Goal: Information Seeking & Learning: Find specific fact

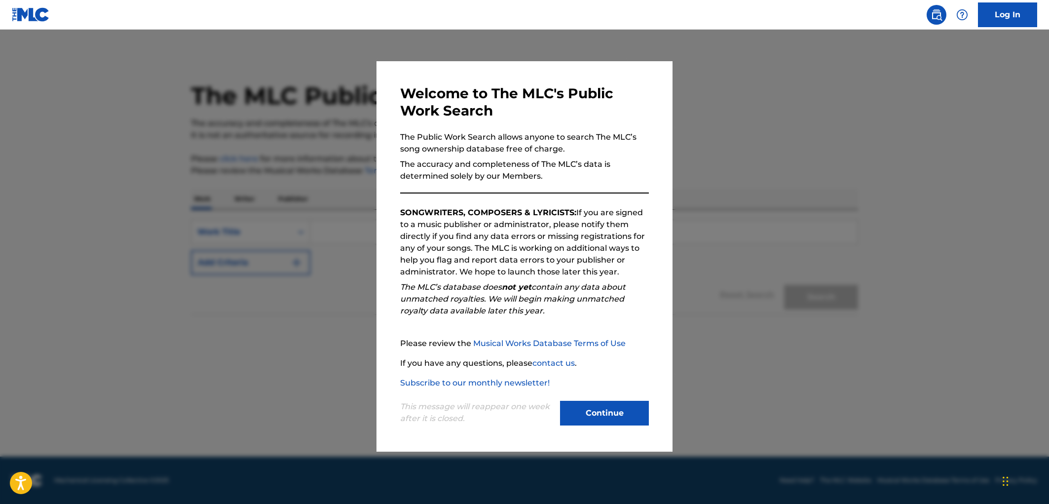
click at [638, 413] on button "Continue" at bounding box center [604, 413] width 89 height 25
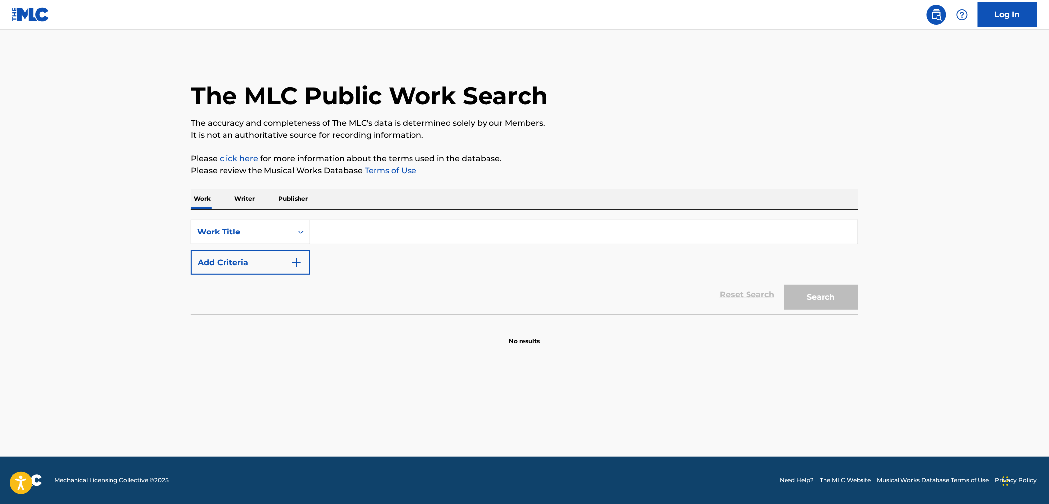
paste input "Me Volvi a Enamorar"
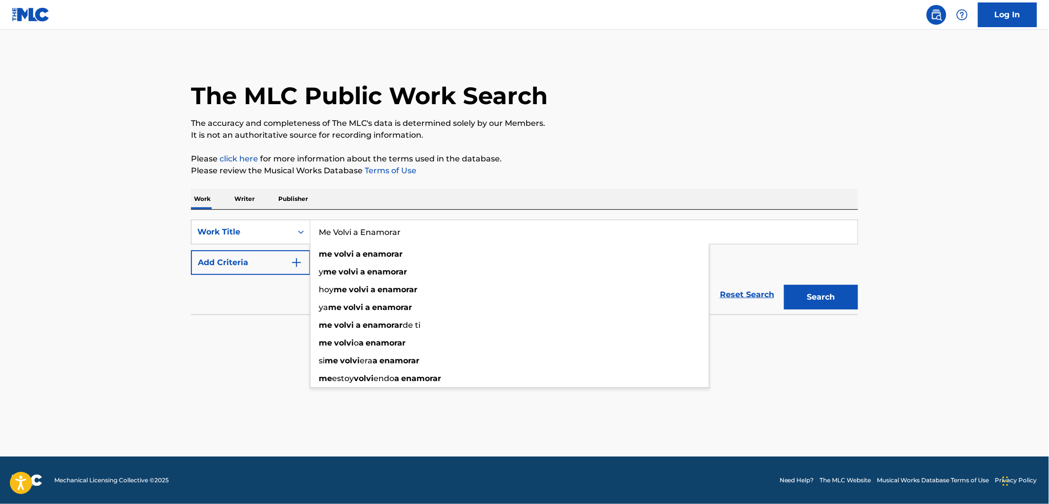
click at [827, 296] on button "Search" at bounding box center [821, 297] width 74 height 25
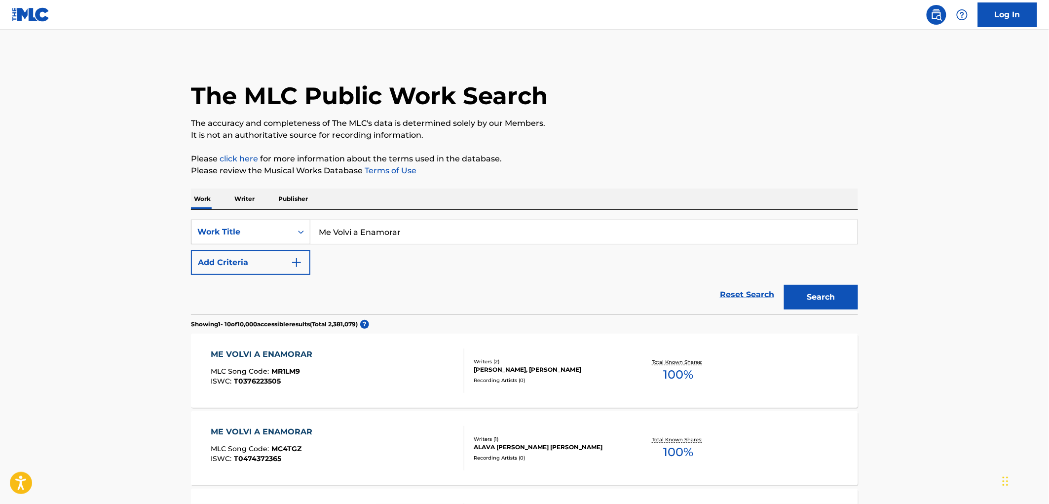
drag, startPoint x: 401, startPoint y: 234, endPoint x: 277, endPoint y: 234, distance: 123.8
click at [277, 234] on div "SearchWithCriteria0144a75e-0cbe-4c0b-9d53-237db4614403 Work Title Me Volvi a En…" at bounding box center [524, 232] width 667 height 25
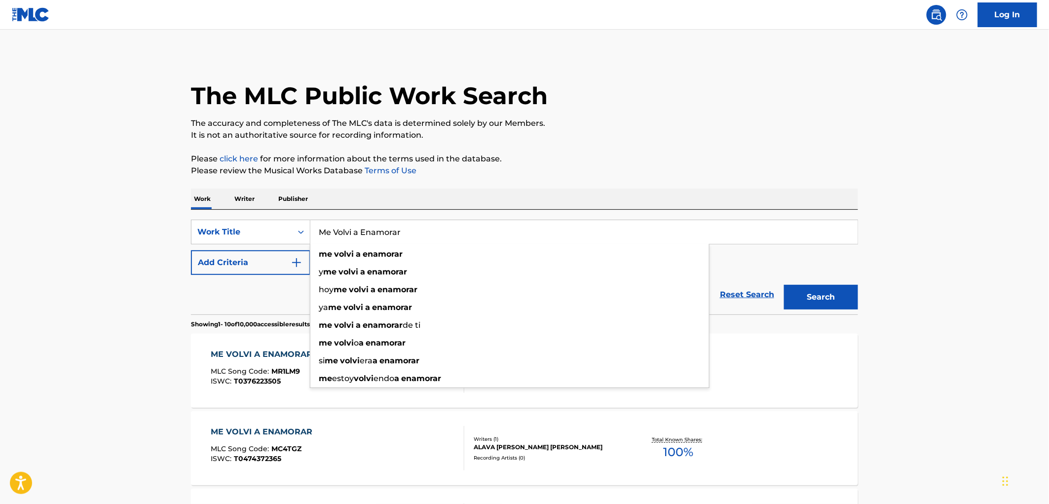
paste input "For What It's Worth"
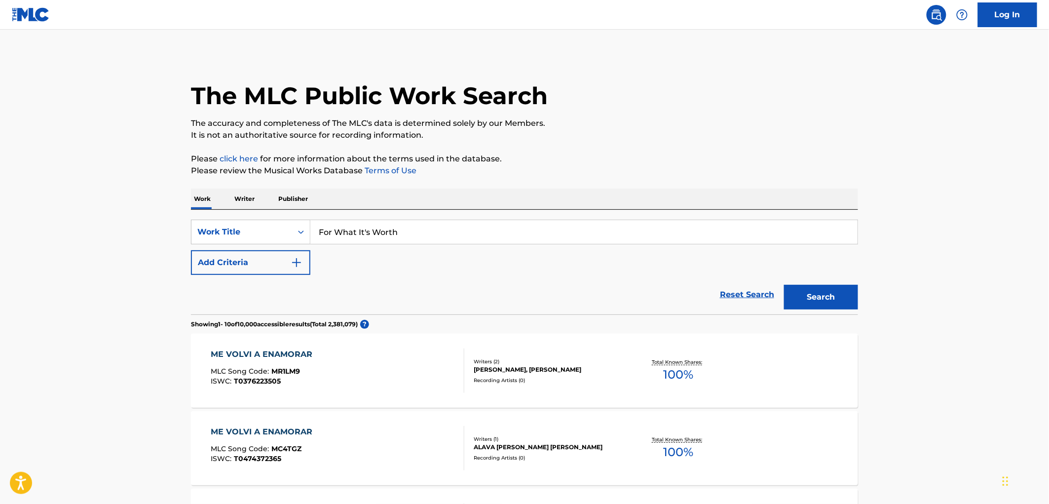
click at [828, 293] on button "Search" at bounding box center [821, 297] width 74 height 25
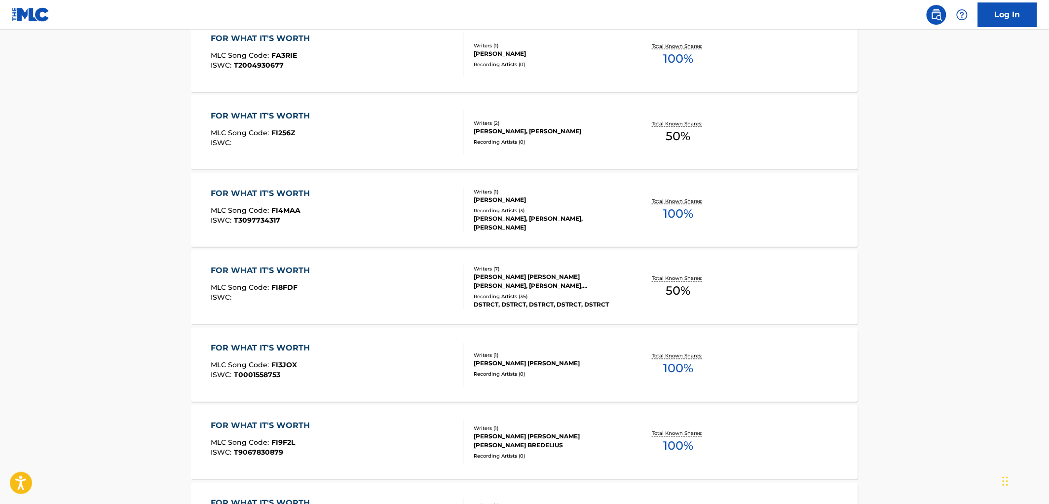
scroll to position [703, 0]
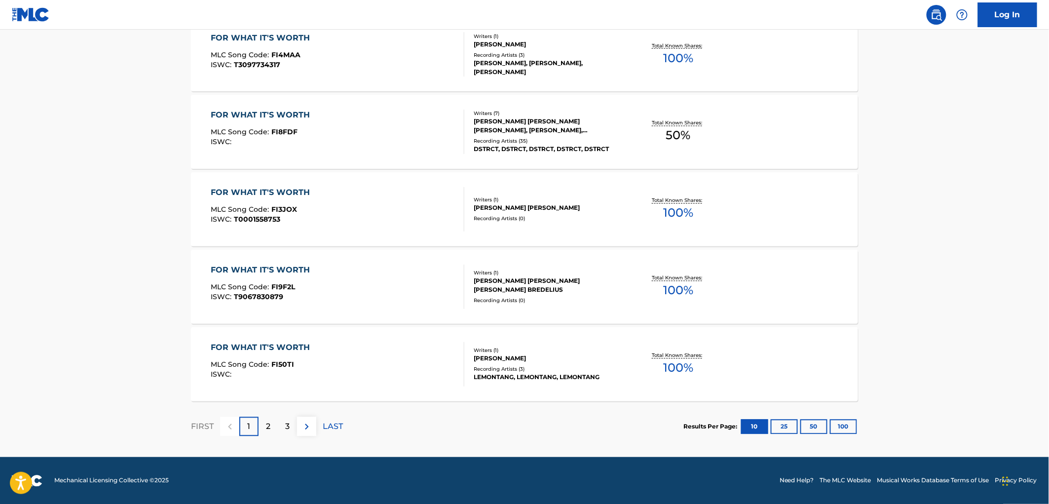
click at [849, 427] on button "100" at bounding box center [843, 426] width 27 height 15
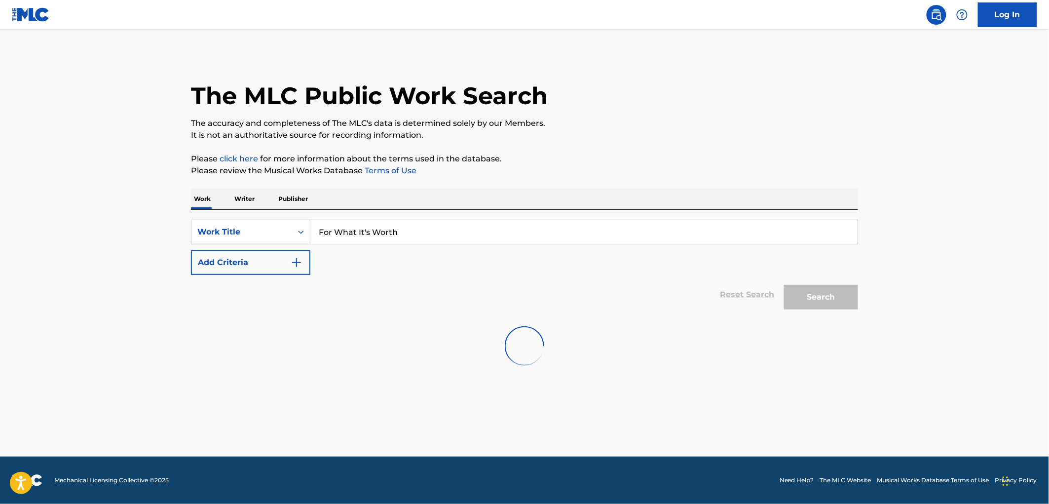
scroll to position [0, 0]
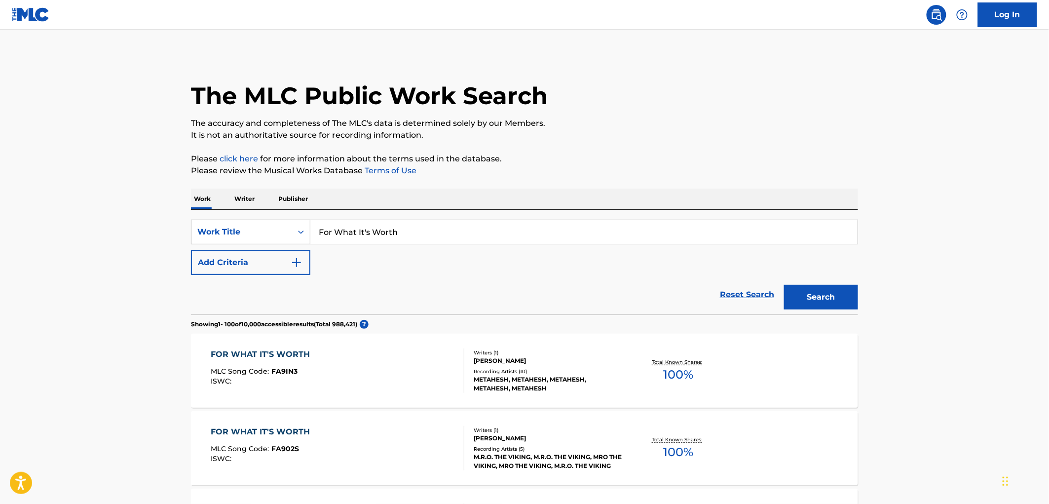
drag, startPoint x: 407, startPoint y: 229, endPoint x: 302, endPoint y: 230, distance: 105.6
click at [302, 230] on div "SearchWithCriteria0144a75e-0cbe-4c0b-9d53-237db4614403 Work Title For What It's…" at bounding box center [524, 232] width 667 height 25
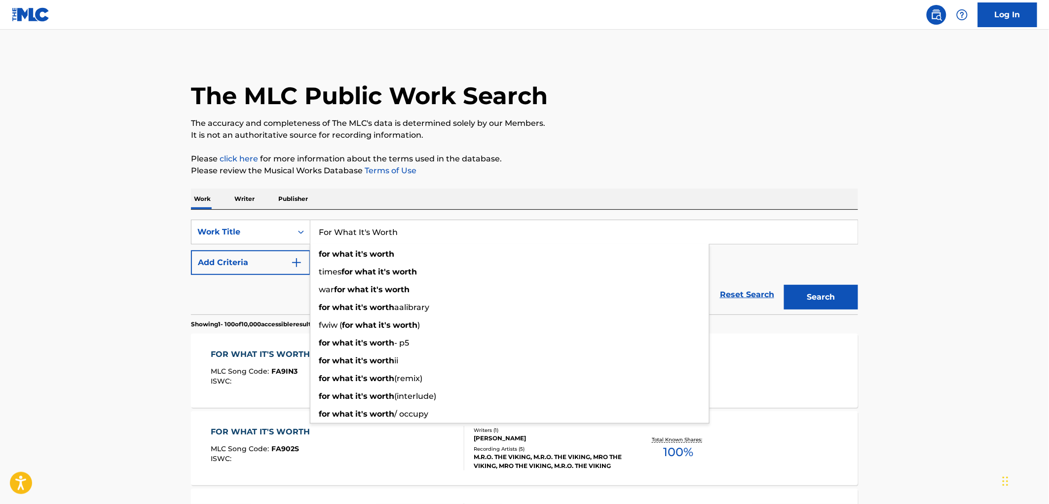
paste input "Platicame"
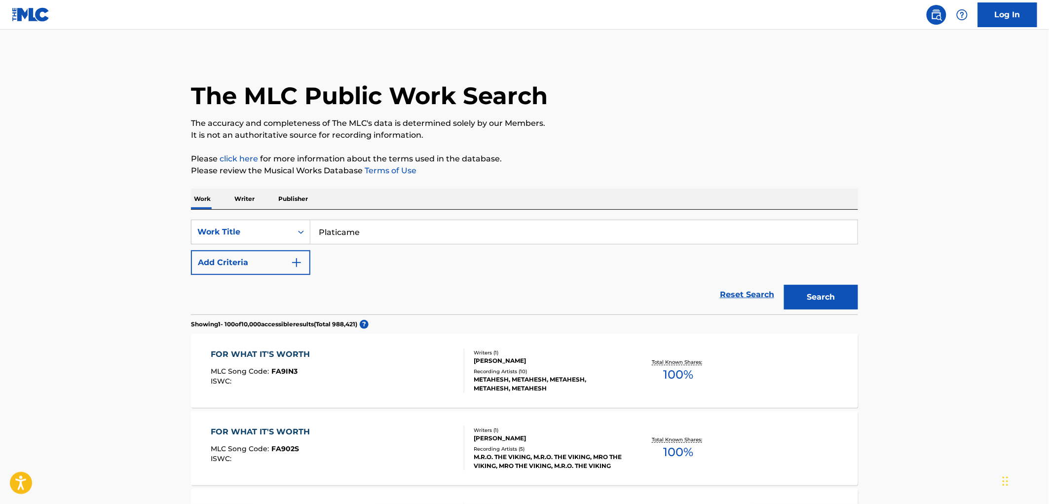
click at [686, 191] on div "Work Writer Publisher" at bounding box center [524, 198] width 667 height 21
click at [822, 293] on button "Search" at bounding box center [821, 297] width 74 height 25
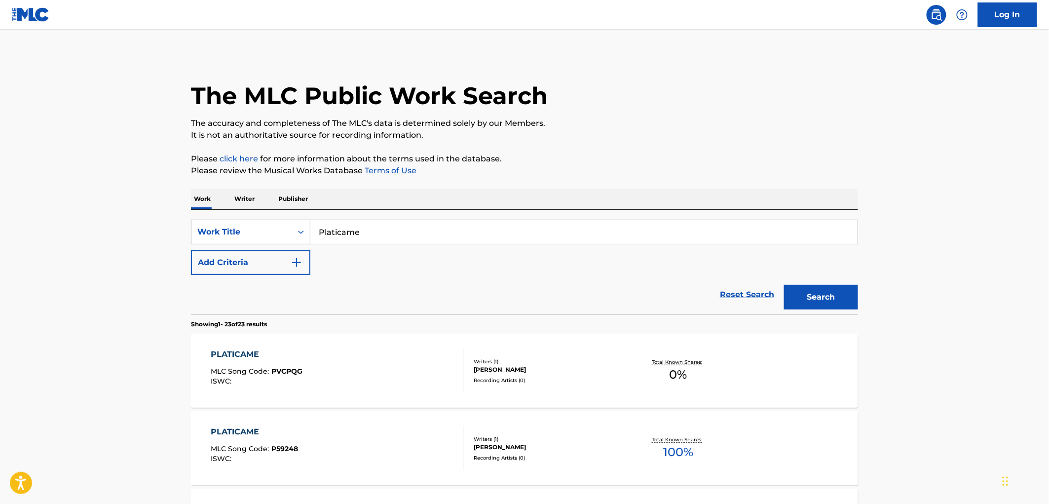
drag, startPoint x: 358, startPoint y: 231, endPoint x: 283, endPoint y: 232, distance: 75.0
click at [283, 231] on div "SearchWithCriteria0144a75e-0cbe-4c0b-9d53-237db4614403 Work Title Platicame" at bounding box center [524, 232] width 667 height 25
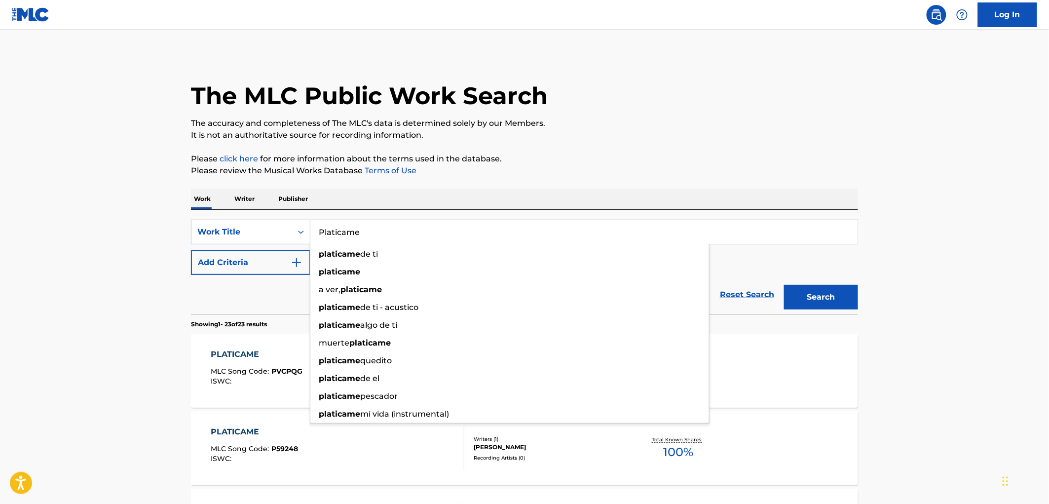
paste input "DICEN QUE LOS OJOS NEGROS NUNCA NUNCA ENGANAN"
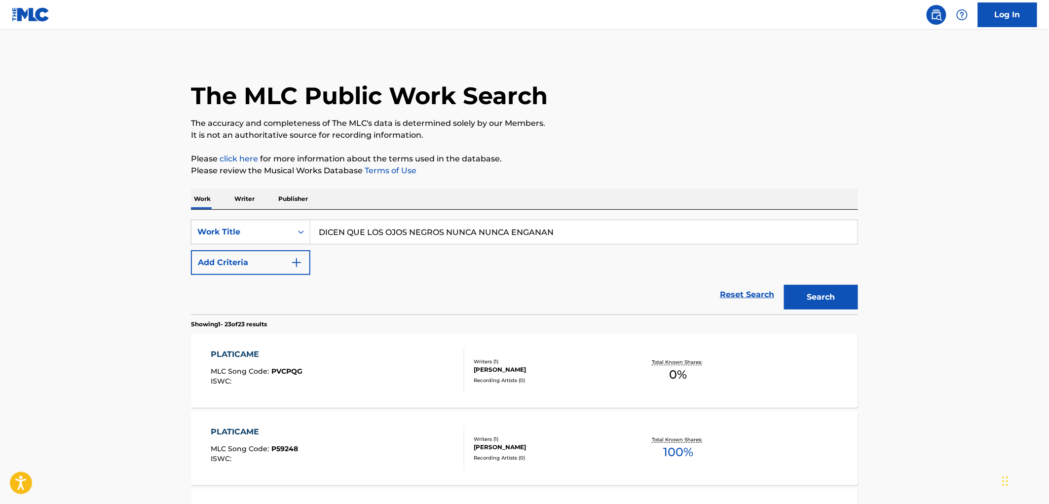
type input "DICEN QUE LOS OJOS NEGROS NUNCA NUNCA ENGANAN"
click at [824, 297] on button "Search" at bounding box center [821, 297] width 74 height 25
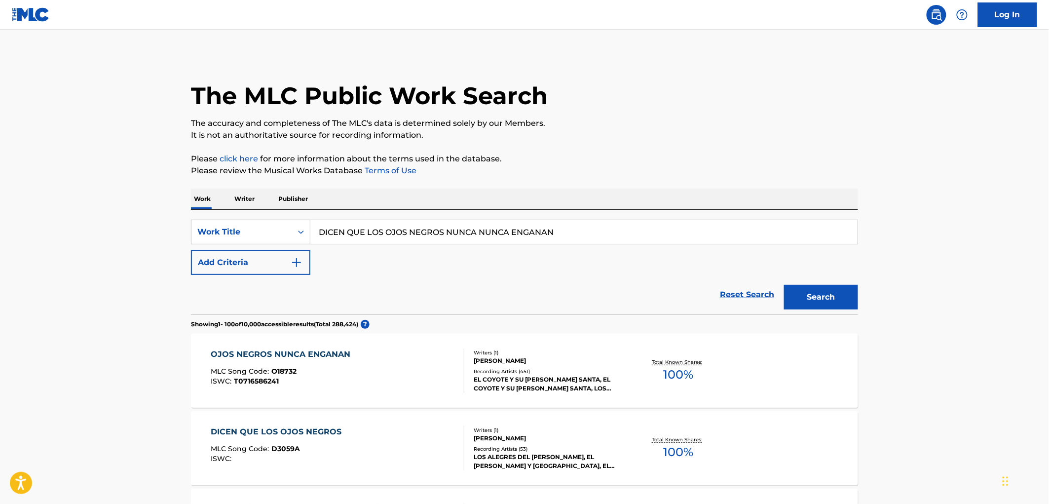
click at [545, 440] on div "R. CAVAZOS" at bounding box center [548, 438] width 149 height 9
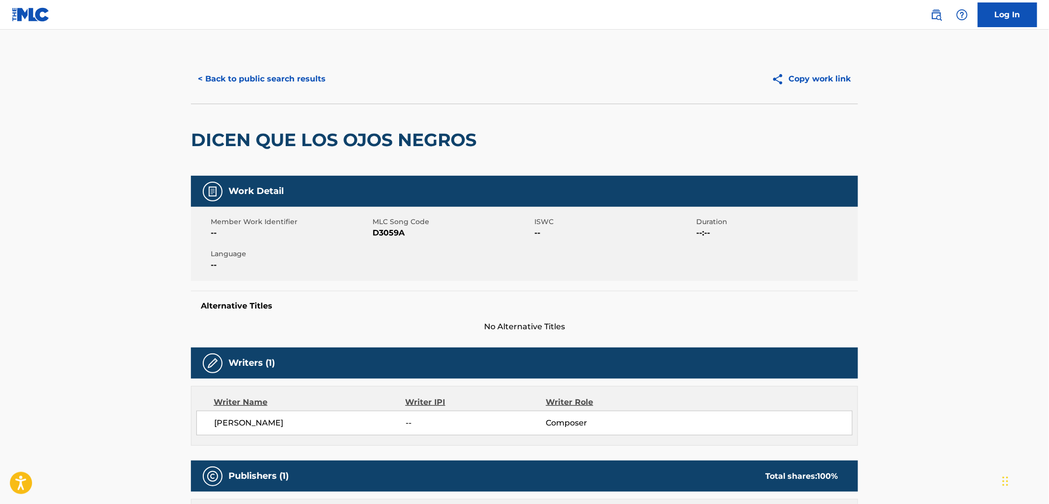
click at [285, 82] on button "< Back to public search results" at bounding box center [262, 79] width 142 height 25
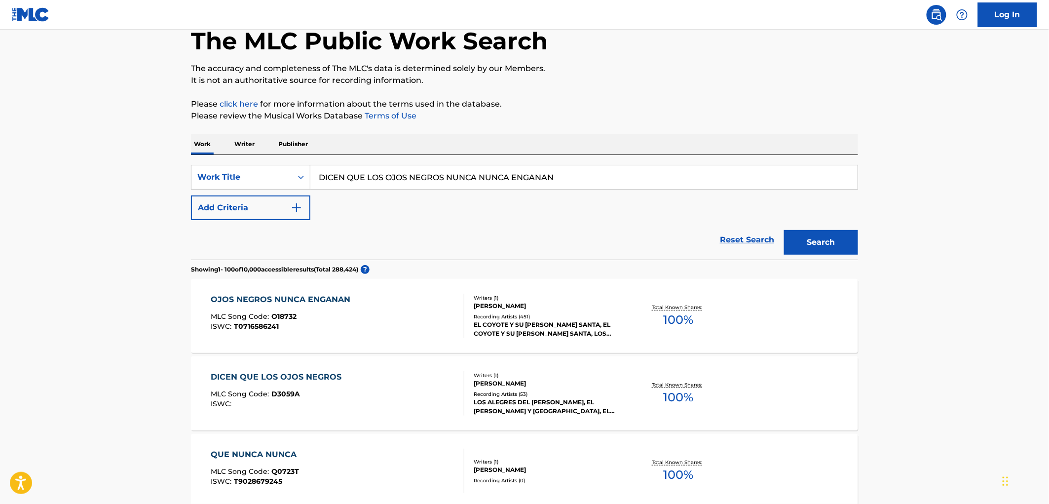
scroll to position [110, 0]
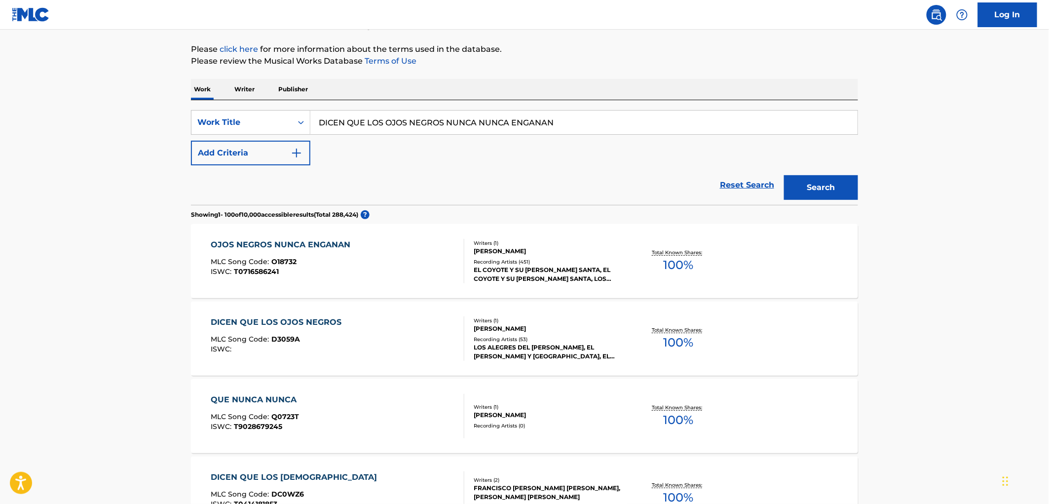
drag, startPoint x: 443, startPoint y: 121, endPoint x: 603, endPoint y: 125, distance: 159.9
click at [603, 125] on input "DICEN QUE LOS OJOS NEGROS NUNCA NUNCA ENGANAN" at bounding box center [583, 123] width 547 height 24
type input "DICEN QUE LOS OJOS NEGROS"
click at [784, 175] on button "Search" at bounding box center [821, 187] width 74 height 25
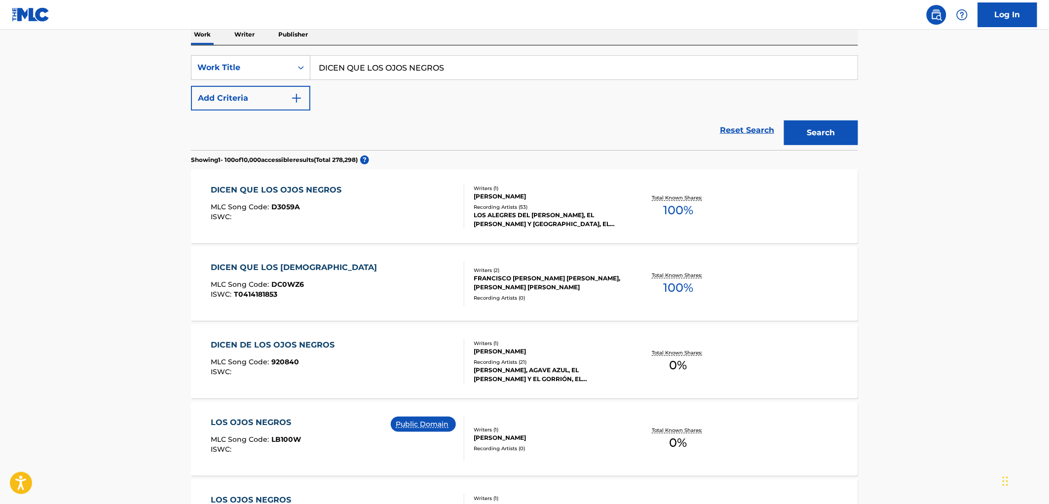
scroll to position [0, 0]
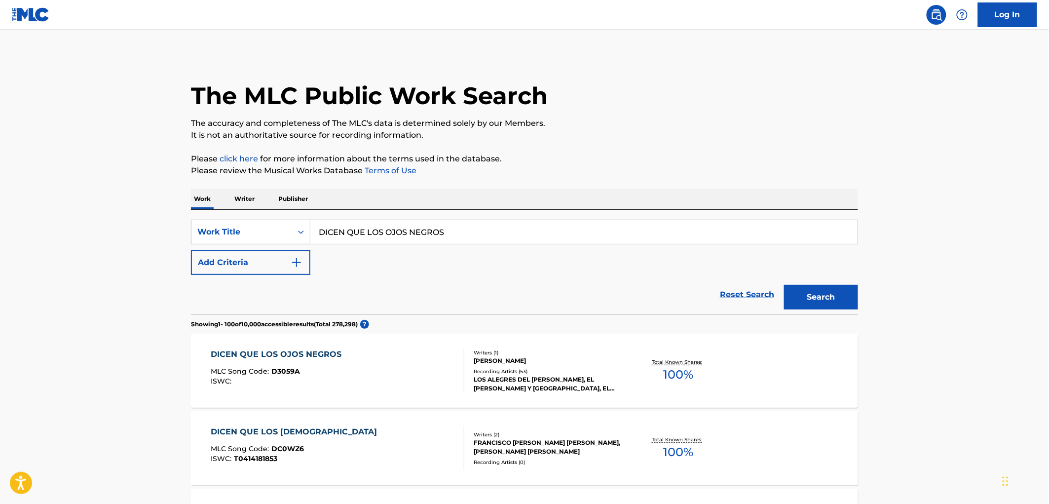
click at [535, 375] on div "LOS ALEGRES DEL BARRANCO, EL PALOMO Y EL GORRIÓN, EL PALOMO Y EL GORRIÓN, GREGO…" at bounding box center [548, 384] width 149 height 18
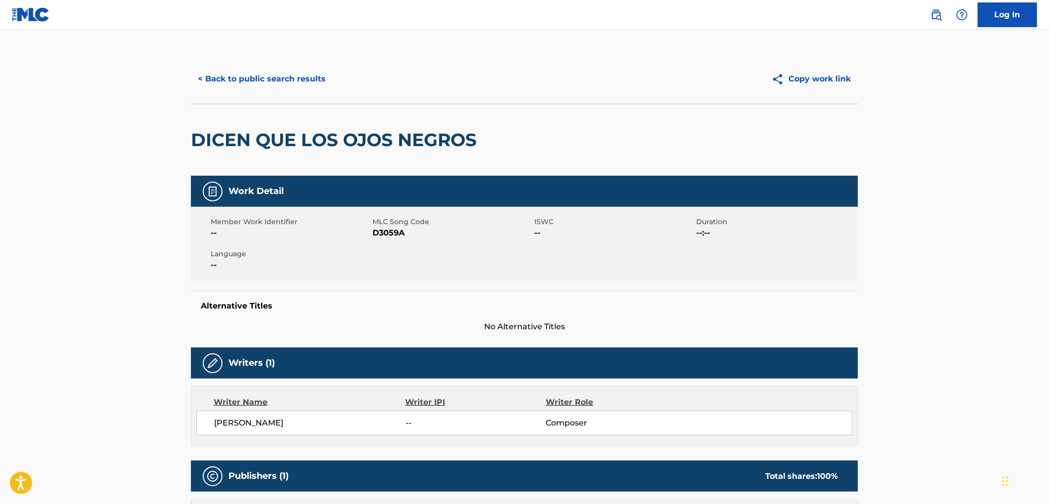
click at [282, 74] on button "< Back to public search results" at bounding box center [262, 79] width 142 height 25
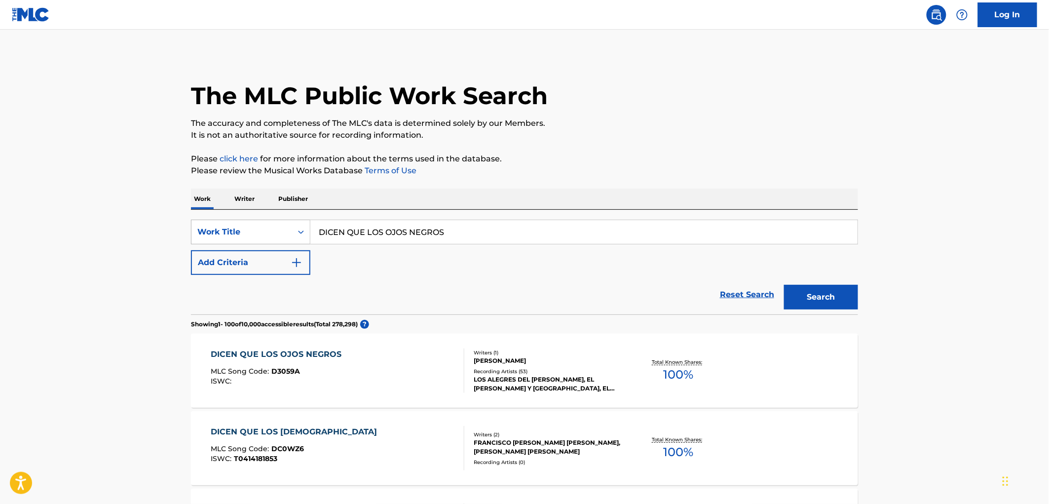
drag, startPoint x: 466, startPoint y: 225, endPoint x: 220, endPoint y: 231, distance: 246.2
click at [206, 232] on div "SearchWithCriteria0144a75e-0cbe-4c0b-9d53-237db4614403 Work Title DICEN QUE LOS…" at bounding box center [524, 232] width 667 height 25
paste input "Libiamo ne'lieti calici"
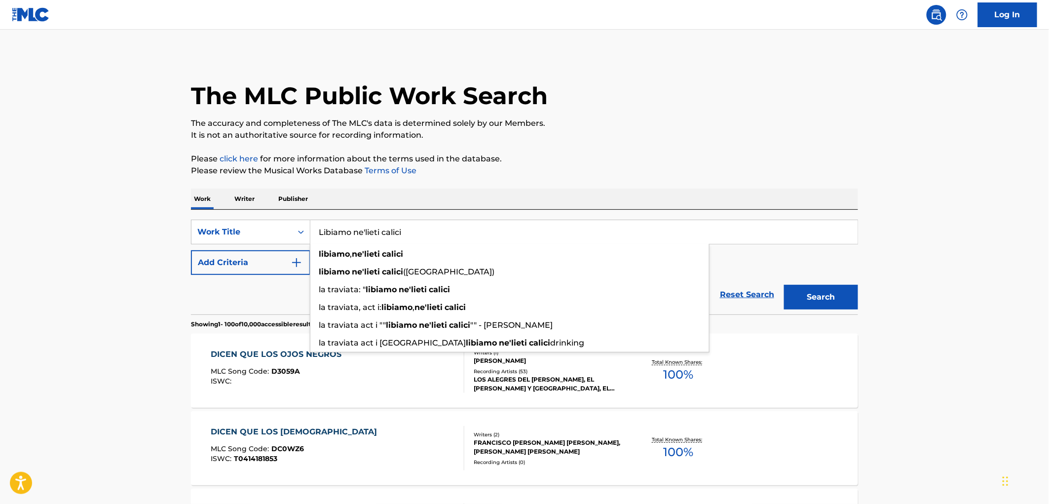
type input "Libiamo ne'lieti calici"
click at [855, 299] on button "Search" at bounding box center [821, 297] width 74 height 25
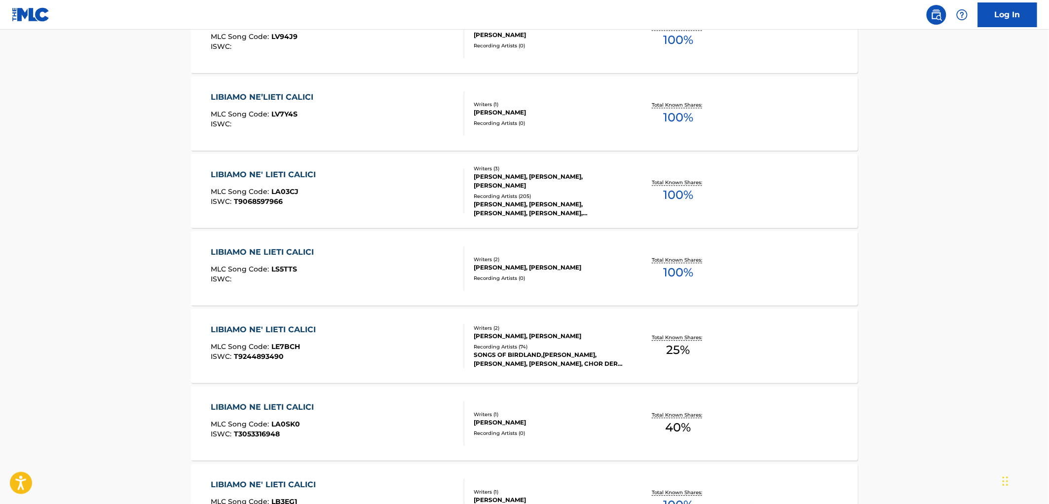
scroll to position [1096, 0]
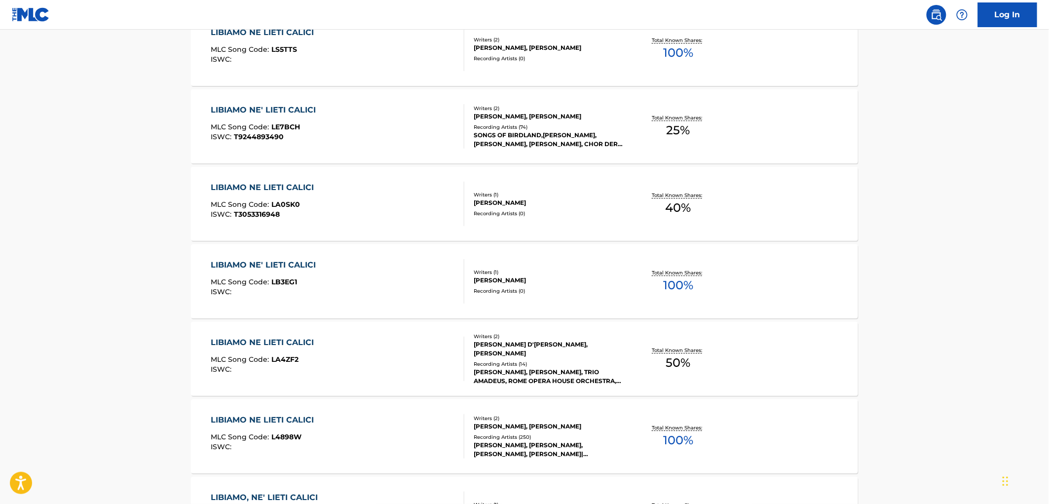
click at [474, 426] on div "G. VERDI, CRAIG LEON" at bounding box center [548, 426] width 149 height 9
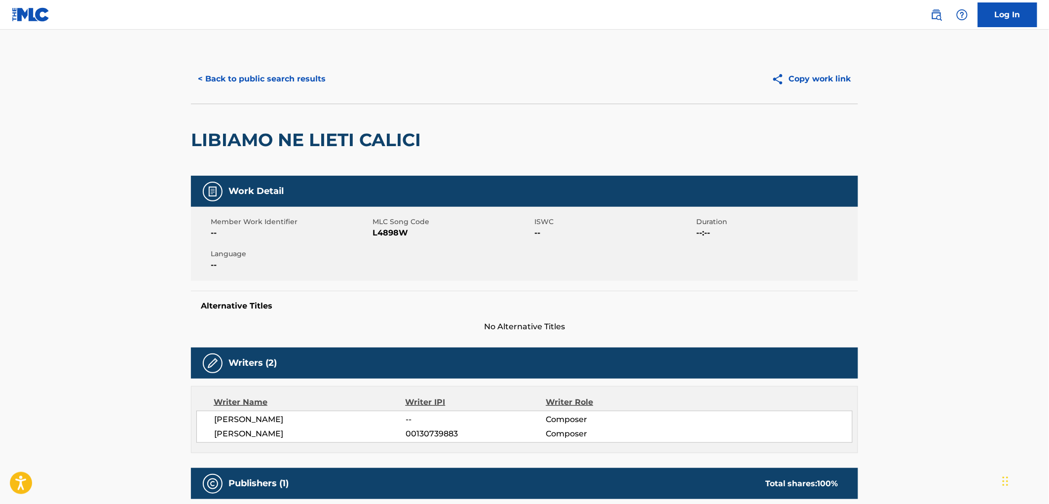
click at [288, 81] on button "< Back to public search results" at bounding box center [262, 79] width 142 height 25
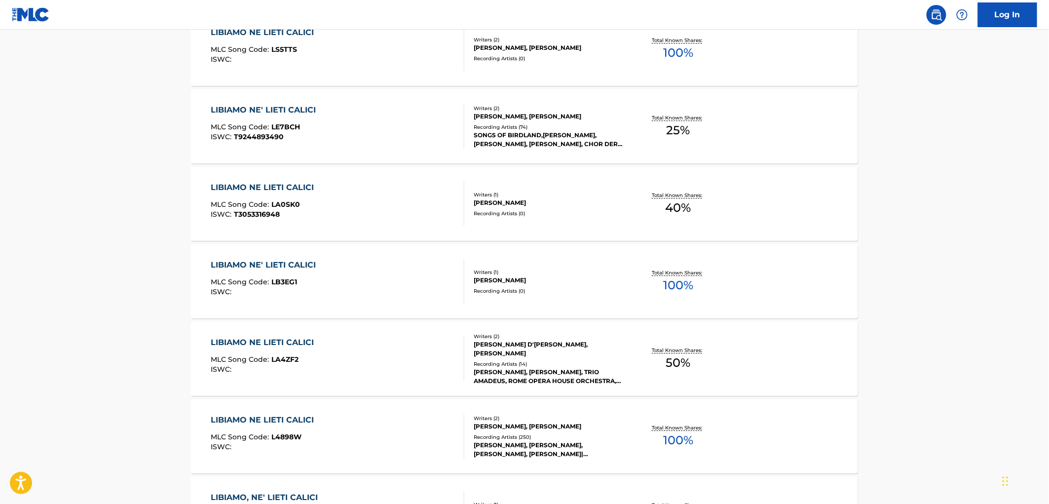
scroll to position [1122, 0]
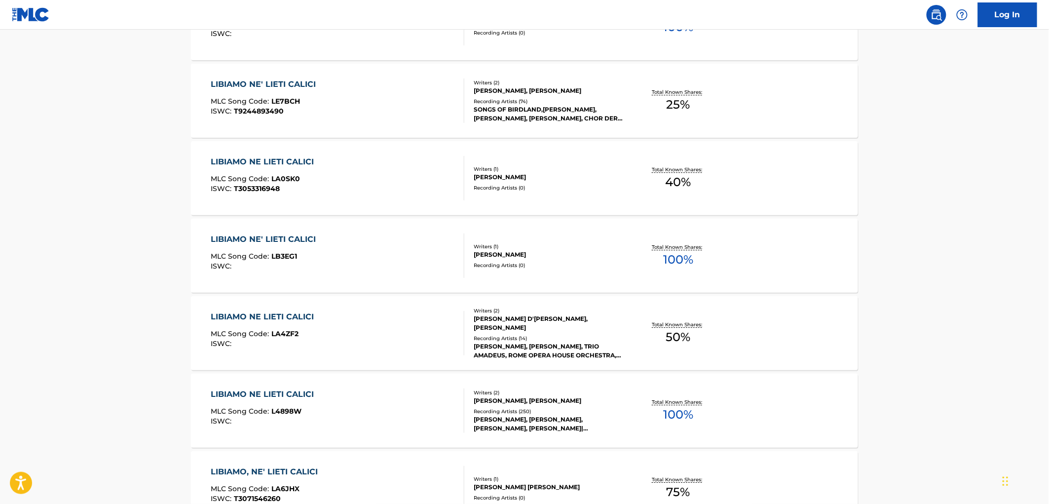
click at [536, 412] on div "Recording Artists ( 250 )" at bounding box center [548, 410] width 149 height 7
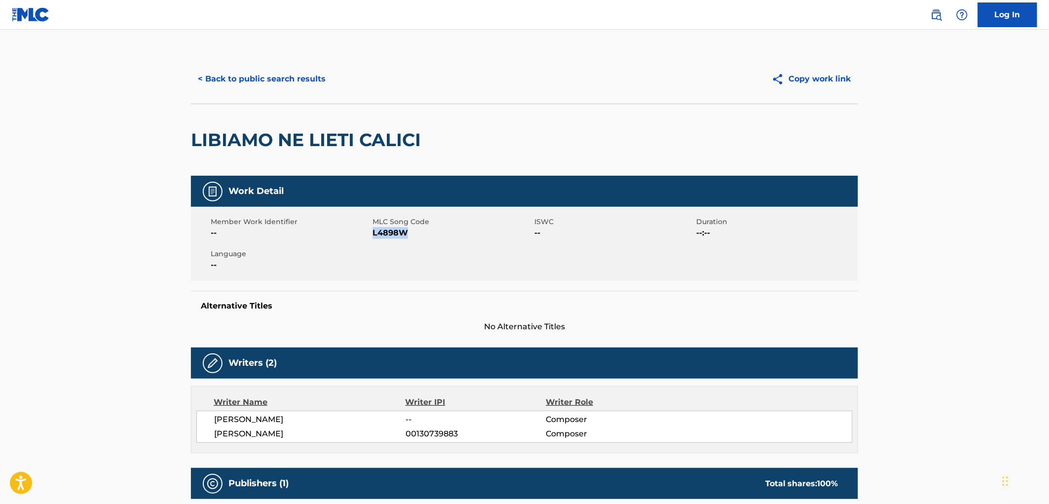
drag, startPoint x: 410, startPoint y: 234, endPoint x: 375, endPoint y: 236, distance: 35.1
click at [375, 236] on span "L4898W" at bounding box center [451, 233] width 159 height 12
copy span "L4898W"
click at [270, 84] on button "< Back to public search results" at bounding box center [262, 79] width 142 height 25
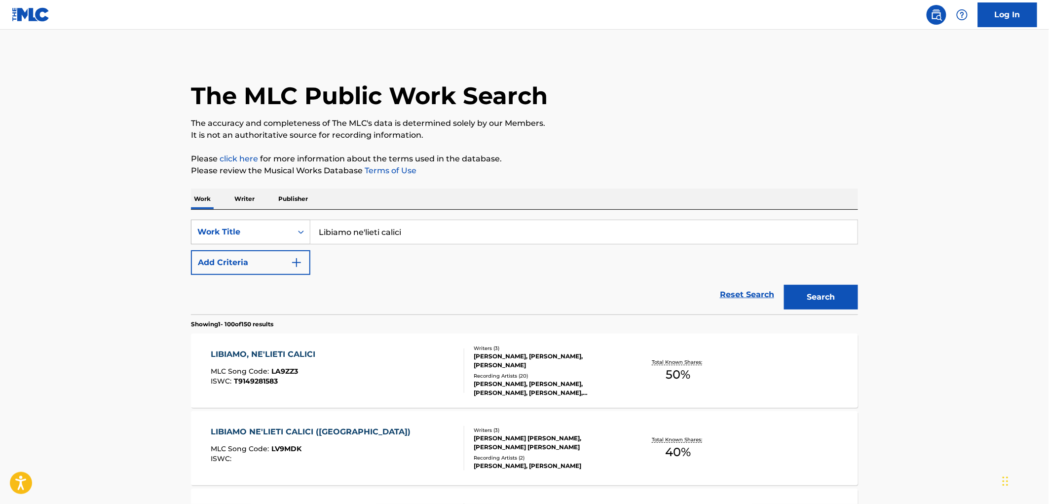
drag, startPoint x: 418, startPoint y: 232, endPoint x: 298, endPoint y: 231, distance: 120.4
click at [298, 231] on div "SearchWithCriteria0144a75e-0cbe-4c0b-9d53-237db4614403 Work Title Libiamo ne'li…" at bounding box center [524, 232] width 667 height 25
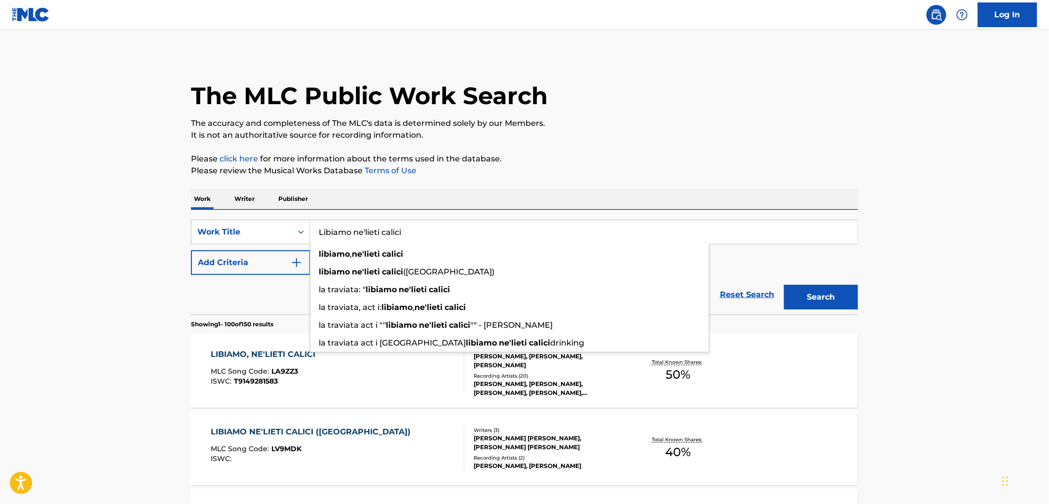
paste input "It Doesn't Matter Anymore"
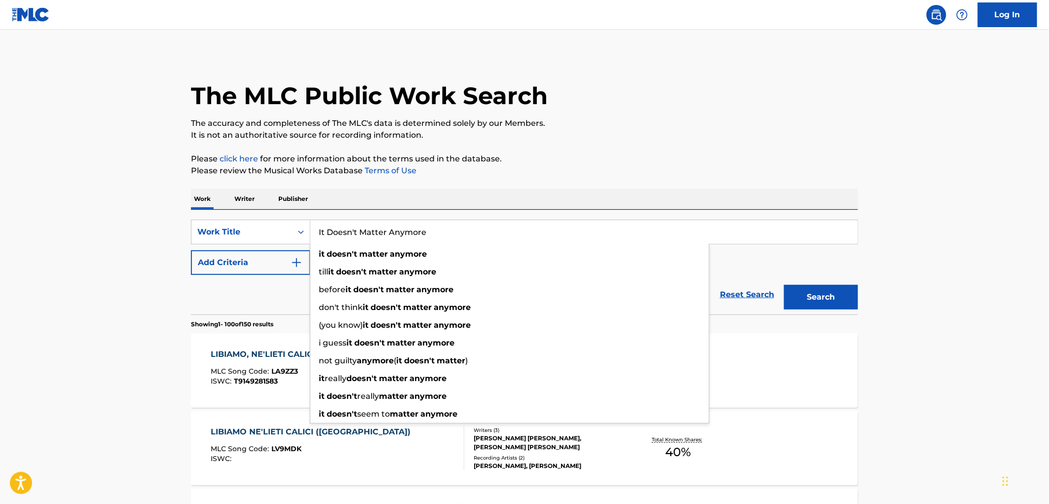
type input "It Doesn't Matter Anymore"
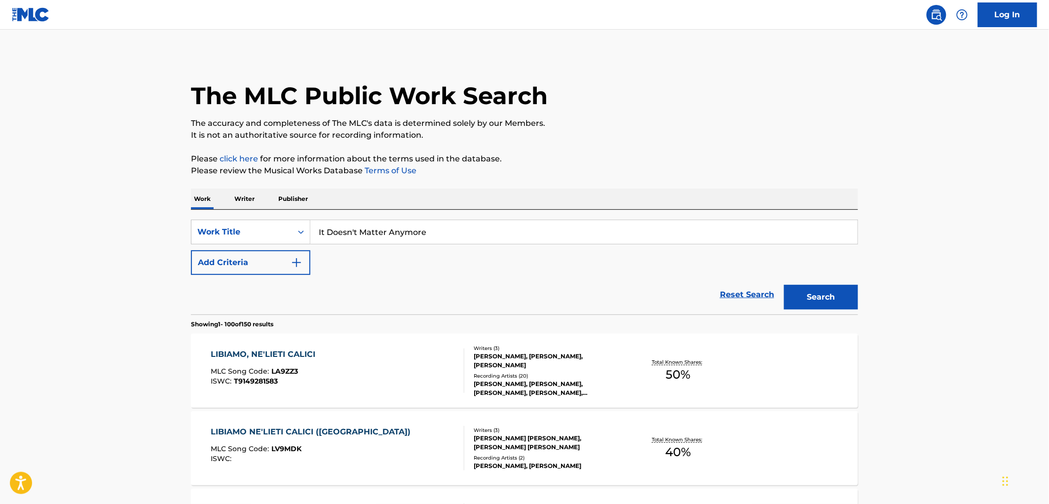
click at [808, 295] on button "Search" at bounding box center [821, 297] width 74 height 25
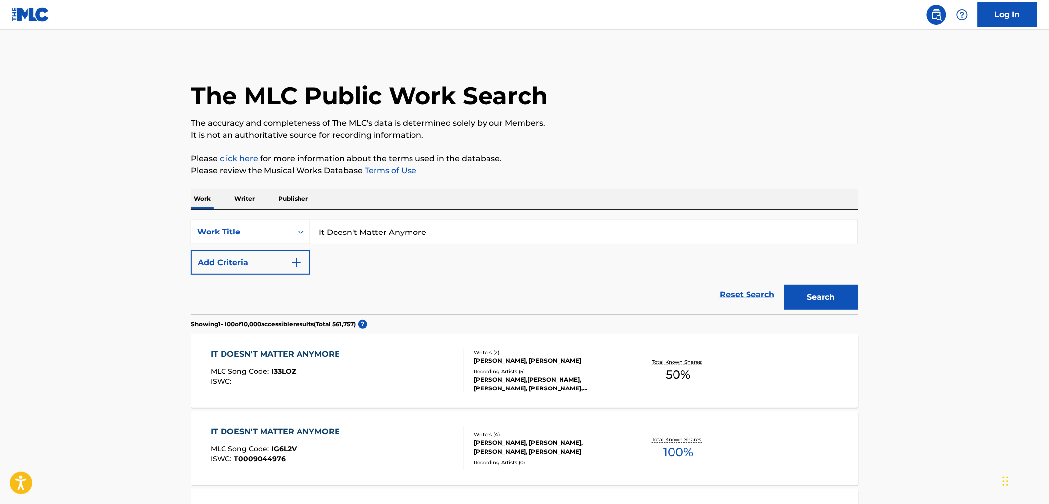
click at [245, 266] on button "Add Criteria" at bounding box center [250, 262] width 119 height 25
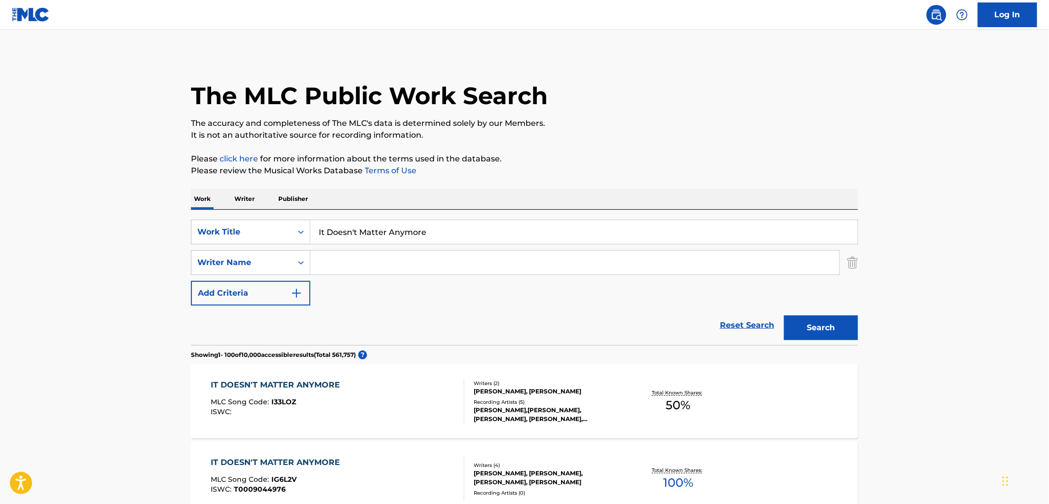
click at [393, 264] on input "Search Form" at bounding box center [574, 263] width 529 height 24
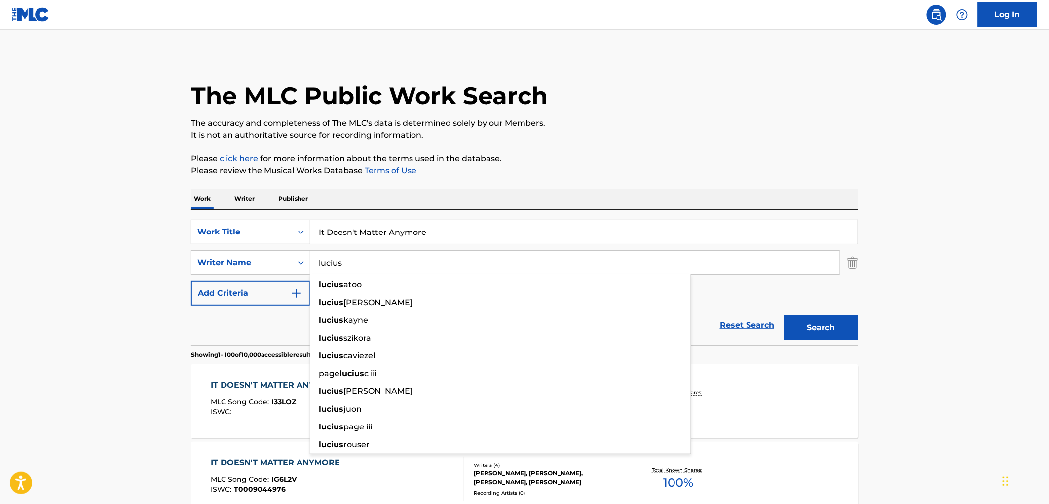
type input "lucius"
click at [784, 315] on button "Search" at bounding box center [821, 327] width 74 height 25
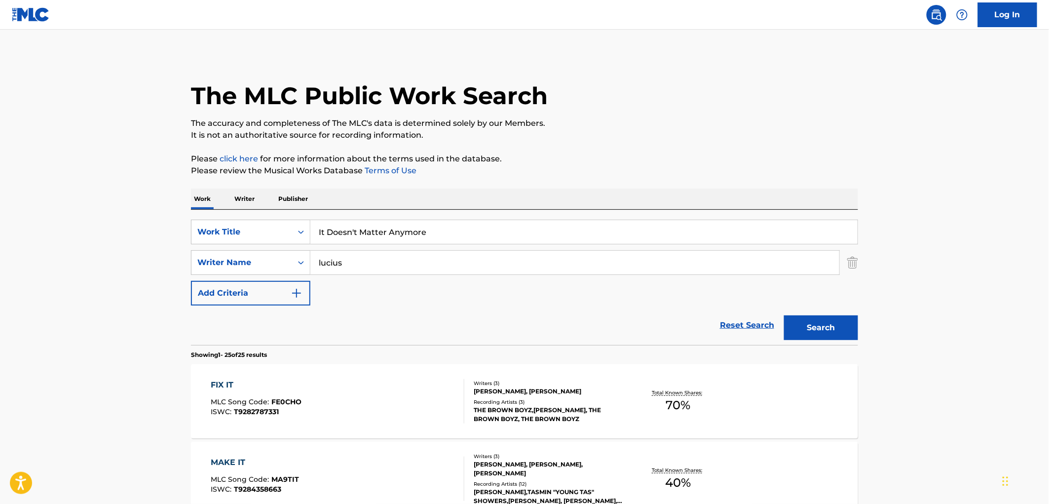
scroll to position [55, 0]
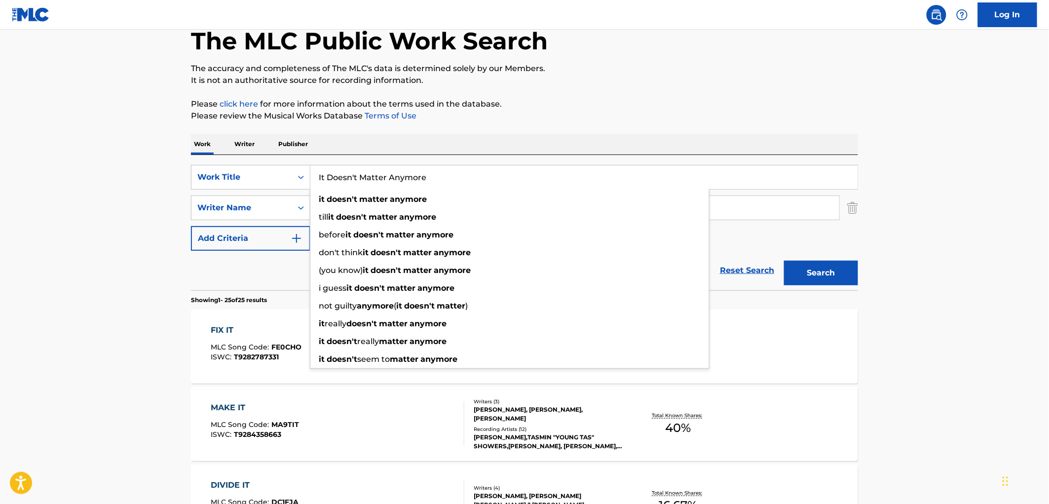
drag, startPoint x: 440, startPoint y: 178, endPoint x: 338, endPoint y: 177, distance: 101.6
click at [333, 178] on input "It Doesn't Matter Anymore" at bounding box center [583, 177] width 547 height 24
drag, startPoint x: 318, startPoint y: 179, endPoint x: 470, endPoint y: 178, distance: 151.4
click at [470, 178] on input "It Doesn't Matter Anymore" at bounding box center [583, 177] width 547 height 24
paste input "Precious Lord Take My Hand"
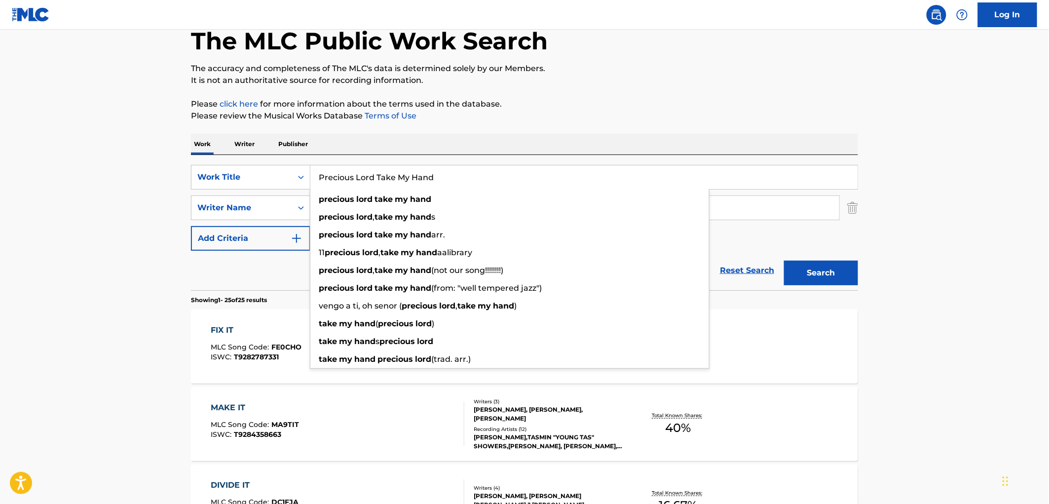
type input "Precious Lord Take My Hand"
click at [503, 136] on div "Work Writer Publisher" at bounding box center [524, 144] width 667 height 21
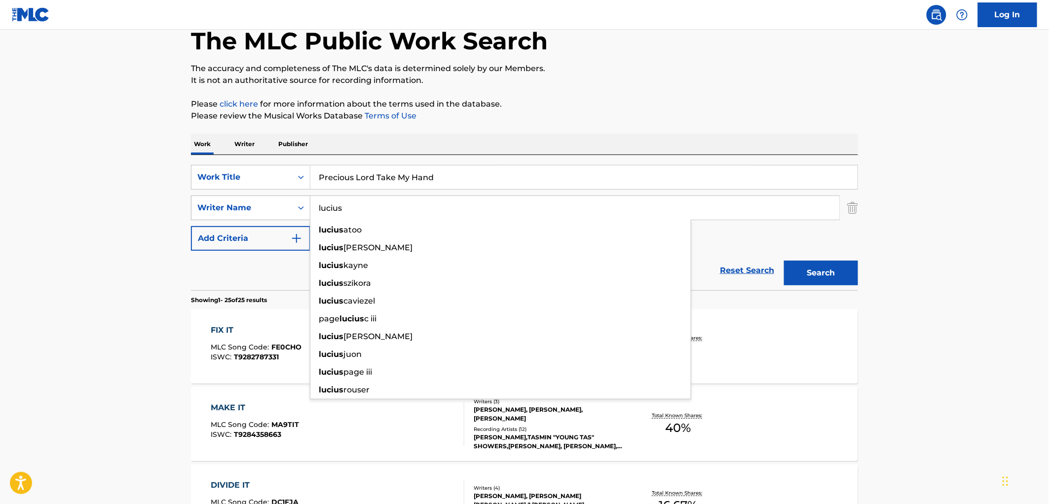
drag, startPoint x: 385, startPoint y: 208, endPoint x: 303, endPoint y: 210, distance: 81.9
click at [303, 210] on div "SearchWithCriteria6eb0d17c-9d6f-4d89-95f5-fba4db5696e3 Writer Name lucius luciu…" at bounding box center [524, 207] width 667 height 25
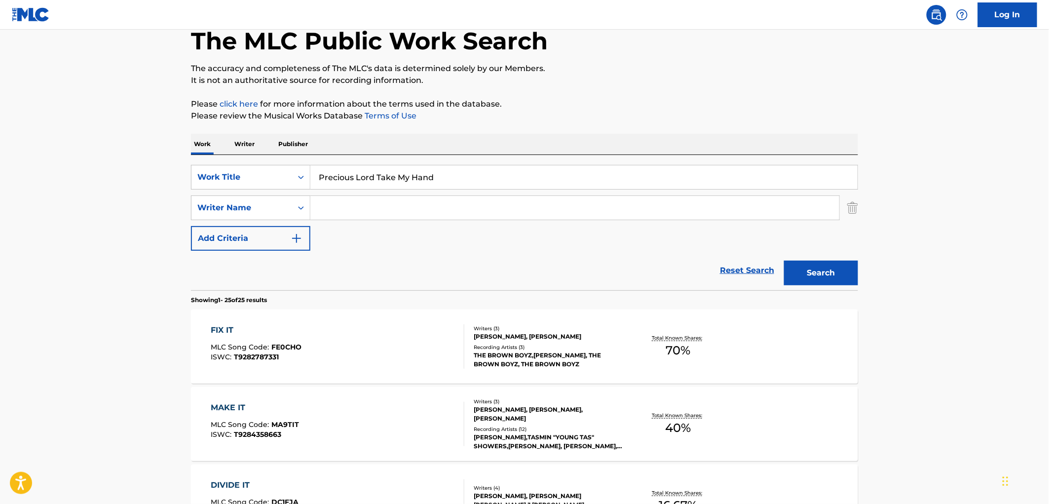
click at [784, 260] on button "Search" at bounding box center [821, 272] width 74 height 25
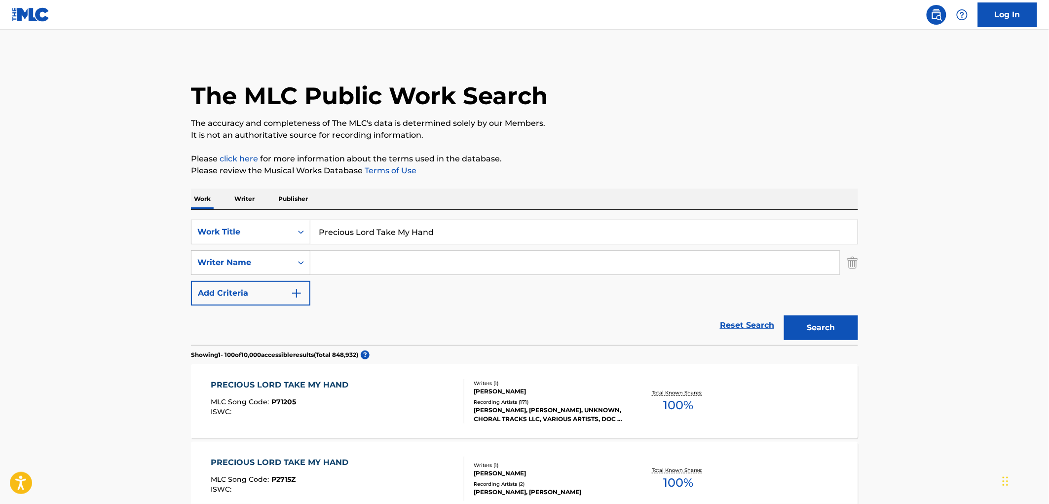
drag, startPoint x: 318, startPoint y: 234, endPoint x: 465, endPoint y: 229, distance: 147.6
click at [465, 229] on input "Precious Lord Take My Hand" at bounding box center [583, 232] width 547 height 24
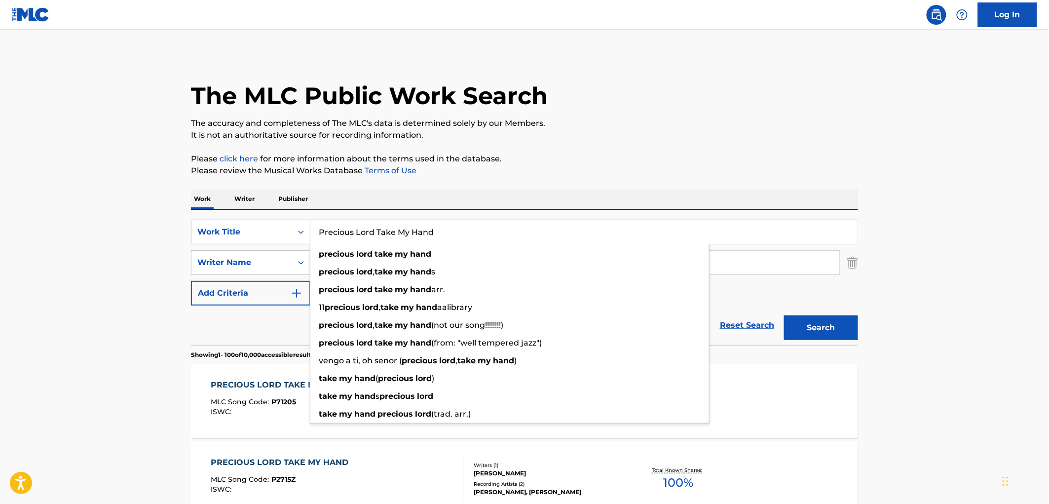
paste input "Sin Miedo A Nada"
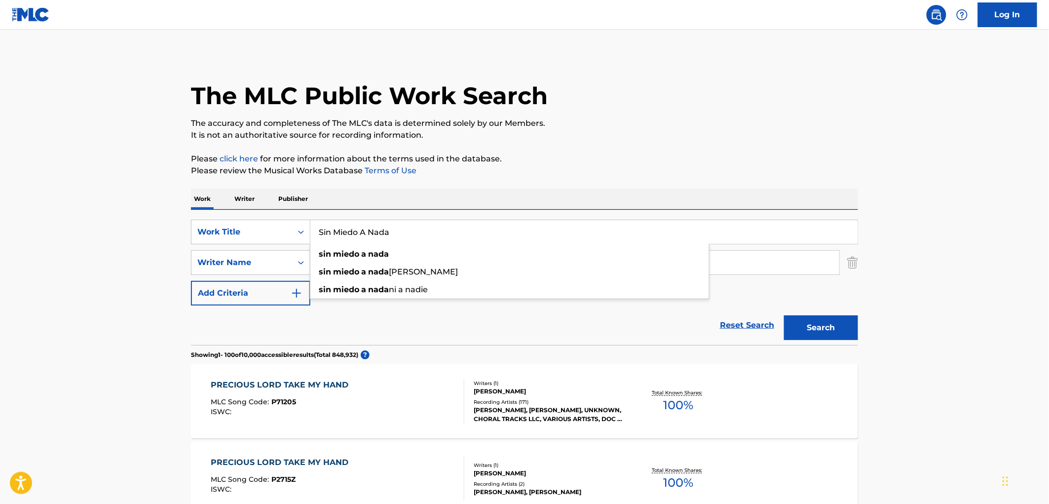
click at [807, 330] on button "Search" at bounding box center [821, 327] width 74 height 25
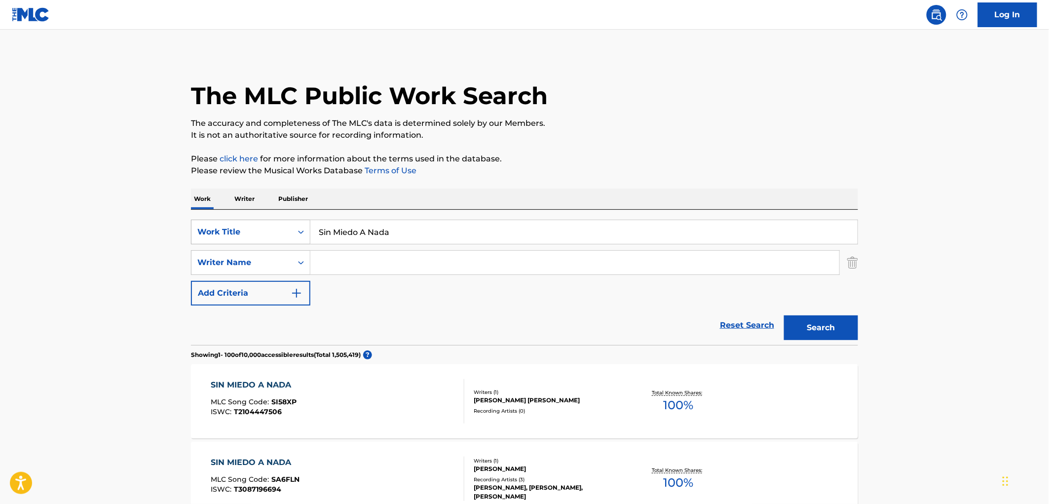
drag, startPoint x: 421, startPoint y: 231, endPoint x: 272, endPoint y: 232, distance: 149.5
click at [272, 232] on div "SearchWithCriteria0144a75e-0cbe-4c0b-9d53-237db4614403 Work Title Sin Miedo A N…" at bounding box center [524, 232] width 667 height 25
paste input "MAL AMIGO"
click at [837, 321] on button "Search" at bounding box center [821, 327] width 74 height 25
drag, startPoint x: 383, startPoint y: 231, endPoint x: 222, endPoint y: 234, distance: 161.3
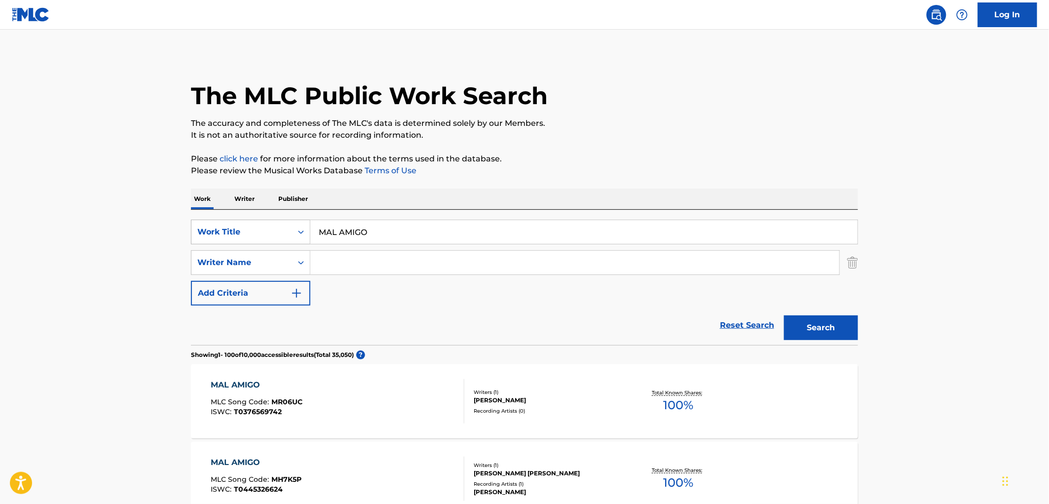
click at [222, 234] on div "SearchWithCriteria0144a75e-0cbe-4c0b-9d53-237db4614403 Work Title MAL AMIGO" at bounding box center [524, 232] width 667 height 25
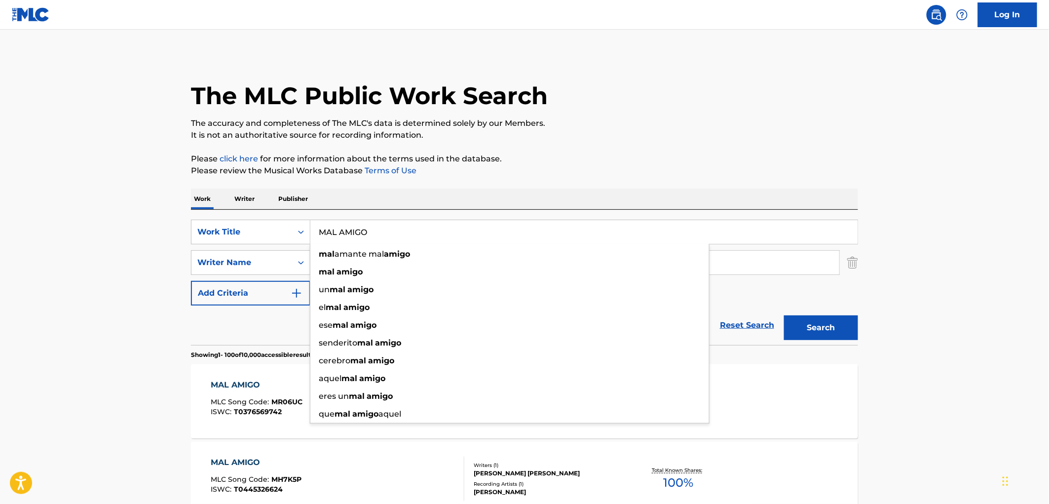
paste input "Good Hearted Woman"
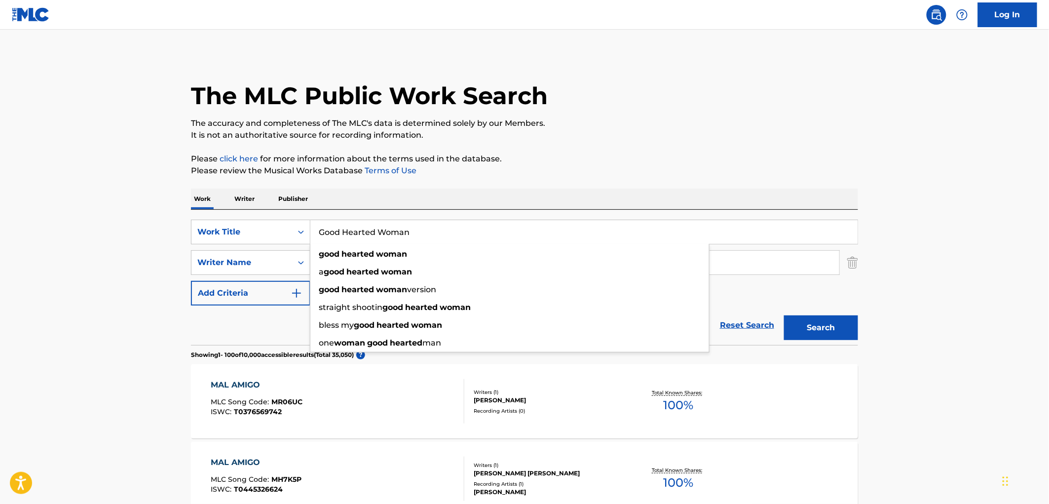
type input "Good Hearted Woman"
click at [842, 332] on button "Search" at bounding box center [821, 327] width 74 height 25
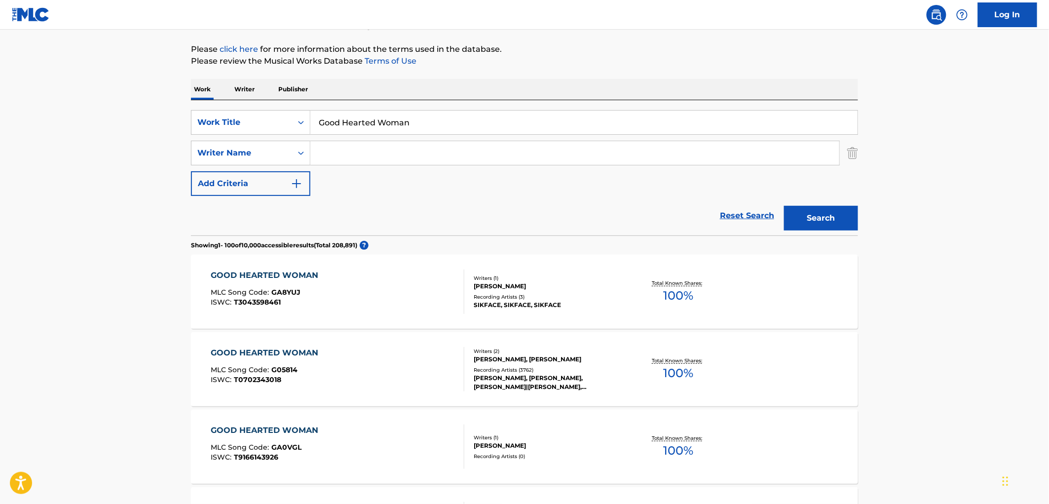
scroll to position [164, 0]
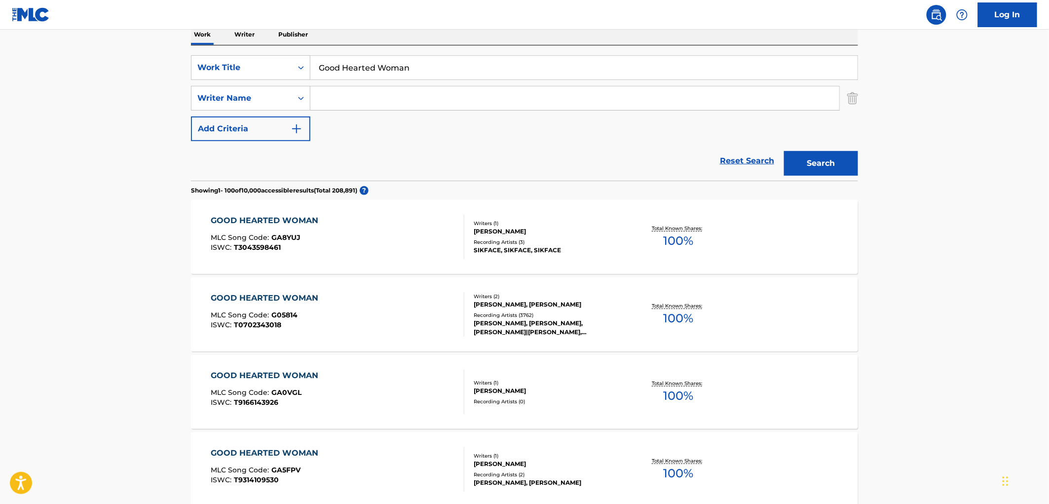
click at [520, 319] on div "WAYLON JENNINGS, WAYLON JENNINGS, WAYLON JENNINGS|WILLIE NELSON, WILLIE NELSON,…" at bounding box center [548, 328] width 149 height 18
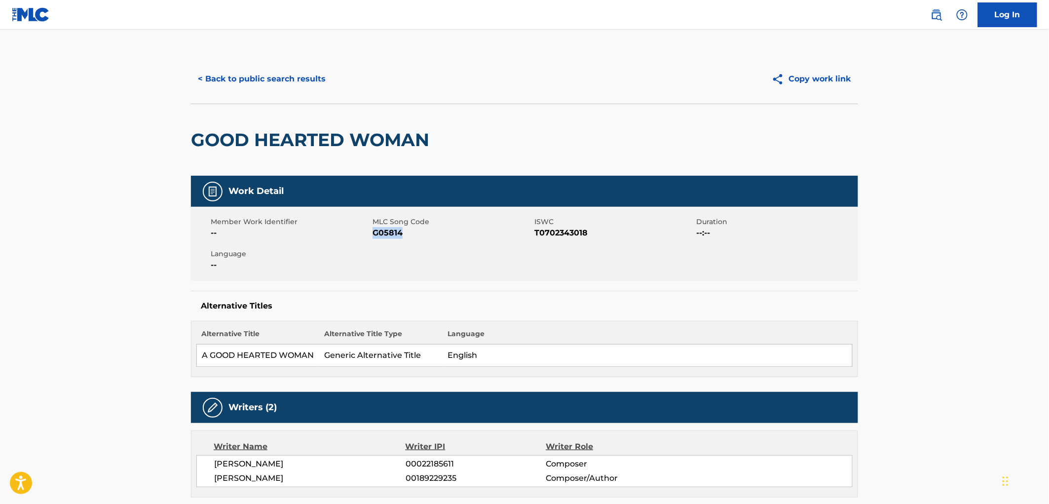
drag, startPoint x: 408, startPoint y: 235, endPoint x: 372, endPoint y: 230, distance: 35.9
click at [372, 230] on span "G05814" at bounding box center [451, 233] width 159 height 12
copy span "G05814"
click at [285, 85] on button "< Back to public search results" at bounding box center [262, 79] width 142 height 25
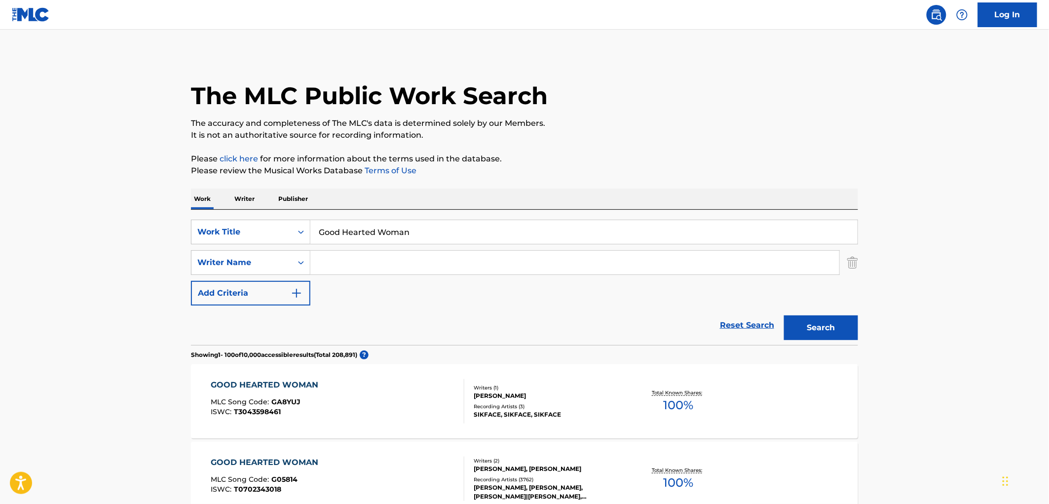
scroll to position [164, 0]
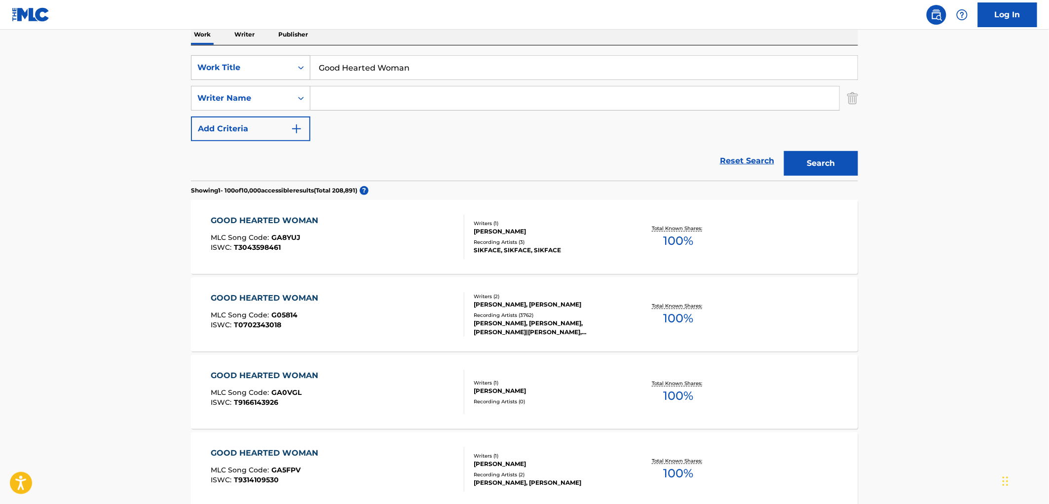
drag, startPoint x: 422, startPoint y: 73, endPoint x: 306, endPoint y: 72, distance: 115.9
click at [306, 72] on div "SearchWithCriteria0144a75e-0cbe-4c0b-9d53-237db4614403 Work Title Good Hearted …" at bounding box center [524, 67] width 667 height 25
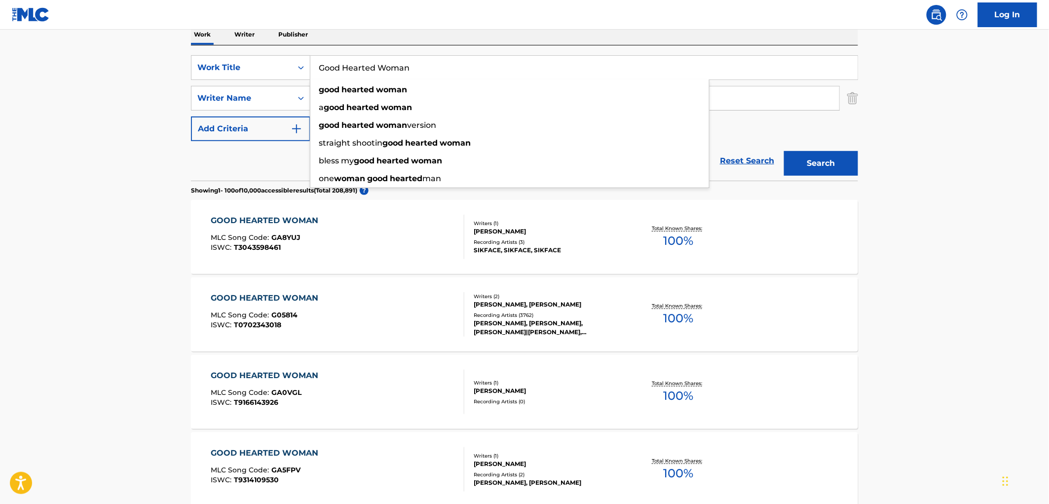
paste input "Ya No Vuelvas"
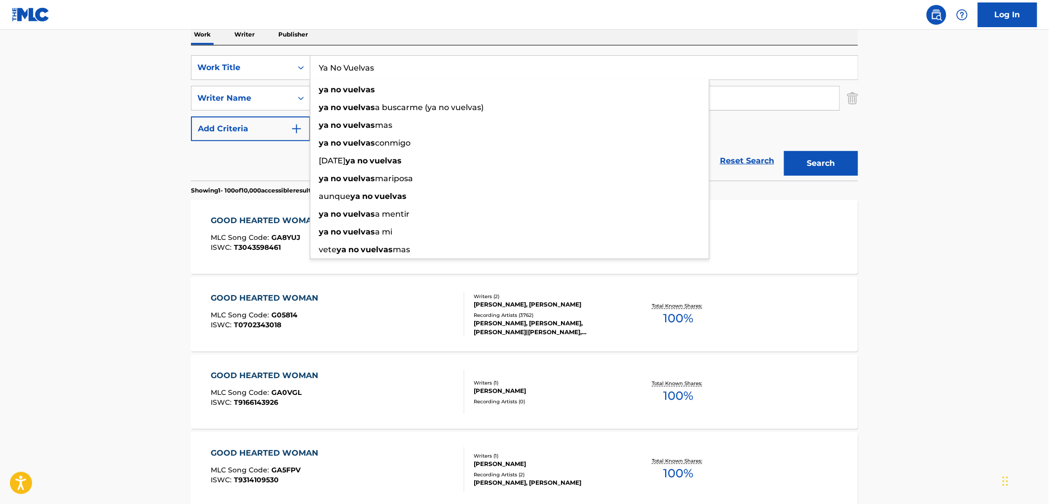
click at [829, 156] on button "Search" at bounding box center [821, 163] width 74 height 25
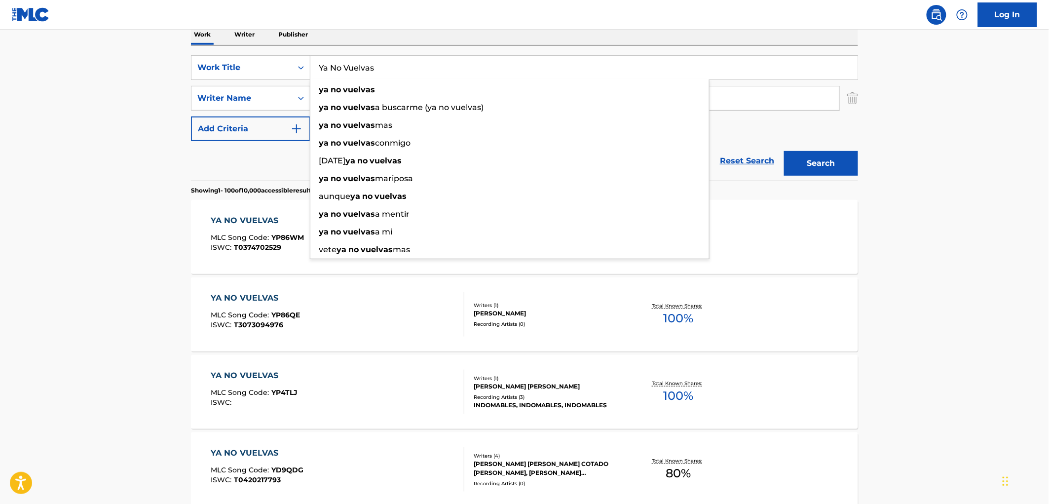
drag, startPoint x: 390, startPoint y: 74, endPoint x: 318, endPoint y: 76, distance: 71.5
click at [319, 76] on input "Ya No Vuelvas" at bounding box center [583, 68] width 547 height 24
paste input "True Faith [2023 Digital Master]"
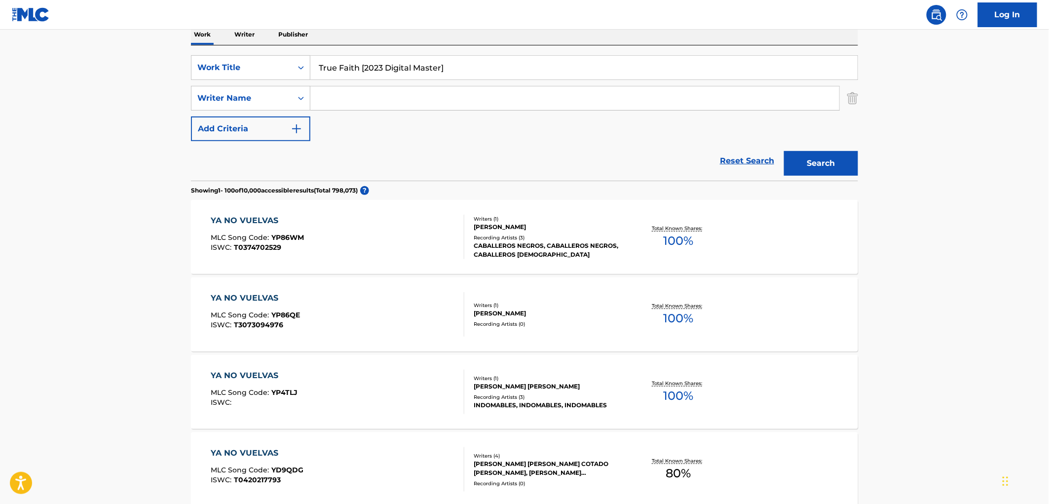
click at [816, 165] on button "Search" at bounding box center [821, 163] width 74 height 25
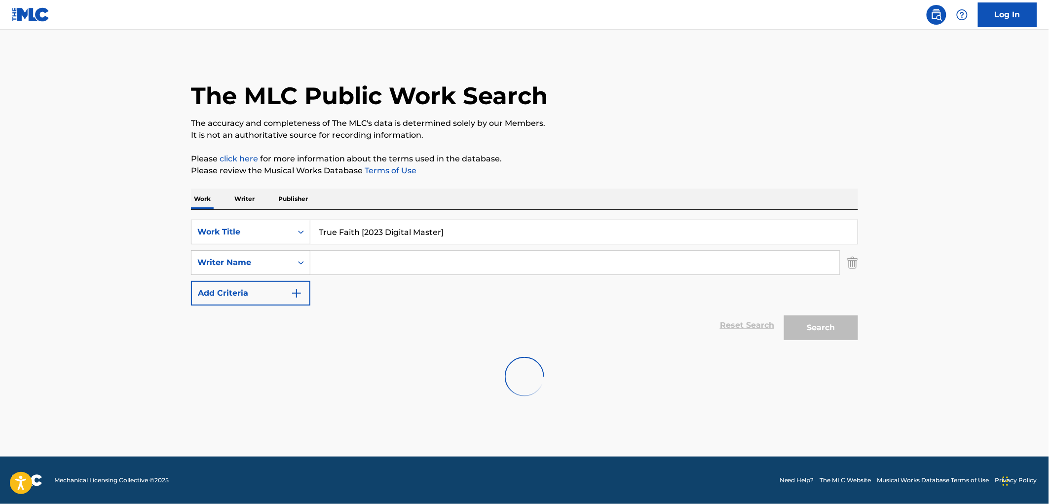
scroll to position [0, 0]
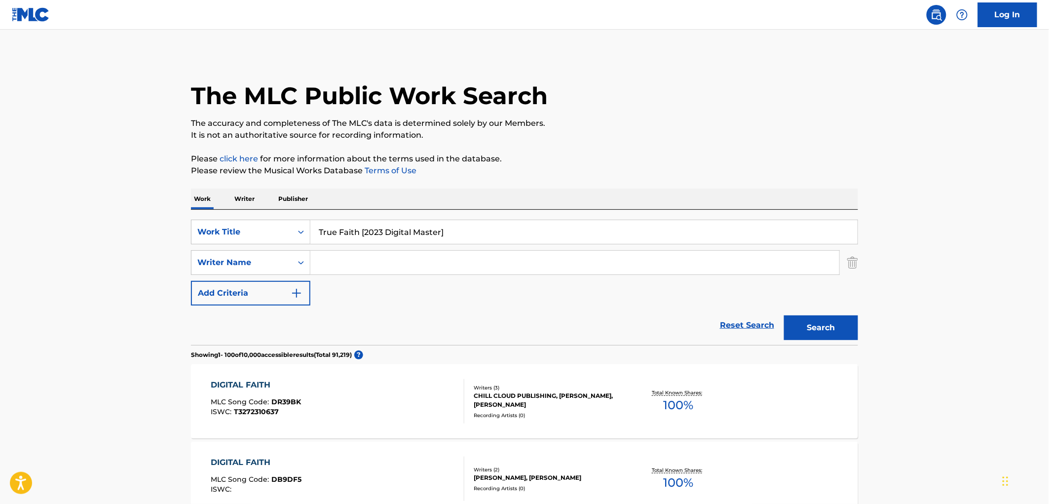
drag, startPoint x: 358, startPoint y: 233, endPoint x: 495, endPoint y: 233, distance: 137.6
click at [495, 233] on input "True Faith [2023 Digital Master]" at bounding box center [583, 232] width 547 height 24
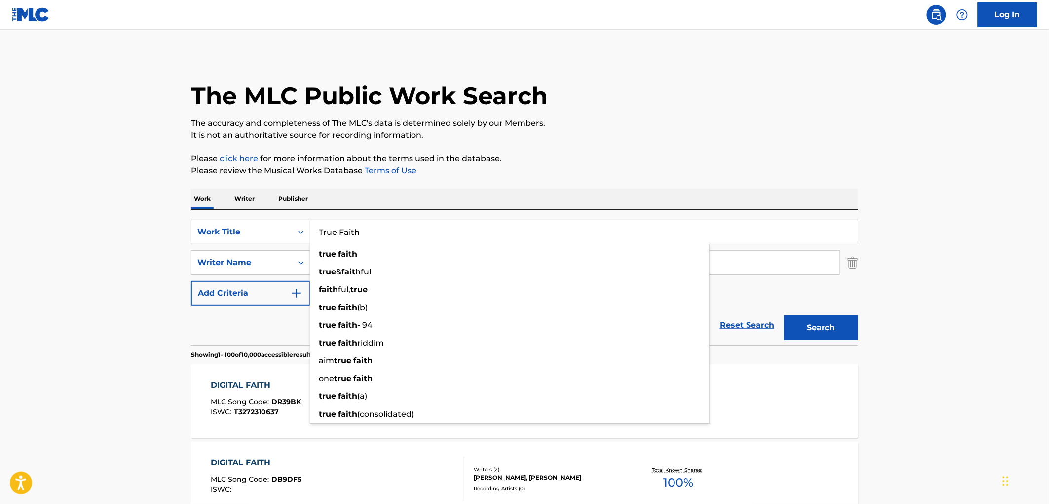
click at [784, 315] on button "Search" at bounding box center [821, 327] width 74 height 25
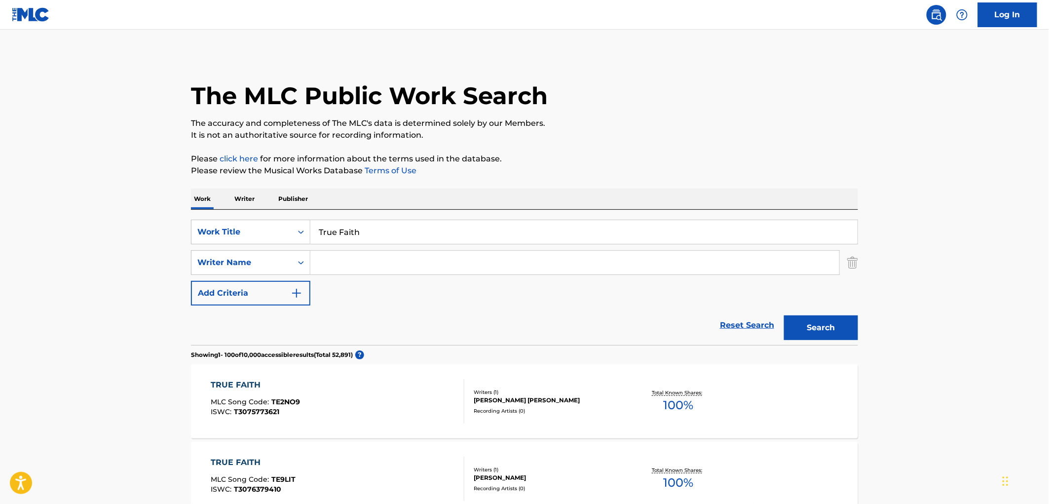
drag, startPoint x: 387, startPoint y: 228, endPoint x: 349, endPoint y: 231, distance: 37.6
click at [312, 227] on input "True Faith" at bounding box center [583, 232] width 547 height 24
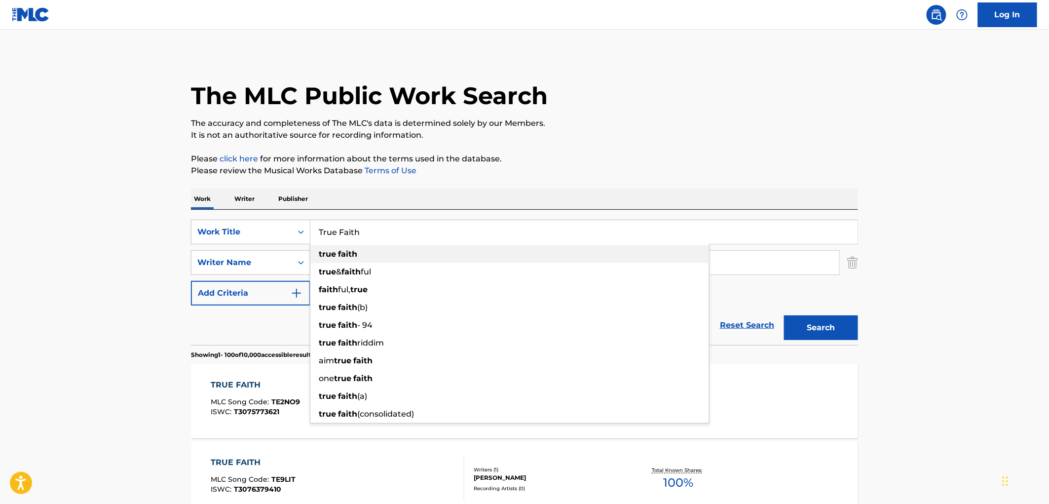
click at [352, 254] on strong "faith" at bounding box center [347, 253] width 19 height 9
type input "true faith"
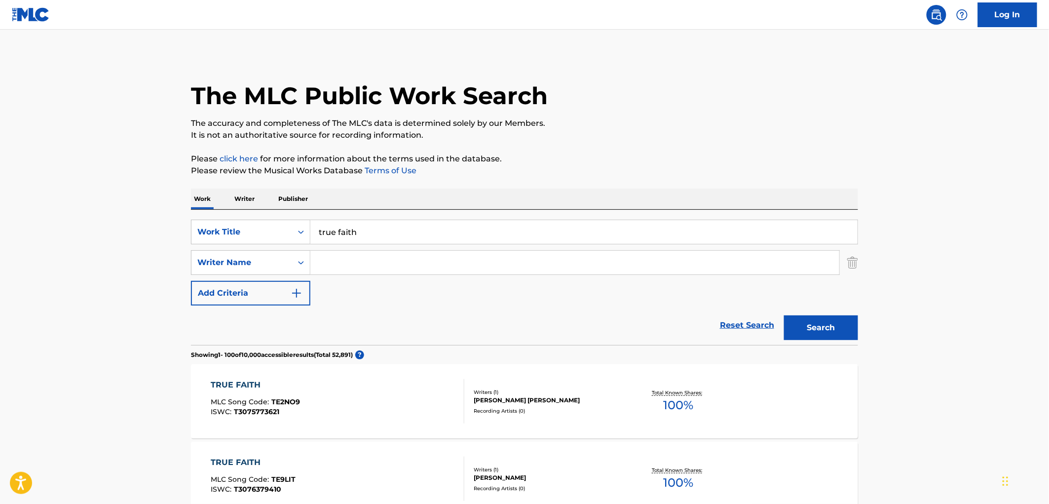
click at [844, 330] on button "Search" at bounding box center [821, 327] width 74 height 25
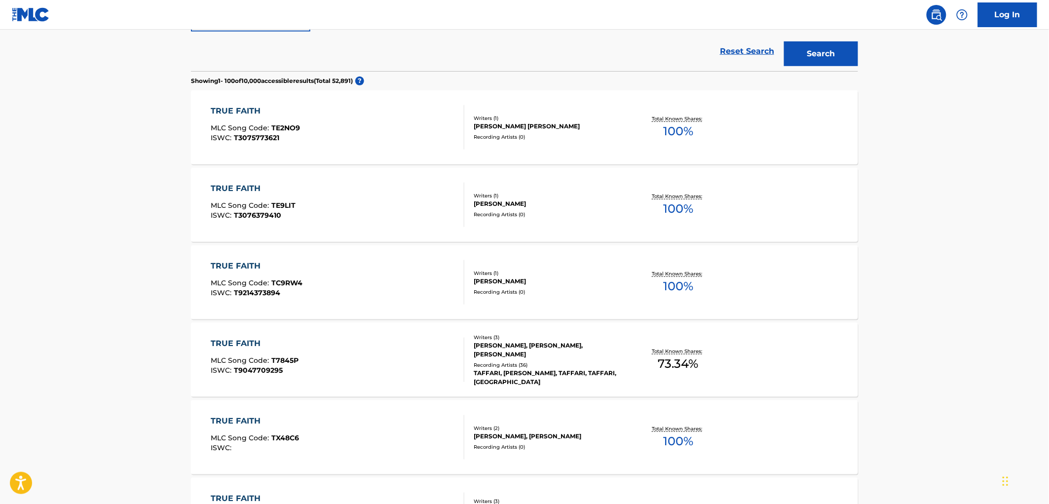
scroll to position [55, 0]
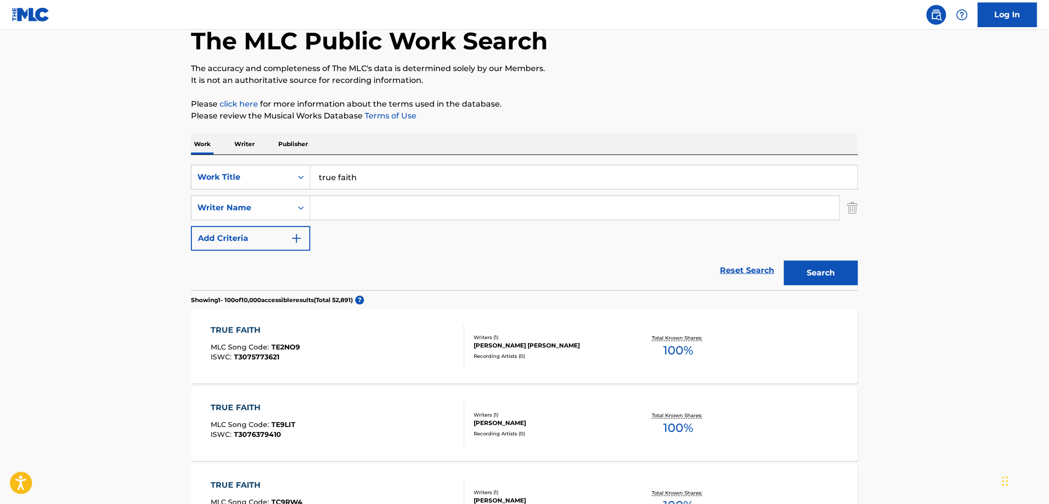
paste input "New Order"
type input "New Order"
click at [802, 274] on button "Search" at bounding box center [821, 272] width 74 height 25
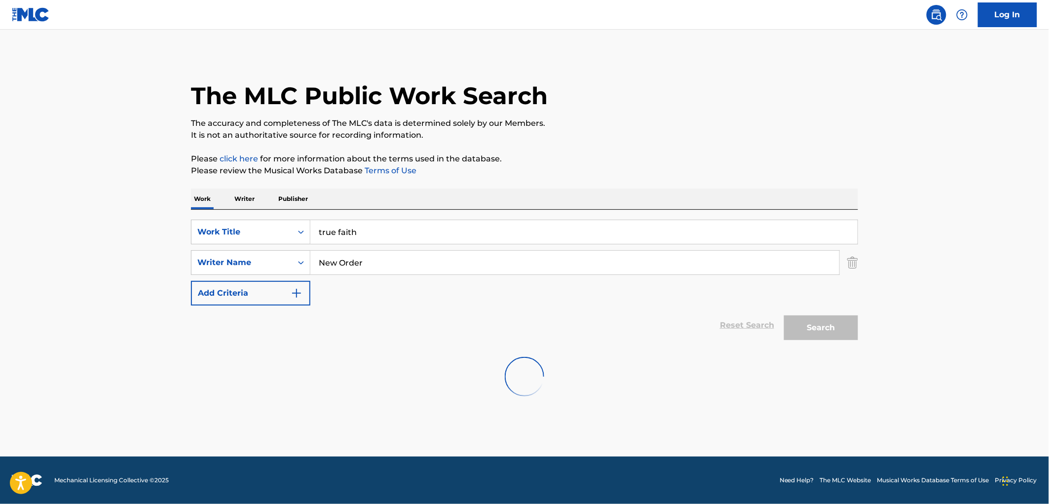
scroll to position [0, 0]
drag, startPoint x: 357, startPoint y: 228, endPoint x: 278, endPoint y: 228, distance: 79.4
click at [278, 228] on div "SearchWithCriteria0144a75e-0cbe-4c0b-9d53-237db4614403 Work Title true faith" at bounding box center [524, 232] width 667 height 25
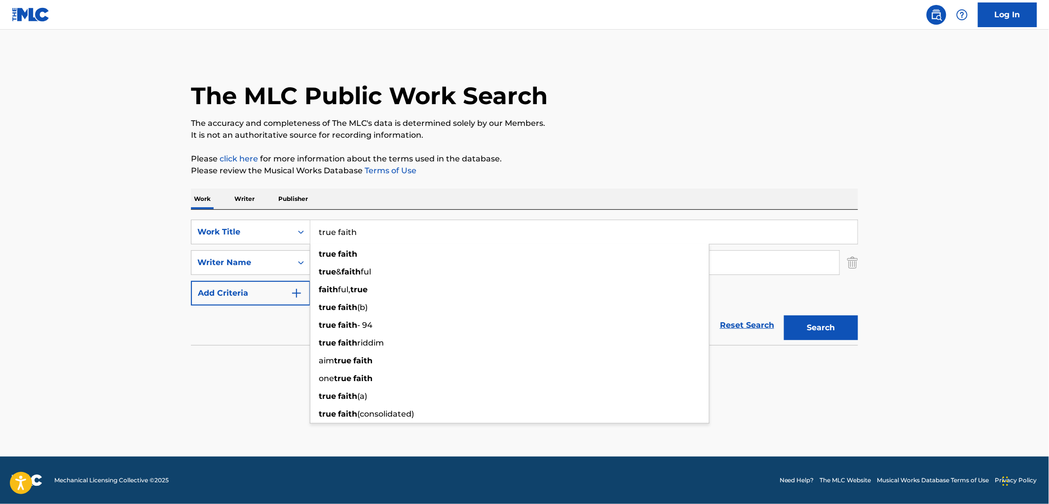
paste input "If It's Not Broken"
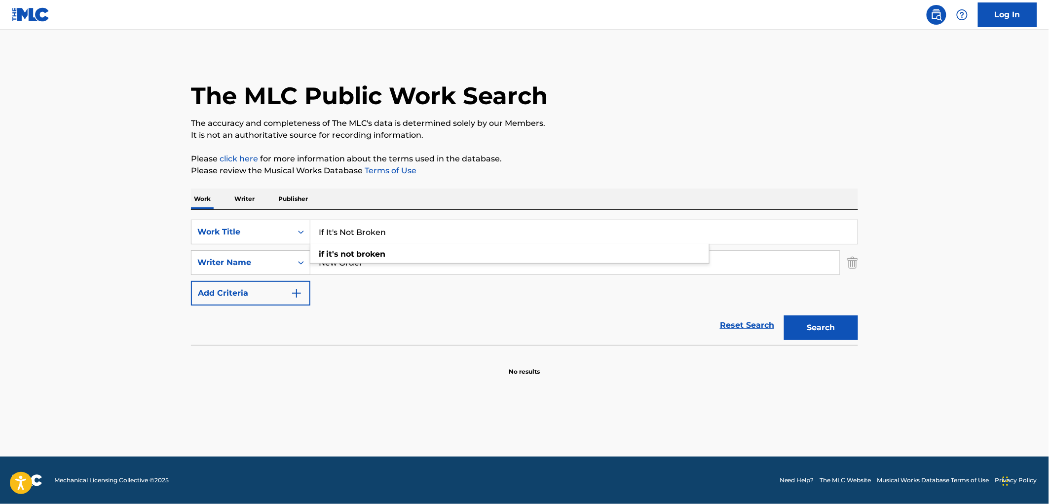
type input "If It's Not Broken"
click at [433, 193] on div "Work Writer Publisher" at bounding box center [524, 198] width 667 height 21
drag, startPoint x: 396, startPoint y: 257, endPoint x: 230, endPoint y: 262, distance: 165.8
click at [230, 262] on div "SearchWithCriteria6eb0d17c-9d6f-4d89-95f5-fba4db5696e3 Writer Name New Order" at bounding box center [524, 262] width 667 height 25
click at [784, 315] on button "Search" at bounding box center [821, 327] width 74 height 25
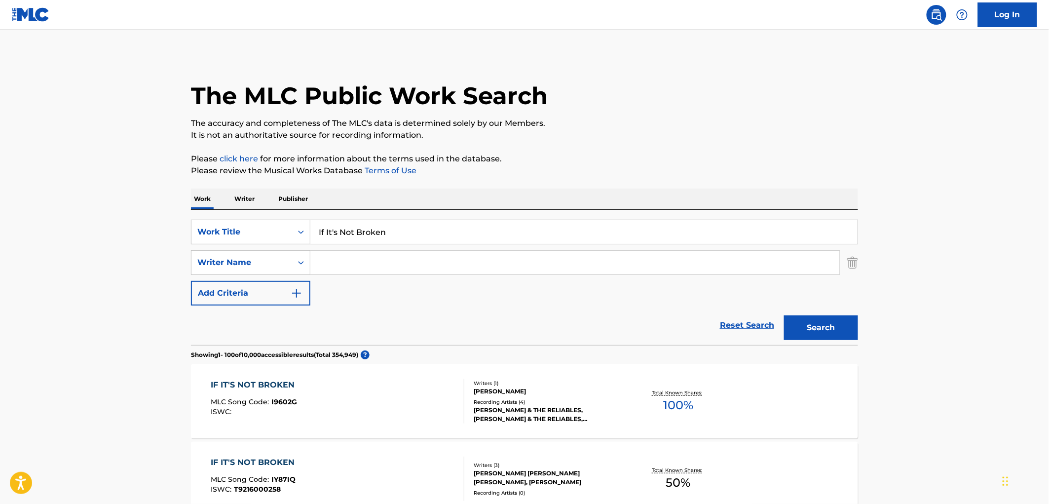
click at [548, 474] on div "DAVID JOSEPH O'HANLON, BRENDAN JOHN O'CONNELL, ROBERT SPRAGG" at bounding box center [548, 478] width 149 height 18
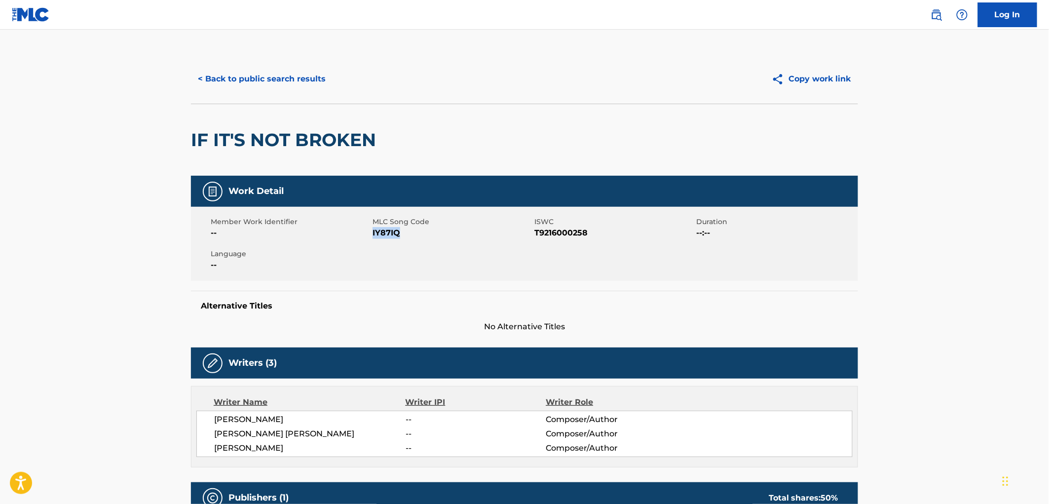
drag, startPoint x: 410, startPoint y: 232, endPoint x: 383, endPoint y: 235, distance: 26.8
click at [372, 234] on span "IY87IQ" at bounding box center [451, 233] width 159 height 12
copy span "IY87IQ"
click at [255, 84] on button "< Back to public search results" at bounding box center [262, 79] width 142 height 25
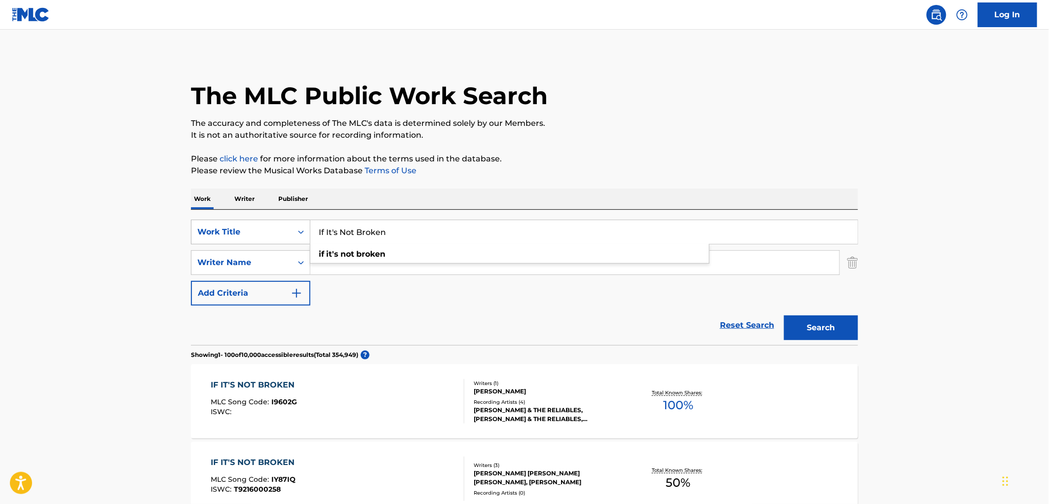
drag, startPoint x: 405, startPoint y: 241, endPoint x: 277, endPoint y: 239, distance: 127.3
click at [278, 239] on div "SearchWithCriteria0144a75e-0cbe-4c0b-9d53-237db4614403 Work Title If It's Not B…" at bounding box center [524, 232] width 667 height 25
paste input "Been Dreaming"
click at [831, 329] on button "Search" at bounding box center [821, 327] width 74 height 25
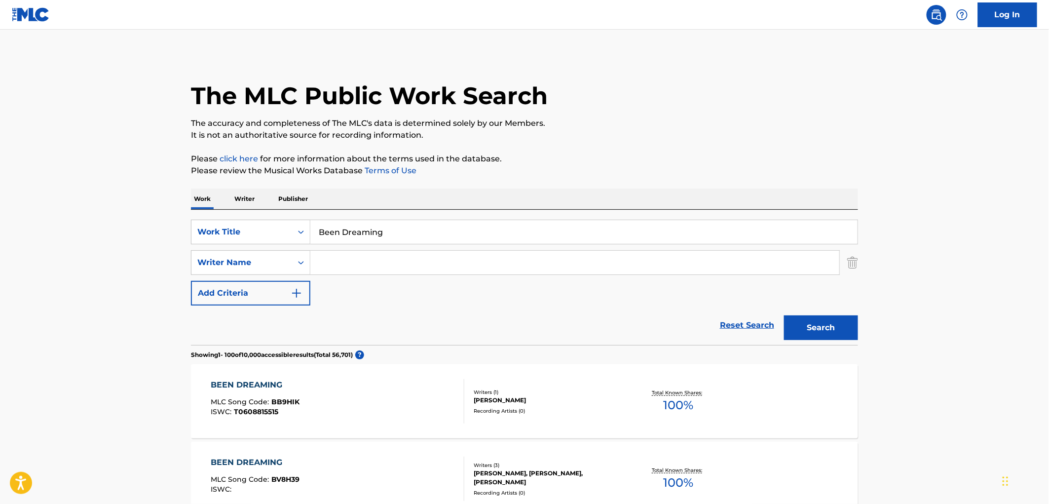
drag, startPoint x: 416, startPoint y: 232, endPoint x: 326, endPoint y: 233, distance: 90.3
click at [326, 233] on input "Been Dreaming" at bounding box center [583, 232] width 547 height 24
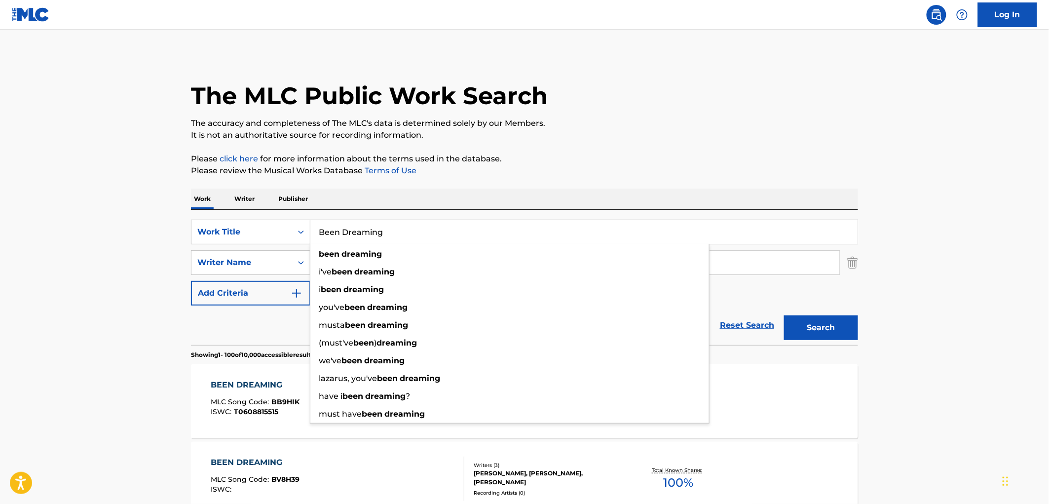
drag, startPoint x: 317, startPoint y: 232, endPoint x: 432, endPoint y: 228, distance: 115.0
click at [432, 228] on input "Been Dreaming" at bounding box center [583, 232] width 547 height 24
paste input "Mind Awake, Body Asleep"
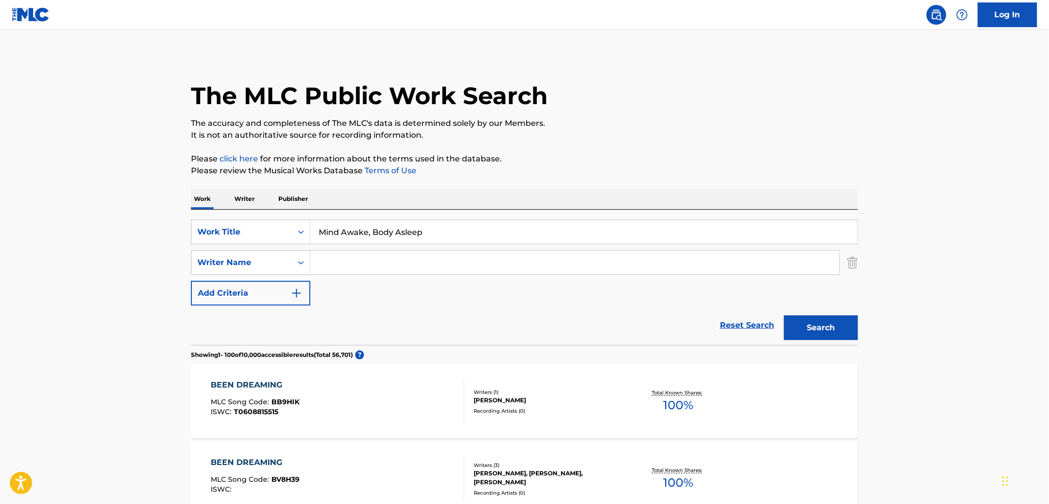
type input "Mind Awake, Body Asleep"
click at [808, 328] on button "Search" at bounding box center [821, 327] width 74 height 25
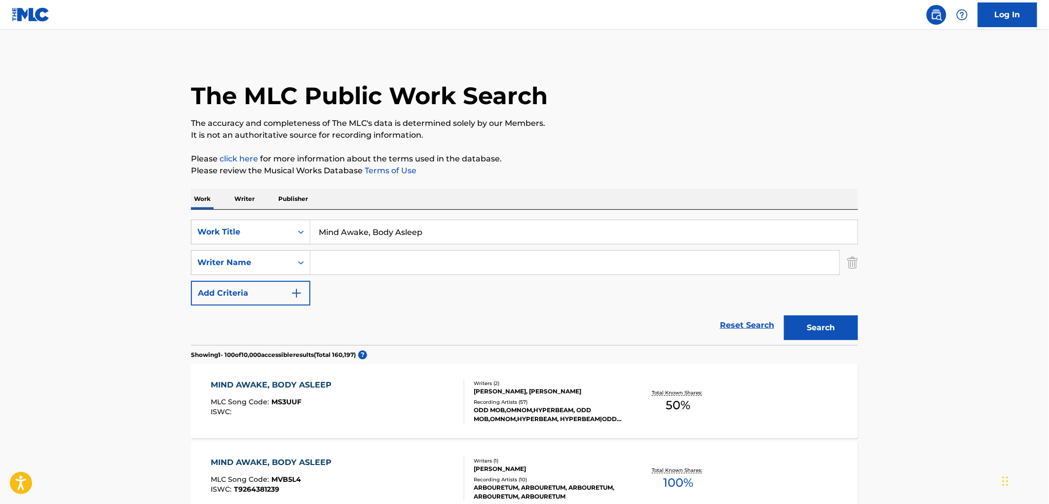
click at [559, 405] on div "ODD MOB,OMNOM,HYPERBEAM, ODD MOB,OMNOM,HYPERBEAM, HYPERBEAM|ODD MOB|OMNOM, HYPE…" at bounding box center [548, 414] width 149 height 18
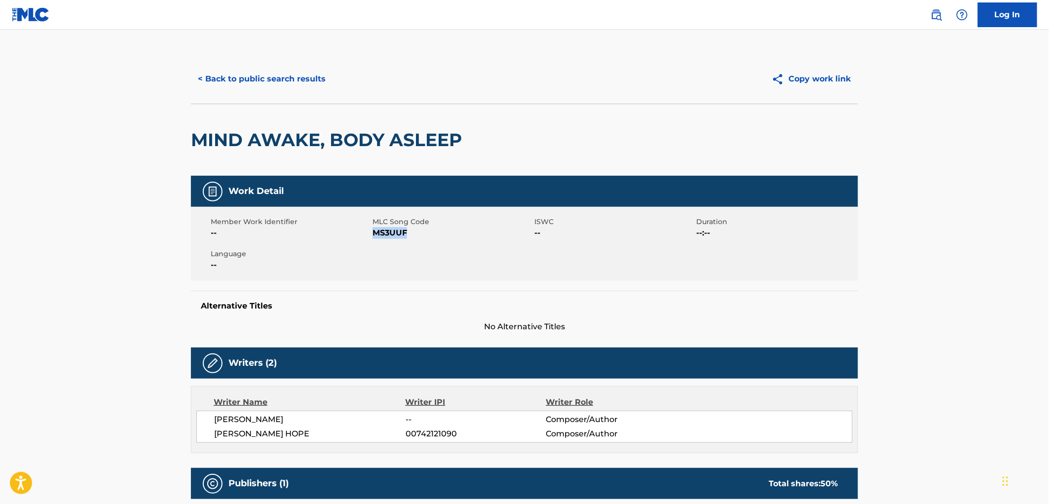
drag, startPoint x: 409, startPoint y: 232, endPoint x: 371, endPoint y: 232, distance: 38.0
click at [371, 232] on div "Member Work Identifier -- MLC Song Code MS3UUF ISWC -- Duration --:-- Language …" at bounding box center [524, 244] width 667 height 74
drag, startPoint x: 381, startPoint y: 233, endPoint x: 367, endPoint y: 247, distance: 20.2
click at [367, 247] on div "Member Work Identifier -- MLC Song Code MS3UUF ISWC -- Duration --:-- Language …" at bounding box center [524, 244] width 667 height 74
drag, startPoint x: 373, startPoint y: 230, endPoint x: 409, endPoint y: 232, distance: 36.5
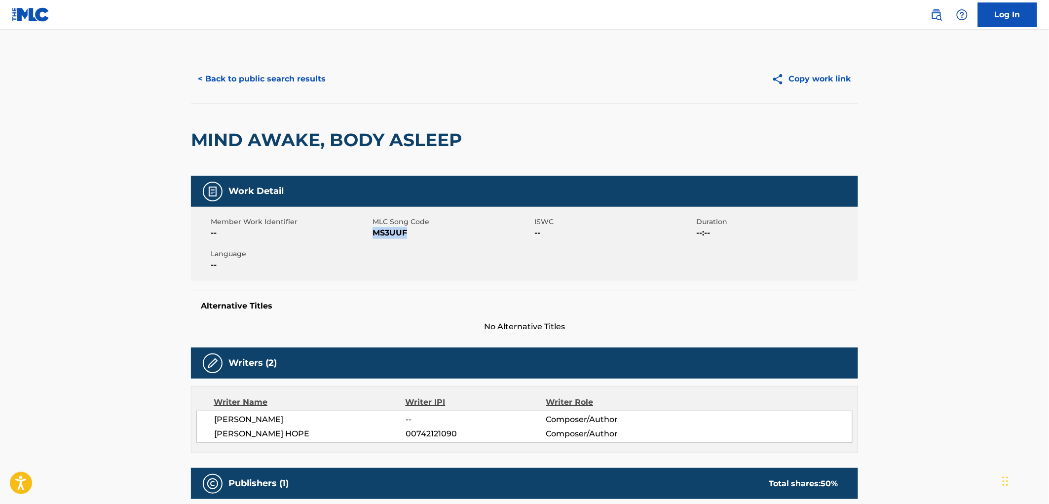
click at [409, 232] on span "MS3UUF" at bounding box center [451, 233] width 159 height 12
copy span "MS3UUF"
click at [284, 78] on button "< Back to public search results" at bounding box center [262, 79] width 142 height 25
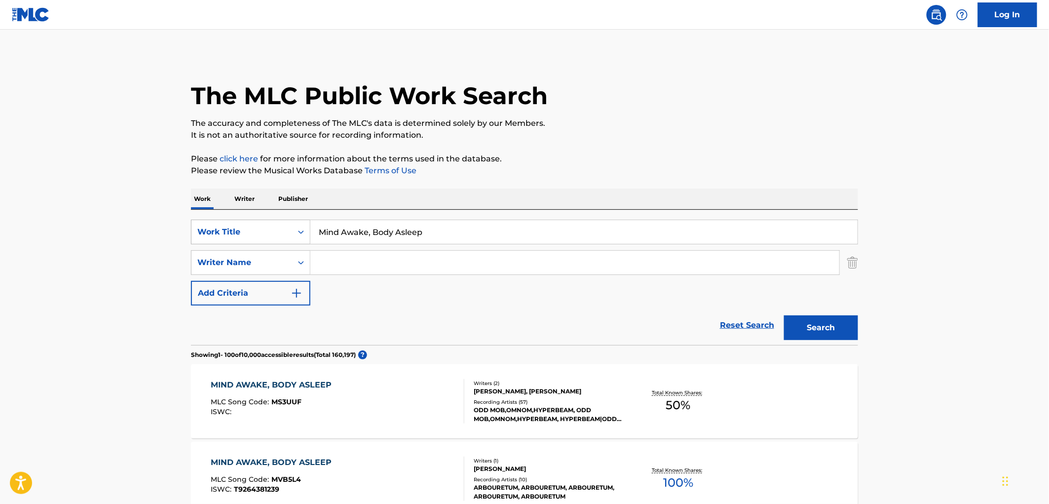
drag, startPoint x: 441, startPoint y: 237, endPoint x: 296, endPoint y: 237, distance: 144.5
click at [296, 237] on div "SearchWithCriteria0144a75e-0cbe-4c0b-9d53-237db4614403 Work Title Mind Awake, B…" at bounding box center [524, 232] width 667 height 25
paste input "BBL"
click at [809, 338] on button "Search" at bounding box center [821, 327] width 74 height 25
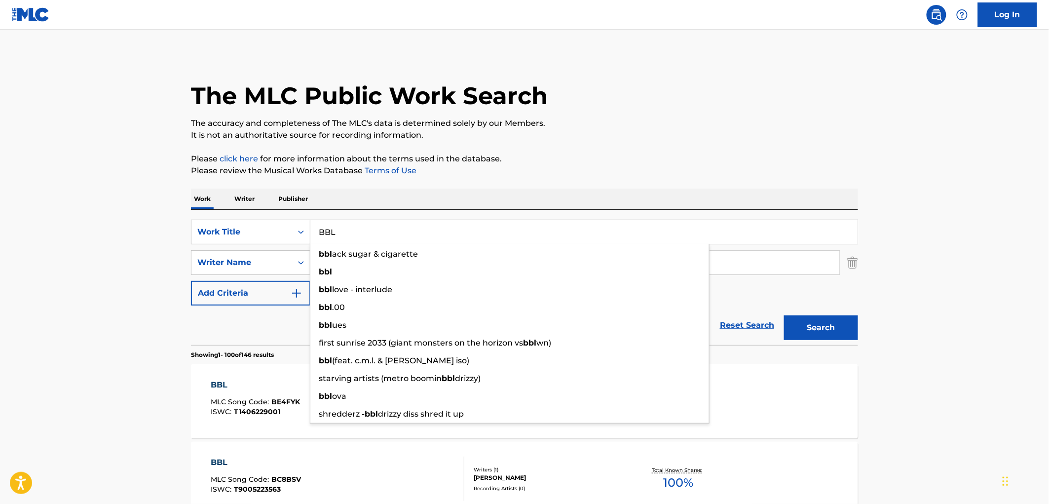
drag, startPoint x: 319, startPoint y: 233, endPoint x: 339, endPoint y: 232, distance: 20.2
click at [339, 232] on input "BBL" at bounding box center [583, 232] width 547 height 24
paste input "Hot Girl"
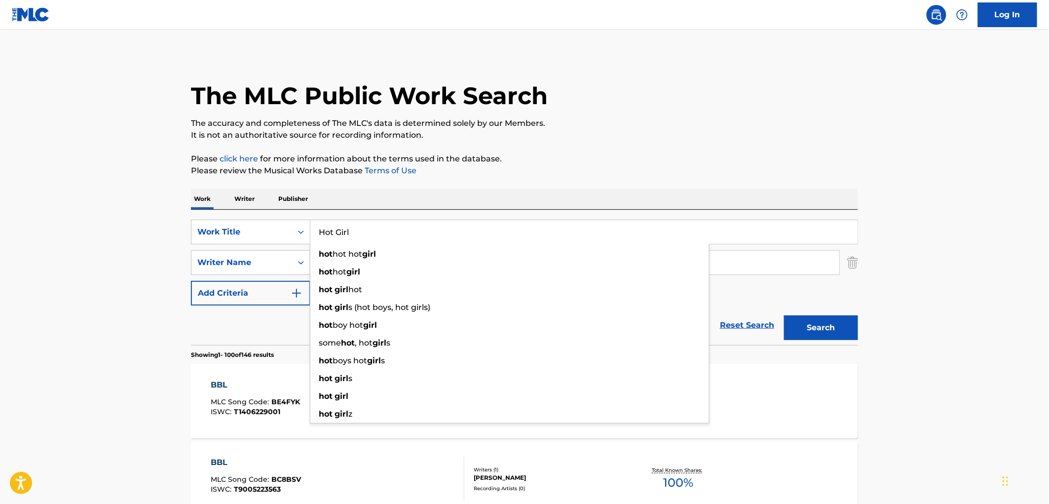
click at [824, 330] on button "Search" at bounding box center [821, 327] width 74 height 25
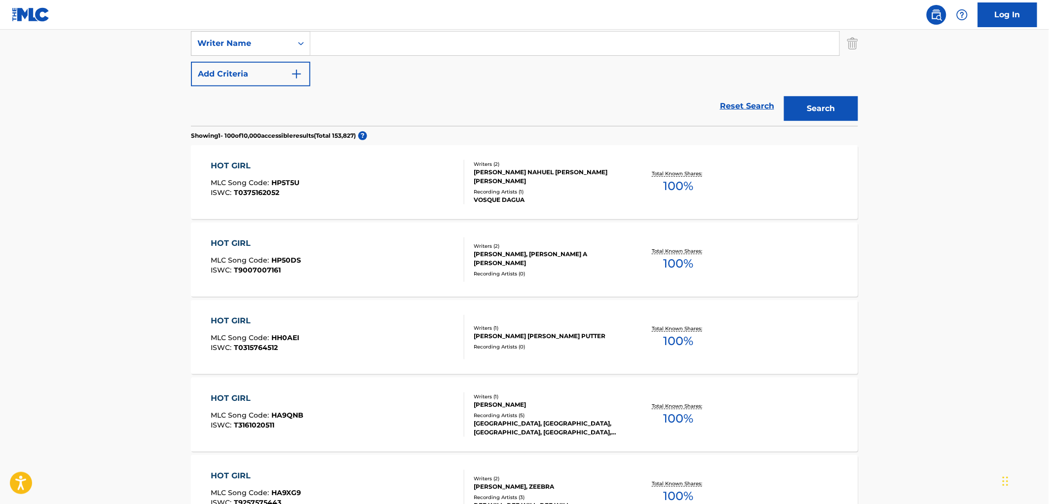
scroll to position [110, 0]
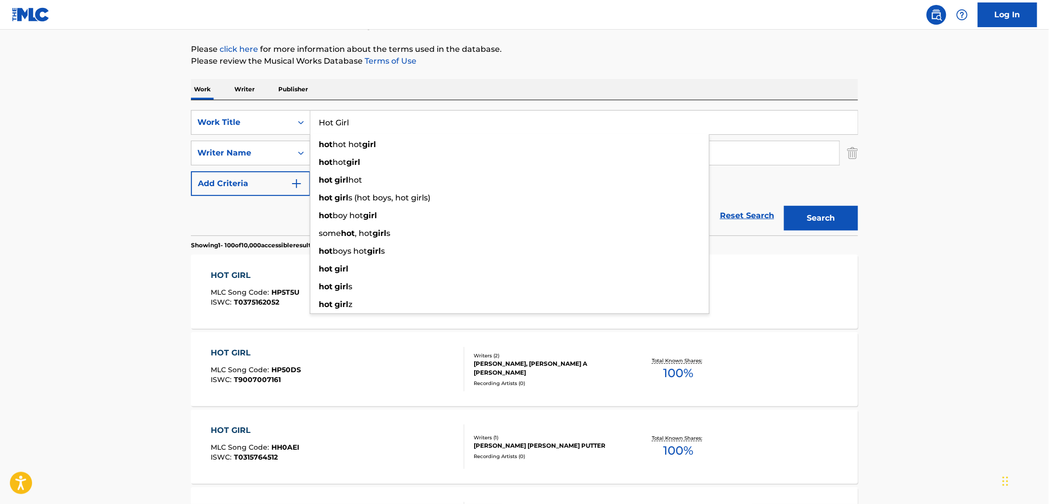
drag, startPoint x: 318, startPoint y: 124, endPoint x: 372, endPoint y: 121, distance: 54.8
click at [372, 121] on input "Hot Girl" at bounding box center [583, 123] width 547 height 24
paste input "Guadalajara"
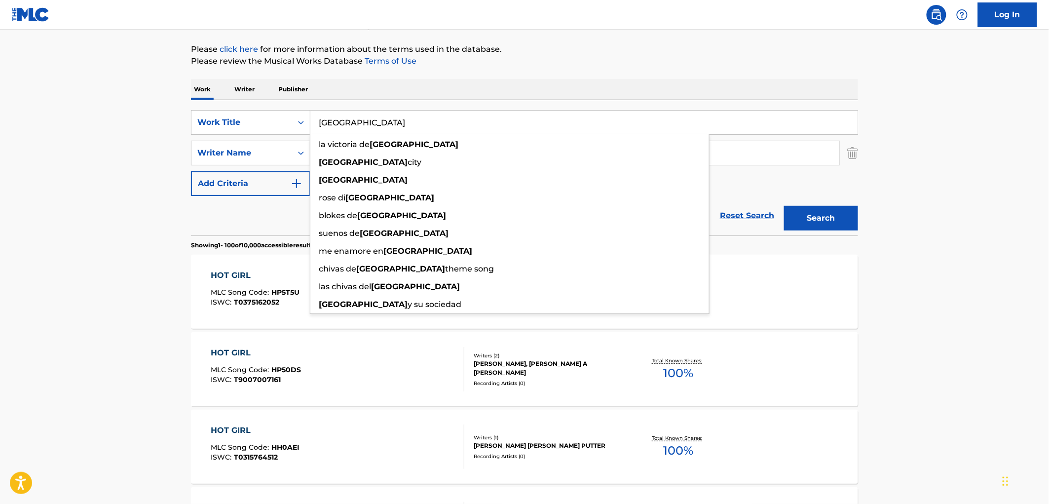
click at [524, 85] on div "Work Writer Publisher" at bounding box center [524, 89] width 667 height 21
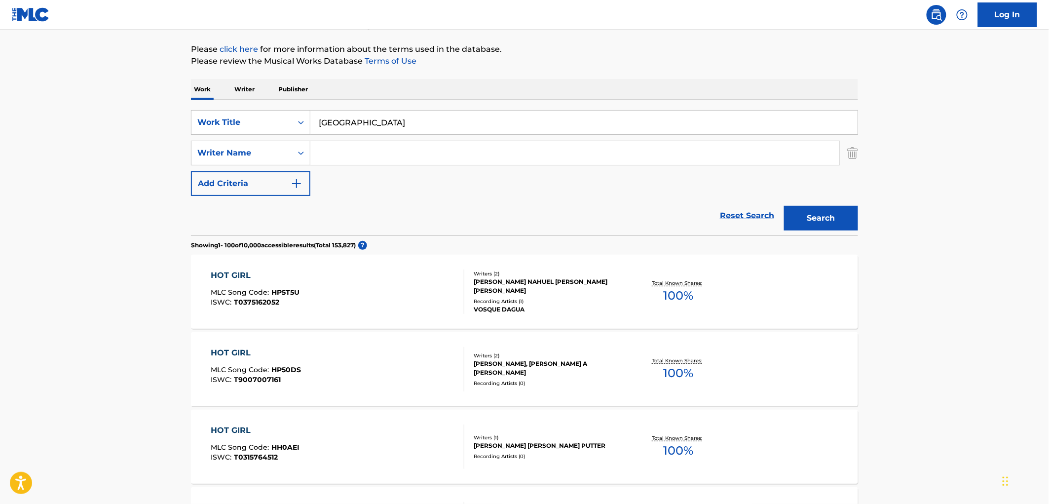
click at [811, 223] on button "Search" at bounding box center [821, 218] width 74 height 25
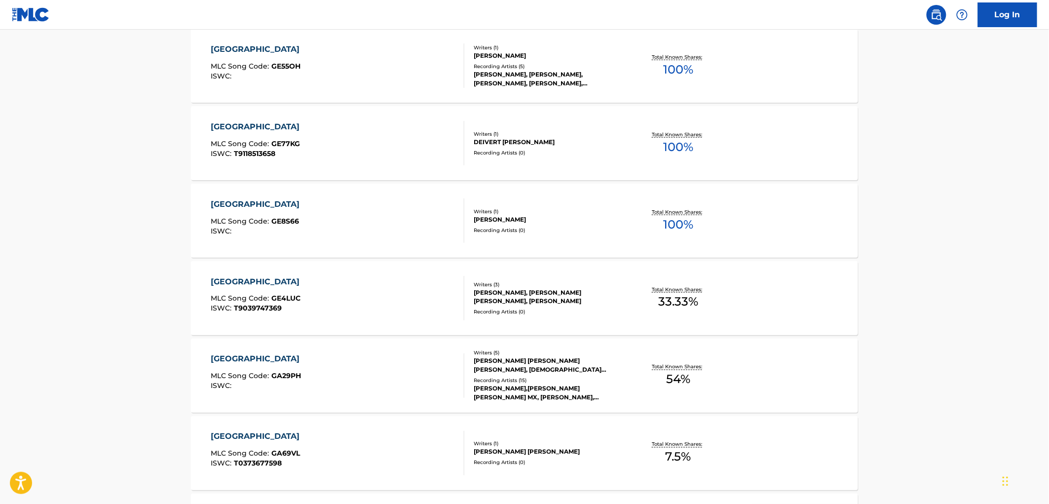
scroll to position [0, 0]
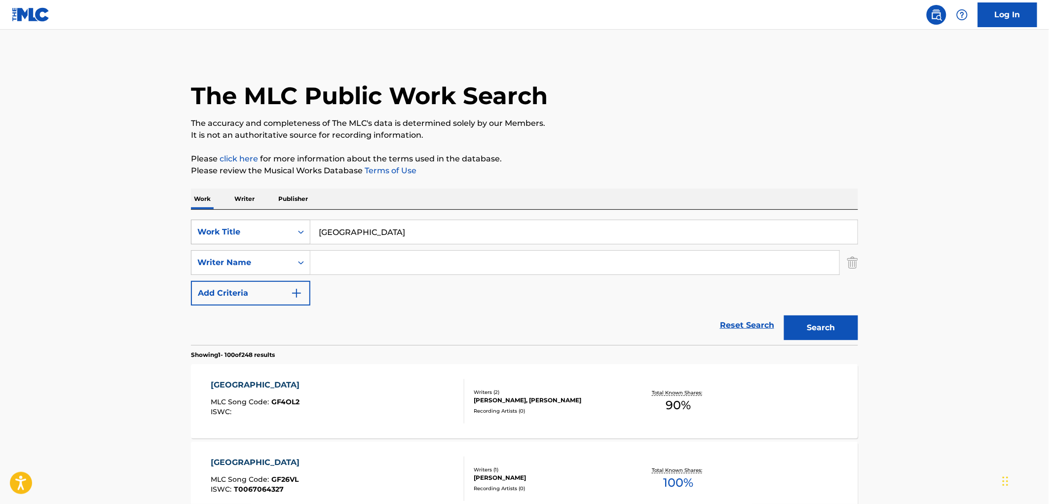
drag, startPoint x: 374, startPoint y: 231, endPoint x: 285, endPoint y: 225, distance: 89.5
click at [285, 225] on div "SearchWithCriteria0144a75e-0cbe-4c0b-9d53-237db4614403 Work Title Guadalajara" at bounding box center [524, 232] width 667 height 25
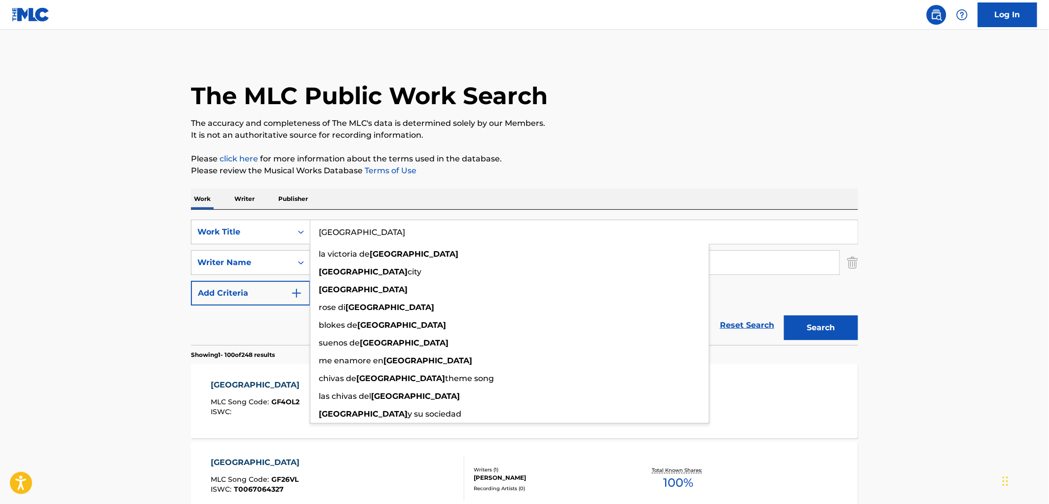
paste input "Beautiful Sky"
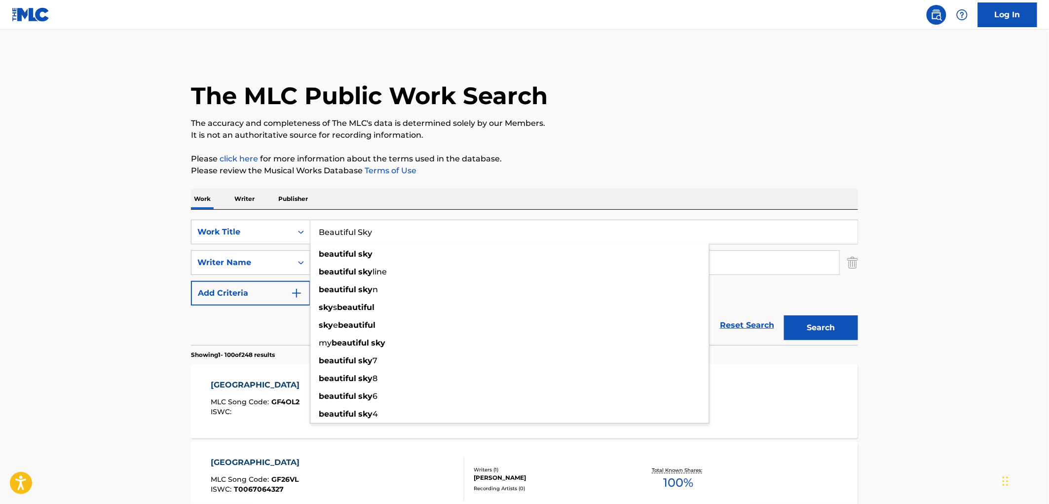
type input "Beautiful Sky"
click at [830, 332] on button "Search" at bounding box center [821, 327] width 74 height 25
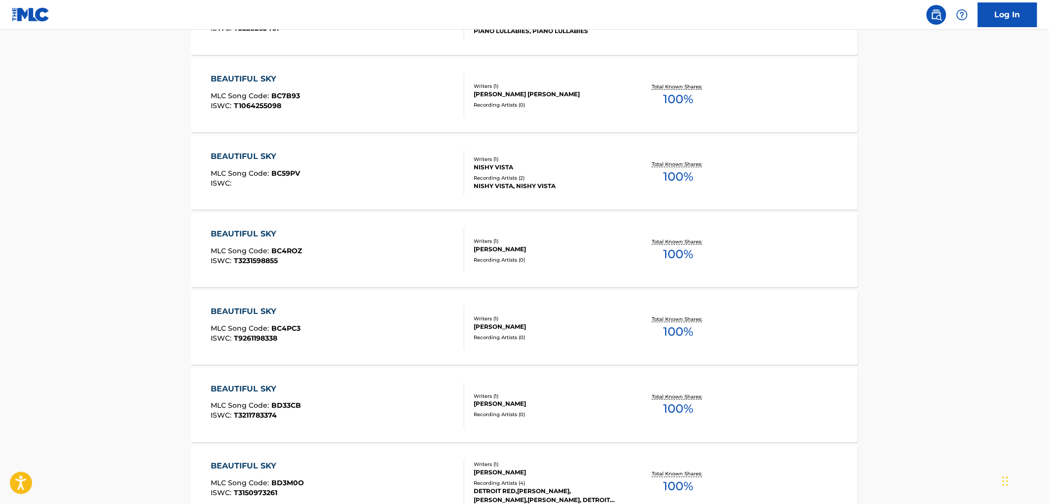
scroll to position [548, 0]
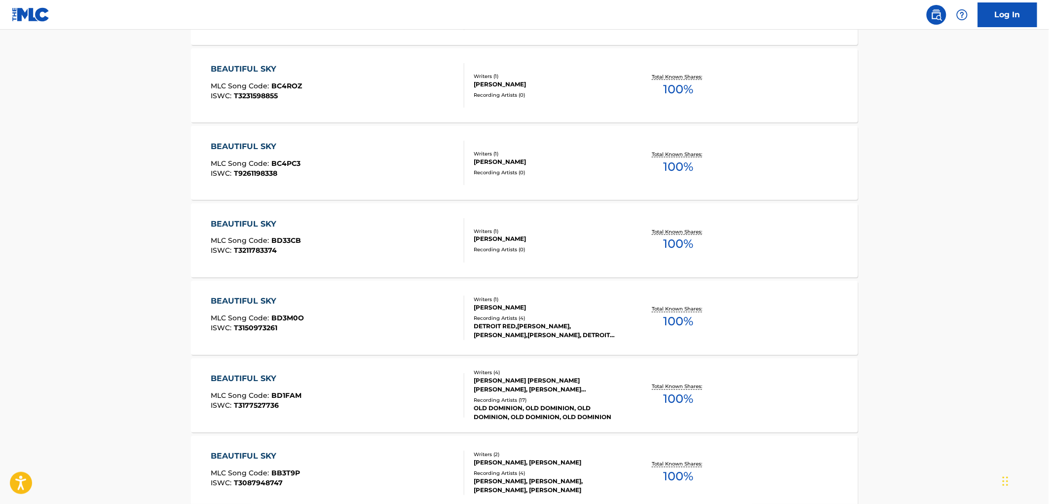
click at [534, 411] on div "OLD DOMINION, OLD DOMINION, OLD DOMINION, OLD DOMINION, OLD DOMINION" at bounding box center [548, 413] width 149 height 18
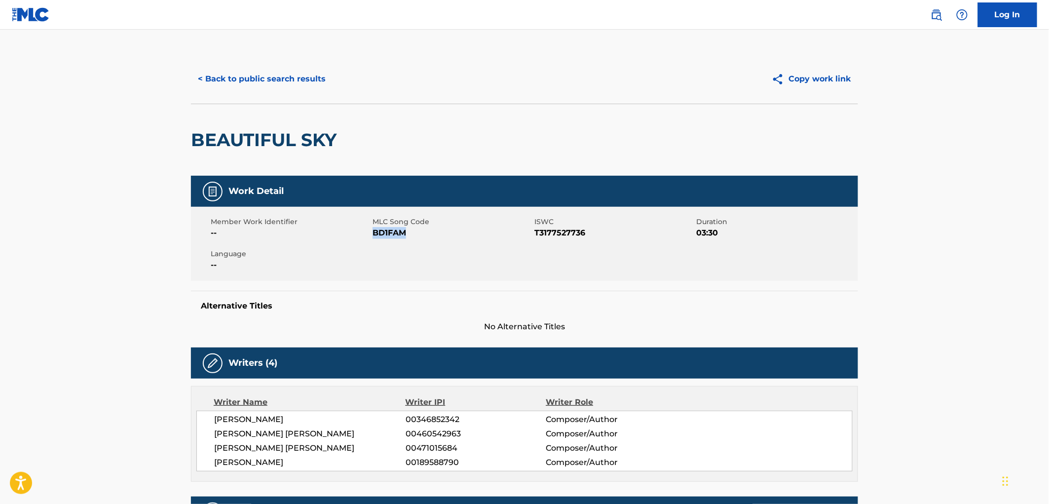
drag, startPoint x: 407, startPoint y: 232, endPoint x: 372, endPoint y: 233, distance: 35.5
click at [372, 233] on span "BD1FAM" at bounding box center [451, 233] width 159 height 12
copy span "BD1FAM"
click at [293, 79] on button "< Back to public search results" at bounding box center [262, 79] width 142 height 25
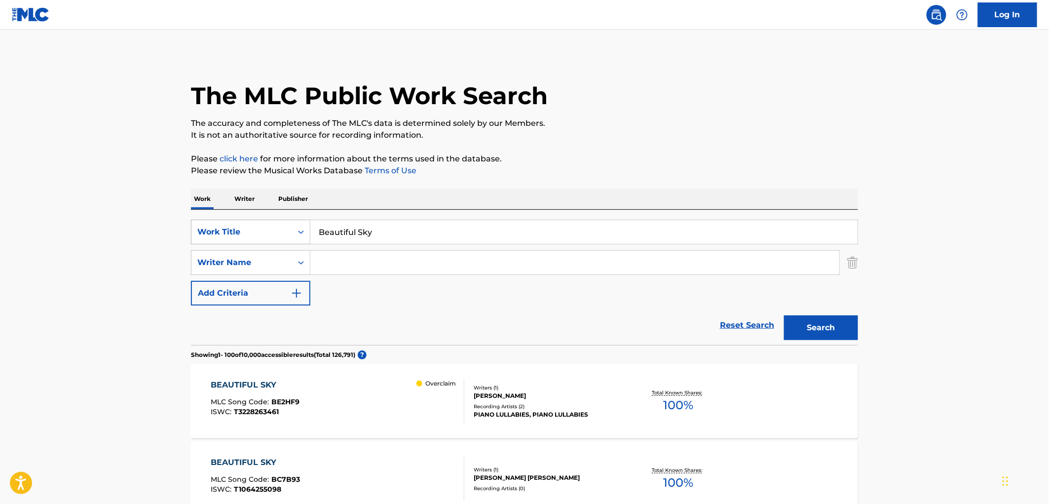
drag, startPoint x: 400, startPoint y: 228, endPoint x: 273, endPoint y: 225, distance: 126.8
click at [273, 225] on div "SearchWithCriteria0144a75e-0cbe-4c0b-9d53-237db4614403 Work Title Beautiful Sky" at bounding box center [524, 232] width 667 height 25
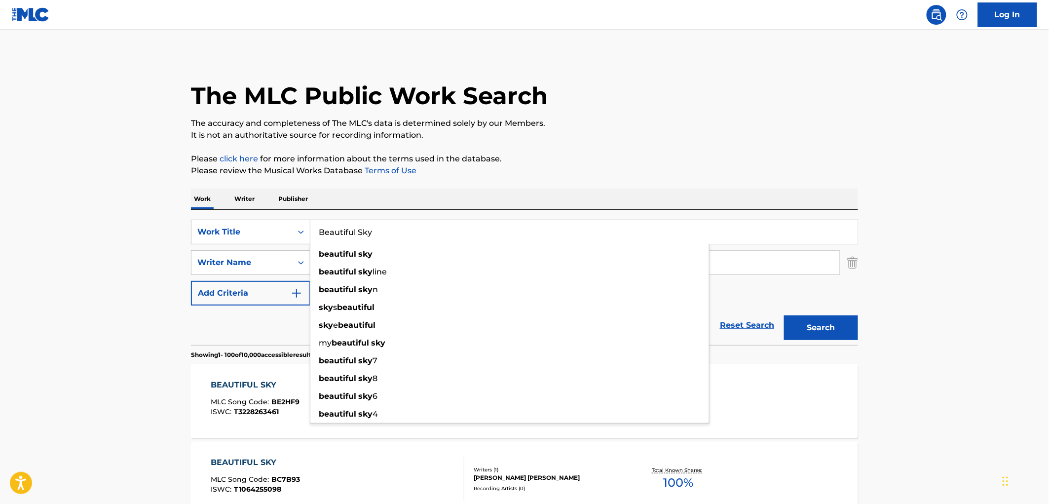
paste input "Memphis (Outta My Way)"
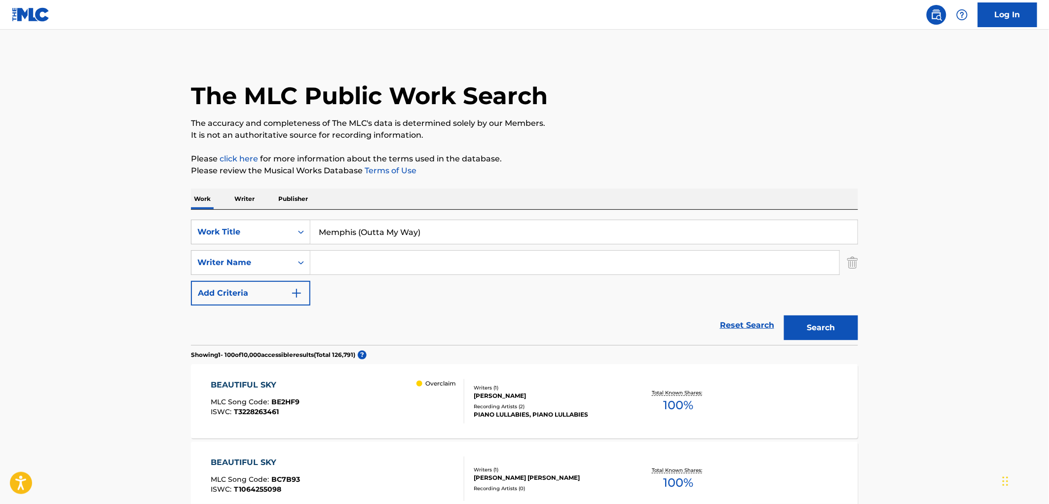
click at [808, 327] on button "Search" at bounding box center [821, 327] width 74 height 25
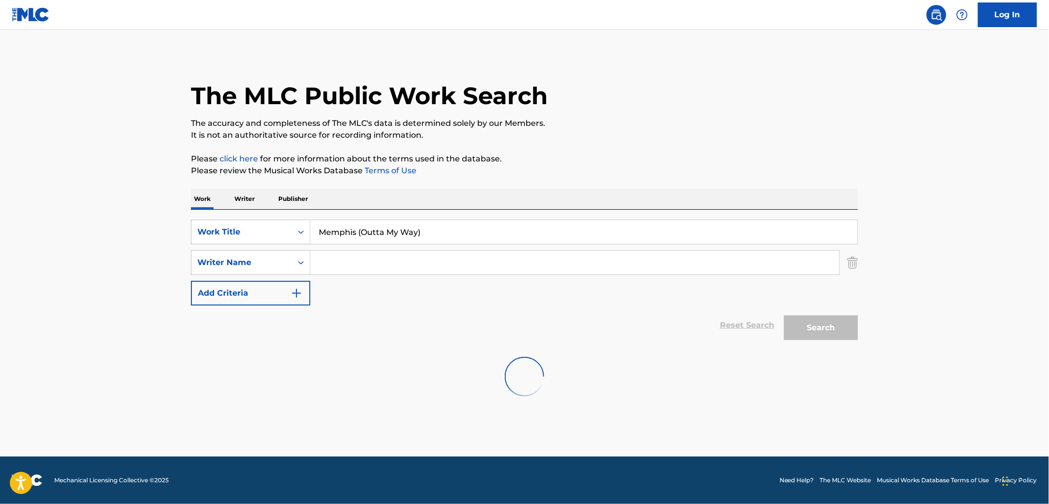
drag, startPoint x: 356, startPoint y: 230, endPoint x: 452, endPoint y: 243, distance: 96.6
click at [451, 243] on input "Memphis (Outta My Way)" at bounding box center [583, 232] width 547 height 24
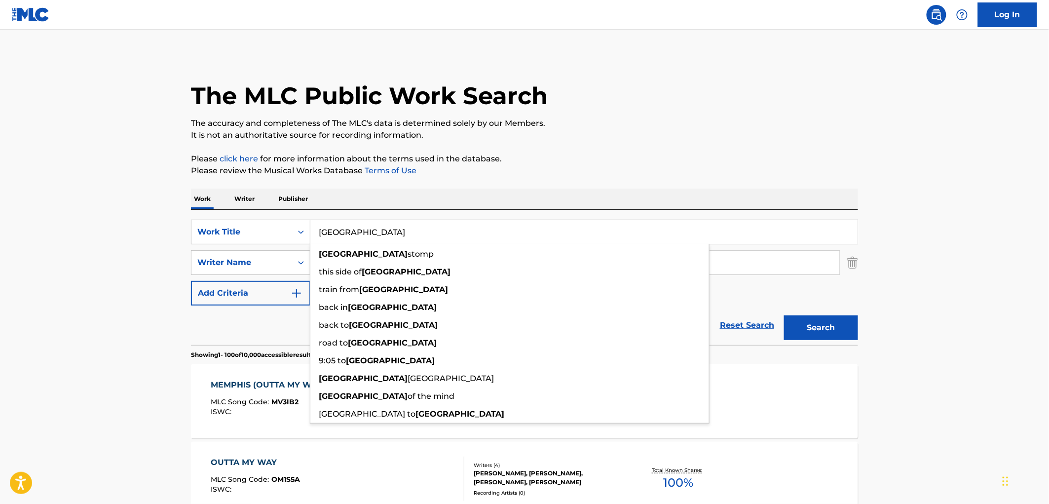
click at [784, 315] on button "Search" at bounding box center [821, 327] width 74 height 25
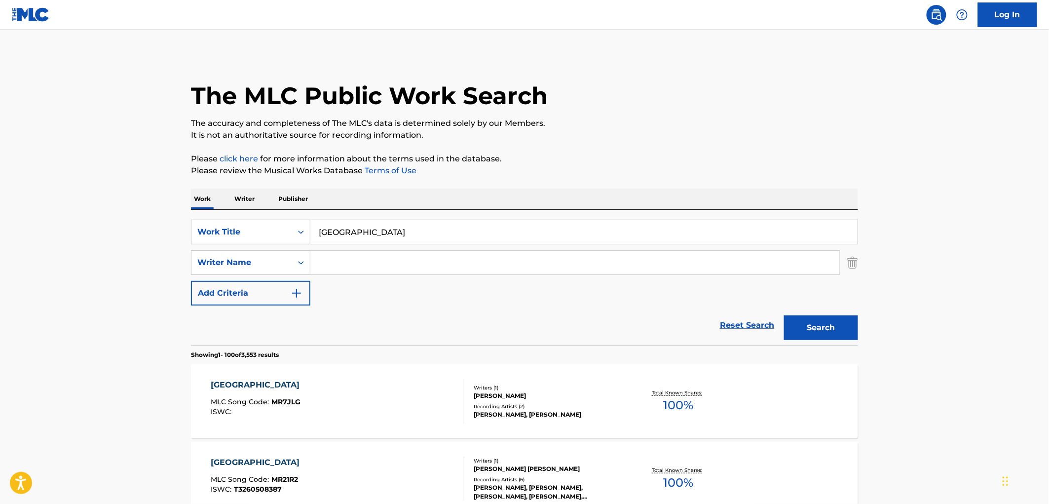
click at [359, 225] on input "Memphis" at bounding box center [583, 232] width 547 height 24
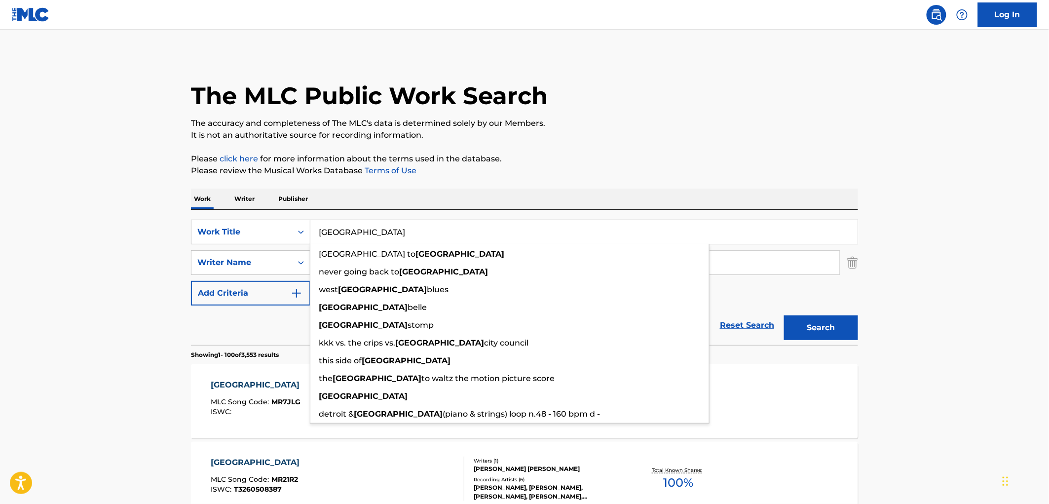
click at [606, 59] on div "The MLC Public Work Search" at bounding box center [524, 90] width 667 height 72
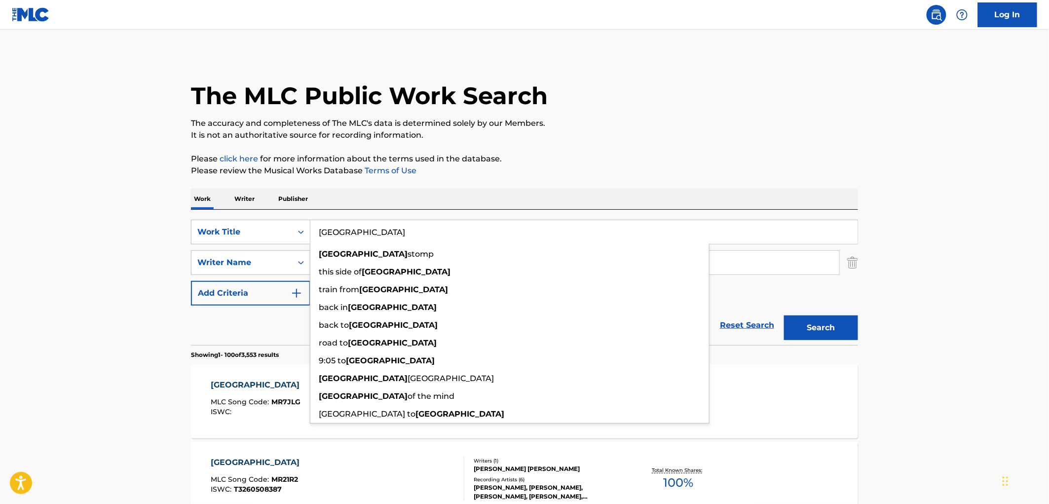
drag, startPoint x: 321, startPoint y: 230, endPoint x: 353, endPoint y: 234, distance: 32.4
click at [353, 234] on input "Memphis" at bounding box center [583, 232] width 547 height 24
drag, startPoint x: 362, startPoint y: 228, endPoint x: 292, endPoint y: 228, distance: 70.5
click at [292, 228] on div "SearchWithCriteria0144a75e-0cbe-4c0b-9d53-237db4614403 Work Title Memphis memph…" at bounding box center [524, 232] width 667 height 25
paste input "EL CONTIGO (MERENGUE)"
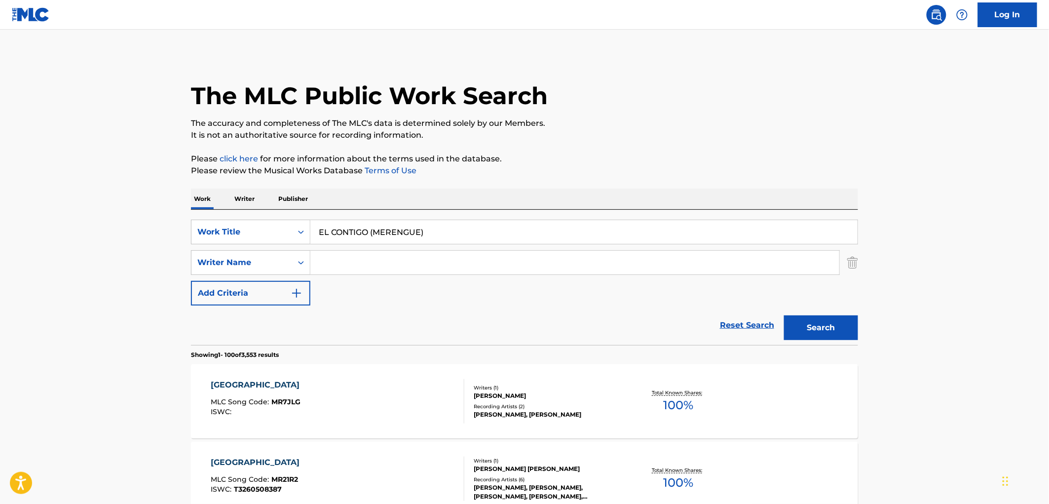
drag, startPoint x: 368, startPoint y: 227, endPoint x: 523, endPoint y: 260, distance: 158.3
click at [523, 260] on div "SearchWithCriteria0144a75e-0cbe-4c0b-9d53-237db4614403 Work Title EL CONTIGO (M…" at bounding box center [524, 263] width 667 height 86
drag, startPoint x: 358, startPoint y: 233, endPoint x: 405, endPoint y: 240, distance: 47.4
click at [405, 240] on input "el contigo esta" at bounding box center [583, 232] width 547 height 24
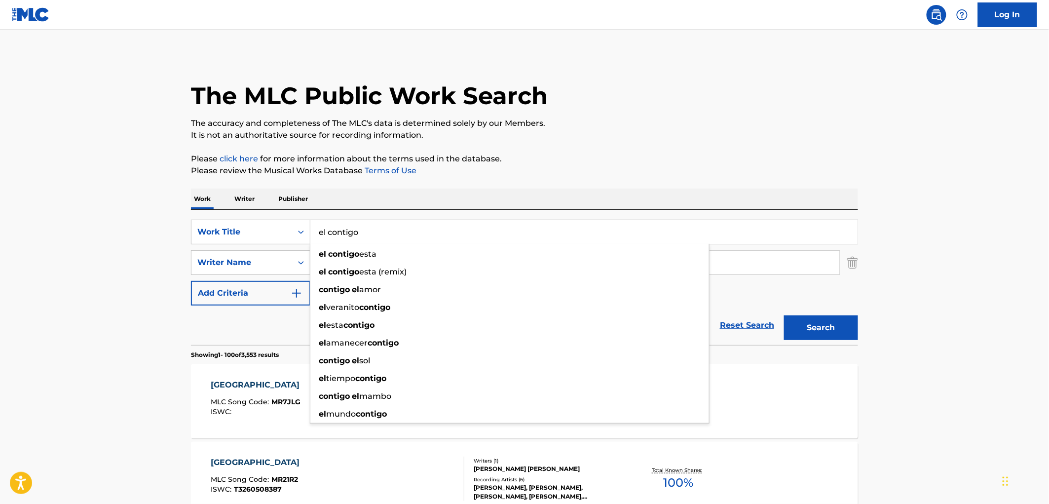
type input "el contigo"
click at [556, 115] on div "The MLC Public Work Search" at bounding box center [524, 90] width 667 height 72
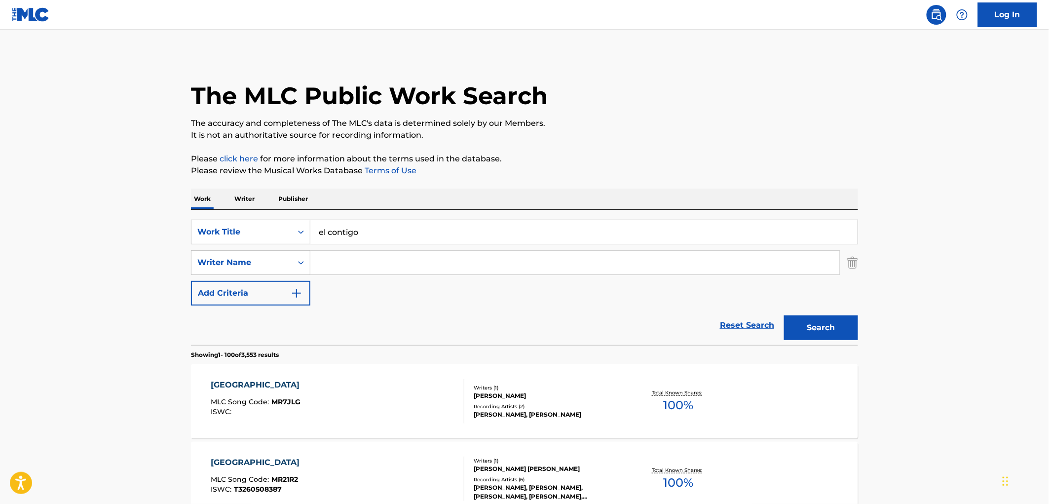
click at [807, 324] on button "Search" at bounding box center [821, 327] width 74 height 25
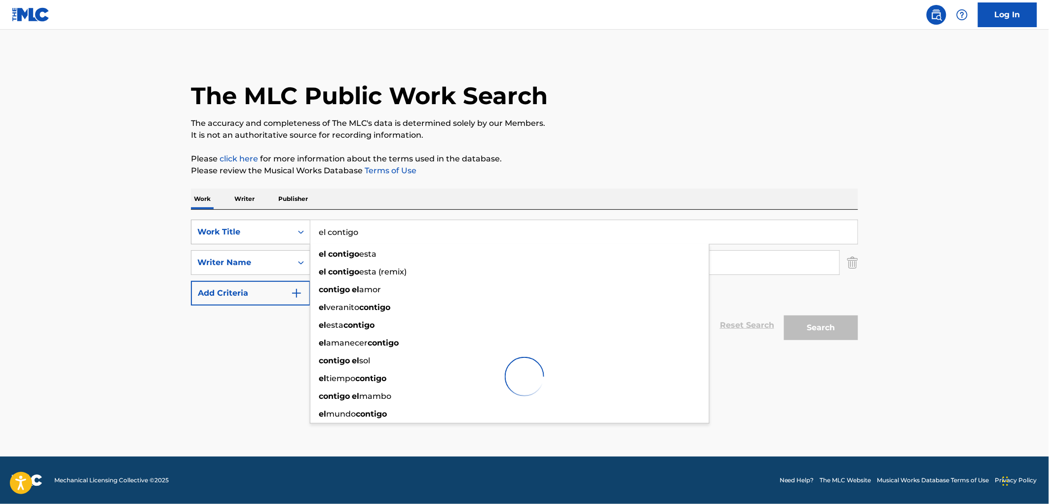
drag, startPoint x: 375, startPoint y: 238, endPoint x: 277, endPoint y: 235, distance: 98.2
click at [277, 235] on div "SearchWithCriteria0144a75e-0cbe-4c0b-9d53-237db4614403 Work Title el contigo el…" at bounding box center [524, 232] width 667 height 25
click at [240, 349] on div at bounding box center [524, 376] width 667 height 63
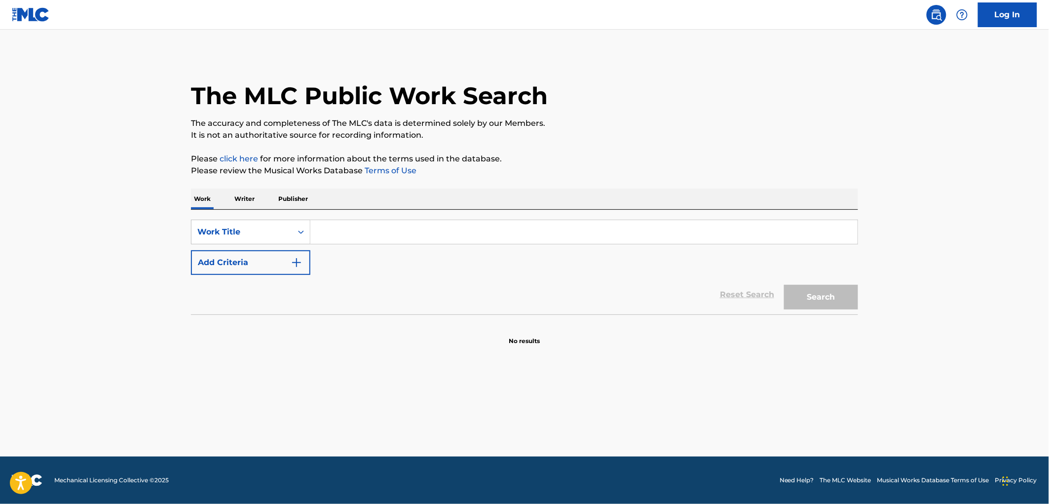
paste input "el contigo"
click at [837, 296] on button "Search" at bounding box center [821, 297] width 74 height 25
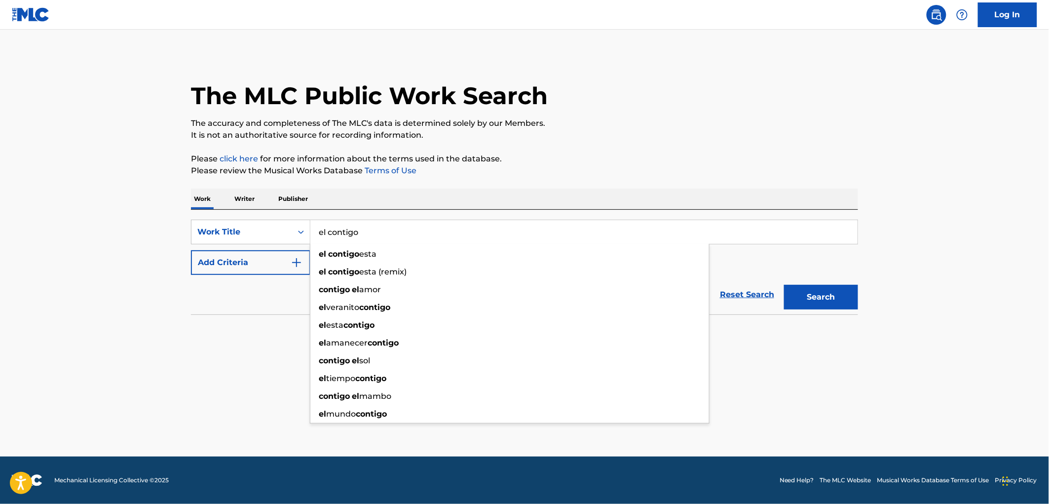
drag, startPoint x: 317, startPoint y: 233, endPoint x: 426, endPoint y: 236, distance: 109.5
click at [431, 235] on input "el contigo" at bounding box center [583, 232] width 547 height 24
paste input "Stash"
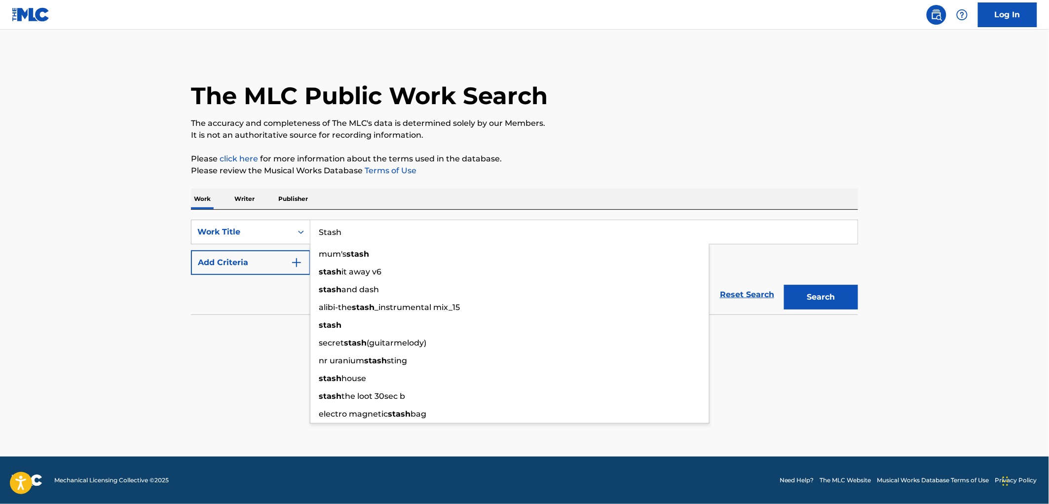
type input "Stash"
click at [847, 302] on button "Search" at bounding box center [821, 297] width 74 height 25
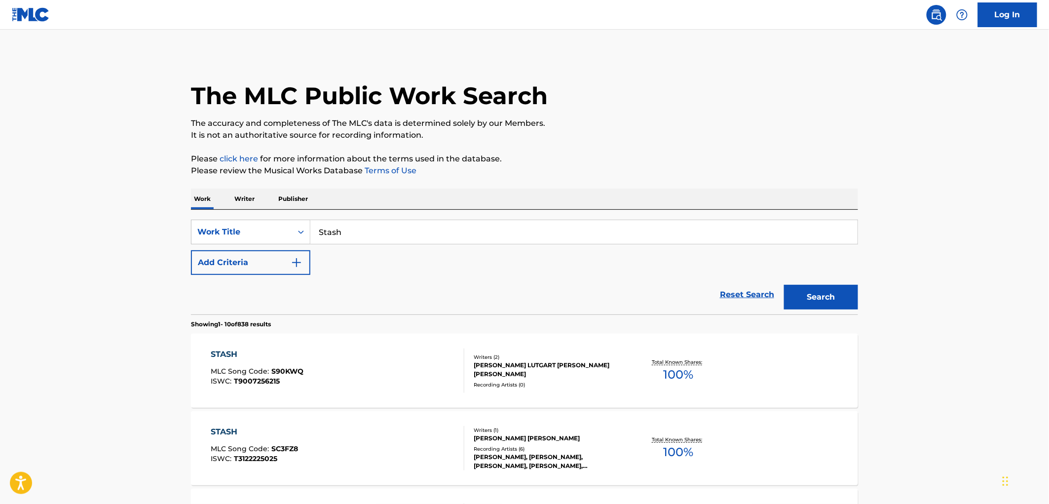
click at [290, 259] on button "Add Criteria" at bounding box center [250, 262] width 119 height 25
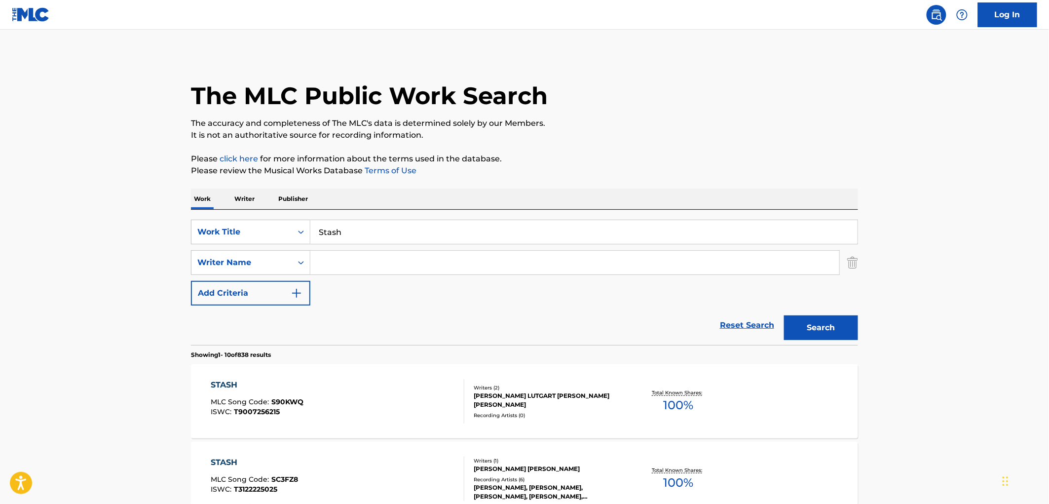
paste input "Passafire"
type input "Passafire"
click at [802, 316] on button "Search" at bounding box center [821, 327] width 74 height 25
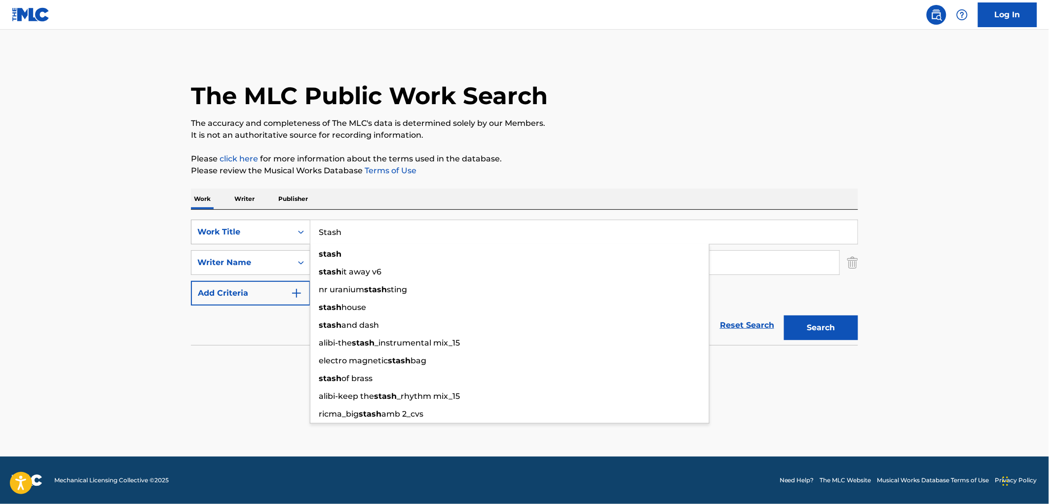
drag, startPoint x: 283, startPoint y: 226, endPoint x: 290, endPoint y: 227, distance: 6.6
click at [282, 226] on div "SearchWithCriteria6ee5100d-a4c7-48a9-8f1a-e47075593246 Work Title Stash stash s…" at bounding box center [524, 232] width 667 height 25
paste input "Winning"
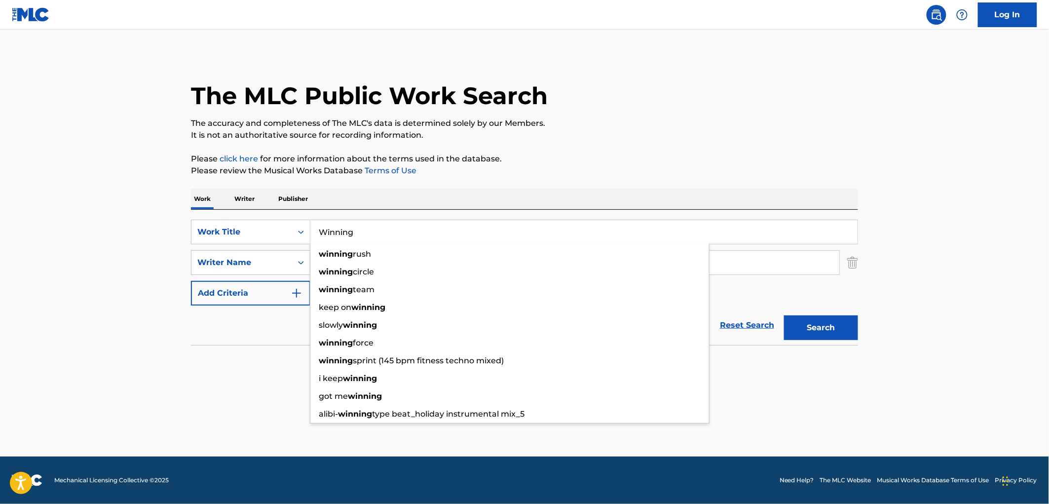
type input "Winning"
click at [544, 186] on div "The MLC Public Work Search The accuracy and completeness of The MLC's data is d…" at bounding box center [524, 215] width 691 height 322
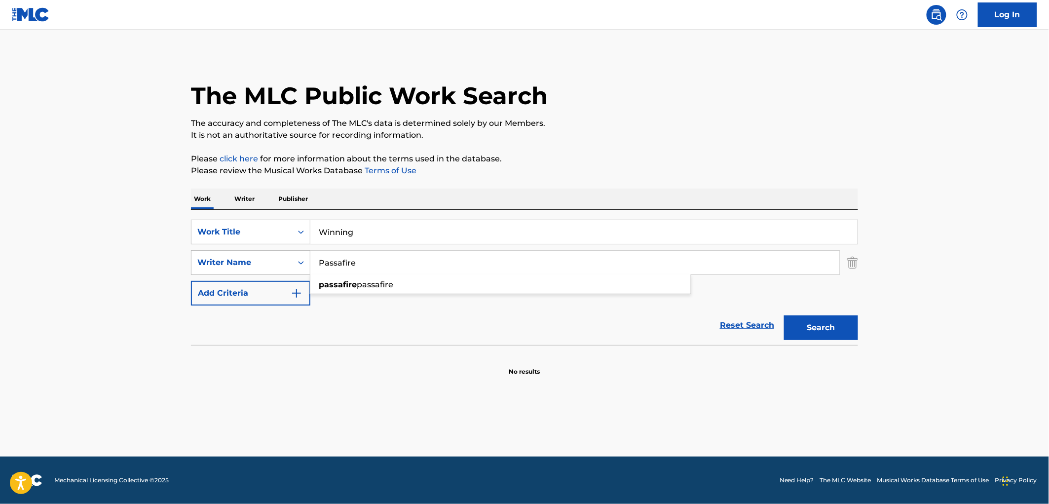
drag, startPoint x: 320, startPoint y: 257, endPoint x: 267, endPoint y: 257, distance: 52.8
click at [268, 257] on div "SearchWithCriteria3ebb79f1-d5e9-4445-b456-67e96823deb7 Writer Name Passafire pa…" at bounding box center [524, 262] width 667 height 25
click at [784, 315] on button "Search" at bounding box center [821, 327] width 74 height 25
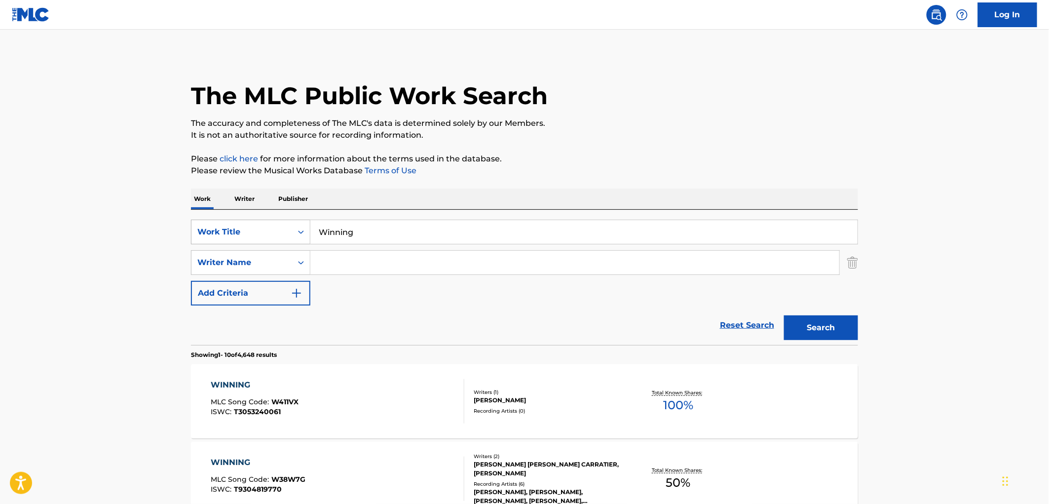
drag, startPoint x: 377, startPoint y: 230, endPoint x: 273, endPoint y: 226, distance: 104.7
click at [273, 226] on div "SearchWithCriteria6ee5100d-a4c7-48a9-8f1a-e47075593246 Work Title Winning" at bounding box center [524, 232] width 667 height 25
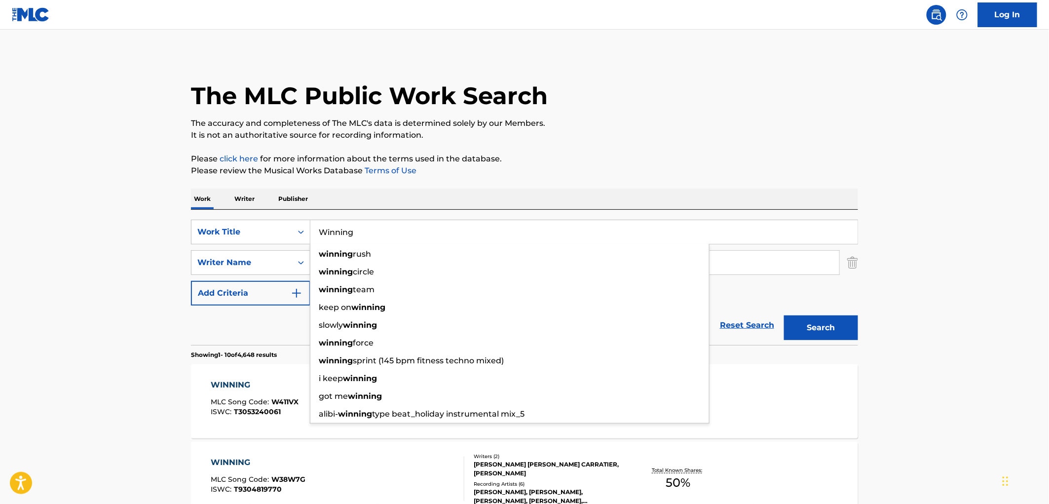
paste input "Like It Hot"
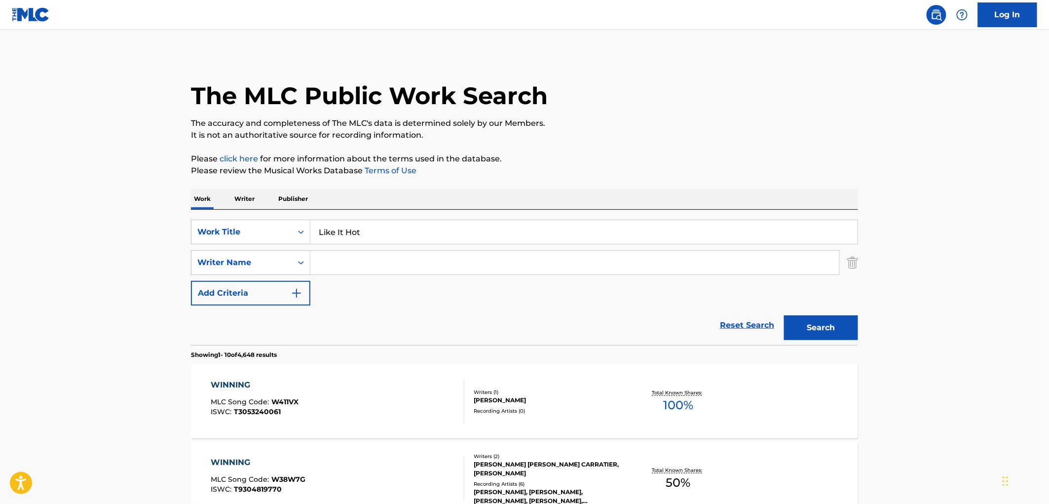
click at [835, 322] on button "Search" at bounding box center [821, 327] width 74 height 25
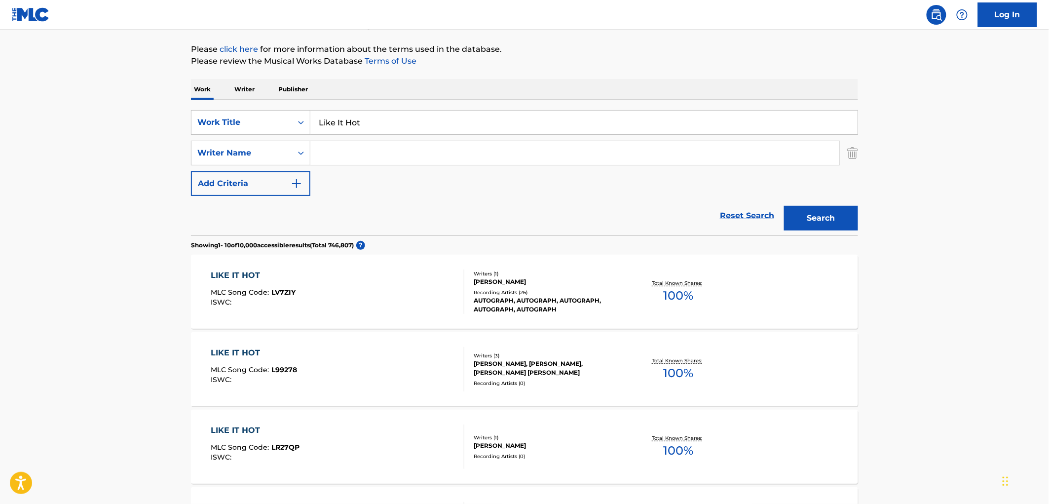
scroll to position [164, 0]
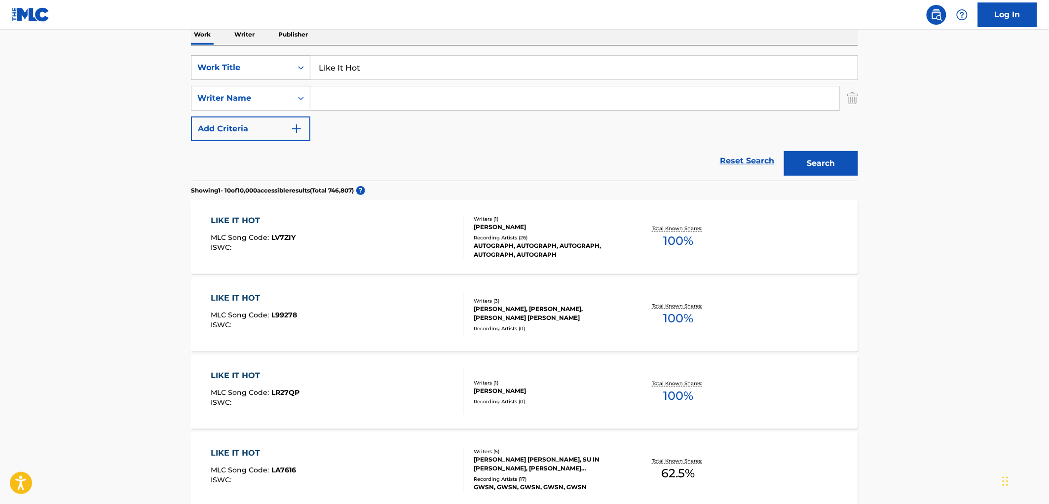
drag, startPoint x: 362, startPoint y: 72, endPoint x: 283, endPoint y: 68, distance: 78.5
click at [283, 68] on div "SearchWithCriteria6ee5100d-a4c7-48a9-8f1a-e47075593246 Work Title Like It Hot" at bounding box center [524, 67] width 667 height 25
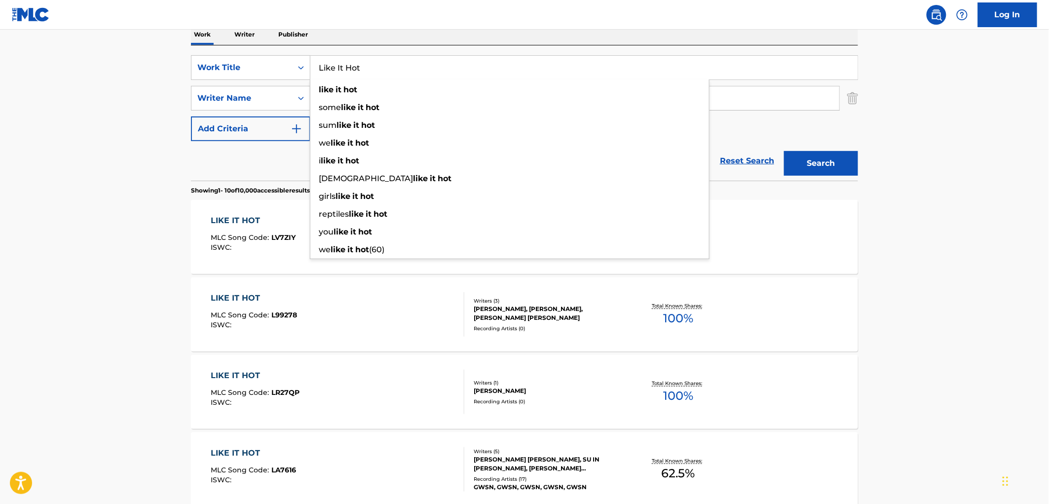
paste input "ATITUDE"
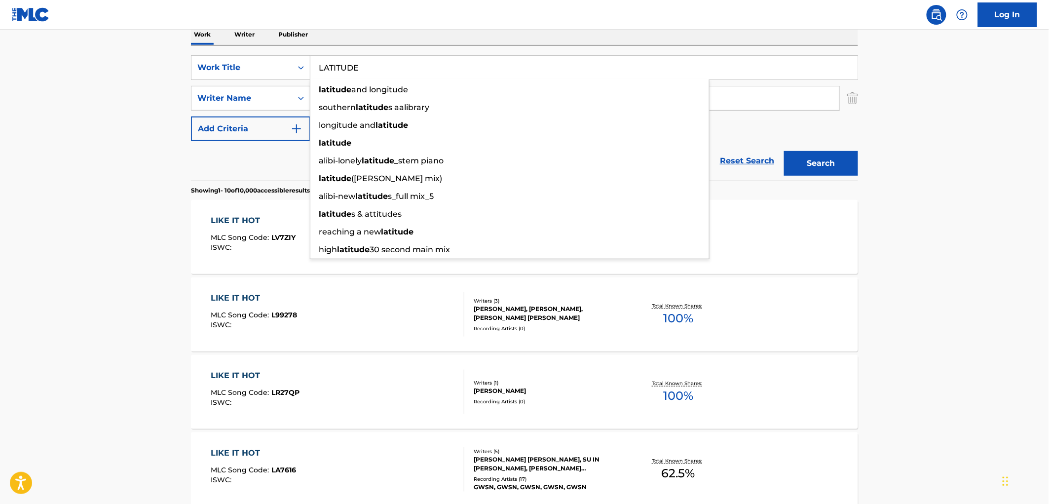
type input "LATITUDE"
click at [812, 164] on button "Search" at bounding box center [821, 163] width 74 height 25
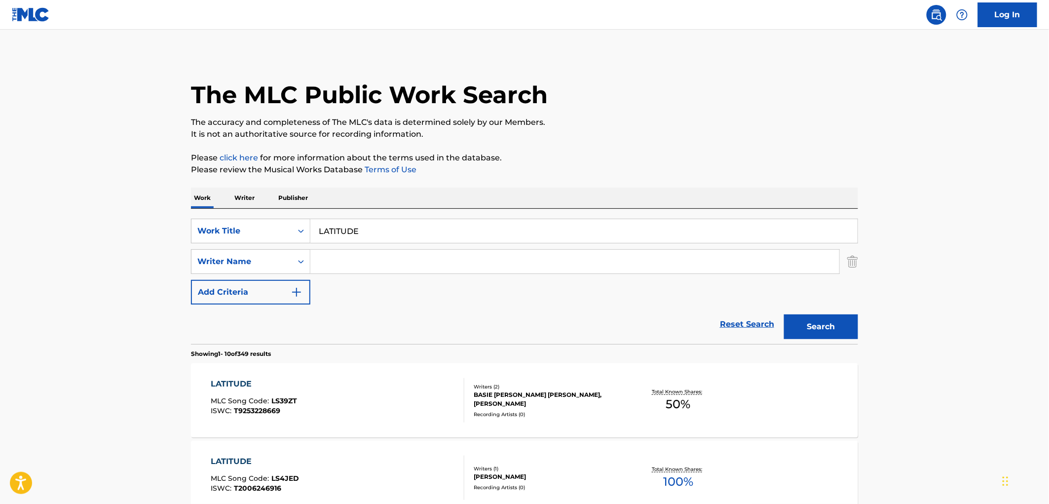
scroll to position [0, 0]
click at [413, 260] on input "Search Form" at bounding box center [574, 263] width 529 height 24
paste input "[PERSON_NAME]"
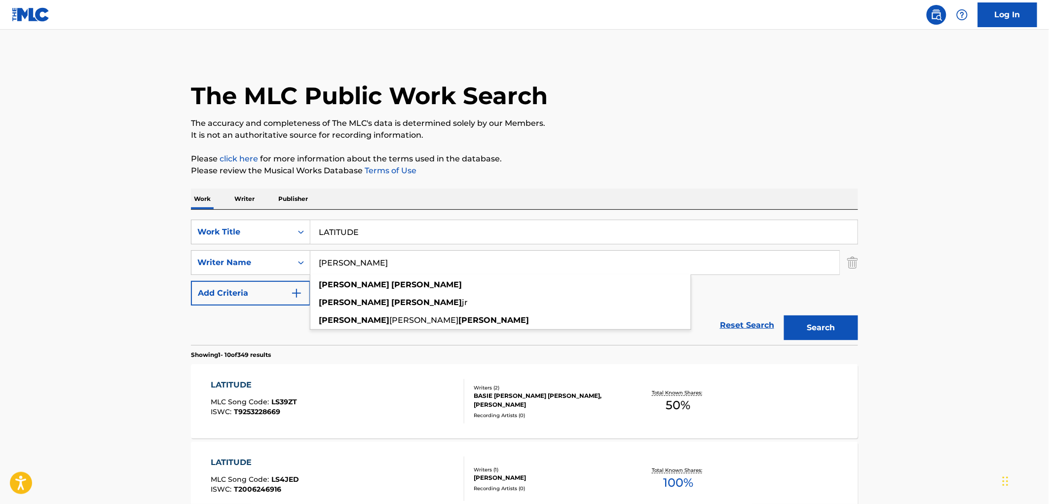
type input "[PERSON_NAME]"
click at [842, 336] on button "Search" at bounding box center [821, 327] width 74 height 25
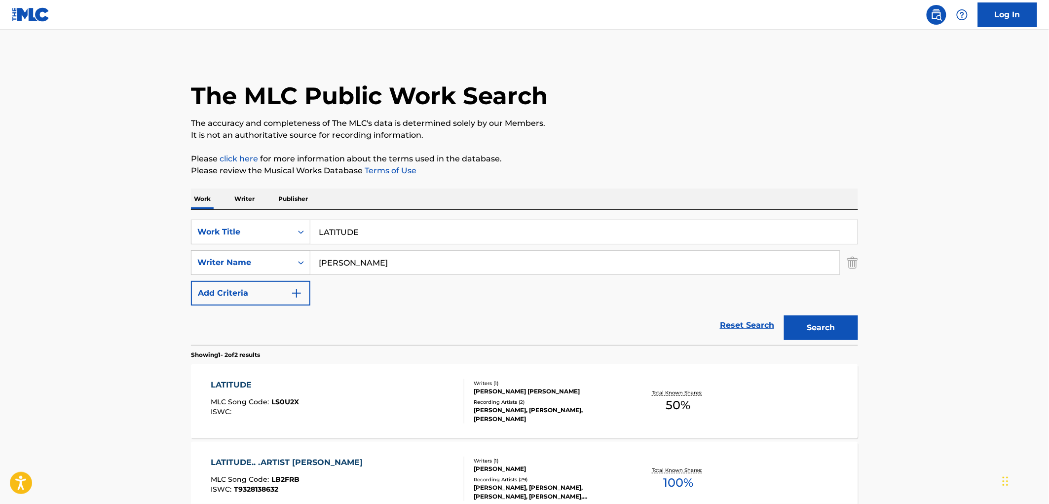
click at [491, 407] on div "[PERSON_NAME], [PERSON_NAME],[PERSON_NAME]" at bounding box center [548, 414] width 149 height 18
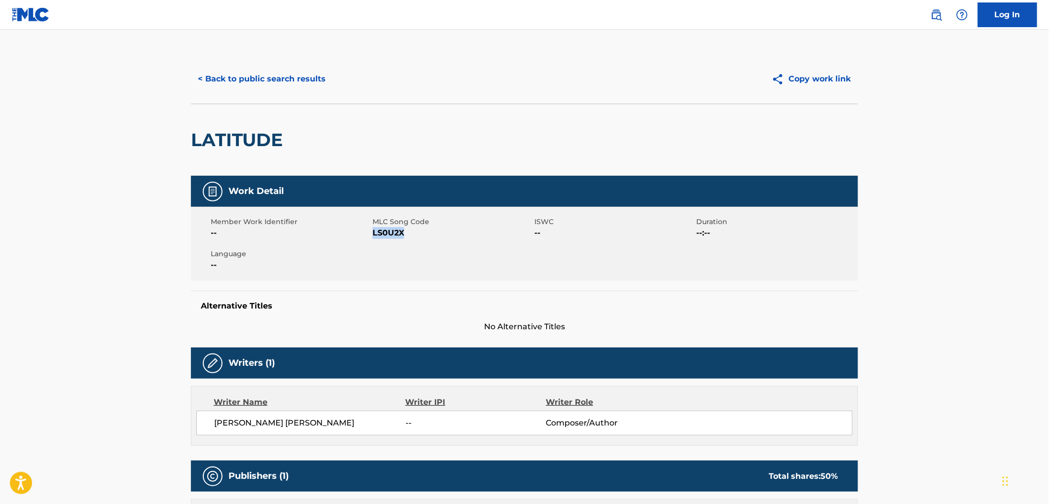
drag, startPoint x: 411, startPoint y: 232, endPoint x: 372, endPoint y: 232, distance: 38.5
click at [372, 232] on span "LS0U2X" at bounding box center [451, 233] width 159 height 12
copy span "LS0U2X"
click at [259, 87] on button "< Back to public search results" at bounding box center [262, 79] width 142 height 25
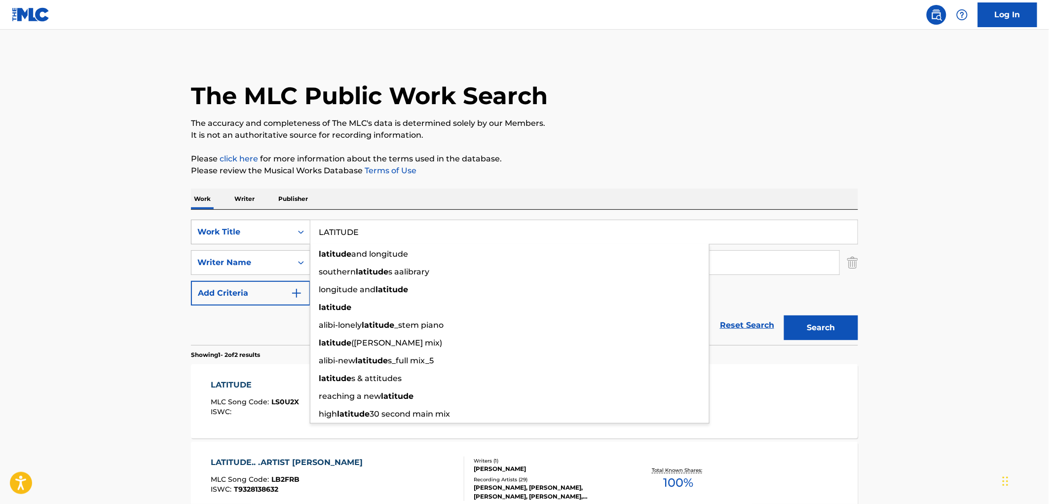
drag, startPoint x: 367, startPoint y: 226, endPoint x: 324, endPoint y: 229, distance: 42.6
click at [296, 228] on div "SearchWithCriteria6ee5100d-a4c7-48a9-8f1a-e47075593246 Work Title LATITUDE lati…" at bounding box center [524, 232] width 667 height 25
paste input "Hello Goodbye"
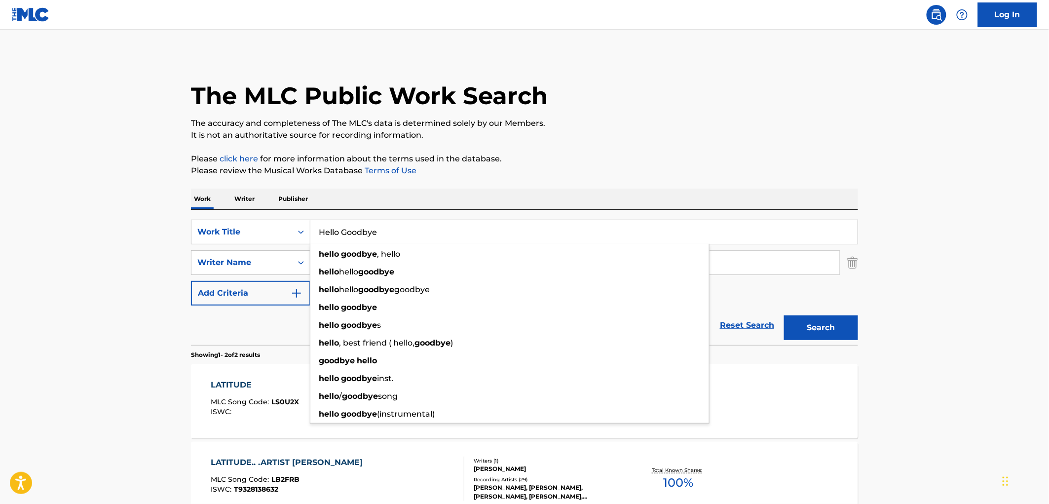
type input "Hello Goodbye"
click at [609, 190] on div "Work Writer Publisher" at bounding box center [524, 198] width 667 height 21
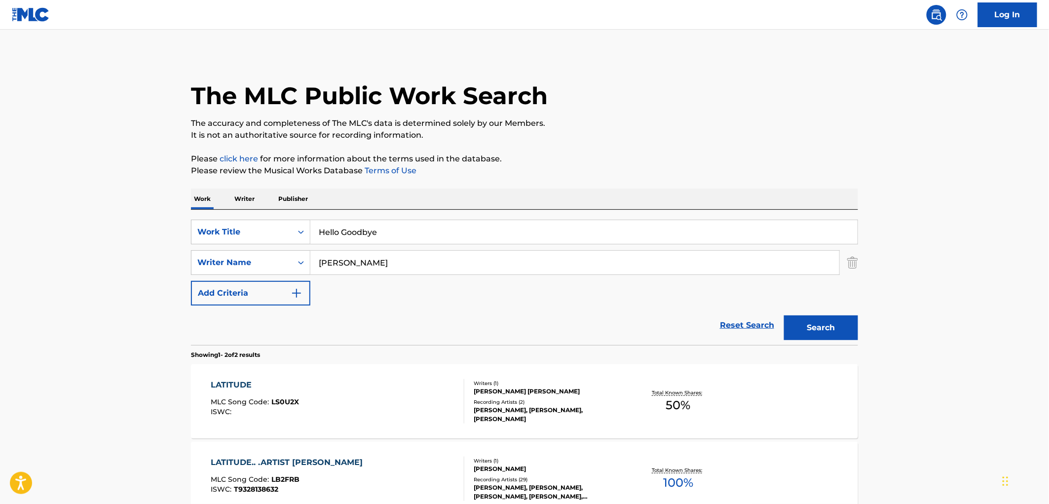
drag, startPoint x: 422, startPoint y: 263, endPoint x: 166, endPoint y: 258, distance: 256.6
click at [179, 260] on main "The MLC Public Work Search The accuracy and completeness of The MLC's data is d…" at bounding box center [524, 298] width 1049 height 537
click at [784, 315] on button "Search" at bounding box center [821, 327] width 74 height 25
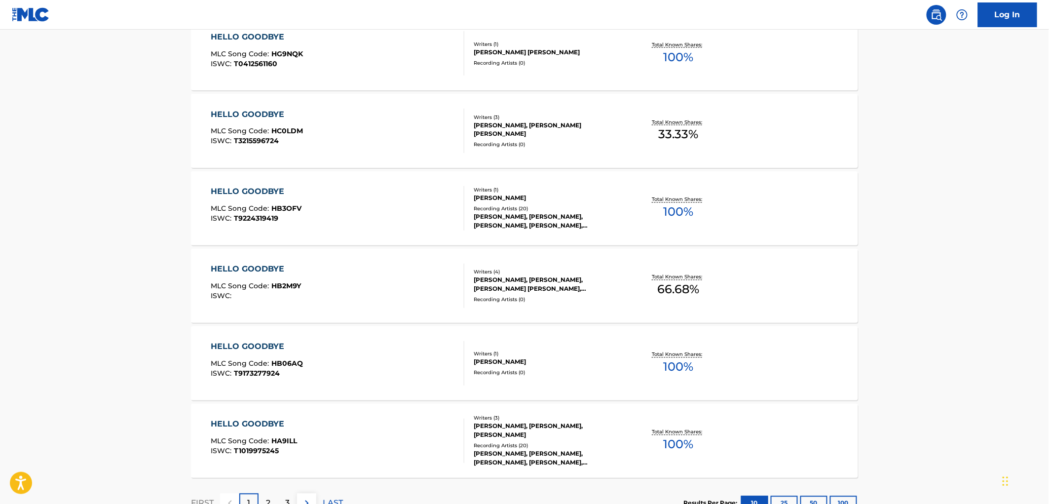
scroll to position [734, 0]
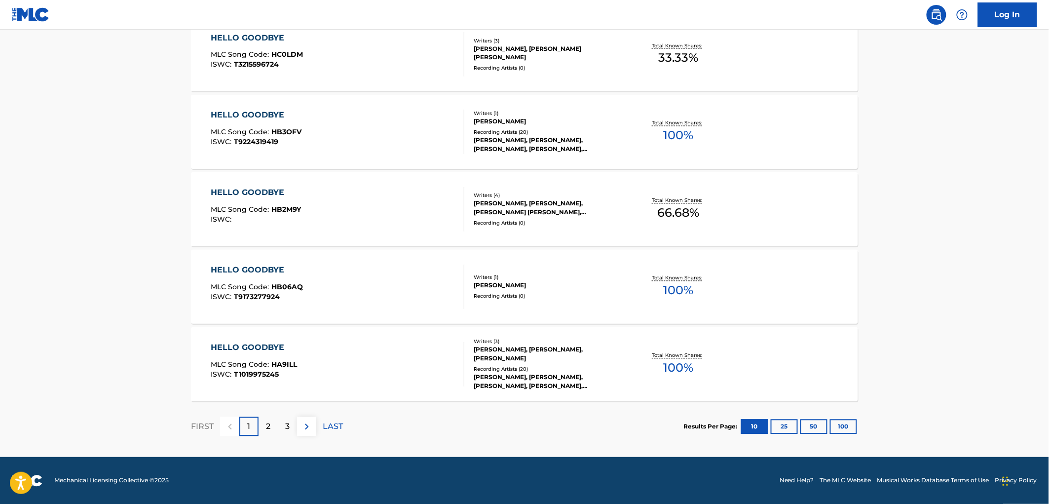
click at [847, 432] on button "100" at bounding box center [843, 426] width 27 height 15
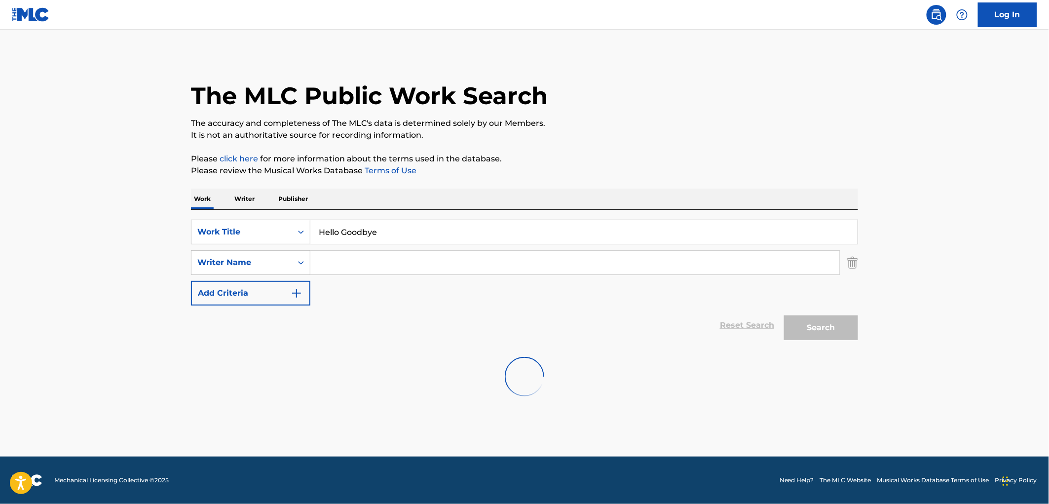
scroll to position [0, 0]
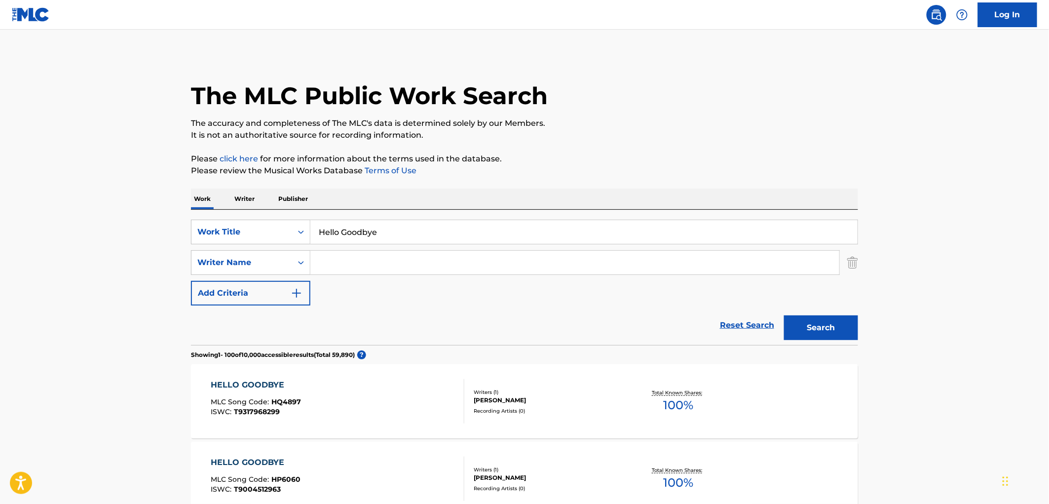
paste input "[PERSON_NAME]"
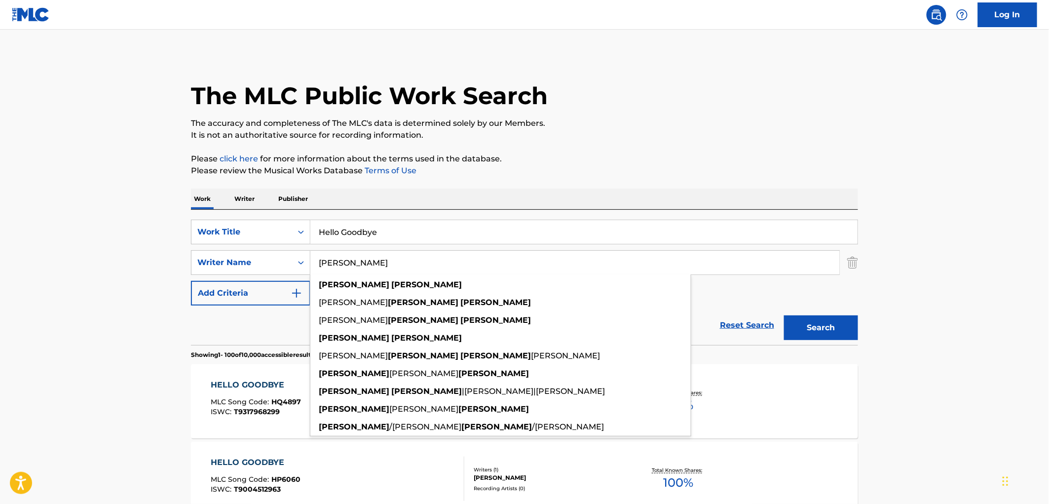
type input "[PERSON_NAME]"
click at [839, 330] on button "Search" at bounding box center [821, 327] width 74 height 25
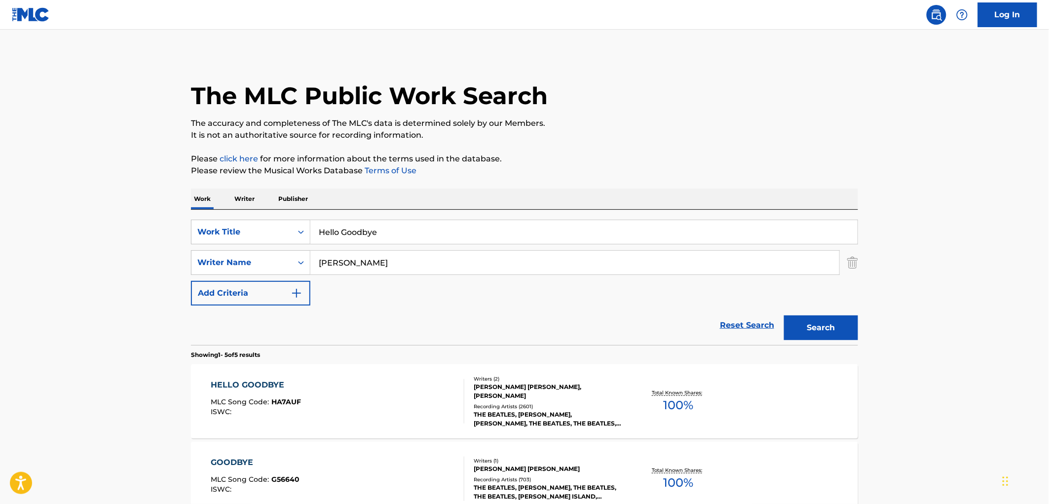
click at [523, 382] on div "Writers ( 2 )" at bounding box center [548, 378] width 149 height 7
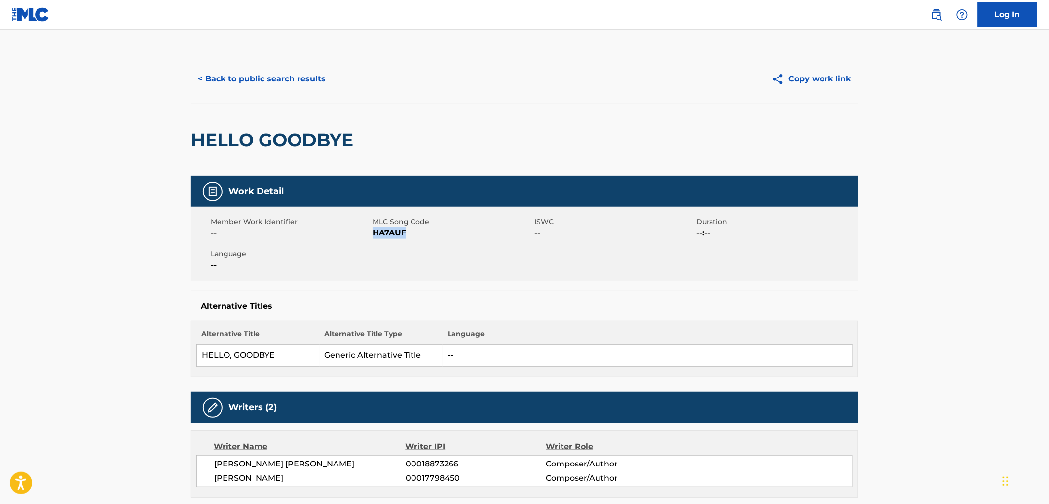
drag, startPoint x: 410, startPoint y: 231, endPoint x: 373, endPoint y: 233, distance: 37.1
click at [373, 233] on span "HA7AUF" at bounding box center [451, 233] width 159 height 12
copy span "HA7AUF"
click at [270, 71] on button "< Back to public search results" at bounding box center [262, 79] width 142 height 25
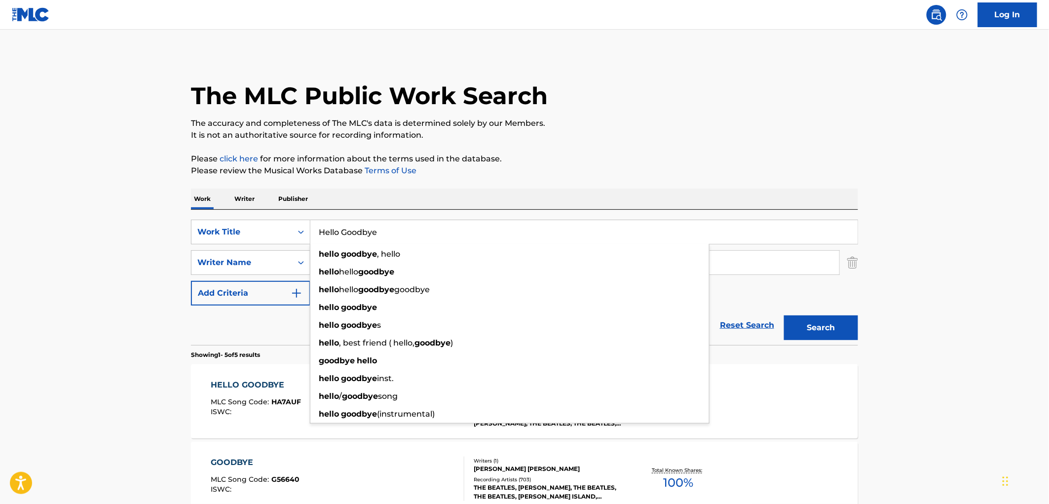
drag, startPoint x: 378, startPoint y: 228, endPoint x: 347, endPoint y: 229, distance: 31.1
click at [296, 228] on div "SearchWithCriteria6ee5100d-a4c7-48a9-8f1a-e47075593246 Work Title Hello Goodbye…" at bounding box center [524, 232] width 667 height 25
paste input "Too Many Peopl"
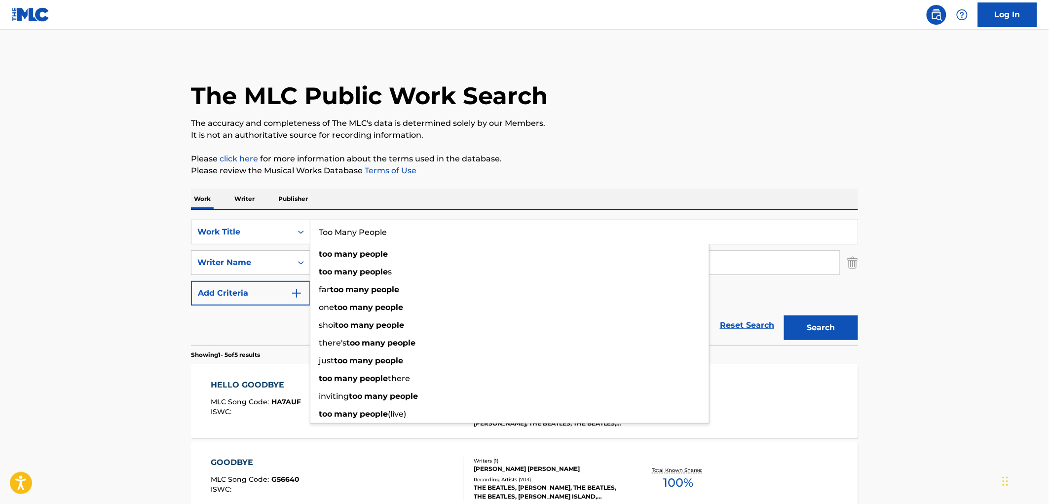
type input "Too Many People"
click at [806, 322] on button "Search" at bounding box center [821, 327] width 74 height 25
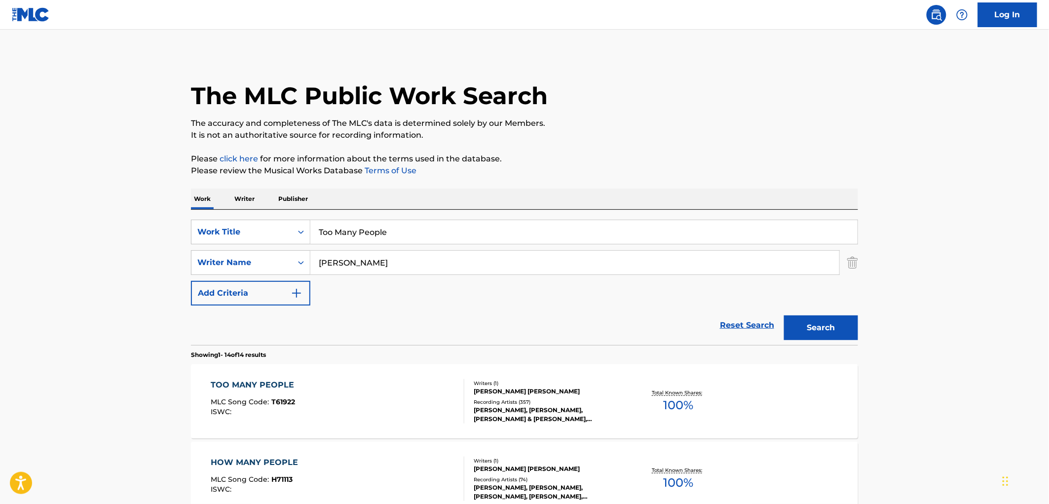
click at [518, 408] on div "[PERSON_NAME], [PERSON_NAME], [PERSON_NAME] & [PERSON_NAME], [PERSON_NAME], [PE…" at bounding box center [548, 414] width 149 height 18
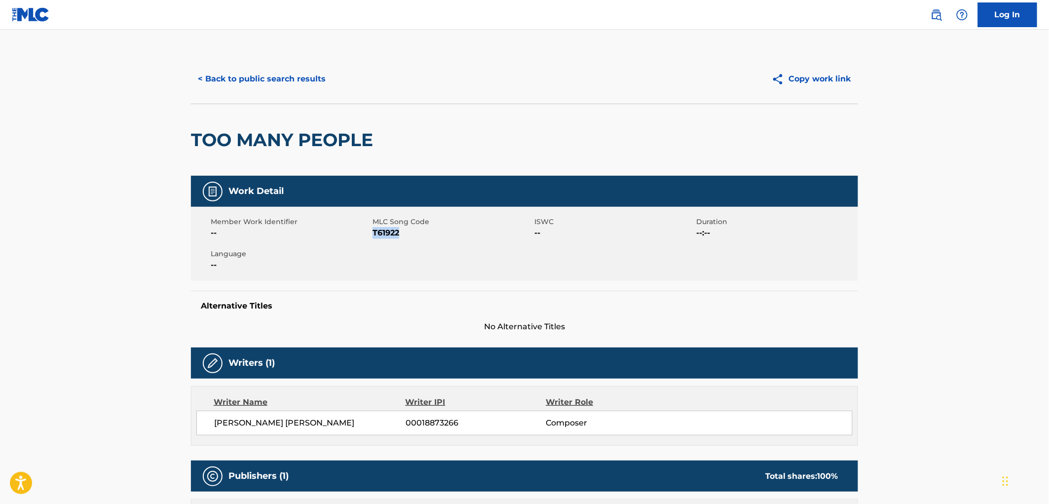
drag, startPoint x: 398, startPoint y: 230, endPoint x: 372, endPoint y: 228, distance: 25.7
click at [372, 228] on span "T61922" at bounding box center [451, 233] width 159 height 12
copy span "T61922"
click at [312, 75] on button "< Back to public search results" at bounding box center [262, 79] width 142 height 25
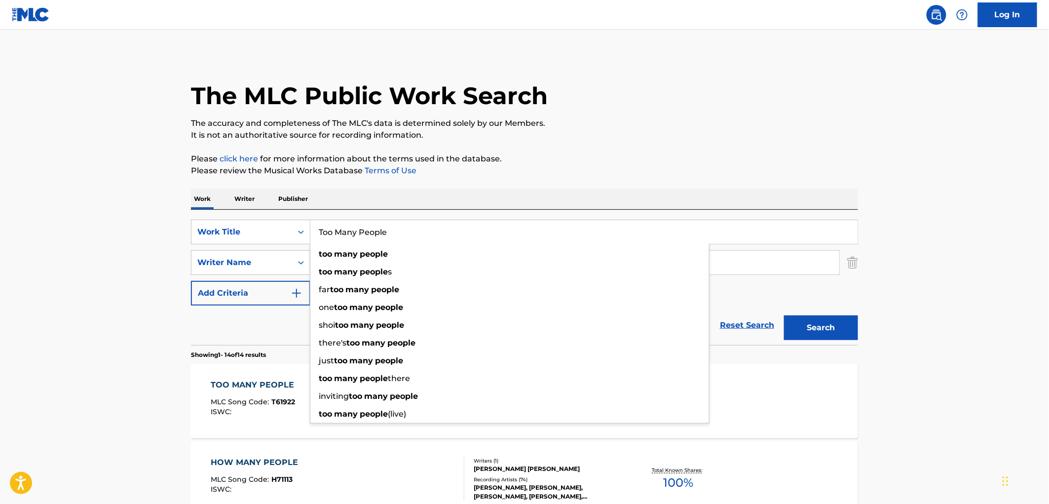
drag, startPoint x: 391, startPoint y: 223, endPoint x: 315, endPoint y: 227, distance: 76.0
click at [315, 227] on input "Too Many People" at bounding box center [583, 232] width 547 height 24
paste input "Planet Rock"
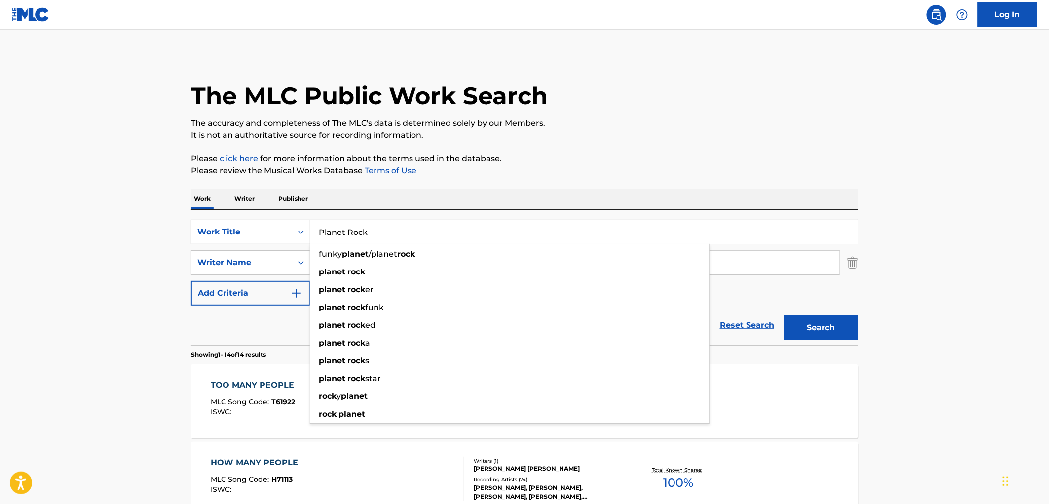
type input "Planet Rock"
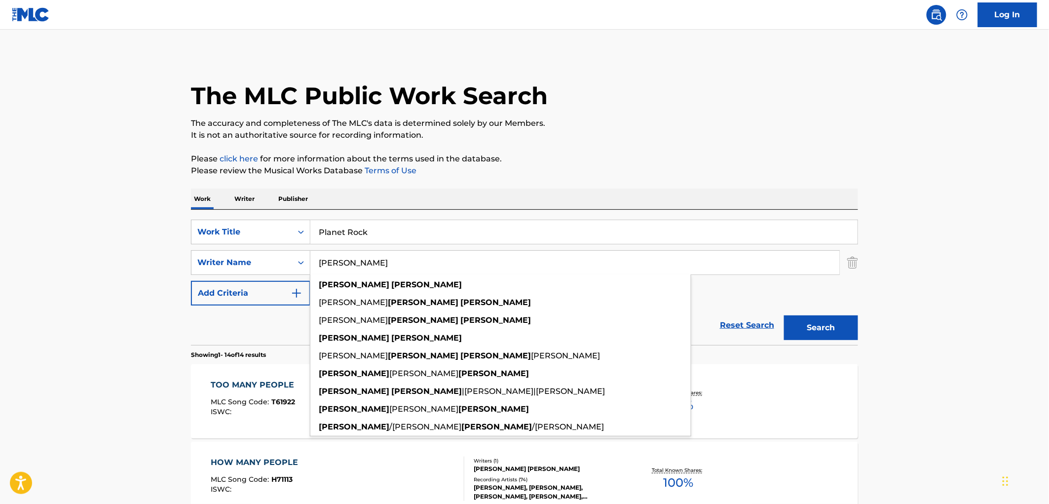
drag, startPoint x: 358, startPoint y: 261, endPoint x: 314, endPoint y: 262, distance: 43.9
click at [314, 262] on input "[PERSON_NAME]" at bounding box center [574, 263] width 529 height 24
paste input "Oakenfold"
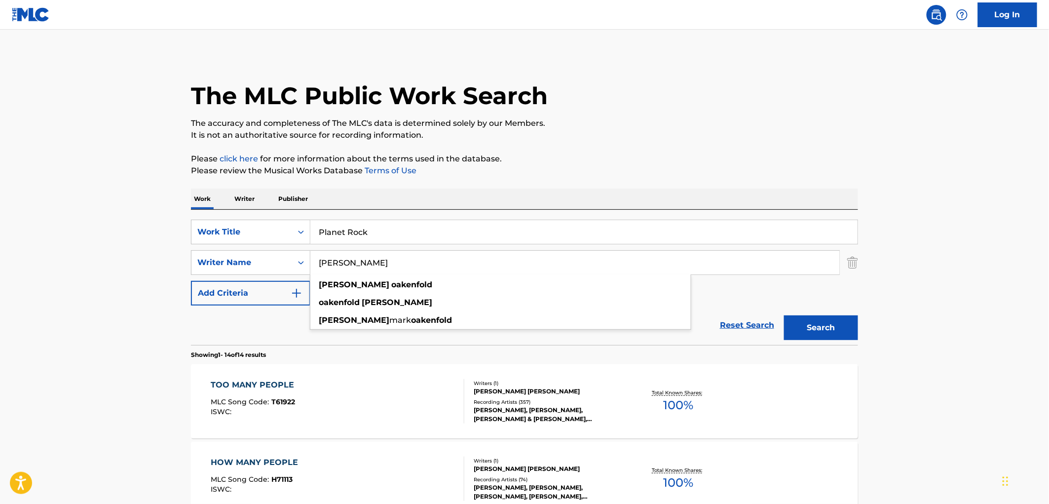
type input "[PERSON_NAME]"
click at [820, 326] on button "Search" at bounding box center [821, 327] width 74 height 25
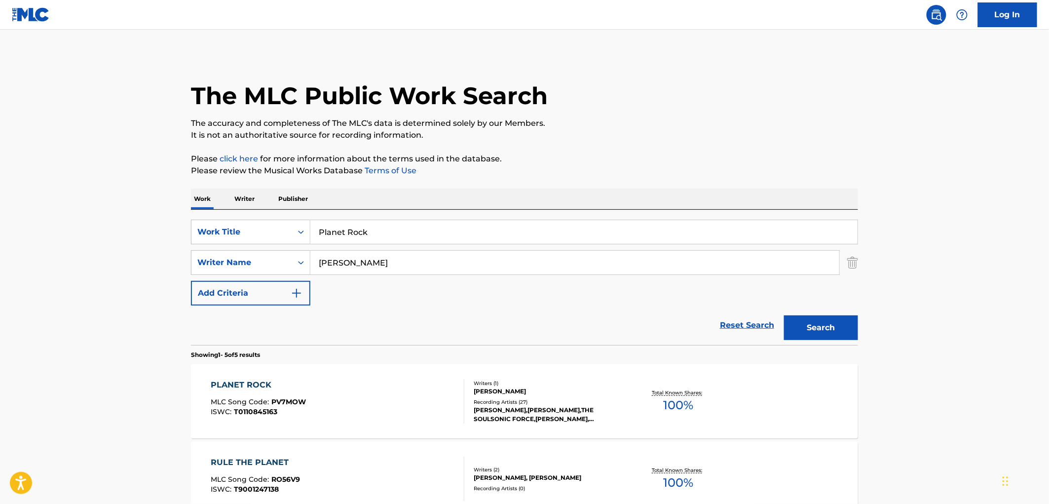
click at [550, 410] on div "[PERSON_NAME],[PERSON_NAME],THE SOULSONIC FORCE,[PERSON_NAME], [PERSON_NAME],[P…" at bounding box center [548, 414] width 149 height 18
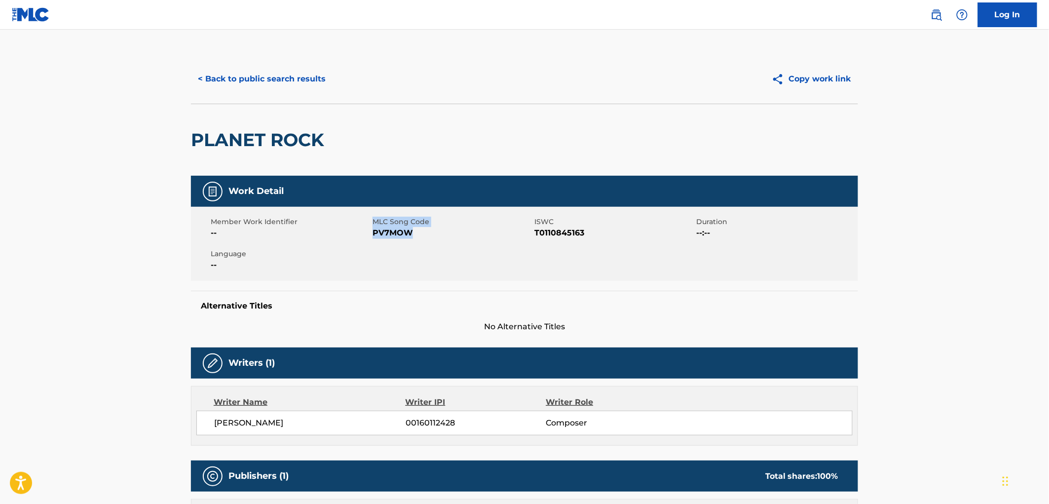
drag, startPoint x: 409, startPoint y: 232, endPoint x: 371, endPoint y: 237, distance: 38.7
click at [371, 237] on div "Member Work Identifier -- MLC Song Code PV7MOW ISWC T0110845163 Duration --:-- …" at bounding box center [524, 244] width 667 height 74
click at [373, 235] on span "PV7MOW" at bounding box center [451, 233] width 159 height 12
drag, startPoint x: 374, startPoint y: 234, endPoint x: 411, endPoint y: 233, distance: 37.0
click at [411, 233] on span "PV7MOW" at bounding box center [451, 233] width 159 height 12
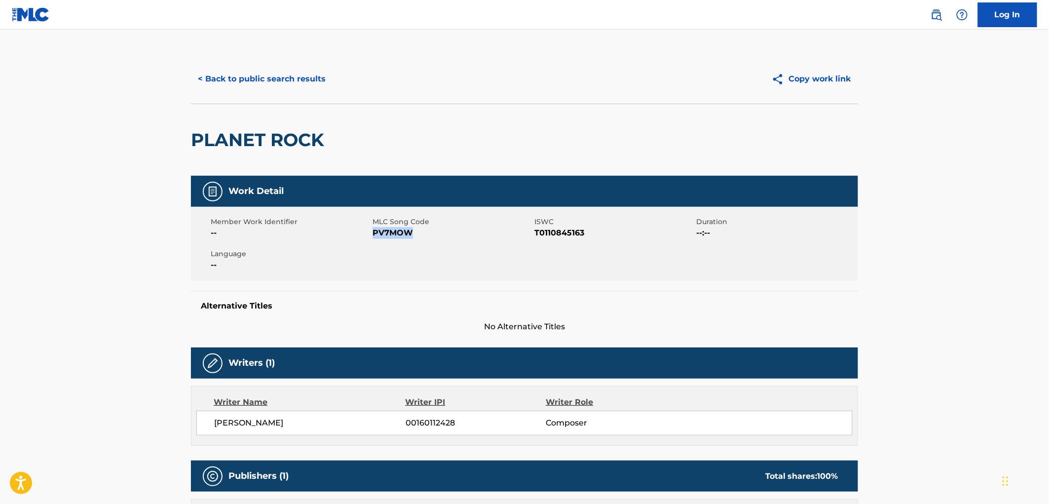
copy span "PV7MOW"
click at [257, 70] on button "< Back to public search results" at bounding box center [262, 79] width 142 height 25
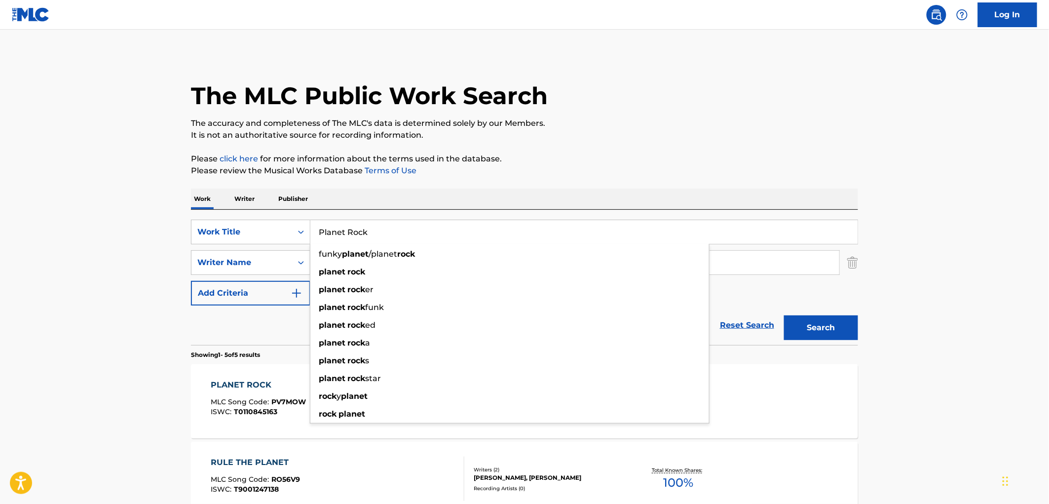
click at [361, 229] on input "Planet Rock" at bounding box center [583, 232] width 547 height 24
drag, startPoint x: 367, startPoint y: 233, endPoint x: 321, endPoint y: 230, distance: 46.0
click at [321, 230] on input "Planet Rock" at bounding box center [583, 232] width 547 height 24
paste input "Glossier"
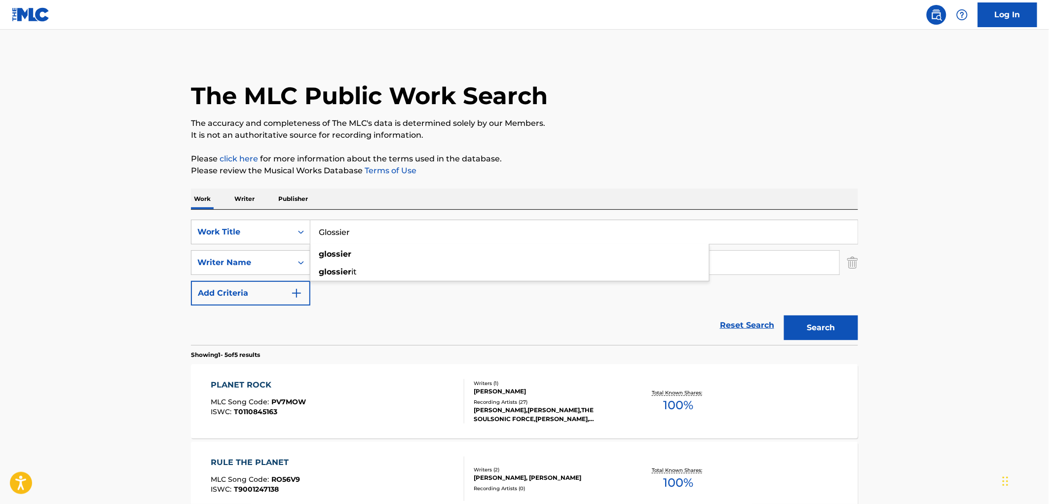
type input "Glossier"
click at [596, 52] on main "The MLC Public Work Search The accuracy and completeness of The MLC's data is d…" at bounding box center [524, 415] width 1049 height 770
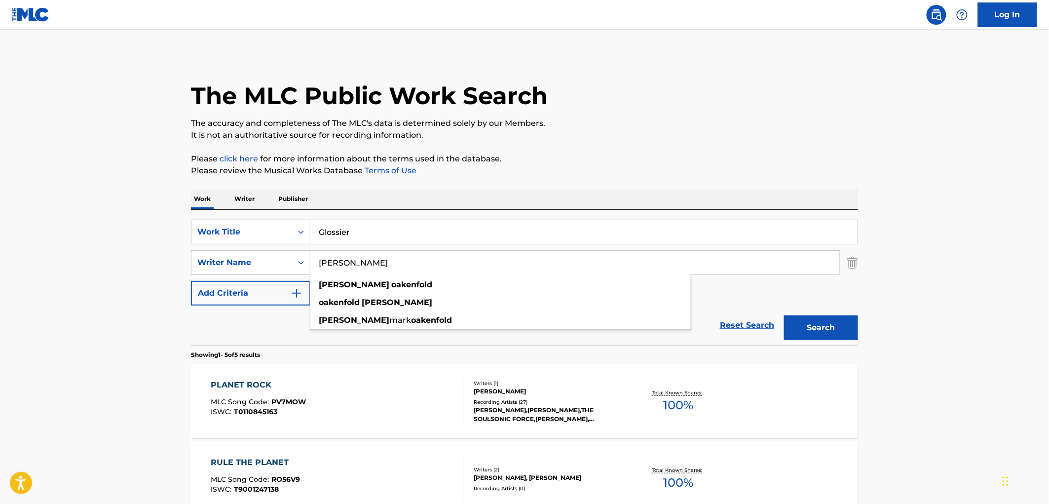
drag, startPoint x: 380, startPoint y: 258, endPoint x: 313, endPoint y: 262, distance: 67.7
click at [313, 262] on input "[PERSON_NAME]" at bounding box center [574, 263] width 529 height 24
paste input "[PERSON_NAME]"
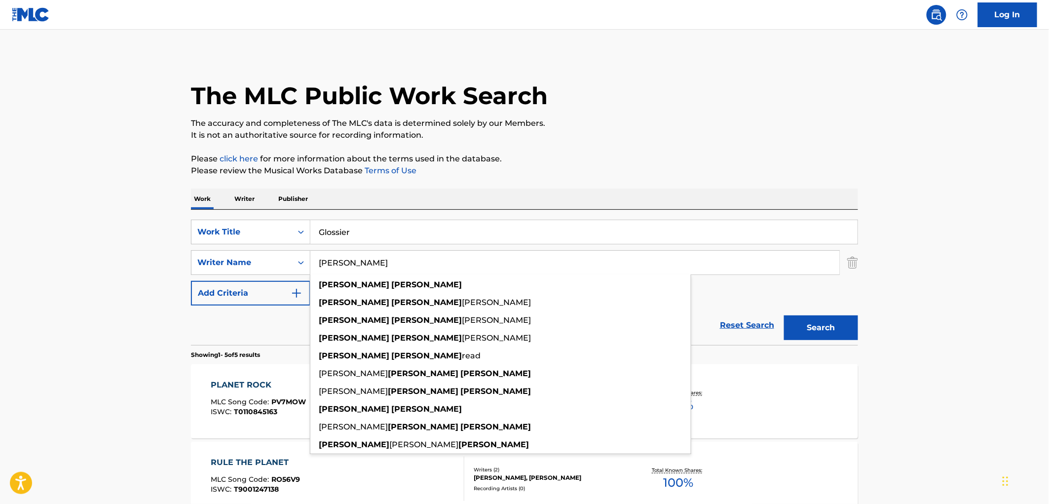
type input "[PERSON_NAME]"
click at [815, 331] on button "Search" at bounding box center [821, 327] width 74 height 25
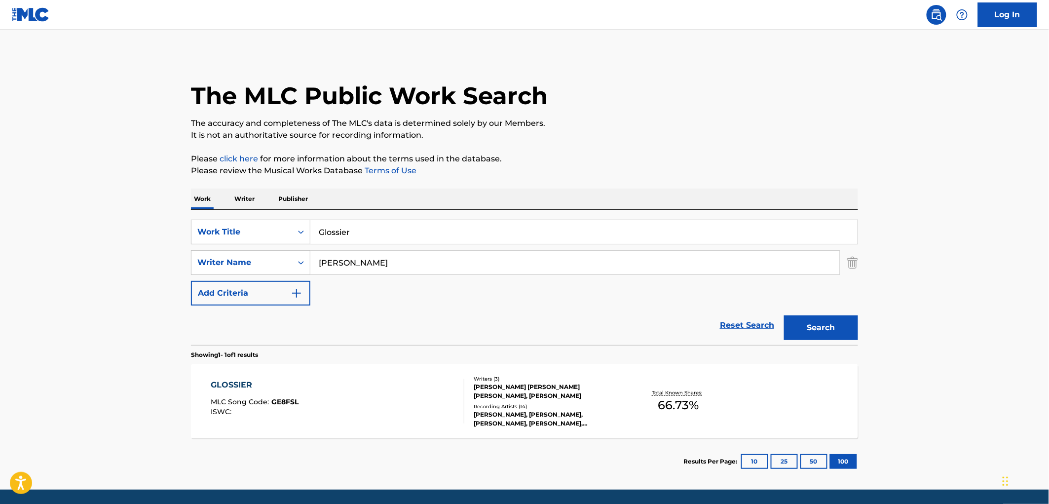
click at [504, 398] on div "[PERSON_NAME] [PERSON_NAME] [PERSON_NAME], [PERSON_NAME]" at bounding box center [548, 391] width 149 height 18
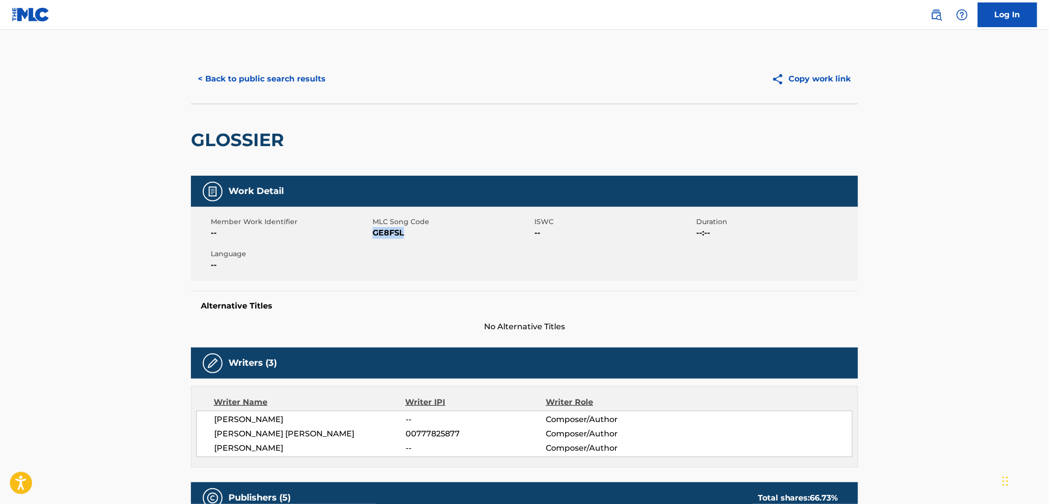
drag, startPoint x: 403, startPoint y: 233, endPoint x: 374, endPoint y: 234, distance: 28.6
click at [374, 234] on span "GE8FSL" at bounding box center [451, 233] width 159 height 12
copy span "GE8FSL"
click at [264, 73] on button "< Back to public search results" at bounding box center [262, 79] width 142 height 25
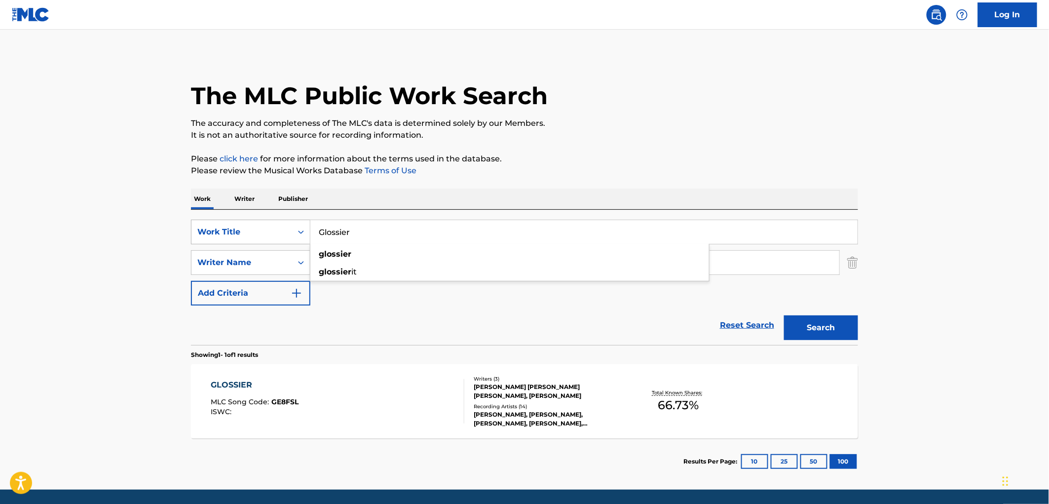
drag, startPoint x: 351, startPoint y: 232, endPoint x: 307, endPoint y: 234, distance: 44.4
click at [307, 234] on div "SearchWithCriteria6ee5100d-a4c7-48a9-8f1a-e47075593246 Work Title Glossier glos…" at bounding box center [524, 232] width 667 height 25
paste input "UPGRADE"
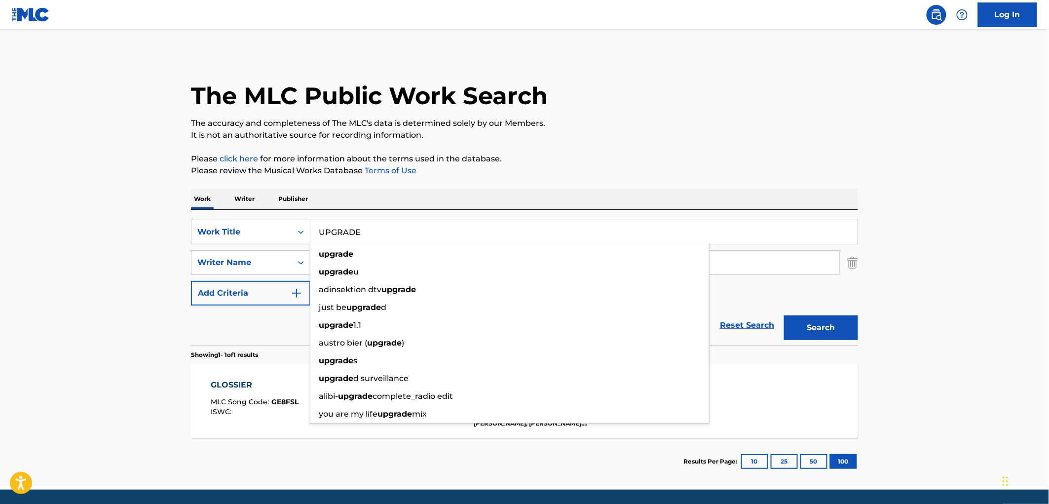
type input "UPGRADE"
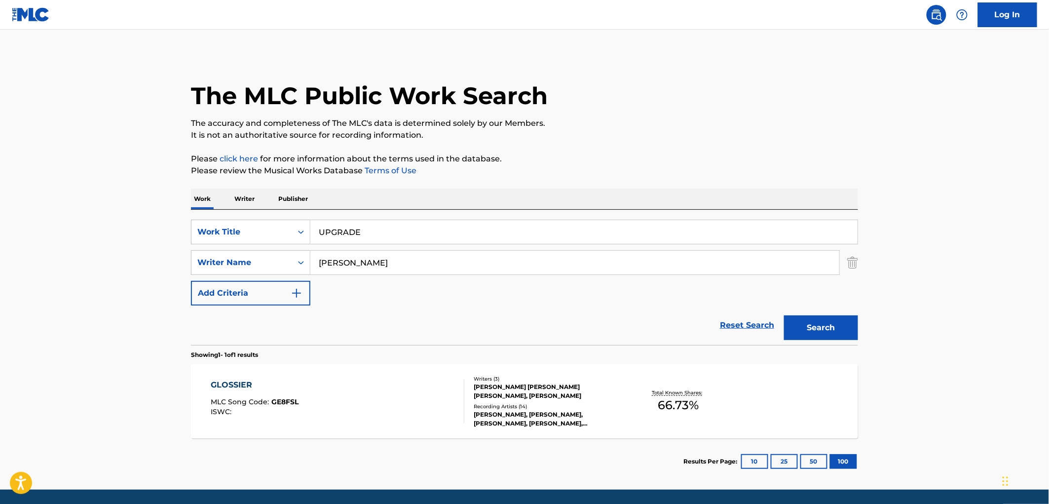
click at [633, 41] on main "The MLC Public Work Search The accuracy and completeness of The MLC's data is d…" at bounding box center [524, 260] width 1049 height 460
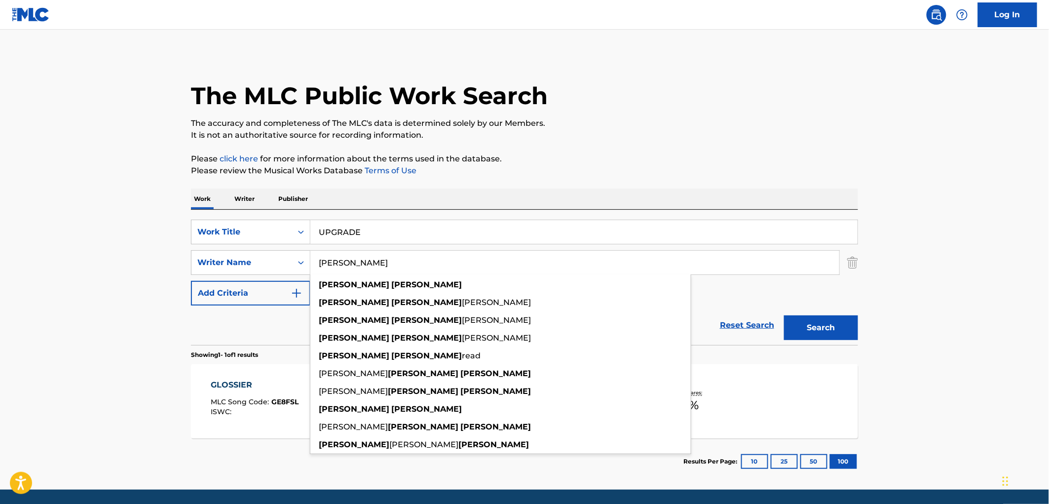
drag, startPoint x: 368, startPoint y: 266, endPoint x: 313, endPoint y: 267, distance: 54.3
click at [313, 267] on input "[PERSON_NAME]" at bounding box center [574, 263] width 529 height 24
paste input "yroll Giovanni"
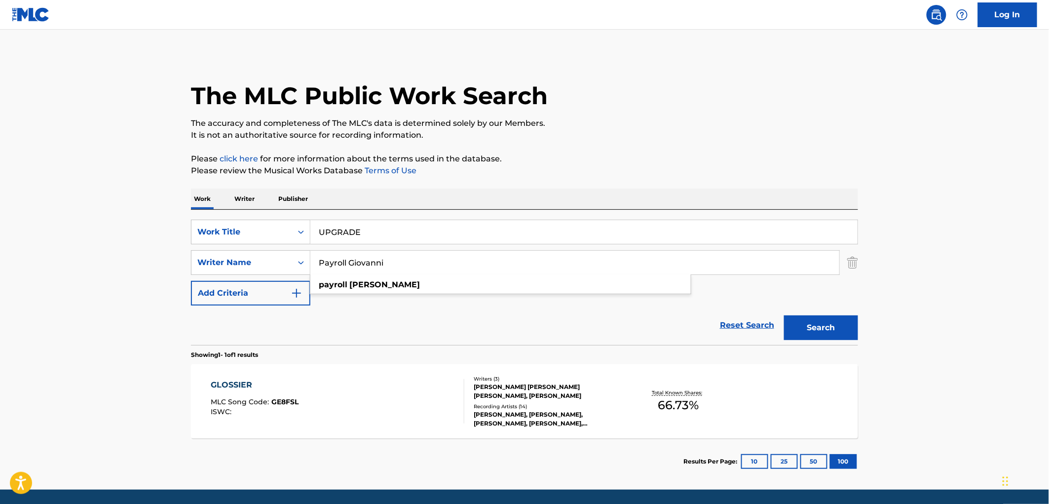
type input "Payroll Giovanni"
click at [802, 320] on button "Search" at bounding box center [821, 327] width 74 height 25
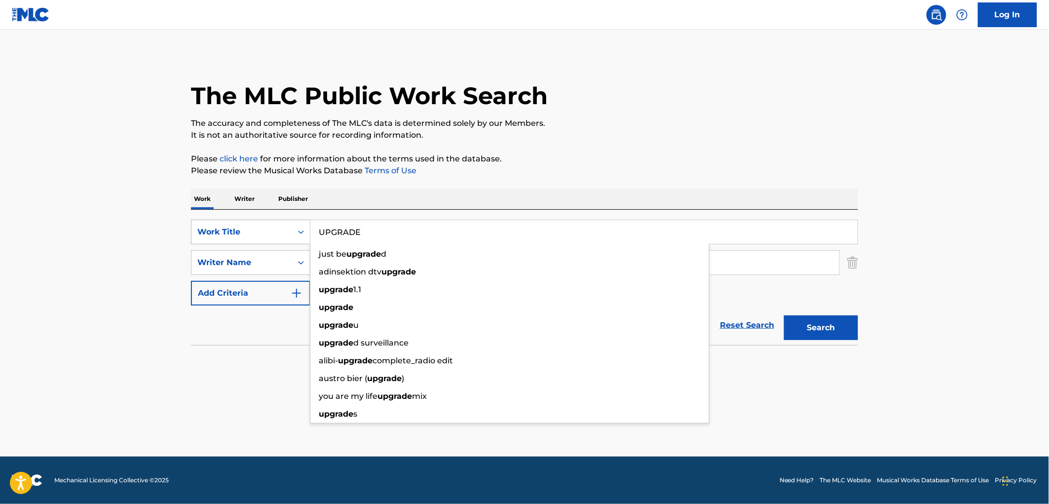
drag, startPoint x: 373, startPoint y: 231, endPoint x: 247, endPoint y: 228, distance: 126.3
click at [247, 228] on div "SearchWithCriteria6ee5100d-a4c7-48a9-8f1a-e47075593246 Work Title UPGRADE just …" at bounding box center [524, 232] width 667 height 25
paste input "Cumbaya"
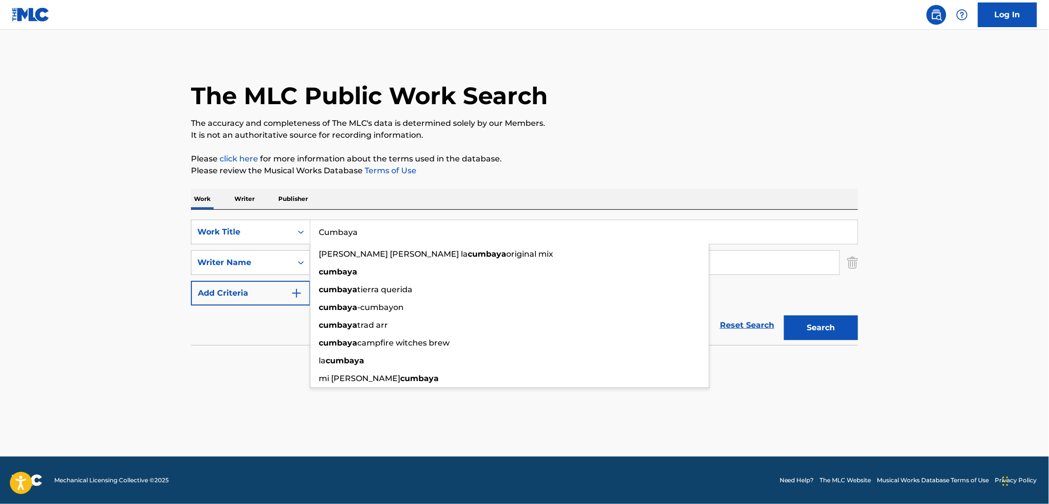
type input "Cumbaya"
click at [244, 349] on section at bounding box center [524, 347] width 667 height 5
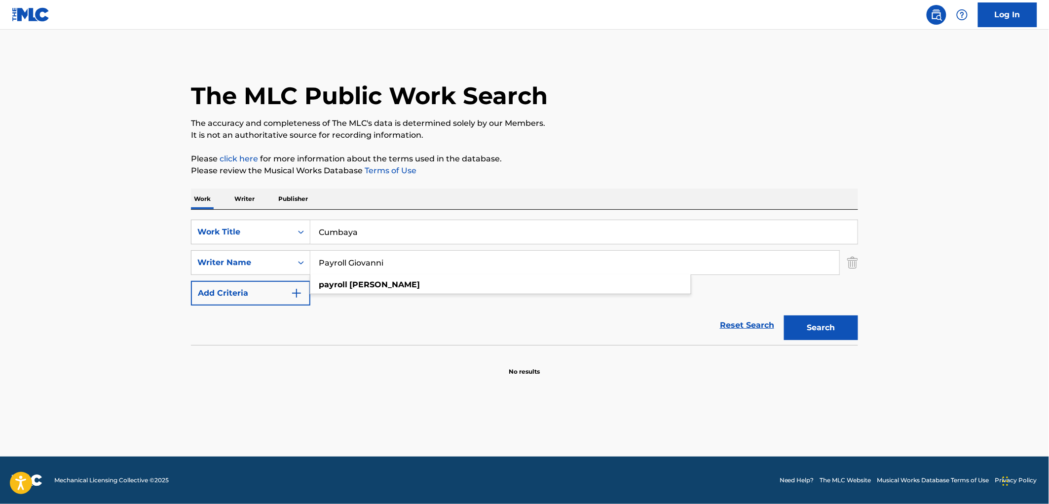
drag, startPoint x: 324, startPoint y: 262, endPoint x: 455, endPoint y: 264, distance: 131.2
click at [455, 264] on input "Payroll Giovanni" at bounding box center [574, 263] width 529 height 24
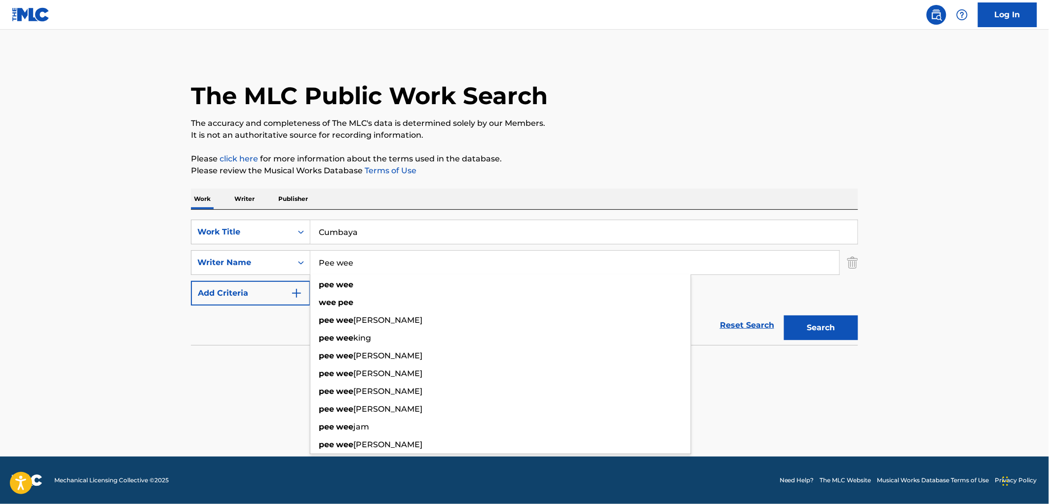
type input "Pee wee"
click at [784, 315] on button "Search" at bounding box center [821, 327] width 74 height 25
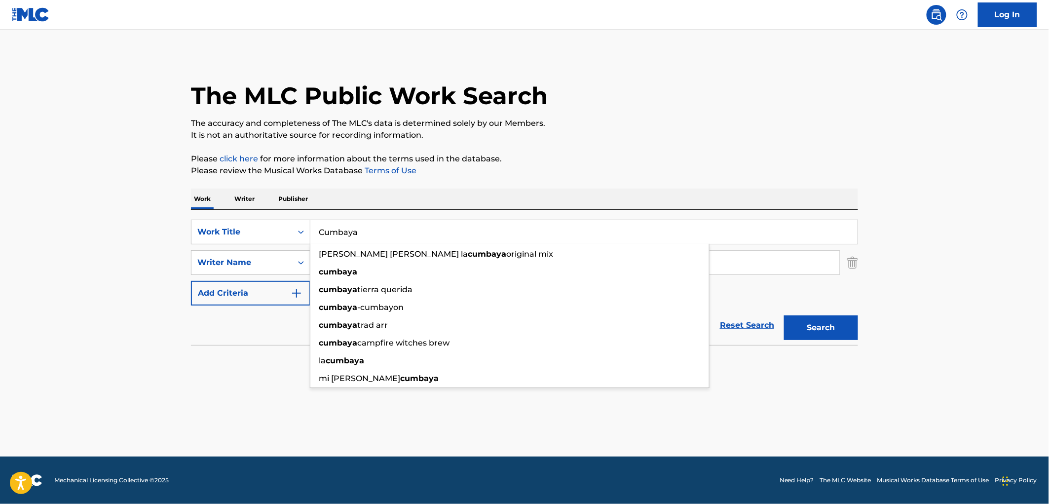
drag, startPoint x: 358, startPoint y: 233, endPoint x: 318, endPoint y: 234, distance: 40.0
click at [318, 234] on input "Cumbaya" at bounding box center [583, 232] width 547 height 24
paste input "Trappin All Day"
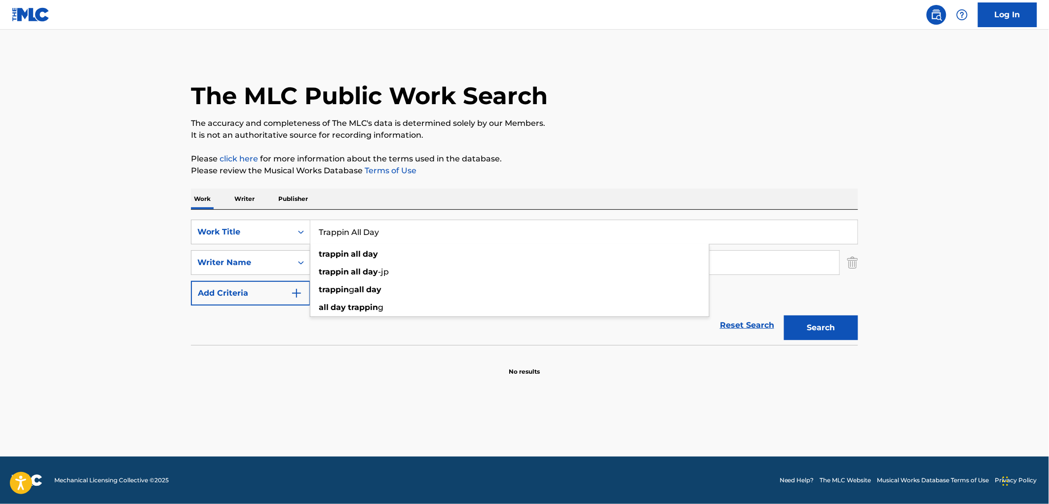
type input "Trappin All Day"
click at [628, 160] on p "Please click here for more information about the terms used in the database." at bounding box center [524, 159] width 667 height 12
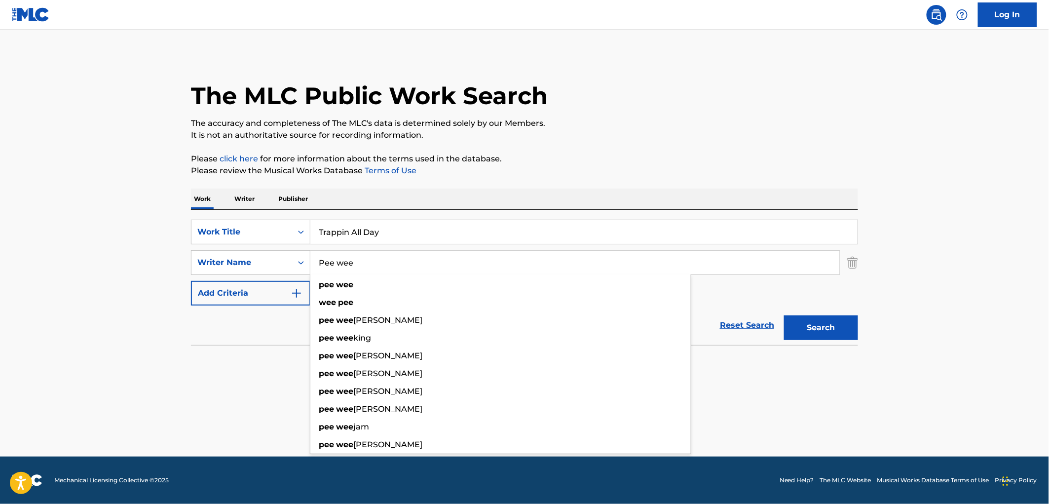
click at [362, 265] on input "Pee wee" at bounding box center [574, 263] width 529 height 24
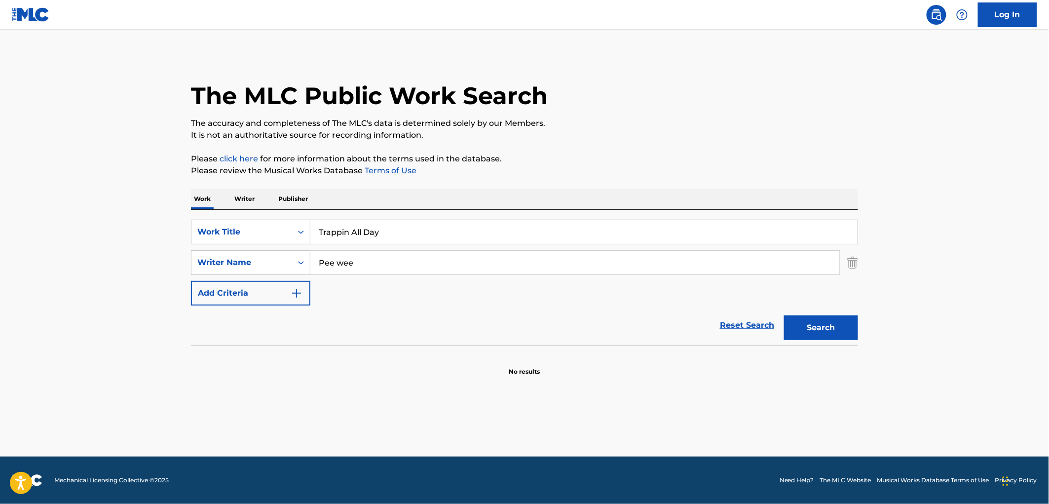
click at [364, 268] on input "Pee wee" at bounding box center [574, 263] width 529 height 24
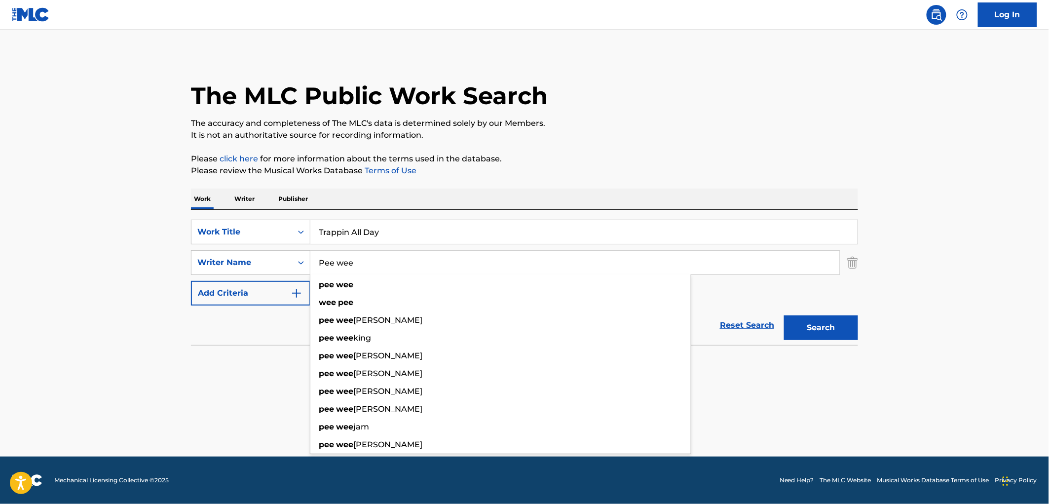
click at [337, 262] on input "Pee wee" at bounding box center [574, 263] width 529 height 24
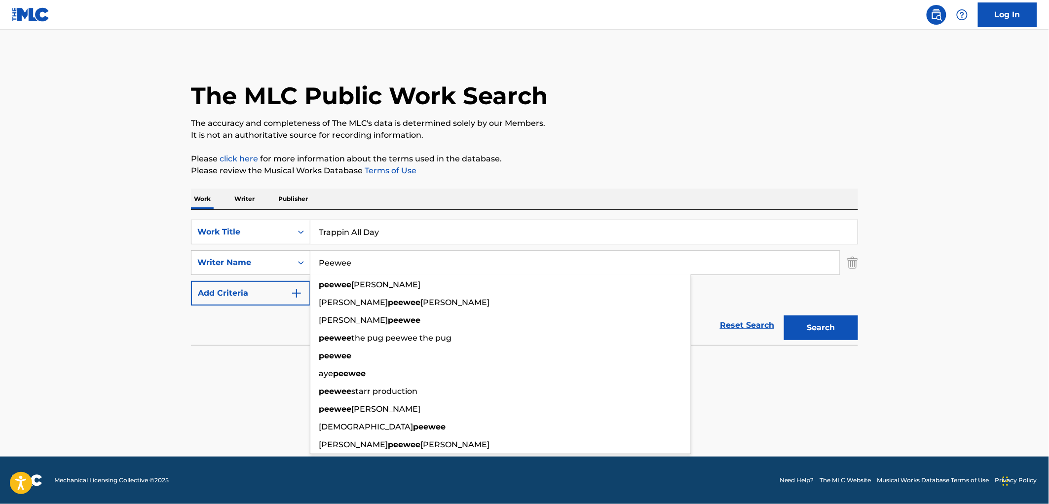
click at [364, 263] on input "Peewee" at bounding box center [574, 263] width 529 height 24
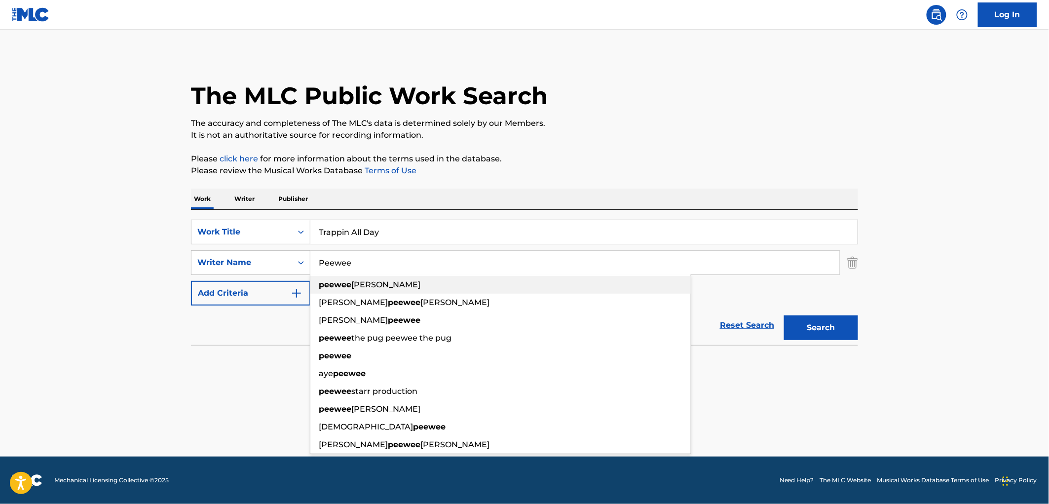
click at [371, 284] on span "[PERSON_NAME]" at bounding box center [385, 284] width 69 height 9
type input "[PERSON_NAME]"
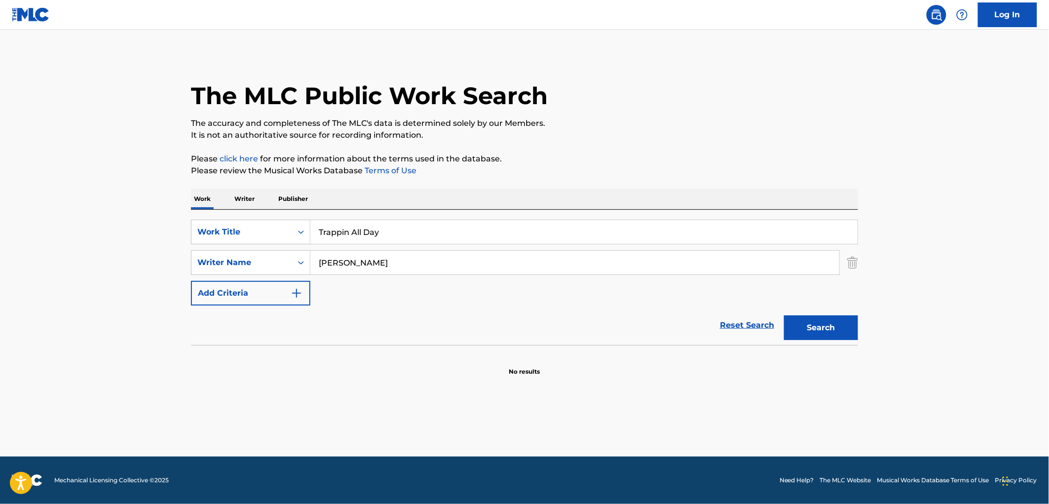
click at [834, 332] on button "Search" at bounding box center [821, 327] width 74 height 25
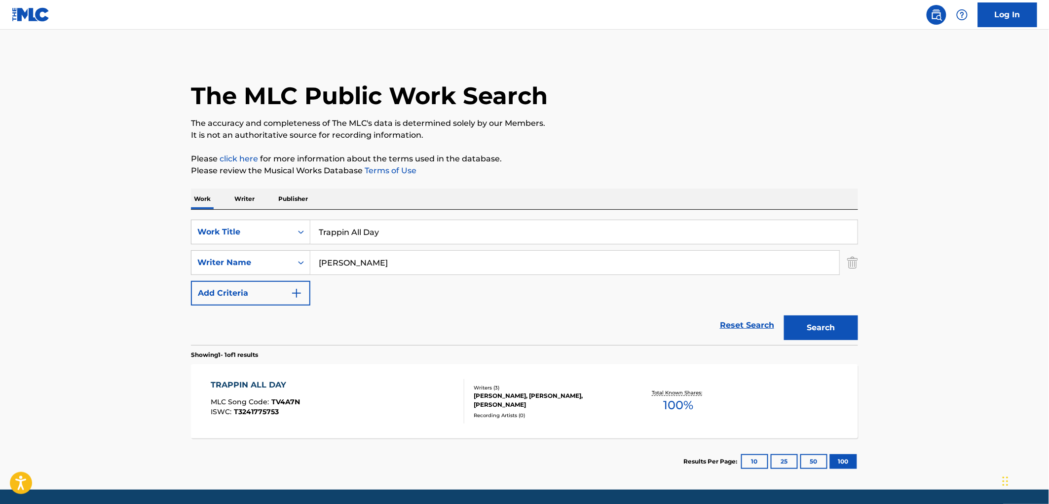
click at [556, 382] on div "TRAPPIN ALL DAY MLC Song Code : TV4A7N ISWC : T3241775753 Writers ( 3 ) [PERSON…" at bounding box center [524, 401] width 667 height 74
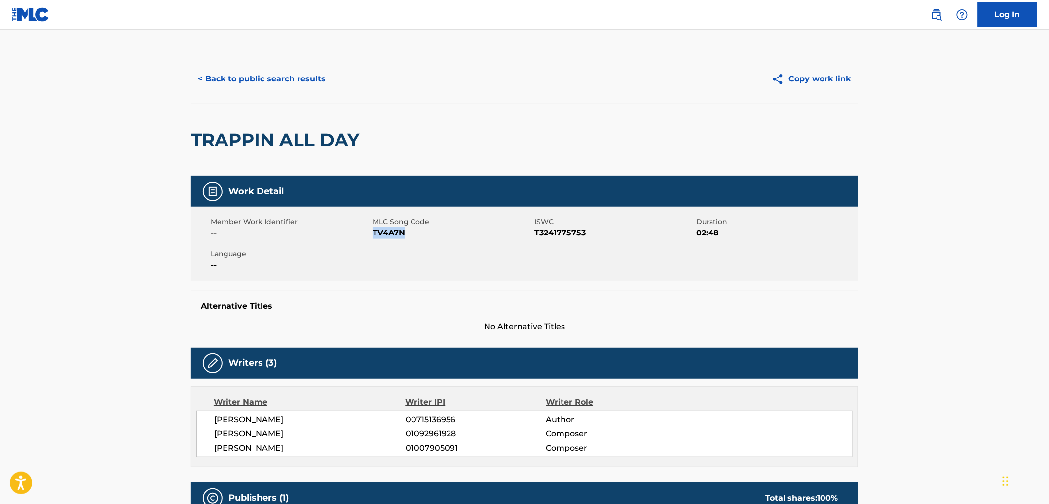
drag, startPoint x: 417, startPoint y: 232, endPoint x: 372, endPoint y: 232, distance: 44.4
click at [372, 232] on span "TV4A7N" at bounding box center [451, 233] width 159 height 12
copy span "TV4A7N"
click at [310, 79] on button "< Back to public search results" at bounding box center [262, 79] width 142 height 25
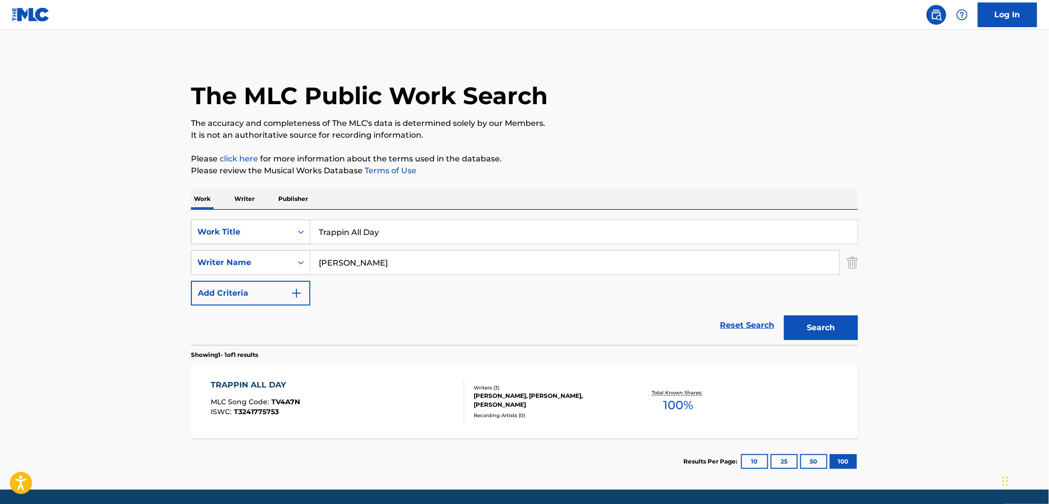
drag, startPoint x: 393, startPoint y: 228, endPoint x: 313, endPoint y: 230, distance: 79.9
click at [310, 230] on input "Trappin All Day" at bounding box center [583, 232] width 547 height 24
paste input "he [DEMOGRAPHIC_DATA] is a Tramp"
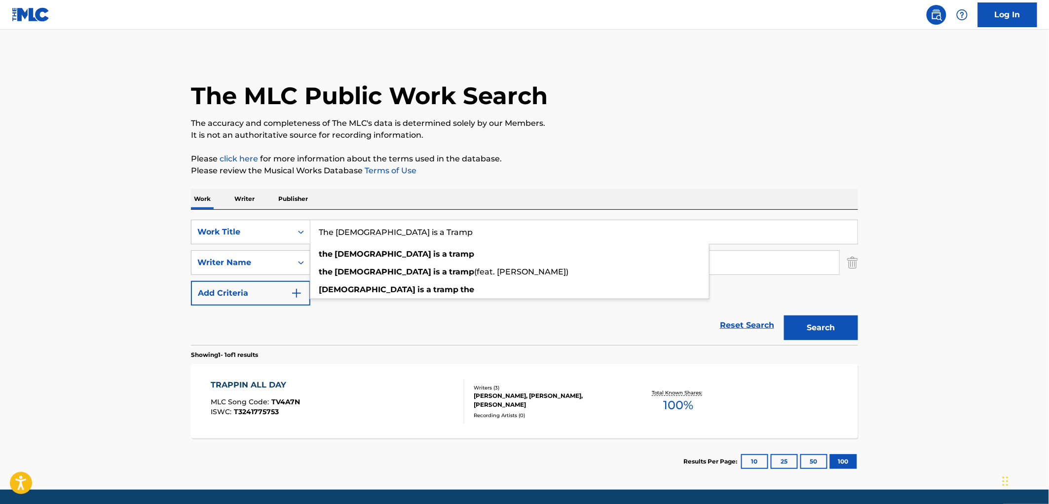
type input "The [DEMOGRAPHIC_DATA] is a Tramp"
click at [523, 184] on div "The MLC Public Work Search The accuracy and completeness of The MLC's data is d…" at bounding box center [524, 269] width 691 height 430
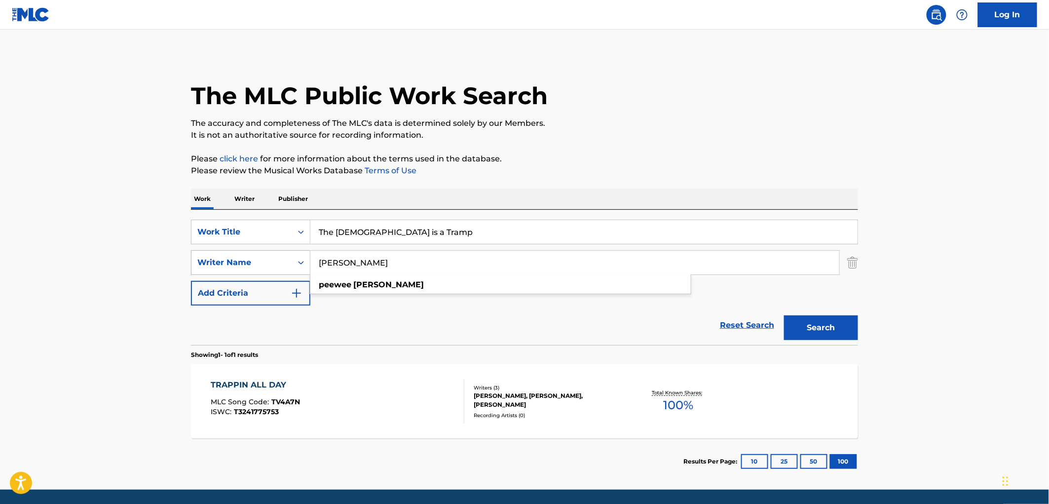
drag, startPoint x: 396, startPoint y: 258, endPoint x: 202, endPoint y: 270, distance: 194.3
click at [202, 270] on div "SearchWithCriteria3ebb79f1-d5e9-4445-b456-67e96823deb7 Writer Name [PERSON_NAME…" at bounding box center [524, 262] width 667 height 25
click at [784, 315] on button "Search" at bounding box center [821, 327] width 74 height 25
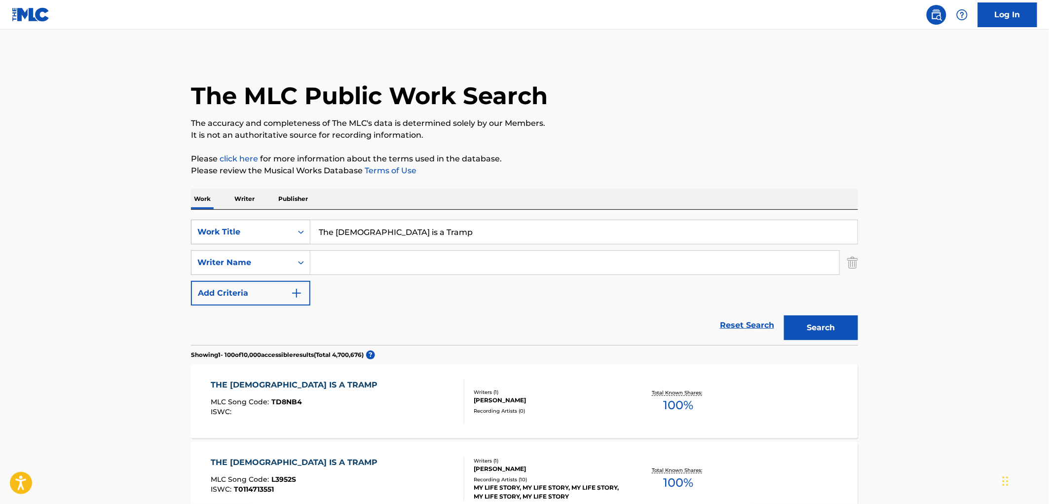
drag, startPoint x: 407, startPoint y: 231, endPoint x: 309, endPoint y: 234, distance: 98.2
click at [301, 234] on div "SearchWithCriteria6ee5100d-a4c7-48a9-8f1a-e47075593246 Work Title The [DEMOGRAP…" at bounding box center [524, 232] width 667 height 25
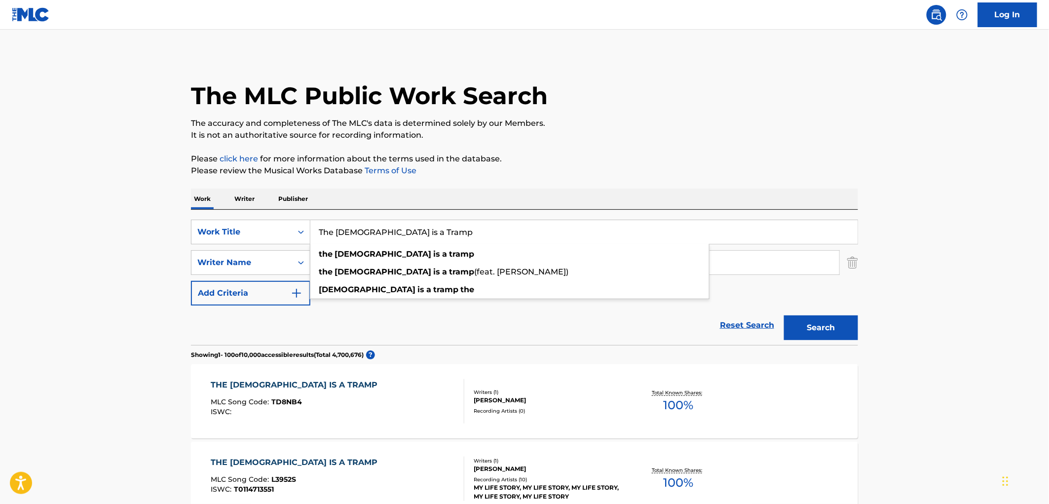
paste input "Come Alive"
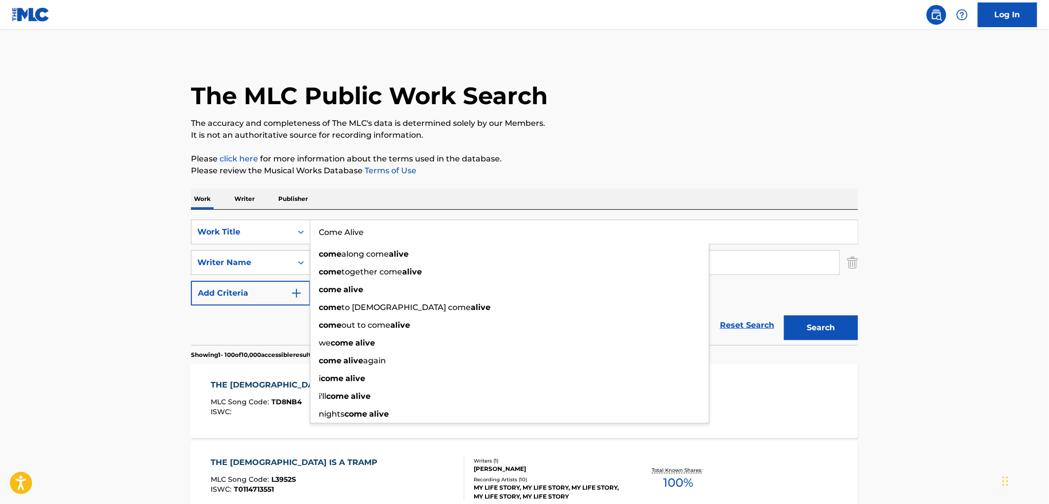
type input "Come Alive"
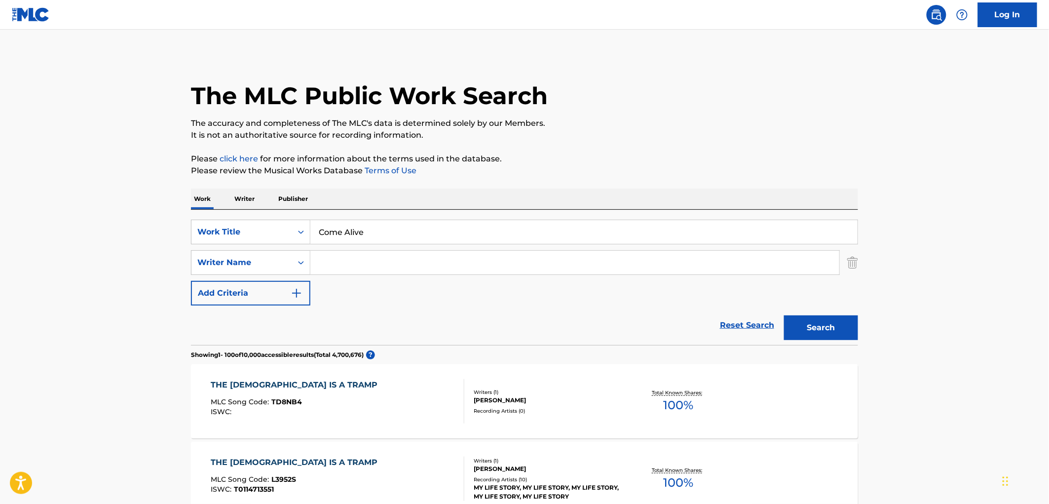
click at [329, 270] on input "Search Form" at bounding box center [574, 263] width 529 height 24
type input "pendulum"
click at [848, 332] on button "Search" at bounding box center [821, 327] width 74 height 25
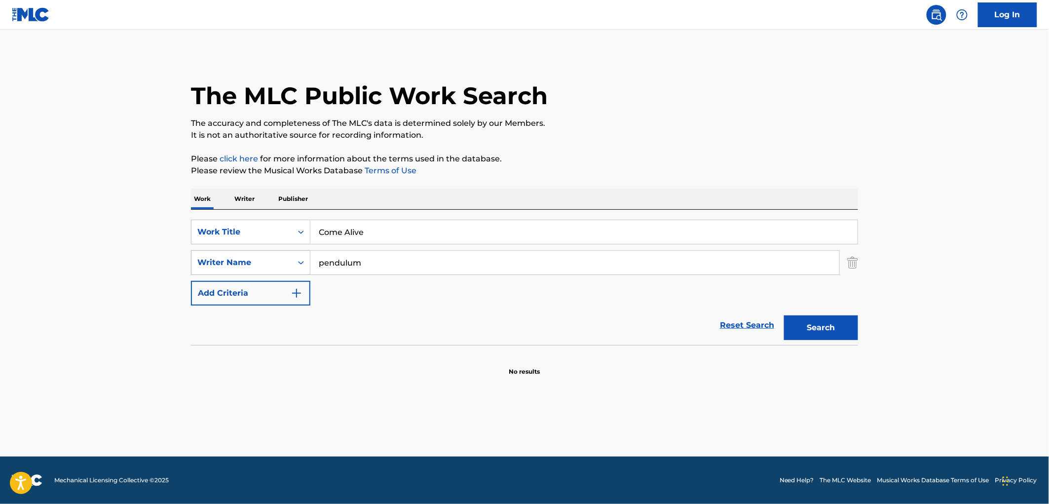
drag, startPoint x: 400, startPoint y: 269, endPoint x: 304, endPoint y: 265, distance: 95.3
click at [304, 265] on div "SearchWithCriteria3ebb79f1-d5e9-4445-b456-67e96823deb7 Writer Name pendulum" at bounding box center [524, 262] width 667 height 25
click at [400, 195] on div "Work Writer Publisher" at bounding box center [524, 198] width 667 height 21
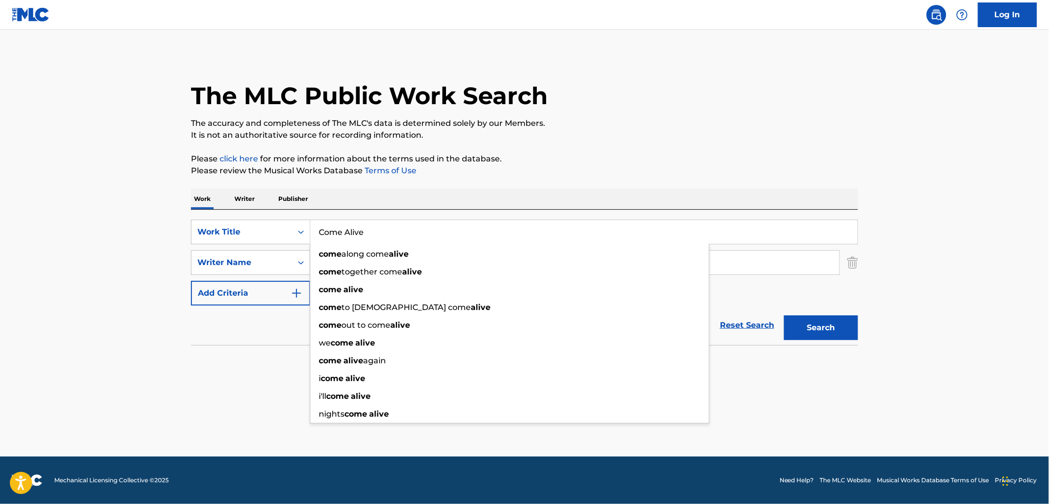
drag, startPoint x: 317, startPoint y: 229, endPoint x: 389, endPoint y: 235, distance: 71.8
click at [392, 235] on input "Come Alive" at bounding box center [583, 232] width 547 height 24
paste input "WE HAVE IT ALL"
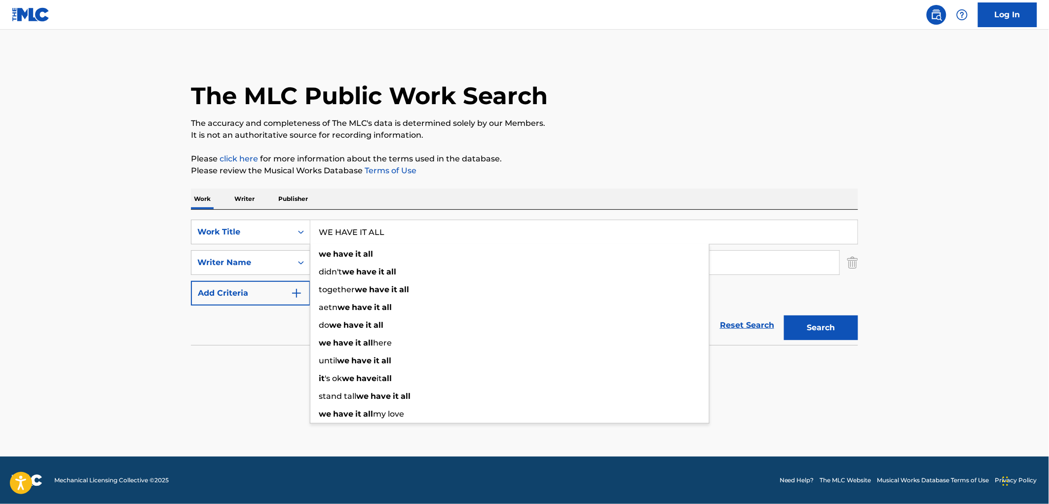
type input "WE HAVE IT ALL"
click at [418, 208] on div "Work Writer Publisher" at bounding box center [524, 198] width 667 height 21
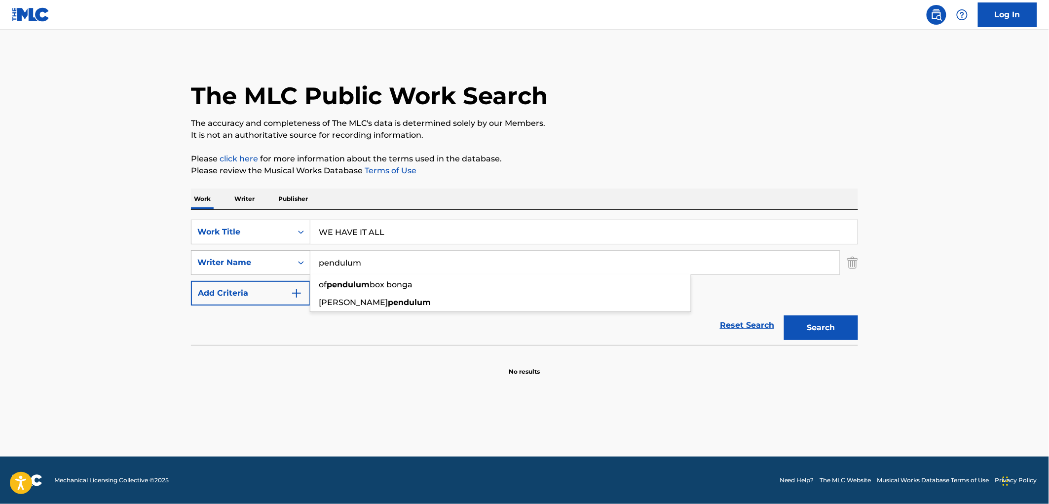
drag, startPoint x: 363, startPoint y: 257, endPoint x: 292, endPoint y: 267, distance: 71.3
click at [292, 267] on div "SearchWithCriteria3ebb79f1-d5e9-4445-b456-67e96823deb7 Writer Name pendulum of …" at bounding box center [524, 262] width 667 height 25
click at [784, 315] on button "Search" at bounding box center [821, 327] width 74 height 25
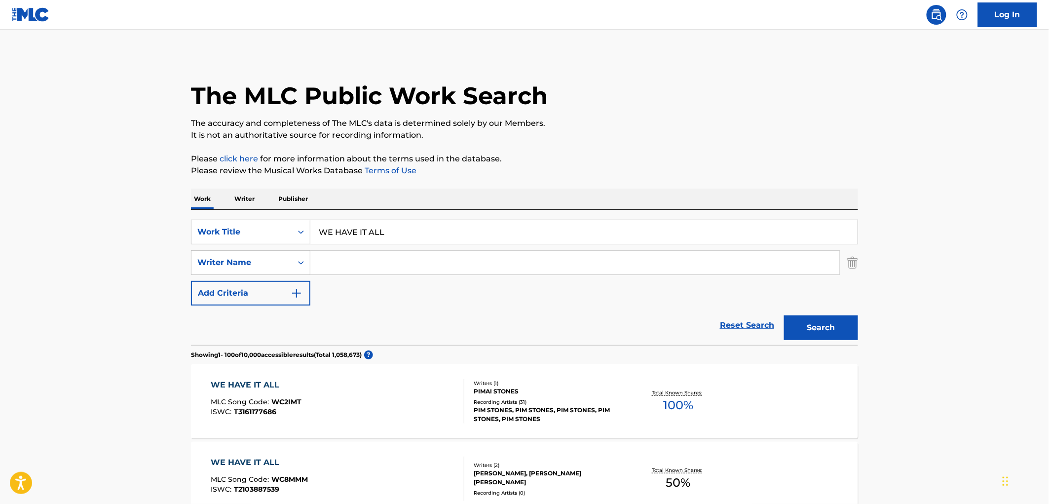
drag, startPoint x: 319, startPoint y: 232, endPoint x: 457, endPoint y: 227, distance: 138.2
click at [457, 227] on input "WE HAVE IT ALL" at bounding box center [583, 232] width 547 height 24
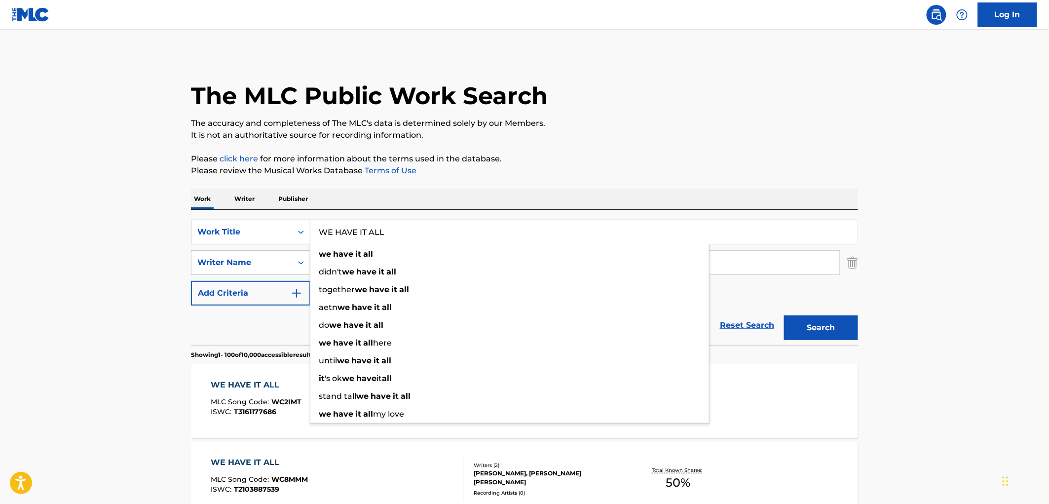
paste input "No Me Hagas Menos"
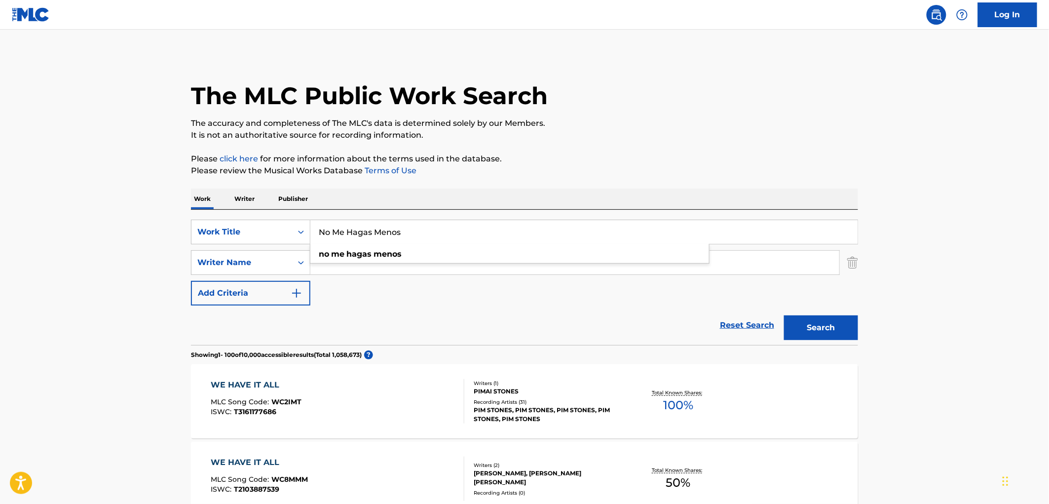
type input "No Me Hagas Menos"
click at [811, 328] on button "Search" at bounding box center [821, 327] width 74 height 25
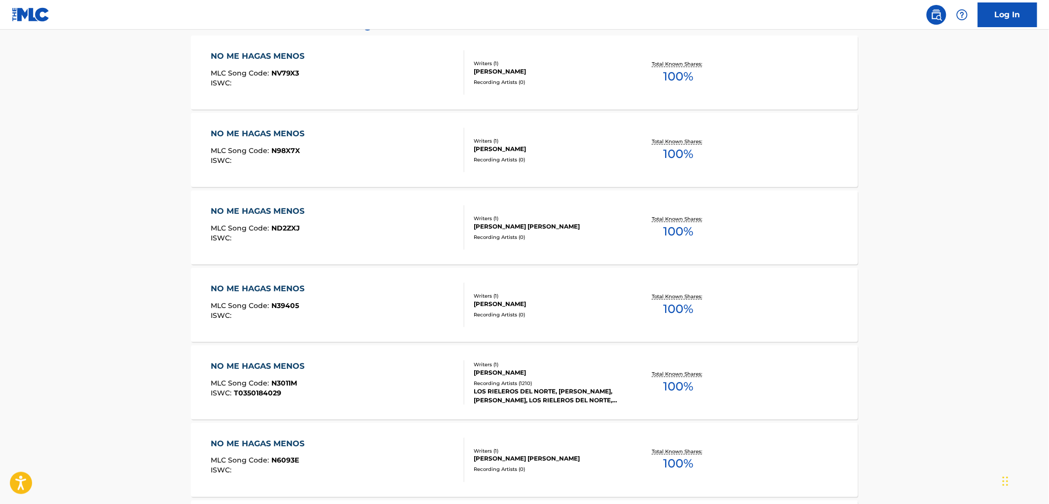
scroll to position [110, 0]
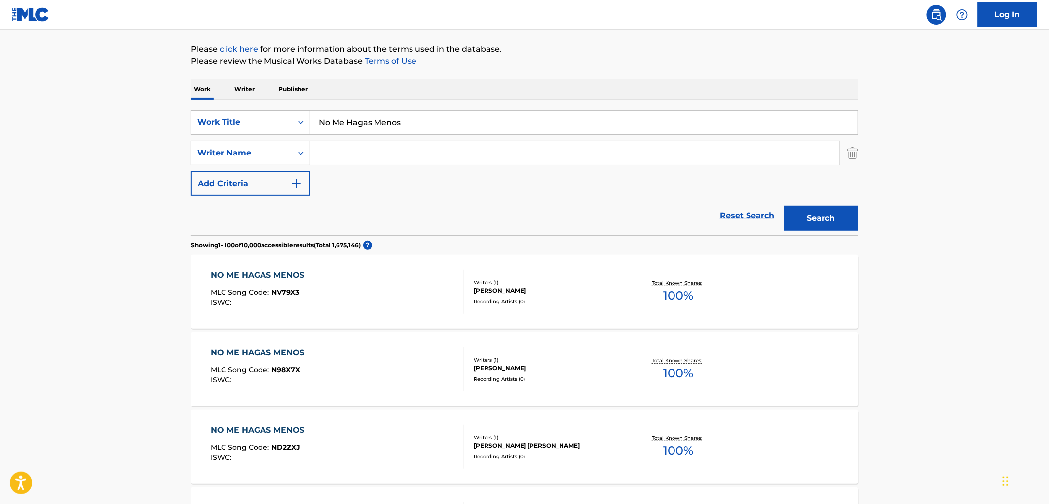
paste input "[PERSON_NAME]"
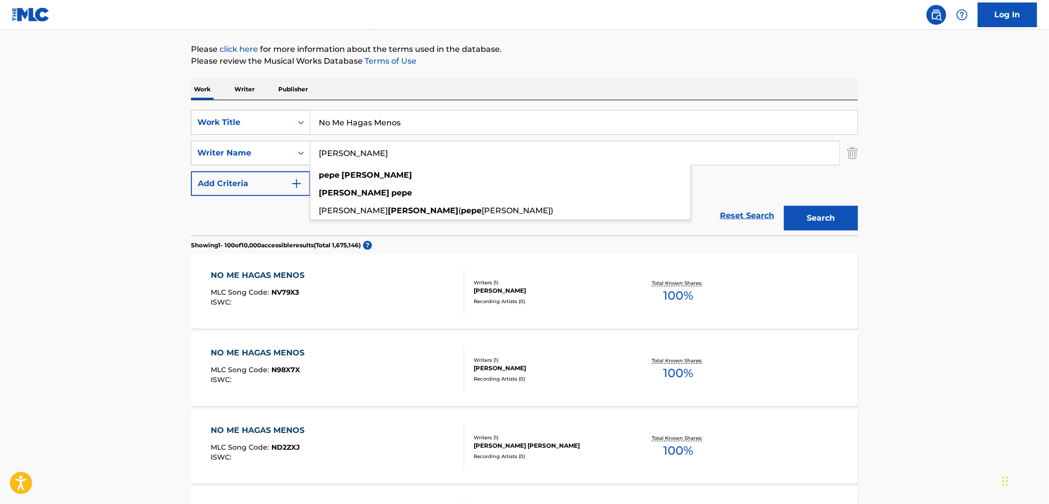
type input "[PERSON_NAME]"
click at [805, 217] on button "Search" at bounding box center [821, 218] width 74 height 25
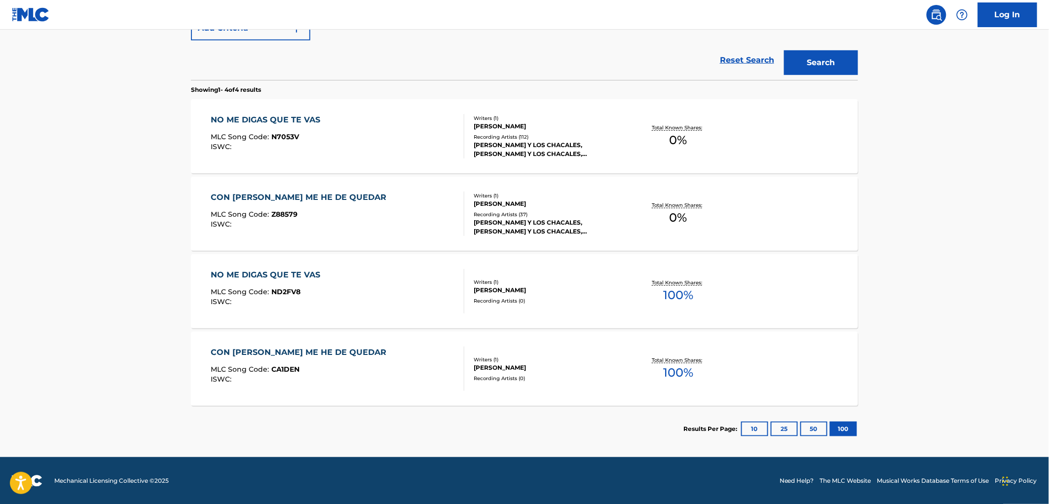
scroll to position [46, 0]
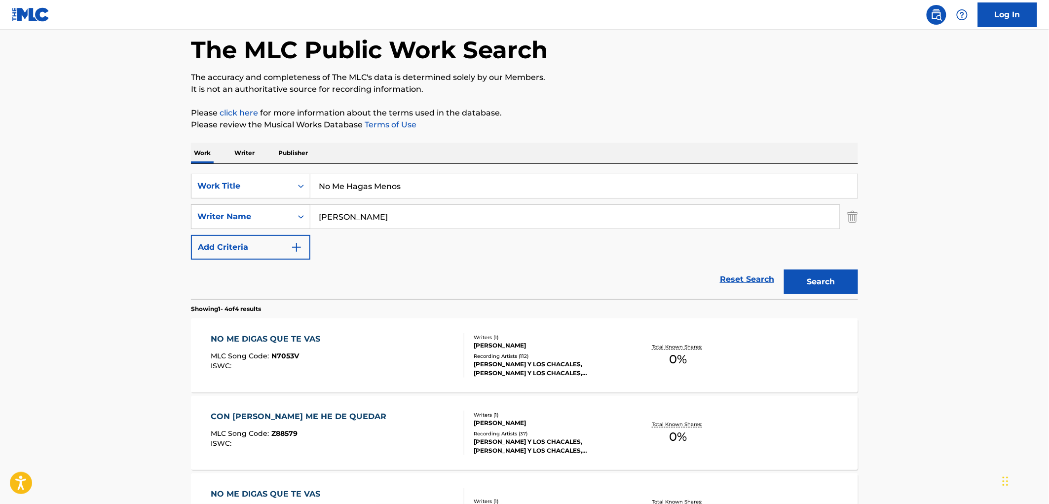
drag, startPoint x: 411, startPoint y: 183, endPoint x: 312, endPoint y: 186, distance: 98.7
click at [305, 182] on div "SearchWithCriteria6ee5100d-a4c7-48a9-8f1a-e47075593246 Work Title No Me Hagas M…" at bounding box center [524, 186] width 667 height 25
paste input "La Negra No [PERSON_NAME] [Remasterizado 1991]"
drag, startPoint x: 412, startPoint y: 183, endPoint x: 594, endPoint y: 190, distance: 181.7
click at [594, 190] on input "La Negra No [PERSON_NAME] [Remasterizado 1991]" at bounding box center [583, 186] width 547 height 24
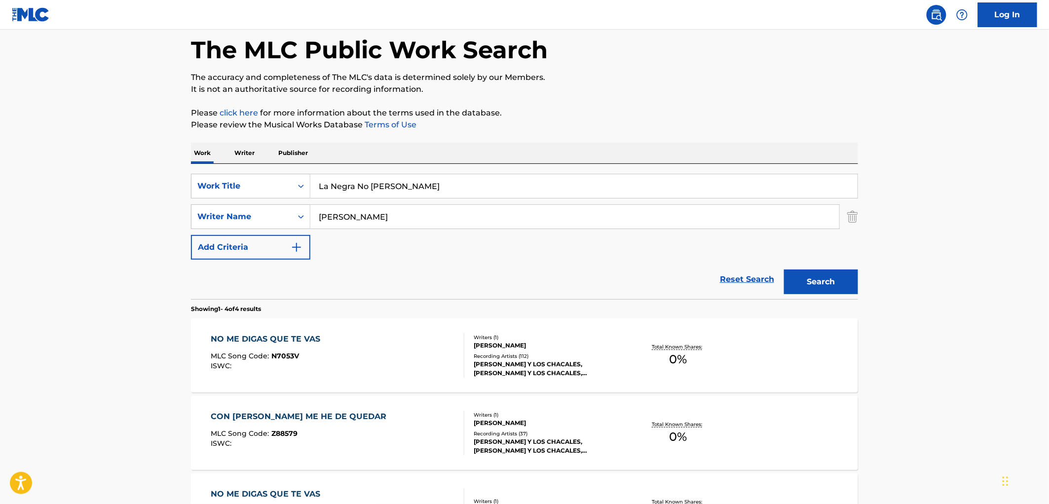
type input "La Negra No [PERSON_NAME]"
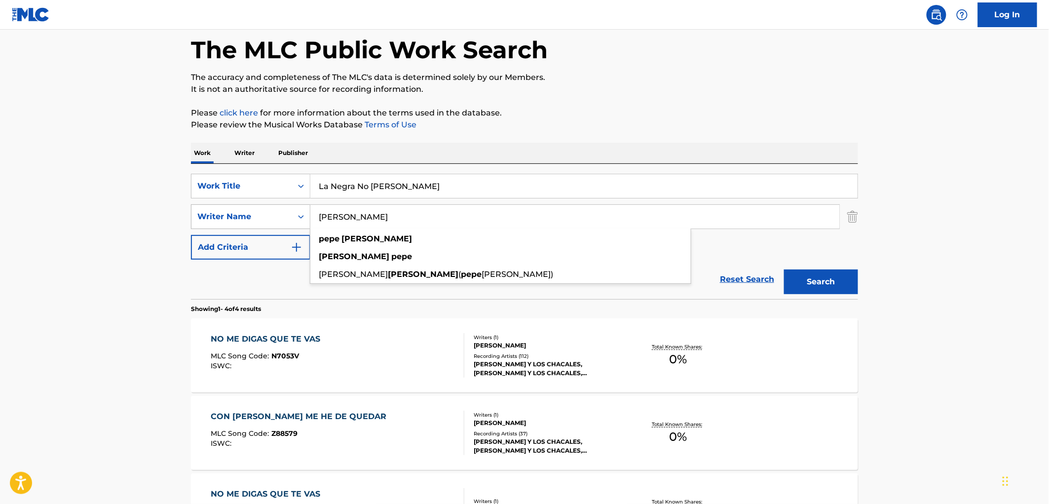
drag, startPoint x: 368, startPoint y: 215, endPoint x: 244, endPoint y: 215, distance: 123.8
click at [244, 215] on div "SearchWithCriteria3ebb79f1-d5e9-4445-b456-67e96823deb7 Writer Name [PERSON_NAME…" at bounding box center [524, 216] width 667 height 25
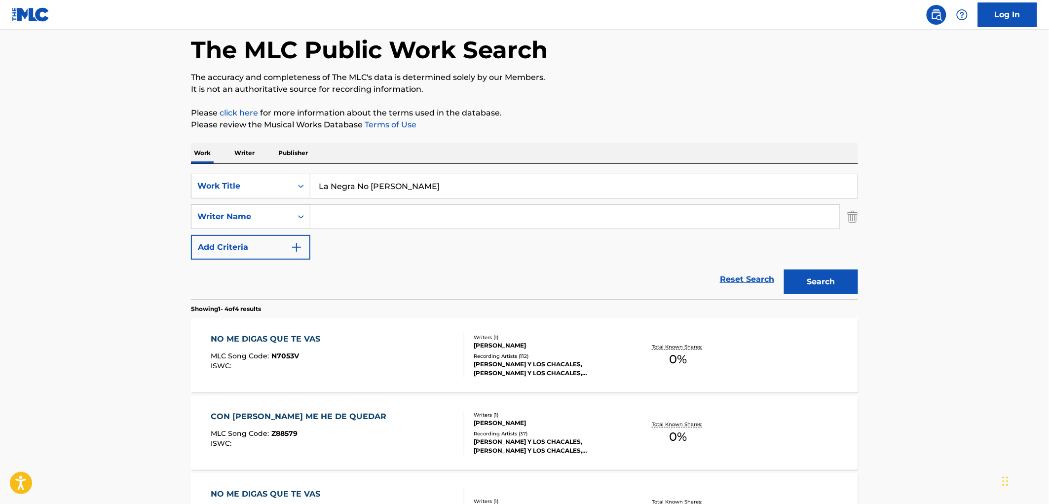
click at [814, 283] on button "Search" at bounding box center [821, 281] width 74 height 25
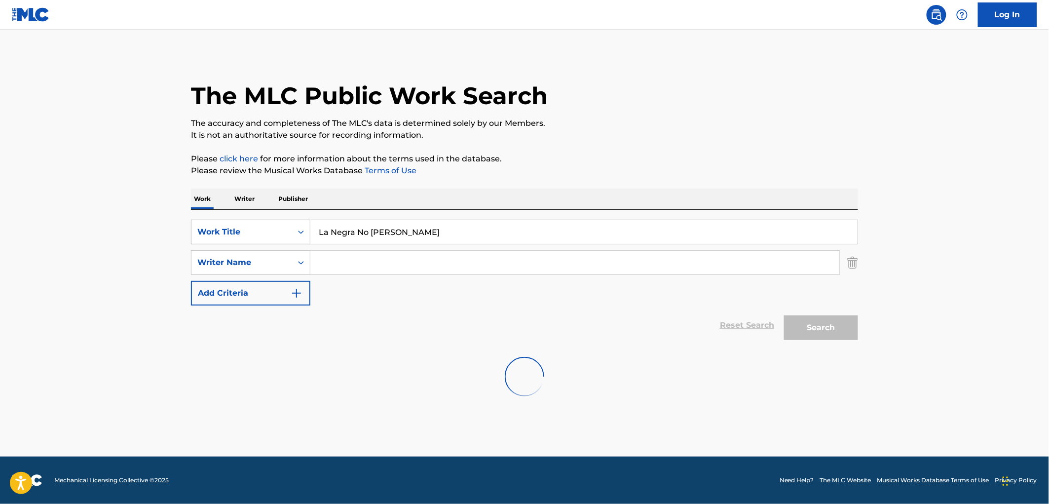
drag, startPoint x: 450, startPoint y: 230, endPoint x: 248, endPoint y: 227, distance: 202.3
click at [248, 227] on div "SearchWithCriteria6ee5100d-a4c7-48a9-8f1a-e47075593246 Work Title La Negra No […" at bounding box center [524, 232] width 667 height 25
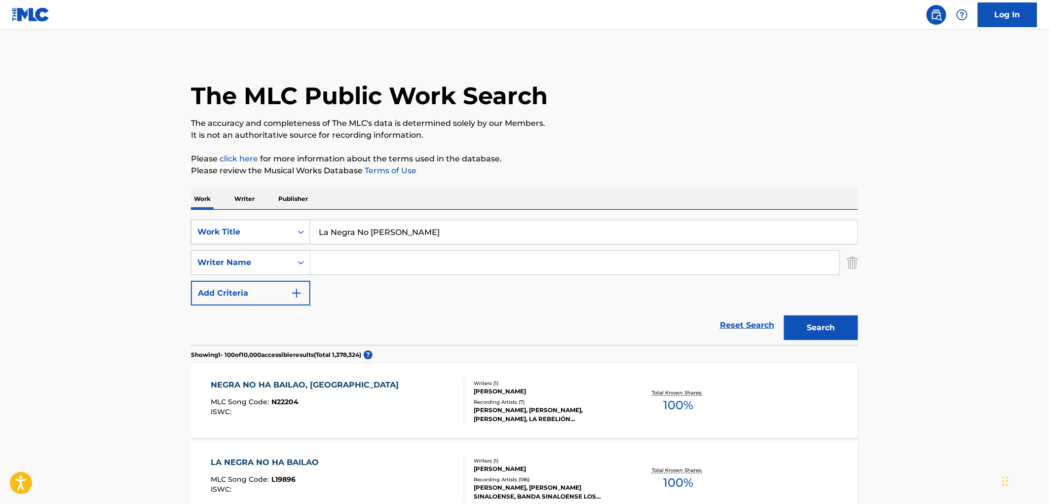
drag, startPoint x: 374, startPoint y: 232, endPoint x: 267, endPoint y: 234, distance: 106.6
click at [267, 234] on div "SearchWithCriteria6ee5100d-a4c7-48a9-8f1a-e47075593246 Work Title La Negra No […" at bounding box center [524, 232] width 667 height 25
paste input "Sweet Soul Music"
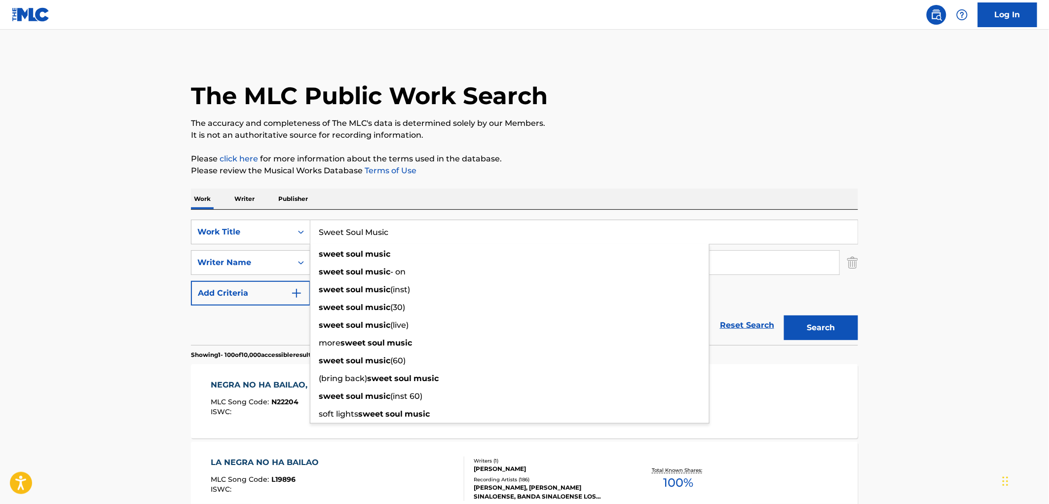
type input "Sweet Soul Music"
click at [830, 331] on button "Search" at bounding box center [821, 327] width 74 height 25
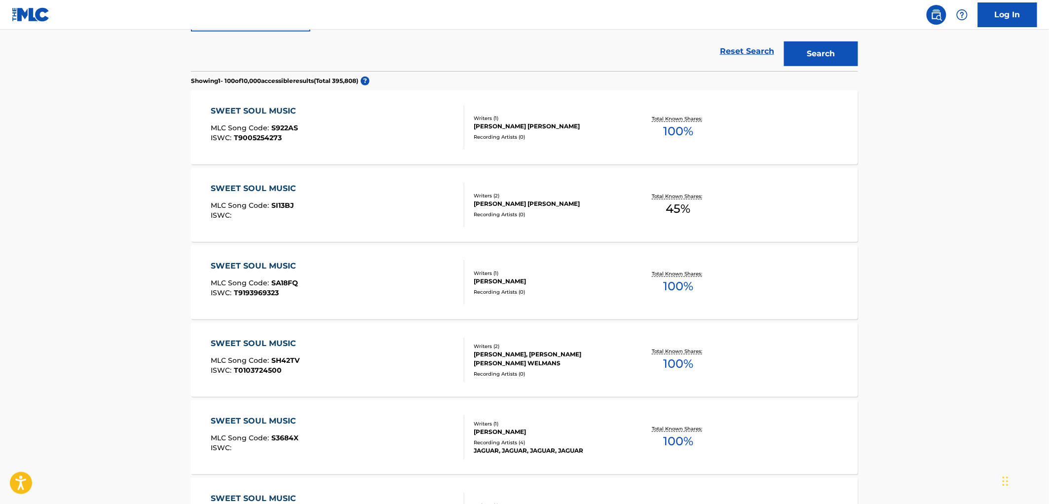
scroll to position [55, 0]
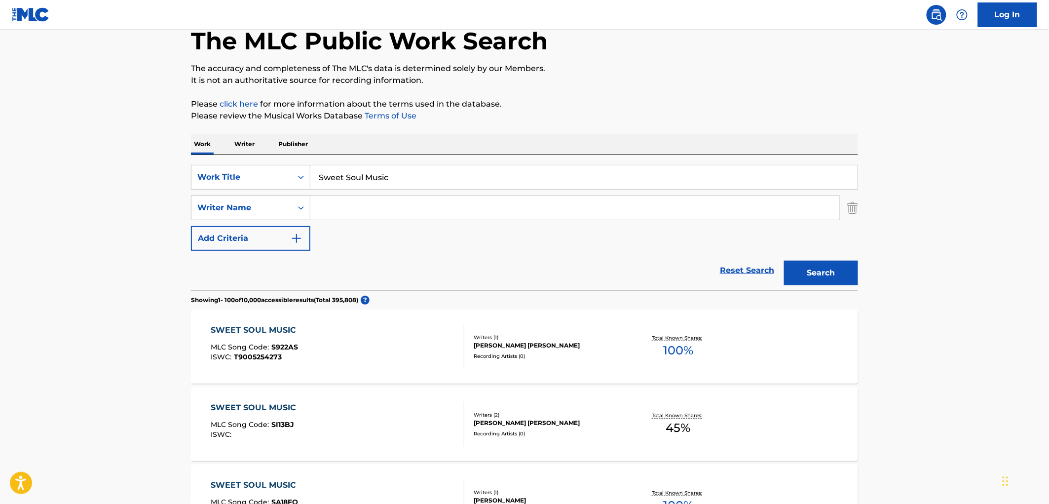
paste input "[PERSON_NAME]"
type input "[PERSON_NAME]"
click at [836, 270] on button "Search" at bounding box center [821, 272] width 74 height 25
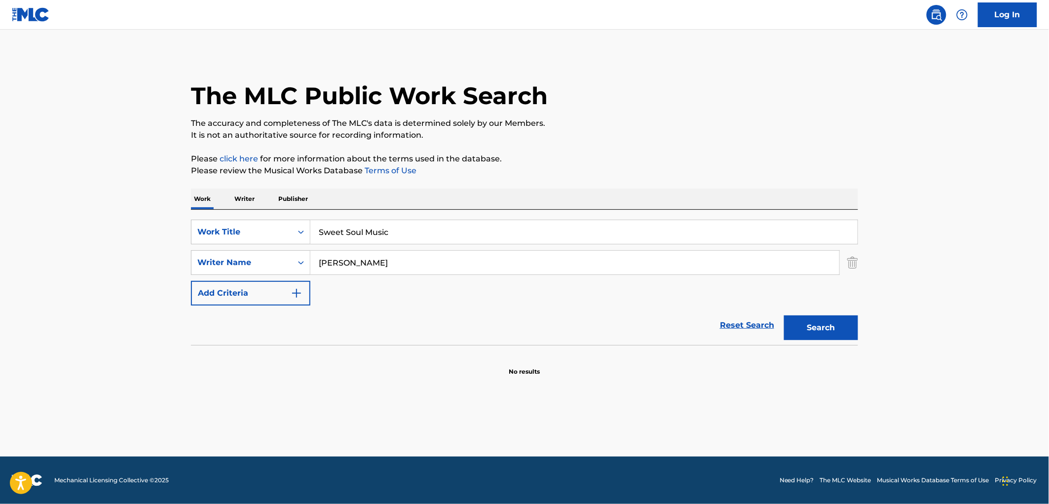
drag, startPoint x: 396, startPoint y: 229, endPoint x: 361, endPoint y: 238, distance: 35.7
click at [222, 226] on div "SearchWithCriteria6ee5100d-a4c7-48a9-8f1a-e47075593246 Work Title Sweet Soul Mu…" at bounding box center [524, 232] width 667 height 25
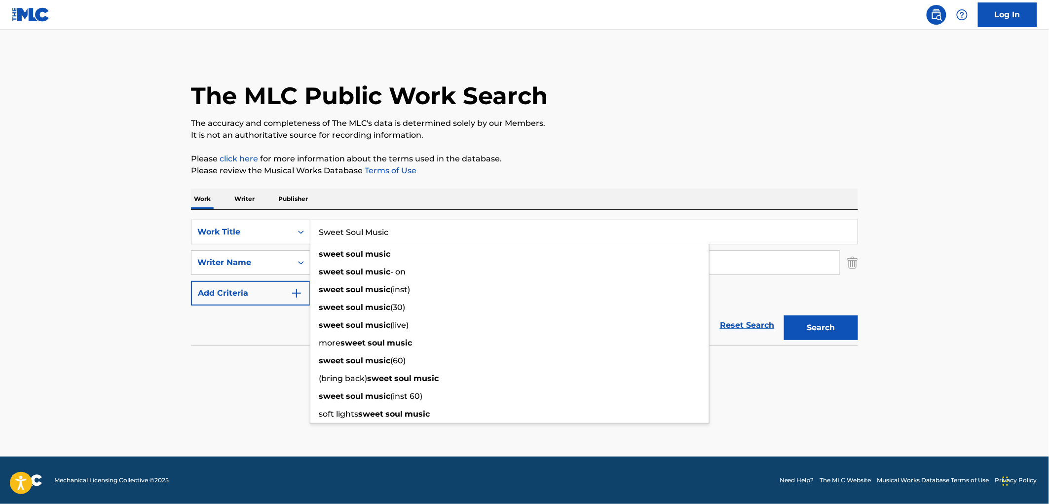
paste input "QUEDA RESTRIGIDO"
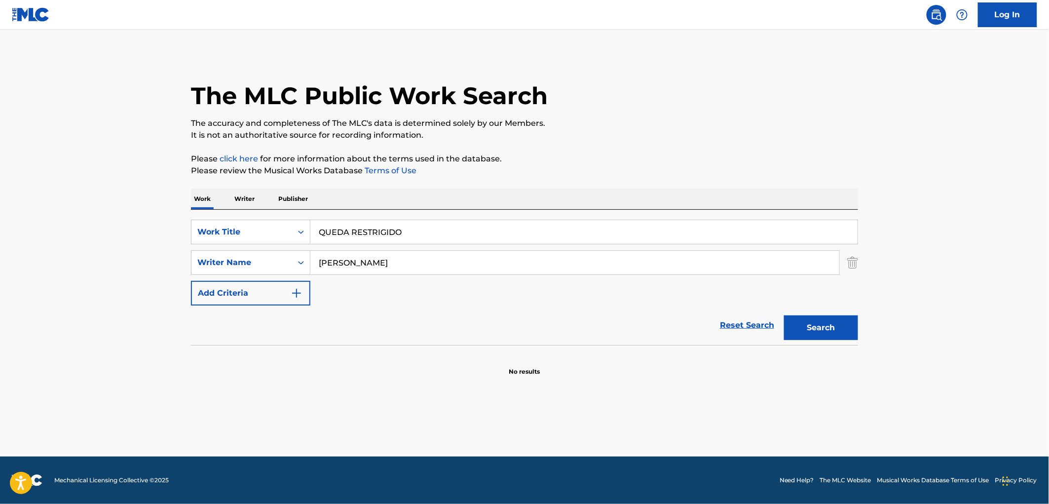
type input "QUEDA RESTRIGIDO"
drag, startPoint x: 374, startPoint y: 263, endPoint x: 163, endPoint y: 251, distance: 211.0
click at [163, 251] on main "The MLC Public Work Search The accuracy and completeness of The MLC's data is d…" at bounding box center [524, 243] width 1049 height 427
click at [784, 315] on button "Search" at bounding box center [821, 327] width 74 height 25
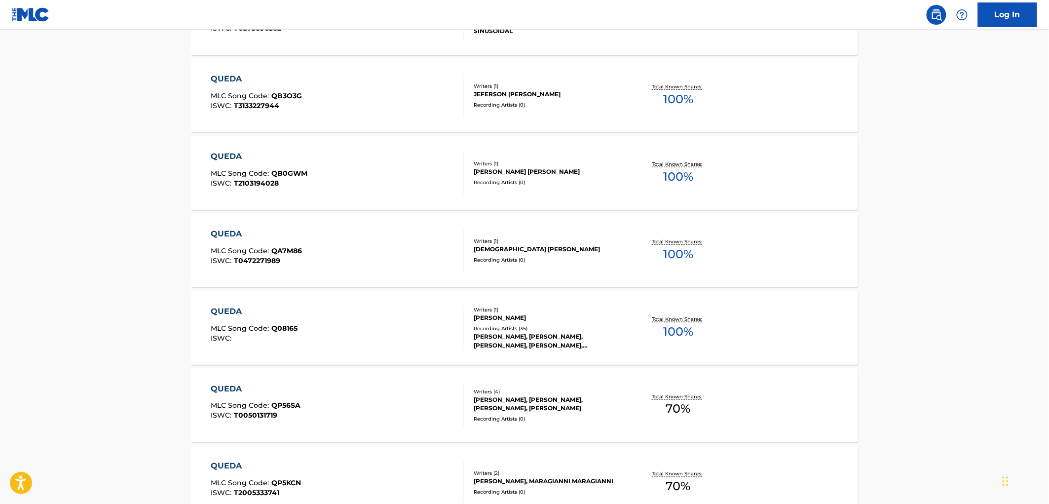
scroll to position [110, 0]
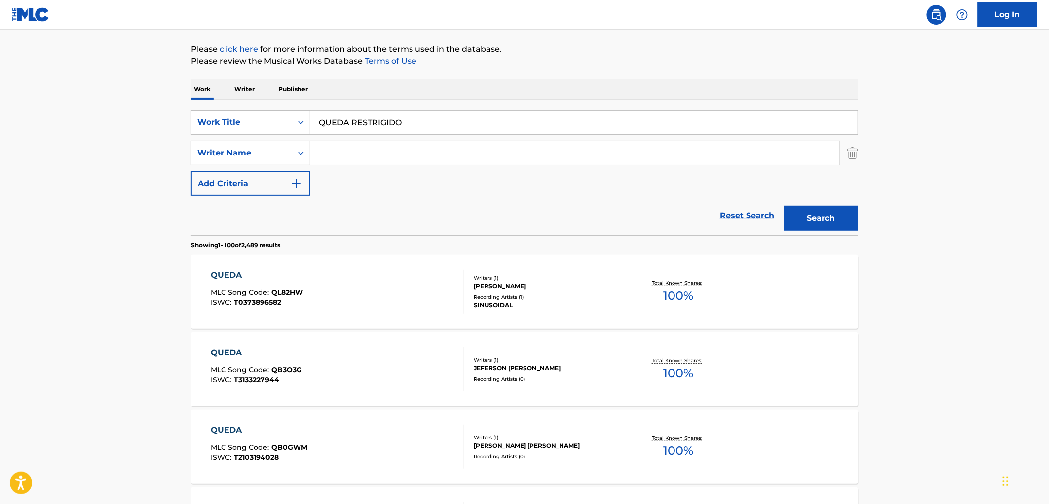
drag, startPoint x: 407, startPoint y: 128, endPoint x: 357, endPoint y: 126, distance: 49.9
click at [306, 125] on div "SearchWithCriteria6ee5100d-a4c7-48a9-8f1a-e47075593246 Work Title QUEDA RESTRIG…" at bounding box center [524, 122] width 667 height 25
paste input "Pure And Easy [Olympic Studio Mix / Demo / Remastered 2022]"
drag, startPoint x: 375, startPoint y: 122, endPoint x: 633, endPoint y: 122, distance: 258.0
click at [633, 122] on input "Pure And Easy [Olympic Studio Mix / Demo / Remastered 2022]" at bounding box center [583, 123] width 547 height 24
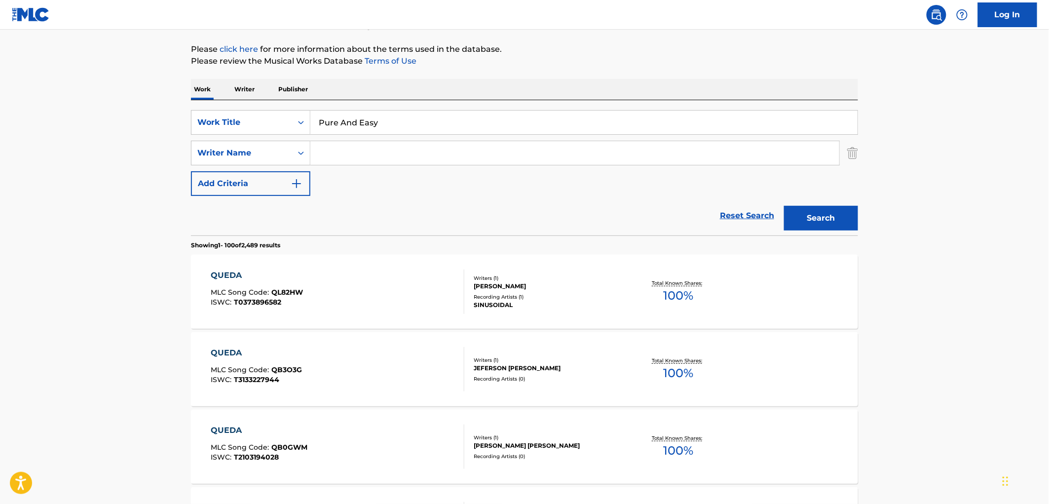
click at [784, 206] on button "Search" at bounding box center [821, 218] width 74 height 25
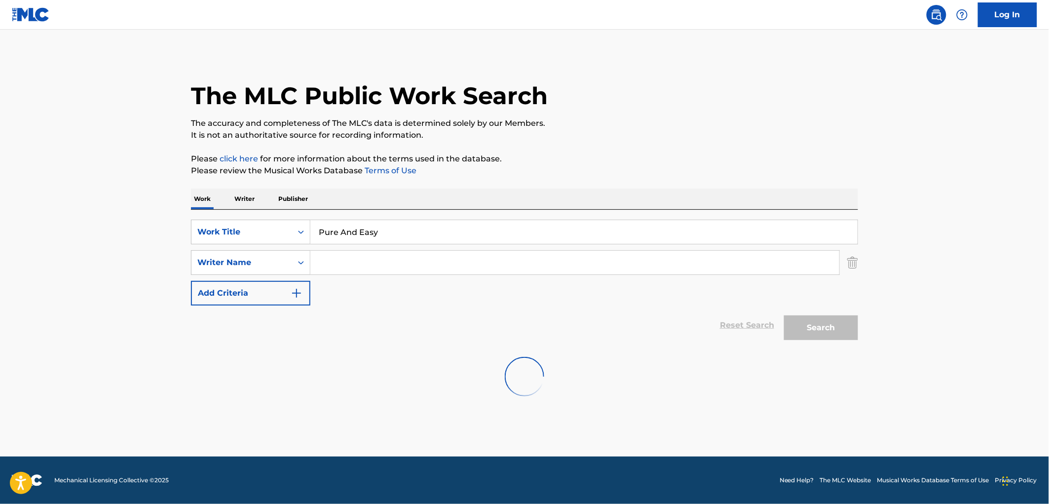
scroll to position [0, 0]
drag, startPoint x: 387, startPoint y: 241, endPoint x: 306, endPoint y: 234, distance: 81.2
click at [306, 234] on div "SearchWithCriteria6ee5100d-a4c7-48a9-8f1a-e47075593246 Work Title Pure And Easy" at bounding box center [524, 232] width 667 height 25
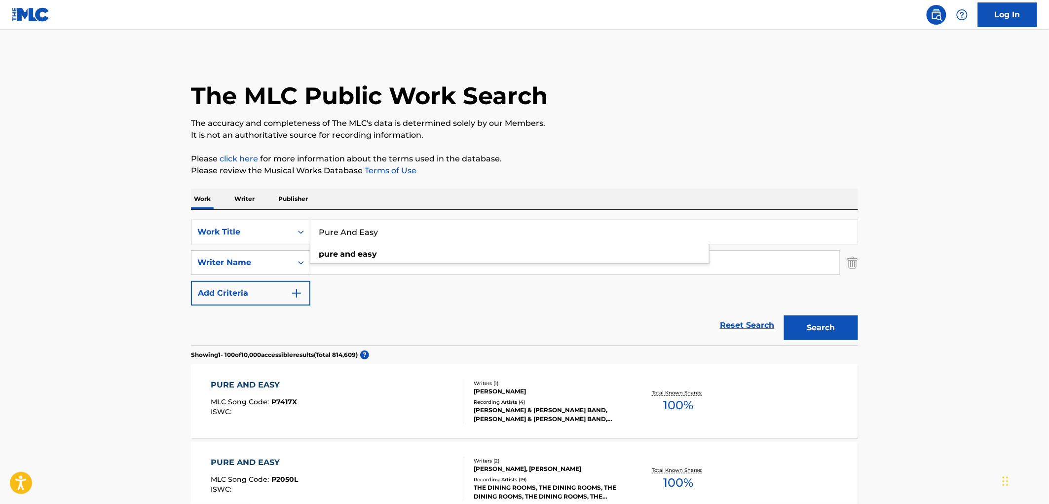
paste input "Ever Fallen In Love"
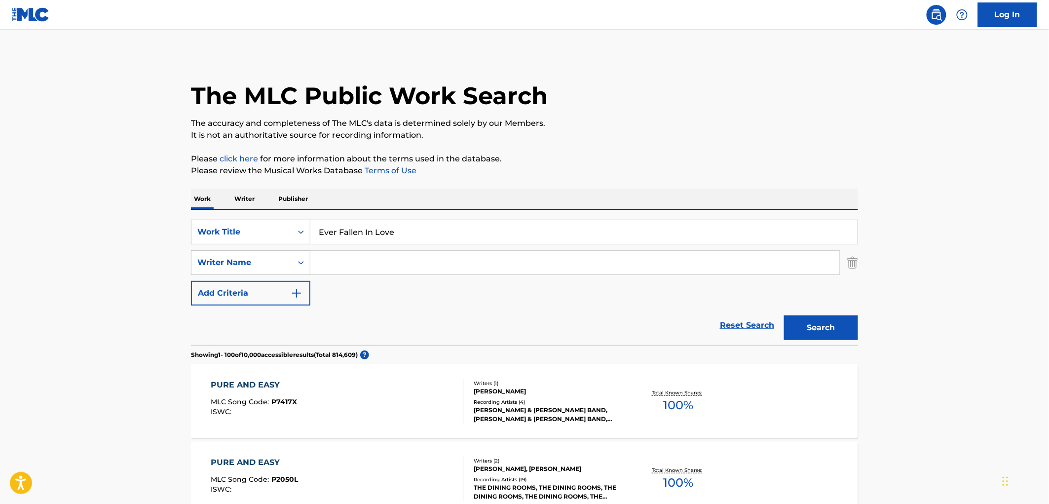
click at [798, 324] on button "Search" at bounding box center [821, 327] width 74 height 25
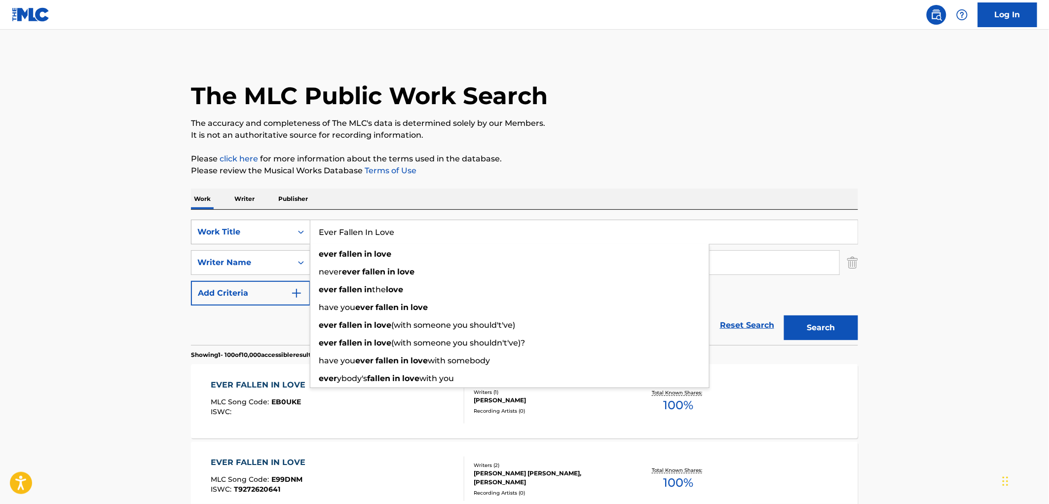
drag, startPoint x: 391, startPoint y: 228, endPoint x: 247, endPoint y: 226, distance: 144.6
click at [247, 226] on div "SearchWithCriteria6ee5100d-a4c7-48a9-8f1a-e47075593246 Work Title Ever Fallen I…" at bounding box center [524, 232] width 667 height 25
paste input "Spider Bites"
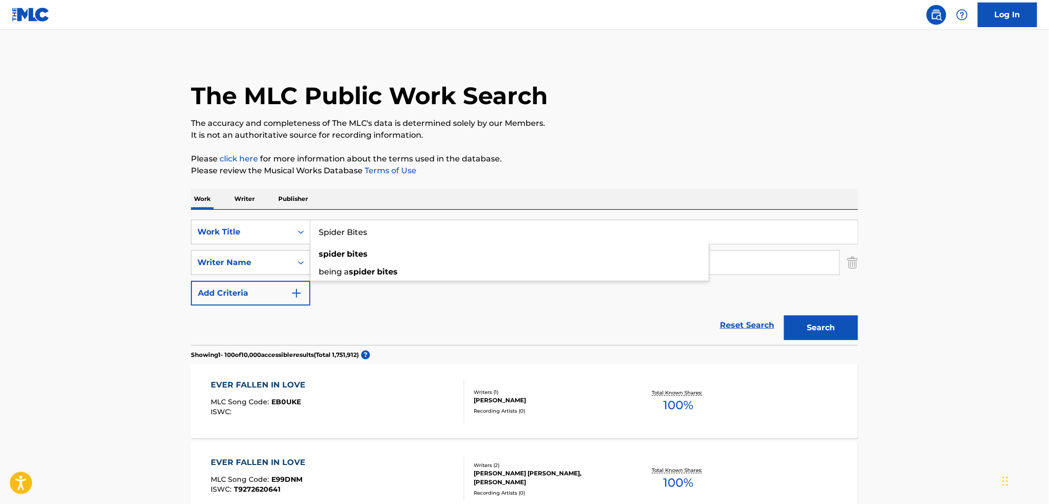
click at [812, 327] on button "Search" at bounding box center [821, 327] width 74 height 25
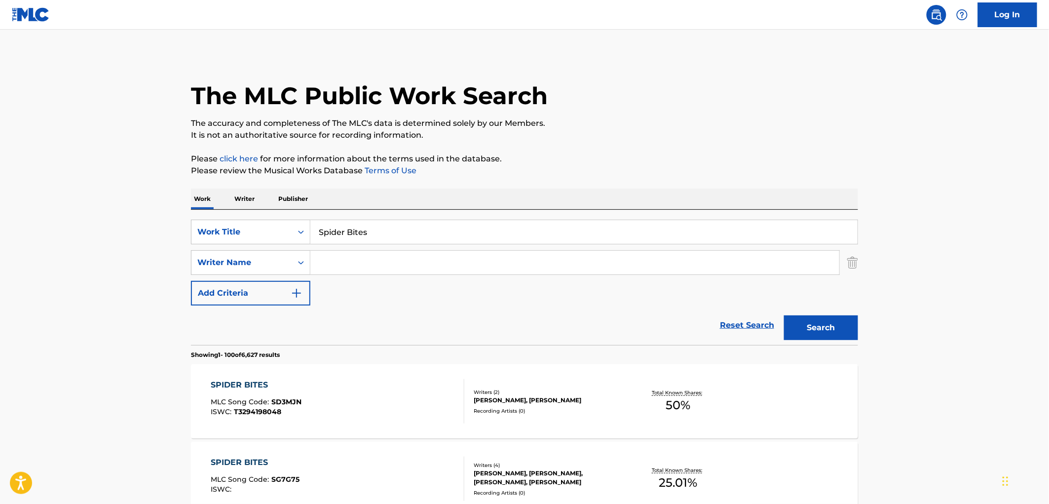
drag, startPoint x: 363, startPoint y: 225, endPoint x: 311, endPoint y: 225, distance: 52.3
click at [311, 225] on input "Spider Bites" at bounding box center [583, 232] width 547 height 24
paste input "I Just Wanna Be Ok"
click at [821, 336] on button "Search" at bounding box center [821, 327] width 74 height 25
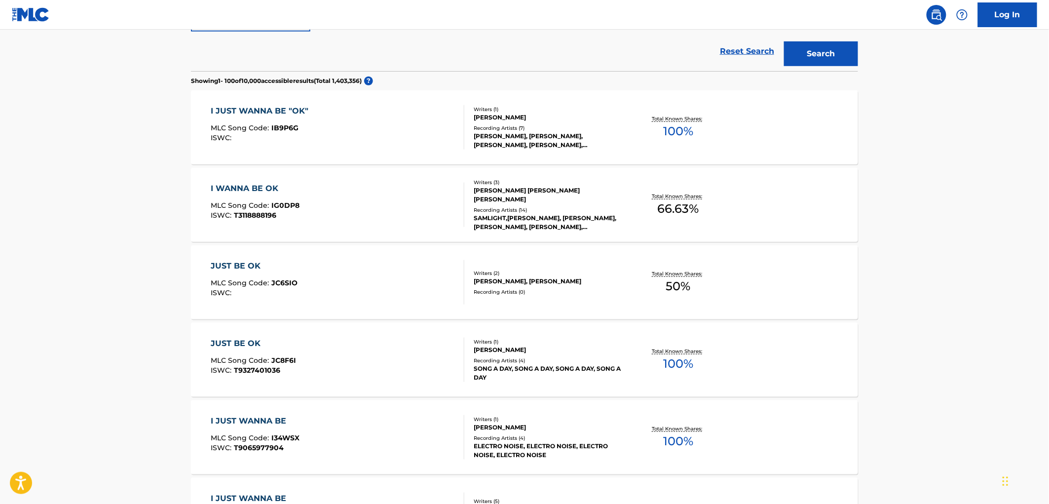
scroll to position [55, 0]
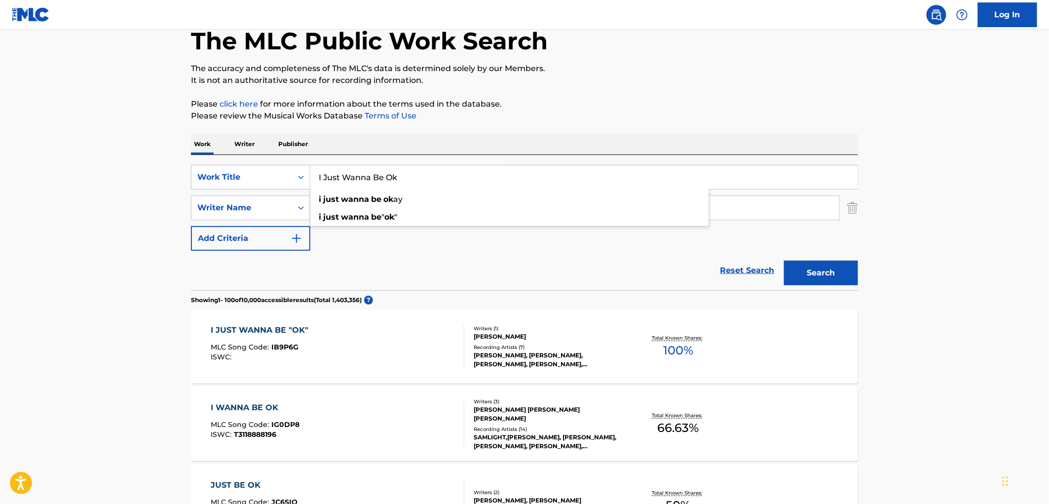
drag, startPoint x: 399, startPoint y: 178, endPoint x: 324, endPoint y: 179, distance: 74.5
click at [311, 179] on input "I Just Wanna Be Ok" at bounding box center [583, 177] width 547 height 24
paste input "The Different Story (...World of Lust and Crime)"
drag, startPoint x: 394, startPoint y: 179, endPoint x: 528, endPoint y: 184, distance: 134.7
click at [528, 184] on input "The Different Story (...World of Lust and Crime)" at bounding box center [583, 177] width 547 height 24
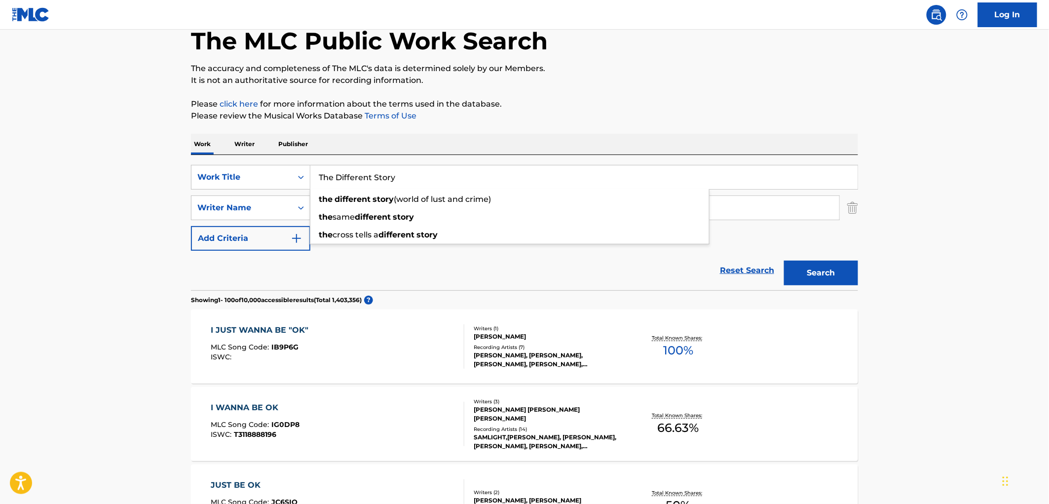
type input "The Different Story"
click at [784, 260] on button "Search" at bounding box center [821, 272] width 74 height 25
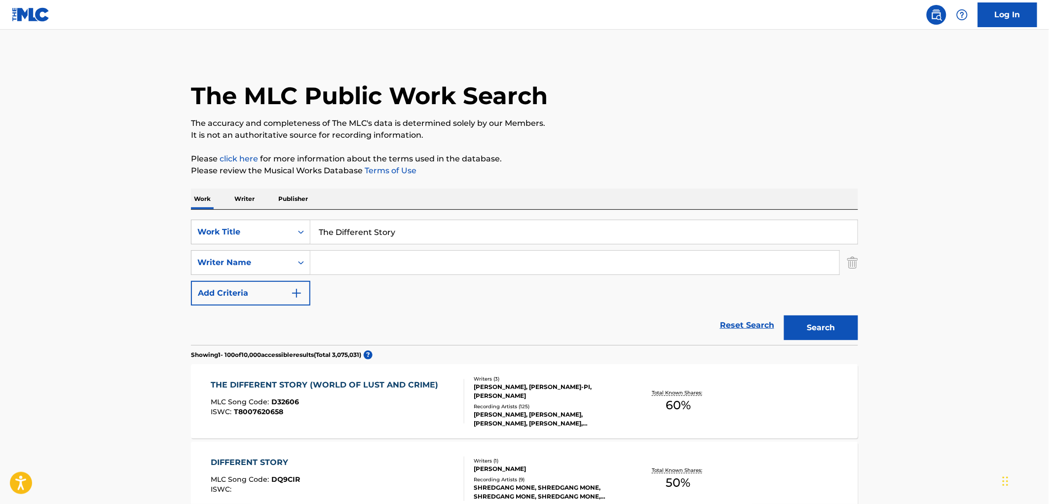
drag, startPoint x: 402, startPoint y: 235, endPoint x: 348, endPoint y: 234, distance: 54.3
click at [301, 234] on div "SearchWithCriteria6ee5100d-a4c7-48a9-8f1a-e47075593246 Work Title The Different…" at bounding box center [524, 232] width 667 height 25
click at [489, 403] on div "Recording Artists ( 125 )" at bounding box center [548, 406] width 149 height 7
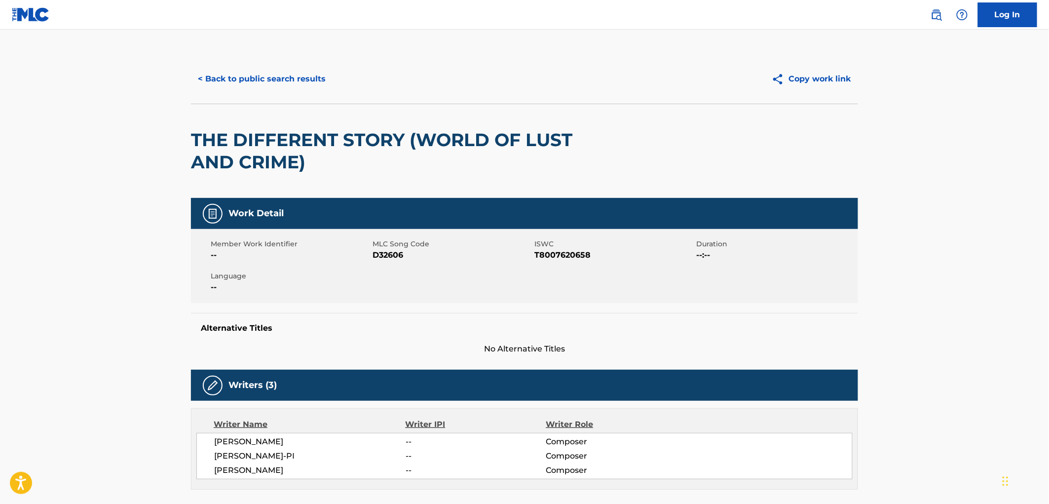
click at [405, 244] on span "MLC Song Code" at bounding box center [451, 244] width 159 height 10
drag, startPoint x: 405, startPoint y: 253, endPoint x: 375, endPoint y: 255, distance: 30.7
click at [375, 255] on span "D32606" at bounding box center [451, 255] width 159 height 12
copy span "D32606"
click at [258, 85] on button "< Back to public search results" at bounding box center [262, 79] width 142 height 25
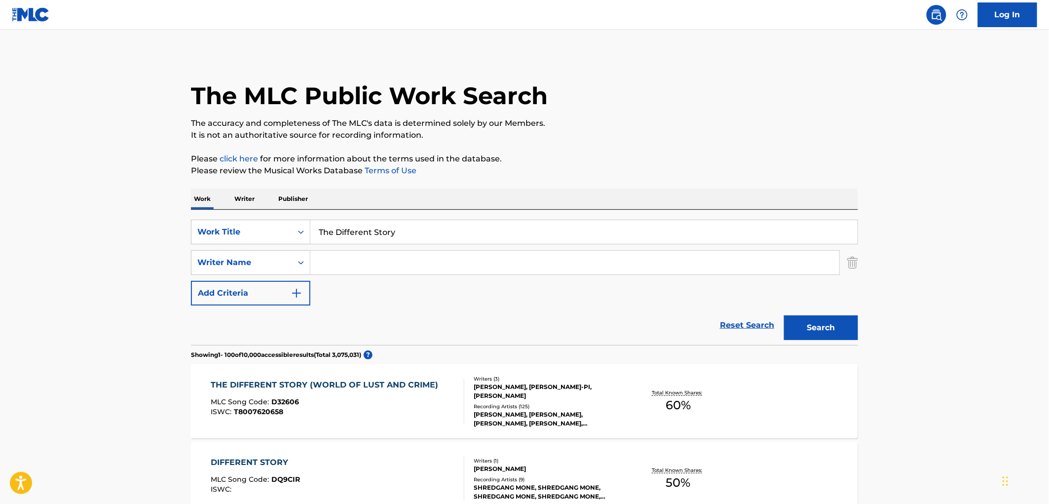
drag, startPoint x: 408, startPoint y: 228, endPoint x: 258, endPoint y: 213, distance: 151.2
click at [258, 213] on div "SearchWithCriteria6ee5100d-a4c7-48a9-8f1a-e47075593246 Work Title The Different…" at bounding box center [524, 277] width 667 height 135
paste input "Homework"
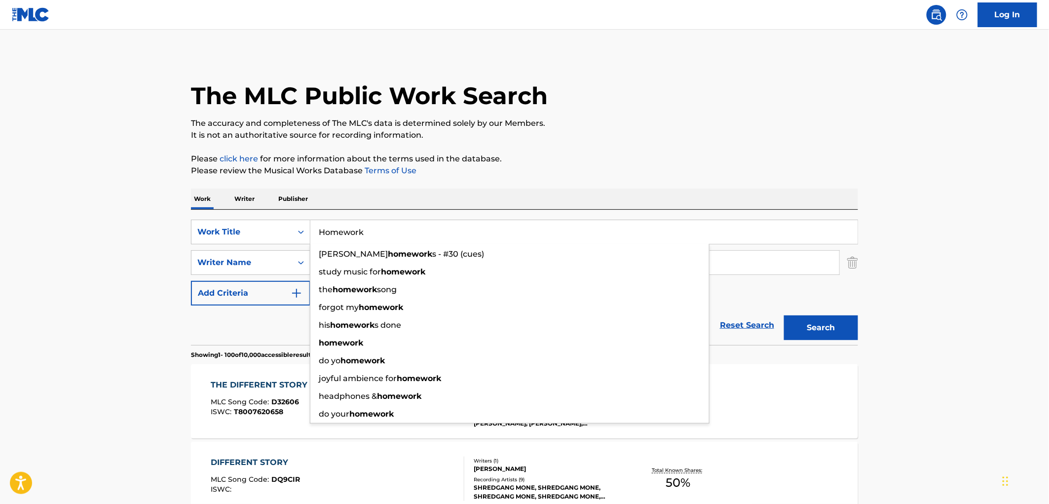
type input "Homework"
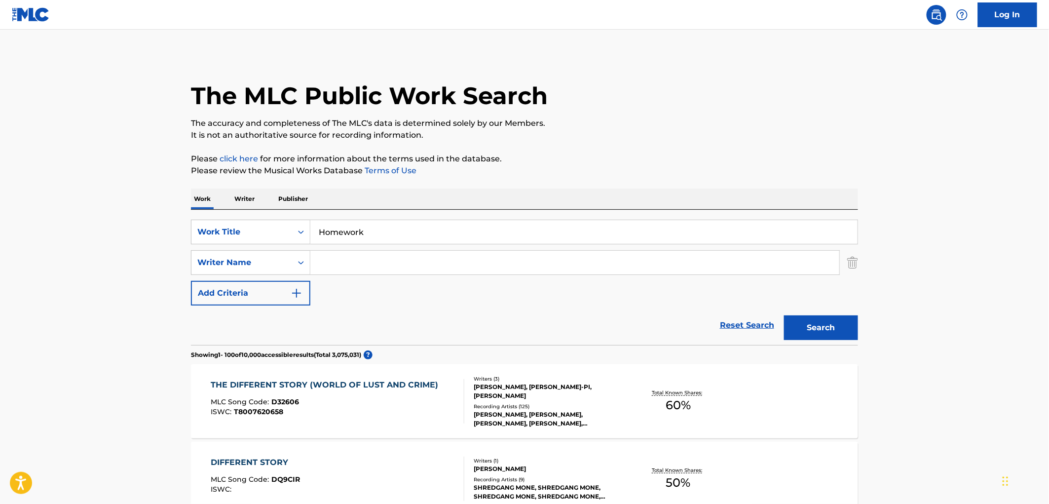
click at [821, 325] on button "Search" at bounding box center [821, 327] width 74 height 25
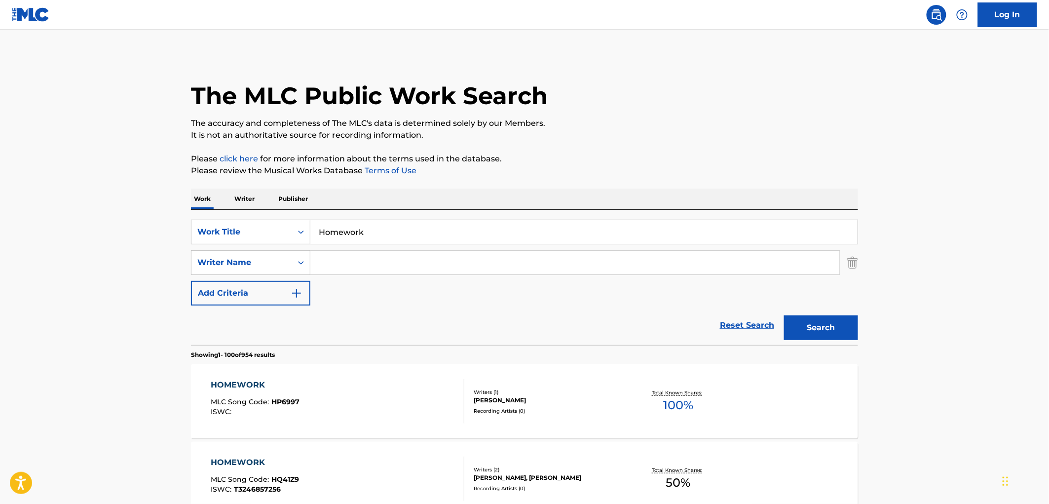
paste input "[PERSON_NAME]"
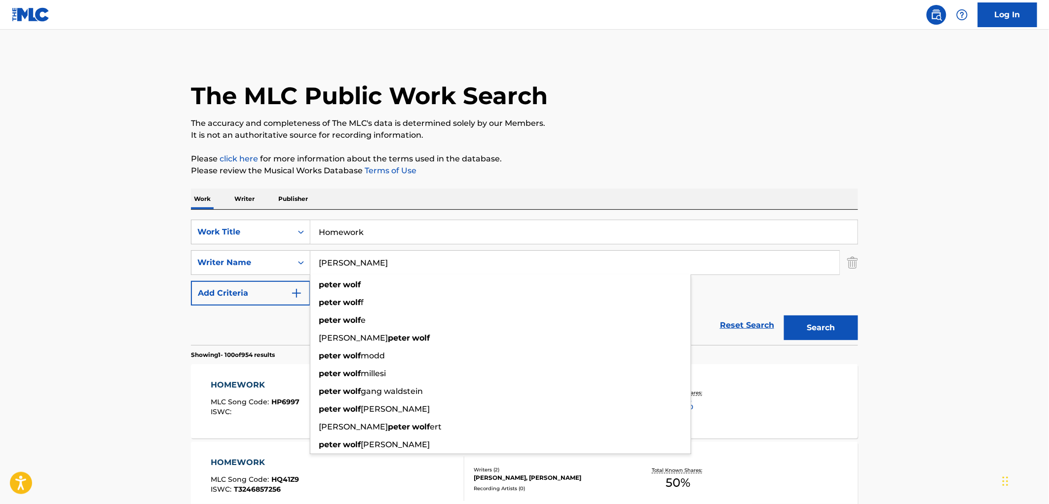
type input "[PERSON_NAME]"
click at [800, 329] on button "Search" at bounding box center [821, 327] width 74 height 25
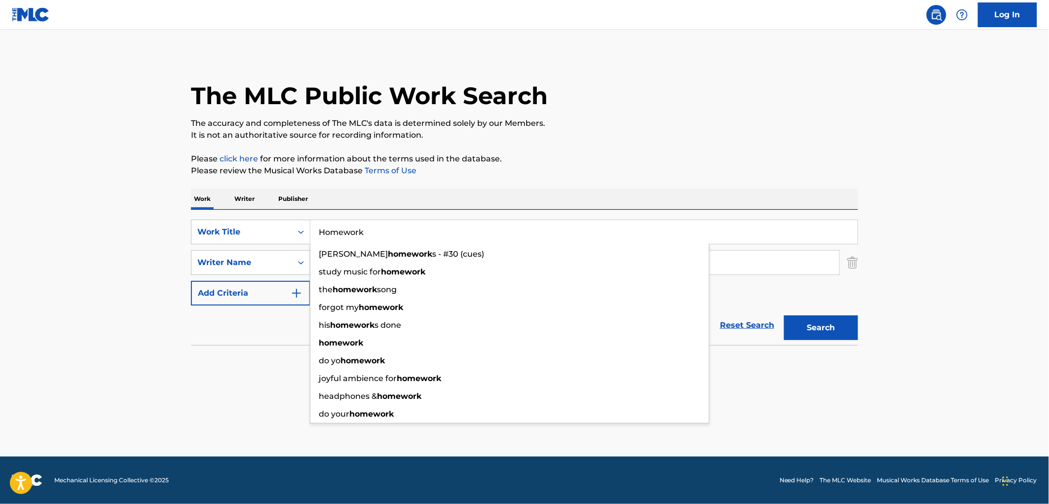
drag, startPoint x: 385, startPoint y: 225, endPoint x: 311, endPoint y: 223, distance: 74.0
click at [311, 223] on input "Homework" at bounding box center [583, 232] width 547 height 24
paste input "AI SE EU [PERSON_NAME] ASI VOCE ME [PERSON_NAME] (ELECTRONICA)"
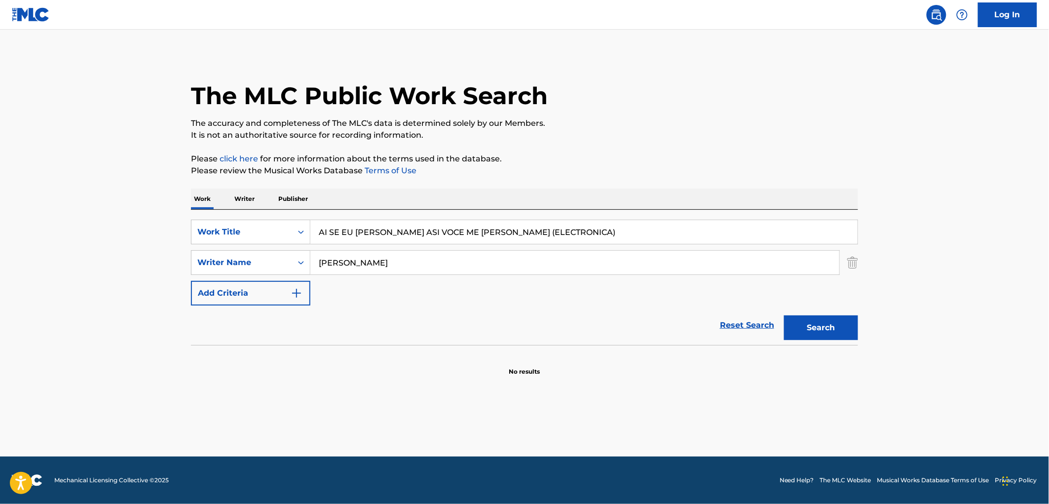
drag, startPoint x: 392, startPoint y: 228, endPoint x: 590, endPoint y: 232, distance: 197.9
click at [590, 232] on input "AI SE EU [PERSON_NAME] ASI VOCE ME [PERSON_NAME] (ELECTRONICA)" at bounding box center [583, 232] width 547 height 24
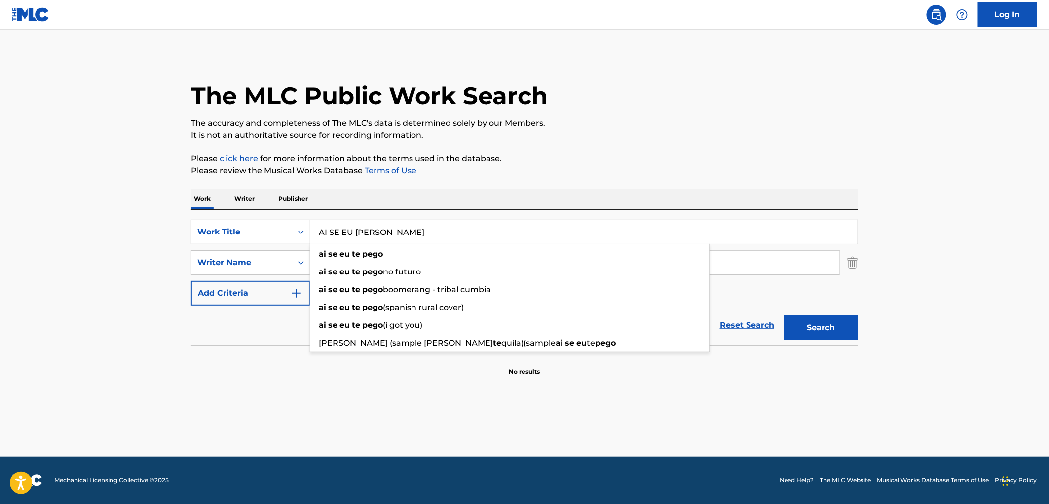
type input "AI SE EU [PERSON_NAME]"
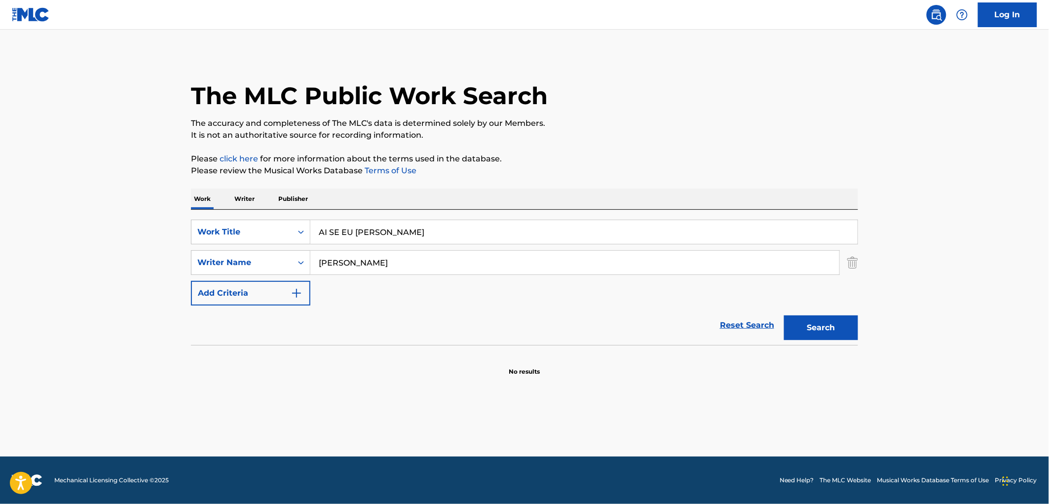
click at [614, 80] on div "The MLC Public Work Search" at bounding box center [524, 90] width 667 height 72
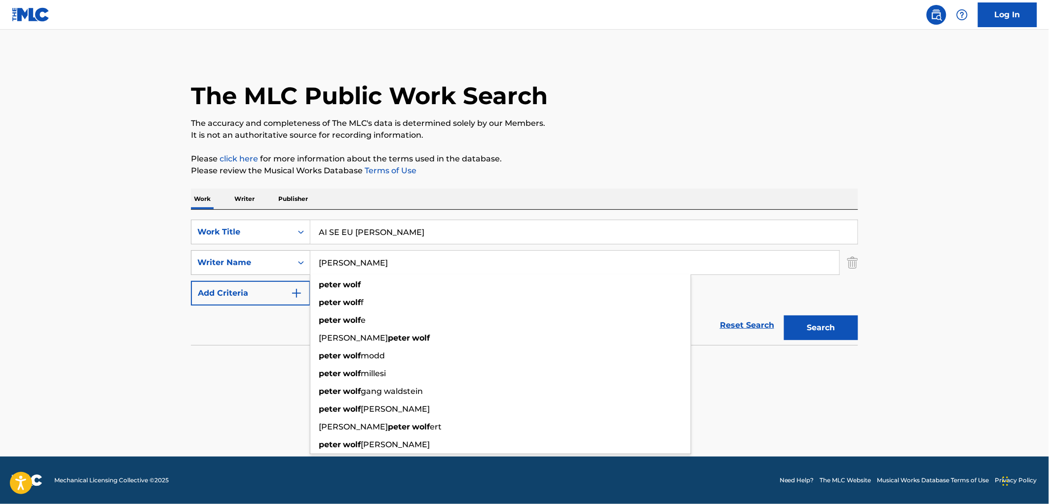
drag, startPoint x: 378, startPoint y: 261, endPoint x: 218, endPoint y: 261, distance: 160.3
click at [218, 261] on div "SearchWithCriteria3ebb79f1-d5e9-4445-b456-67e96823deb7 Writer Name [PERSON_NAME…" at bounding box center [524, 262] width 667 height 25
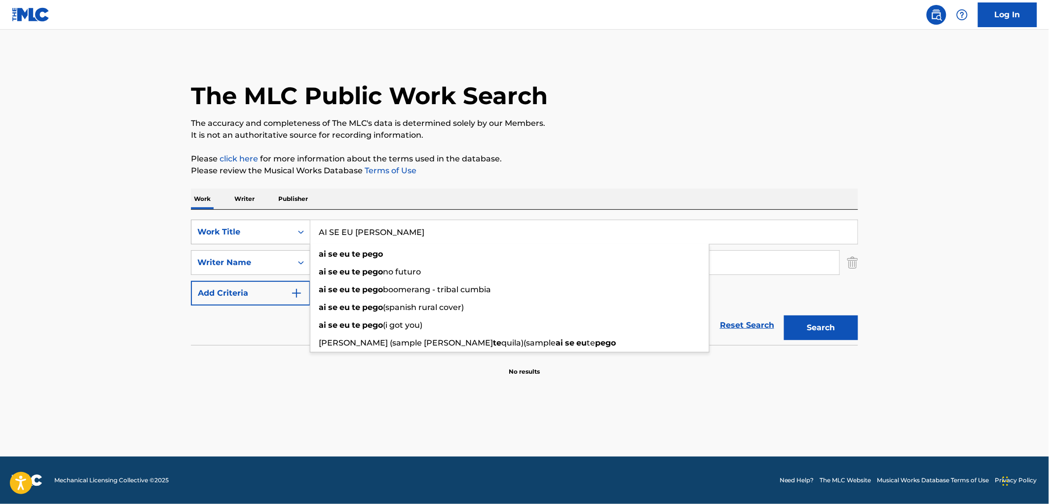
drag, startPoint x: 395, startPoint y: 232, endPoint x: 285, endPoint y: 230, distance: 110.0
click at [285, 230] on div "SearchWithCriteria6ee5100d-a4c7-48a9-8f1a-e47075593246 Work Title AI SE EU [PER…" at bounding box center [524, 232] width 667 height 25
click at [269, 341] on div "Reset Search Search" at bounding box center [524, 324] width 667 height 39
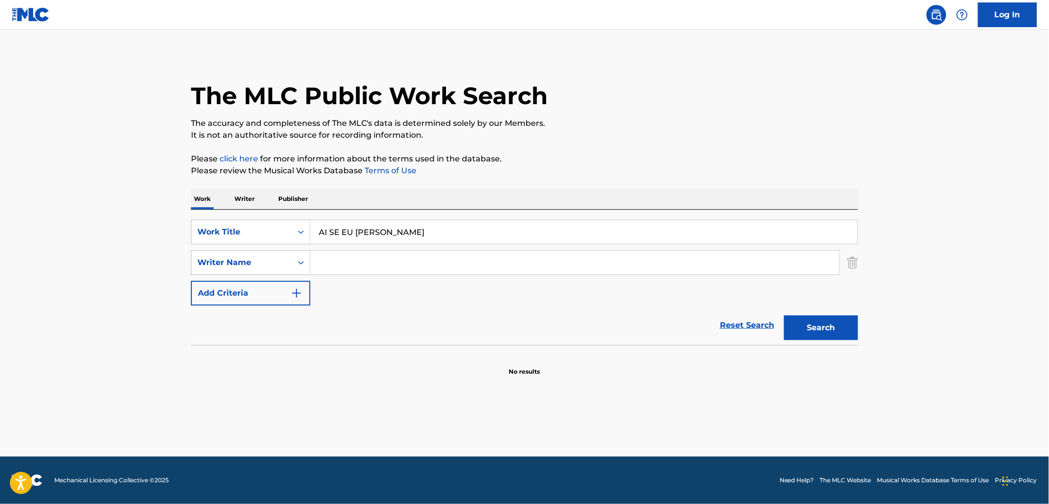
paste input "[GEOGRAPHIC_DATA]"
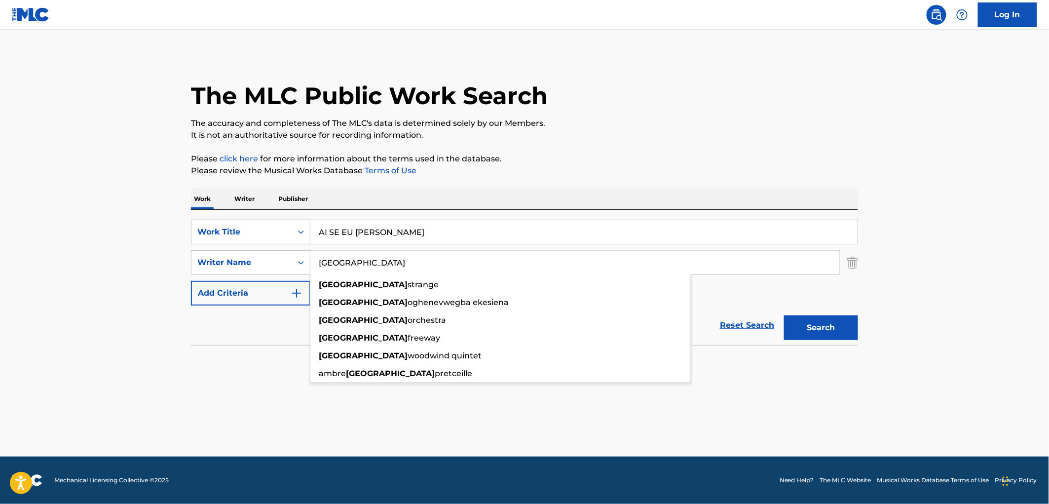
type input "[GEOGRAPHIC_DATA]"
click at [810, 317] on button "Search" at bounding box center [821, 327] width 74 height 25
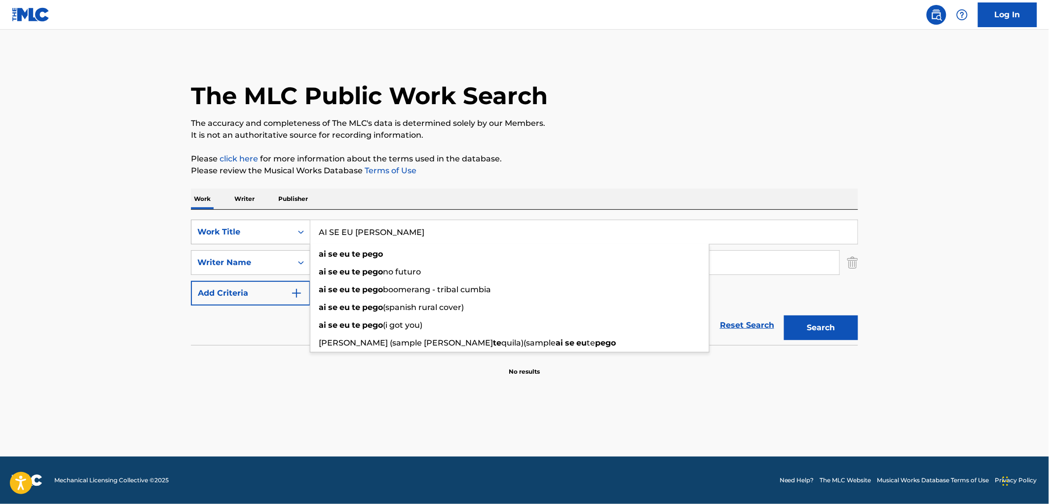
drag, startPoint x: 393, startPoint y: 234, endPoint x: 273, endPoint y: 225, distance: 120.2
click at [273, 225] on div "SearchWithCriteria6ee5100d-a4c7-48a9-8f1a-e47075593246 Work Title AI SE EU [PER…" at bounding box center [524, 232] width 667 height 25
paste input "Ether Edge"
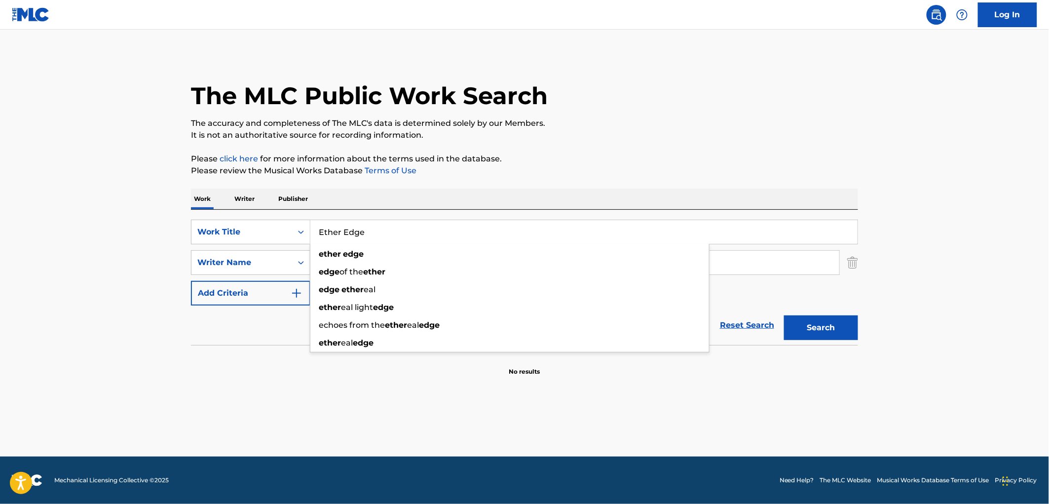
type input "Ether Edge"
drag, startPoint x: 249, startPoint y: 346, endPoint x: 268, endPoint y: 331, distance: 24.7
click at [249, 346] on section at bounding box center [524, 347] width 667 height 5
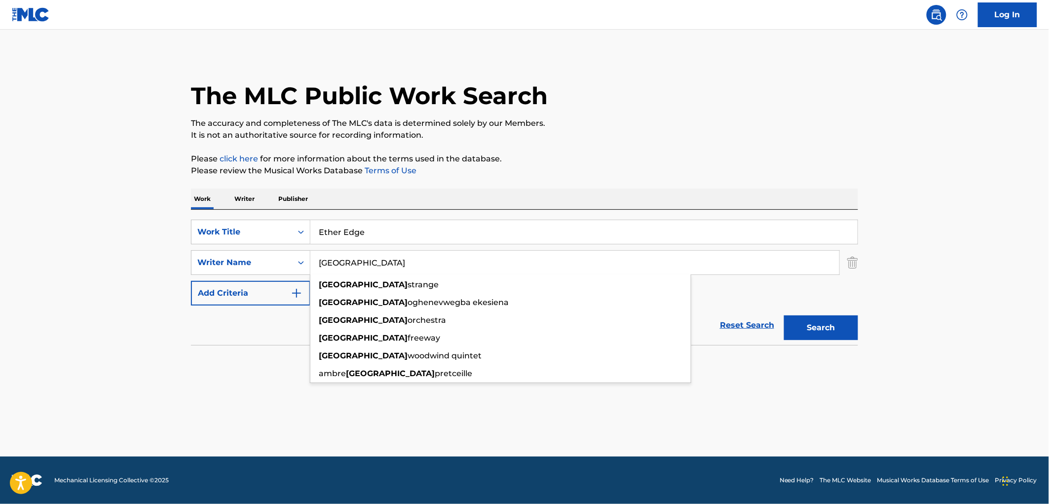
drag, startPoint x: 372, startPoint y: 265, endPoint x: 332, endPoint y: 262, distance: 40.5
click at [332, 262] on input "[GEOGRAPHIC_DATA]" at bounding box center [574, 263] width 529 height 24
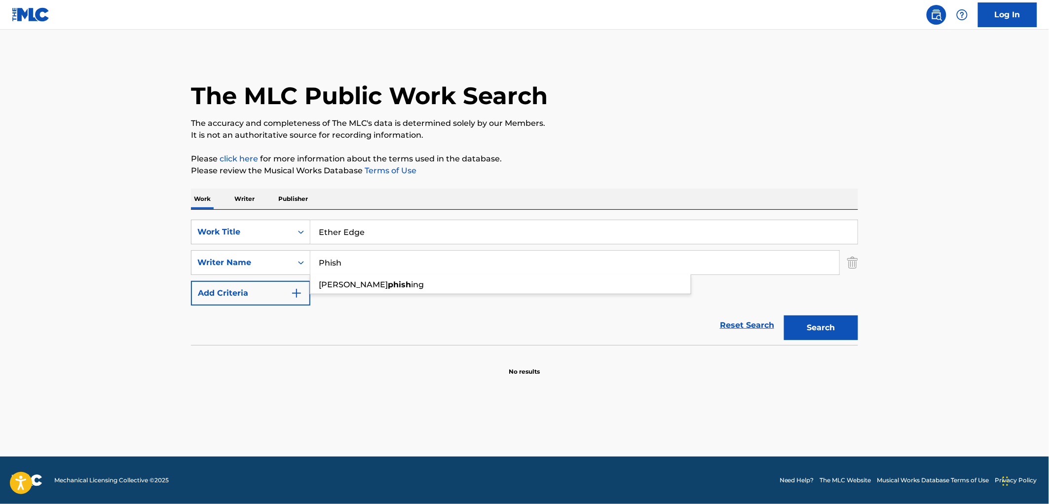
type input "Phish"
click at [806, 323] on button "Search" at bounding box center [821, 327] width 74 height 25
drag, startPoint x: 383, startPoint y: 224, endPoint x: 348, endPoint y: 232, distance: 35.9
click at [308, 232] on div "SearchWithCriteria6ee5100d-a4c7-48a9-8f1a-e47075593246 Work Title Ether Edge" at bounding box center [524, 232] width 667 height 25
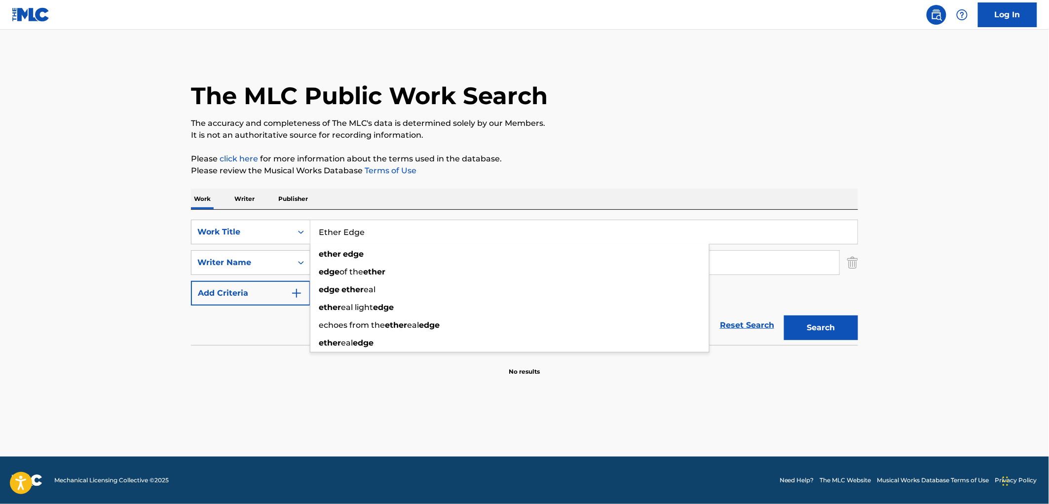
paste input "Take It Off"
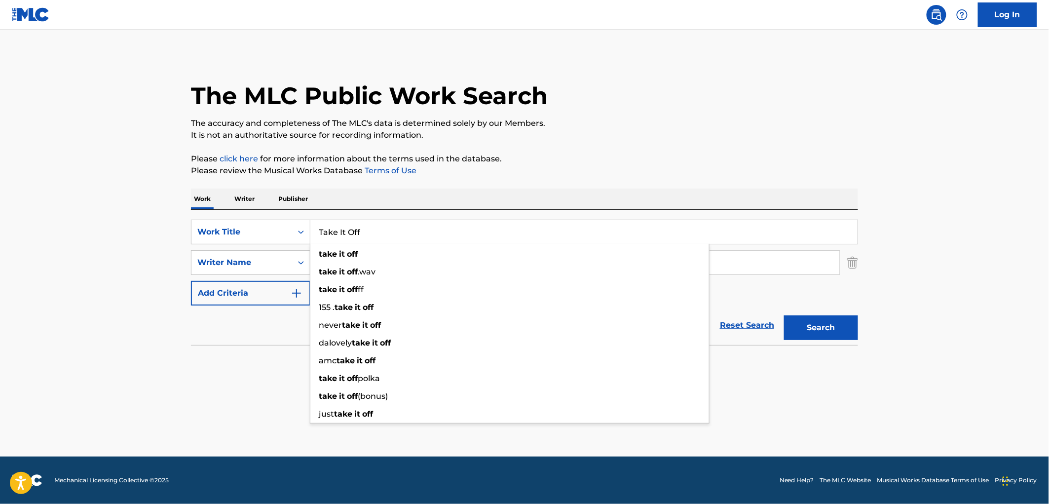
type input "Take It Off"
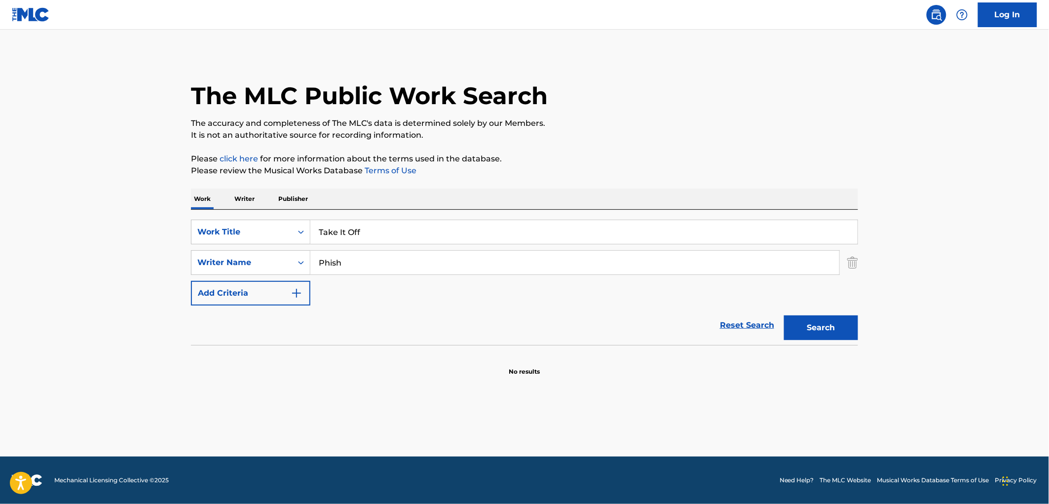
click at [640, 155] on p "Please click here for more information about the terms used in the database." at bounding box center [524, 159] width 667 height 12
drag, startPoint x: 348, startPoint y: 264, endPoint x: 294, endPoint y: 258, distance: 55.1
click at [294, 258] on div "SearchWithCriteria3ebb79f1-d5e9-4445-b456-67e96823deb7 Writer Name [PERSON_NAME]" at bounding box center [524, 262] width 667 height 25
click at [784, 315] on button "Search" at bounding box center [821, 327] width 74 height 25
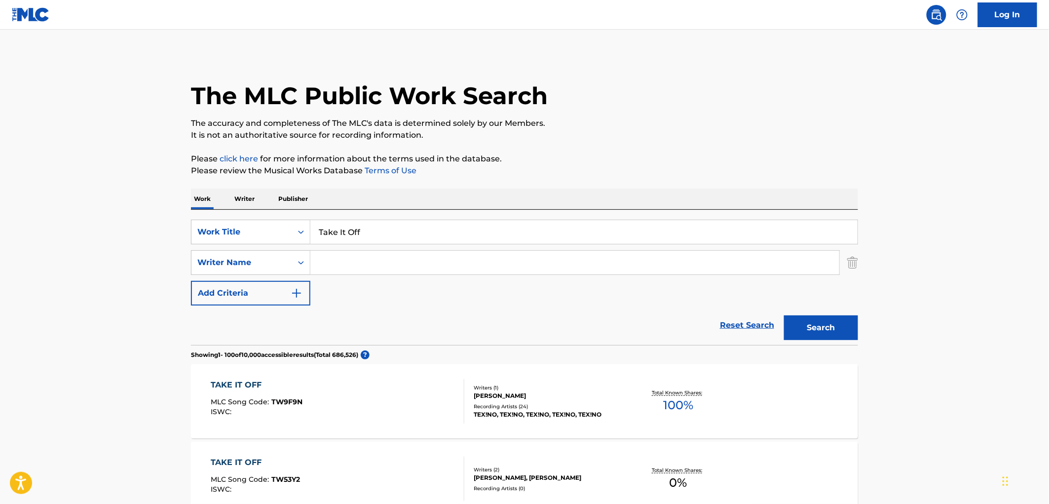
paste input "Anchors Aweigh (Navy Fight Song)"
type input "Anchors Aweigh (Navy Fight Song)"
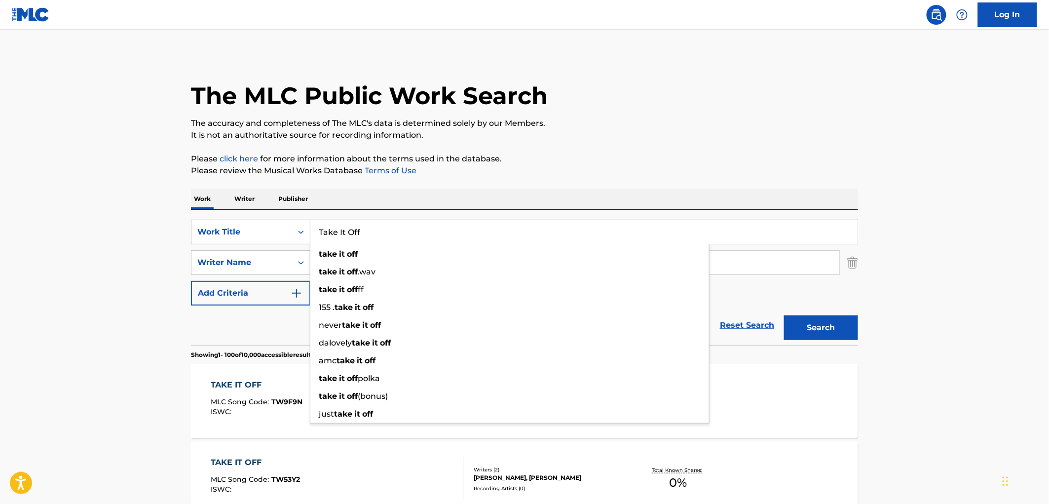
drag, startPoint x: 377, startPoint y: 237, endPoint x: 323, endPoint y: 238, distance: 53.8
click at [320, 234] on input "Take It Off" at bounding box center [583, 232] width 547 height 24
paste input "Anchors Aweigh (Navy Fight Song)"
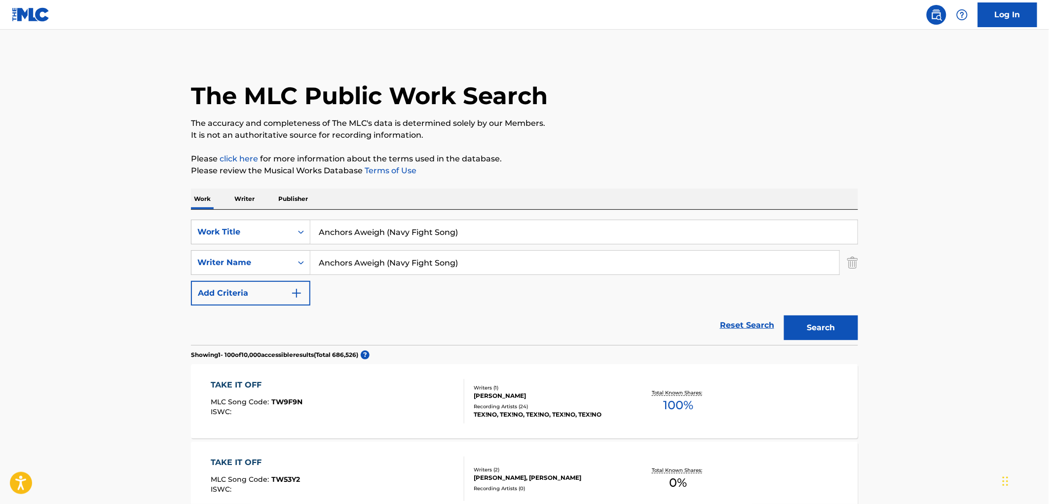
drag, startPoint x: 384, startPoint y: 232, endPoint x: 522, endPoint y: 235, distance: 138.1
click at [522, 235] on input "Anchors Aweigh (Navy Fight Song)" at bounding box center [583, 232] width 547 height 24
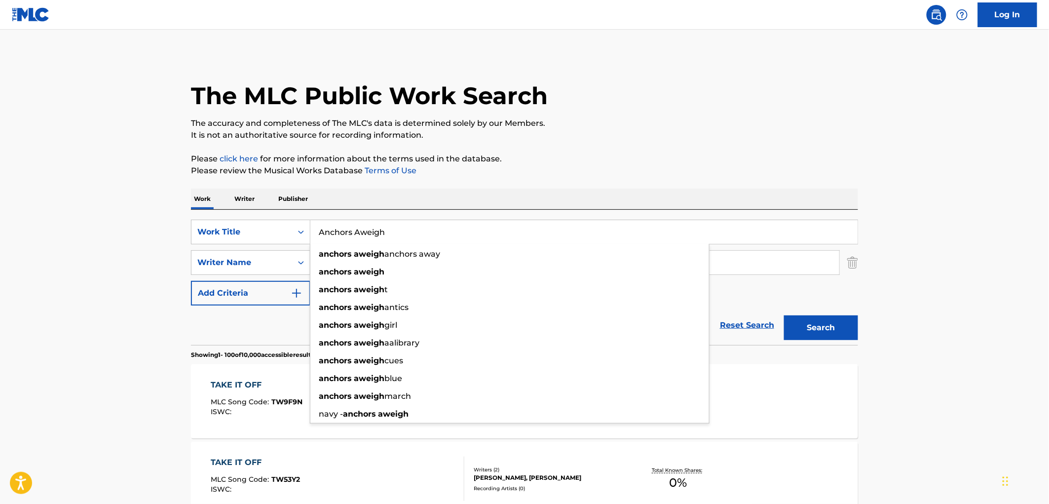
type input "Anchors Aweigh"
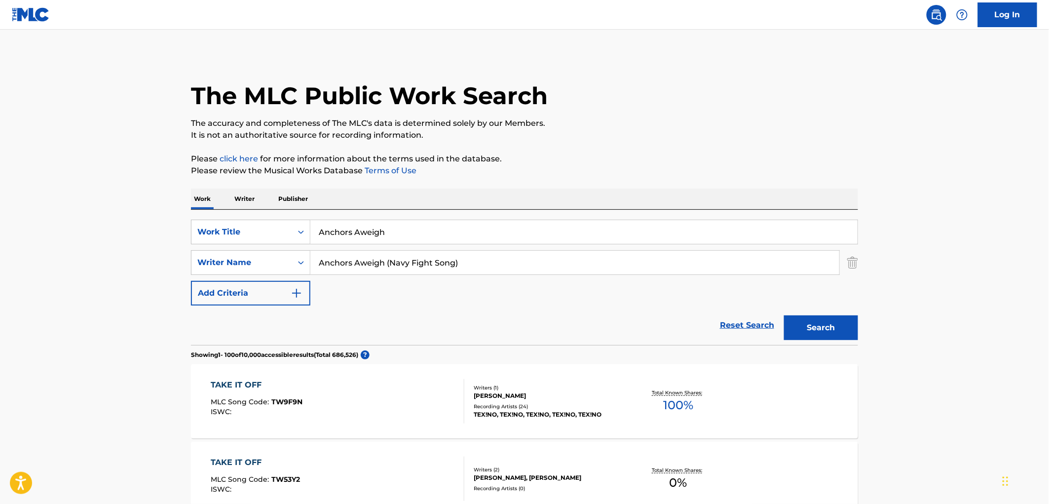
click at [576, 166] on p "Please review the Musical Works Database Terms of Use" at bounding box center [524, 171] width 667 height 12
drag, startPoint x: 416, startPoint y: 264, endPoint x: 308, endPoint y: 268, distance: 107.6
click at [290, 265] on div "SearchWithCriteria3ebb79f1-d5e9-4445-b456-67e96823deb7 Writer Name Anchors Awei…" at bounding box center [524, 262] width 667 height 25
click at [847, 323] on button "Search" at bounding box center [821, 327] width 74 height 25
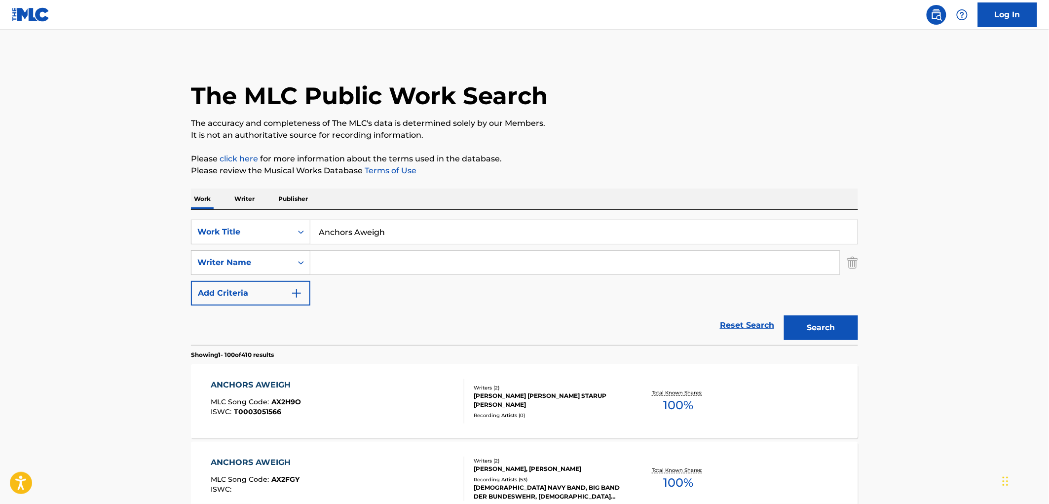
click at [332, 259] on input "Search Form" at bounding box center [574, 263] width 529 height 24
paste input "Anchors Aweigh"
drag, startPoint x: 386, startPoint y: 261, endPoint x: 313, endPoint y: 260, distance: 73.0
click at [313, 260] on input "Anchors Aweigh" at bounding box center [574, 263] width 529 height 24
paste input "Piano Dreamers"
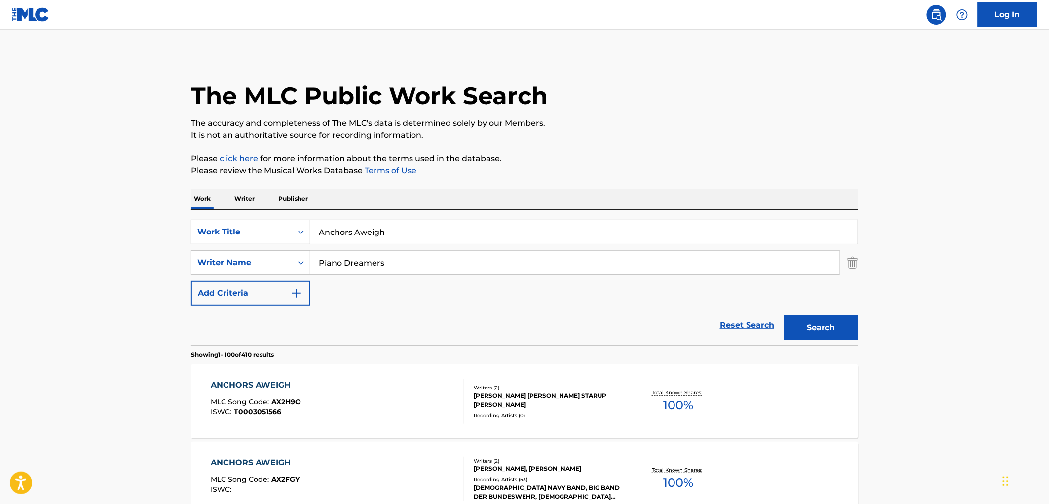
type input "Piano Dreamers"
click at [810, 319] on button "Search" at bounding box center [821, 327] width 74 height 25
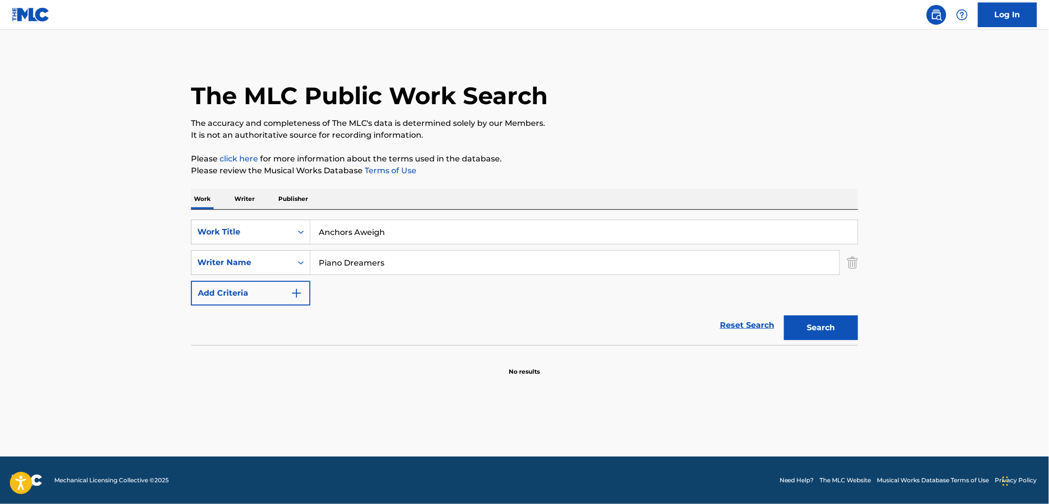
drag, startPoint x: 394, startPoint y: 235, endPoint x: 319, endPoint y: 232, distance: 75.0
click at [203, 226] on div "SearchWithCriteria6ee5100d-a4c7-48a9-8f1a-e47075593246 Work Title Anchors Aweigh" at bounding box center [524, 232] width 667 height 25
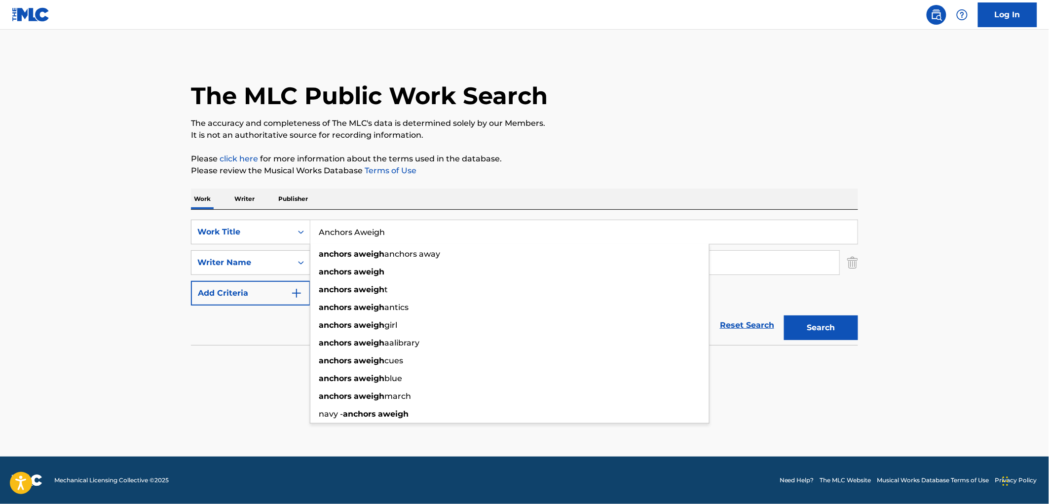
paste input "On Brave Old Army (Army Fight Song)"
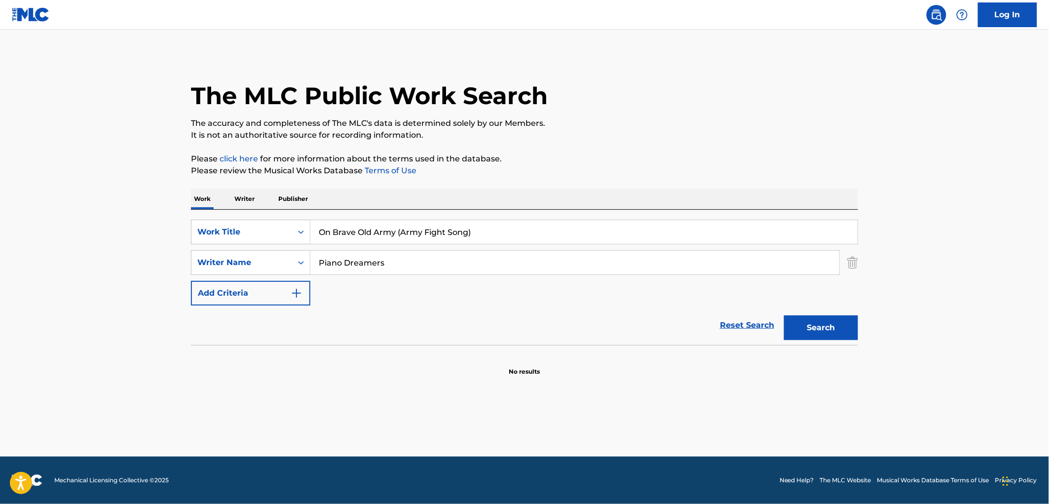
drag, startPoint x: 395, startPoint y: 230, endPoint x: 517, endPoint y: 230, distance: 121.8
click at [517, 230] on input "On Brave Old Army (Army Fight Song)" at bounding box center [583, 232] width 547 height 24
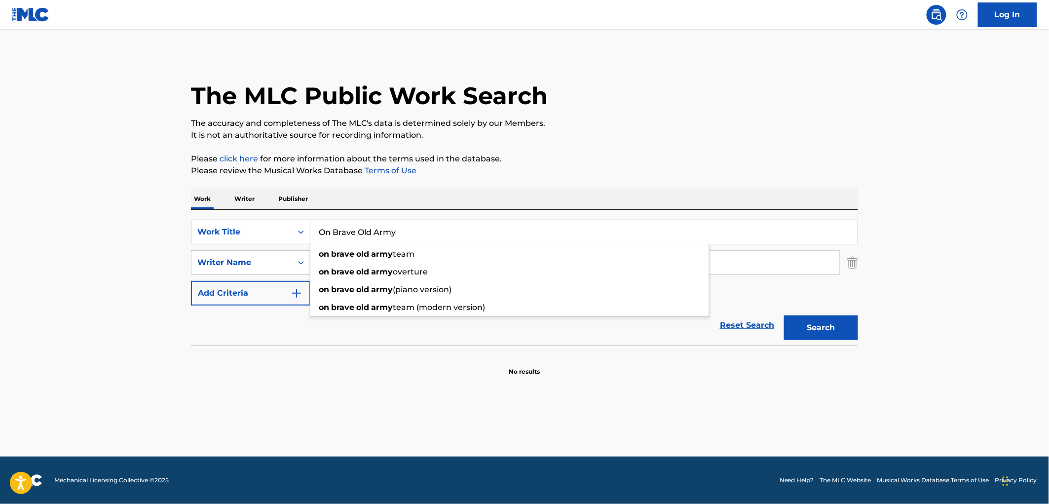
click at [811, 333] on button "Search" at bounding box center [821, 327] width 74 height 25
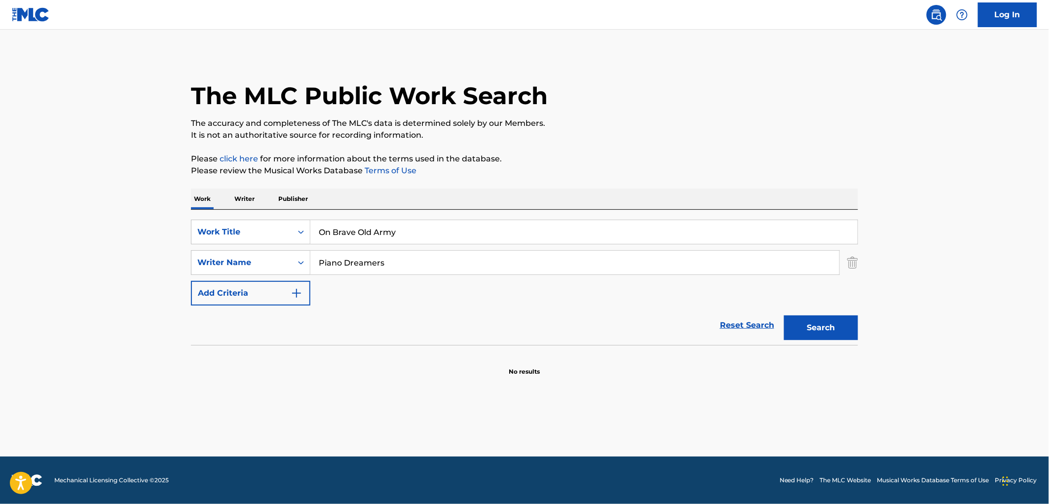
click at [832, 330] on button "Search" at bounding box center [821, 327] width 74 height 25
drag, startPoint x: 405, startPoint y: 237, endPoint x: 292, endPoint y: 228, distance: 112.8
click at [292, 228] on div "SearchWithCriteria6ee5100d-a4c7-48a9-8f1a-e47075593246 Work Title On Brave Old …" at bounding box center [524, 232] width 667 height 25
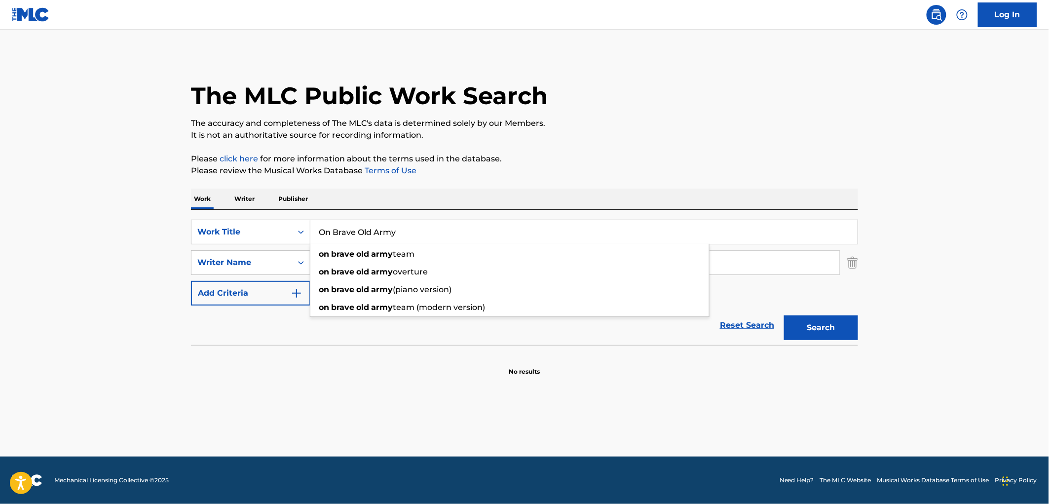
paste input "Crumbs Chaos & Lies"
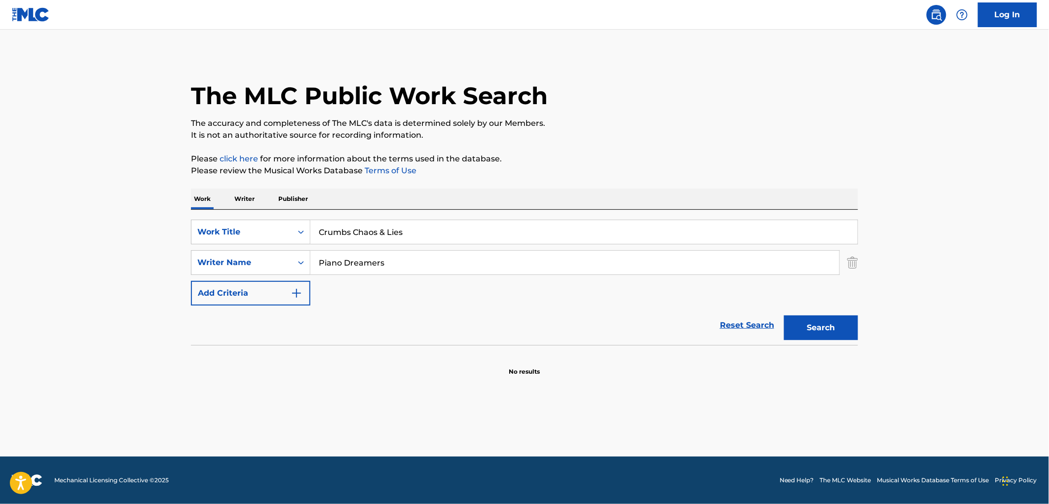
type input "Crumbs Chaos & Lies"
drag, startPoint x: 380, startPoint y: 266, endPoint x: 327, endPoint y: 260, distance: 54.2
click at [327, 260] on input "Piano Dreamers" at bounding box center [574, 263] width 529 height 24
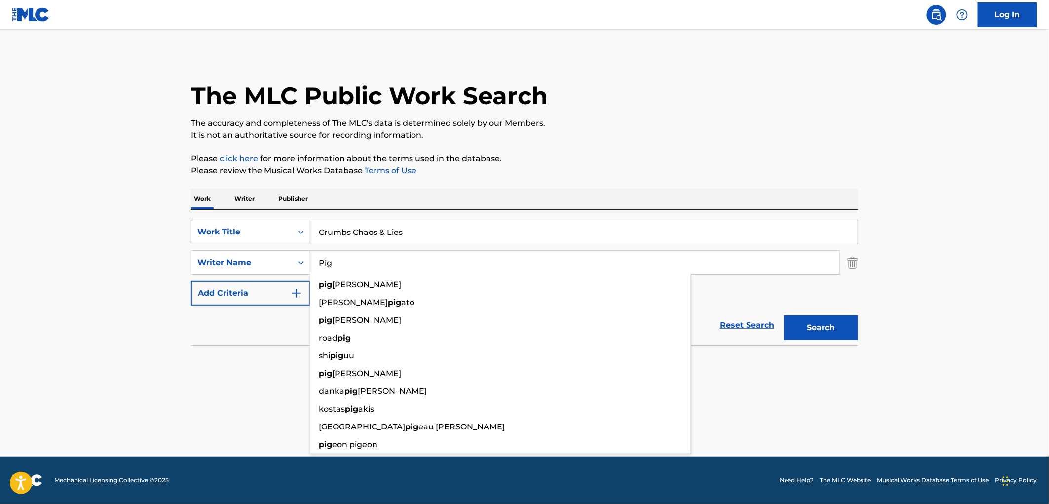
type input "Pig"
click at [784, 315] on button "Search" at bounding box center [821, 327] width 74 height 25
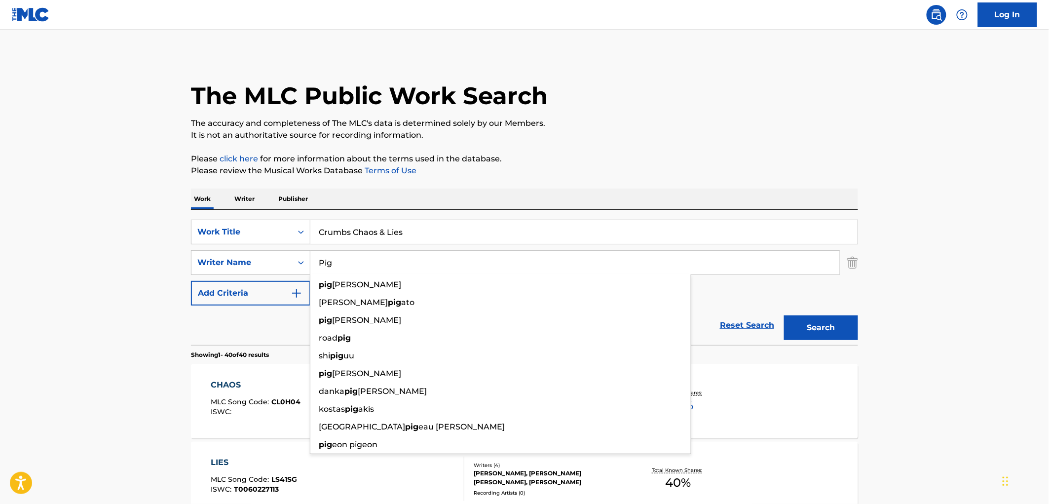
click at [743, 126] on p "The accuracy and completeness of The MLC's data is determined solely by our Mem…" at bounding box center [524, 123] width 667 height 12
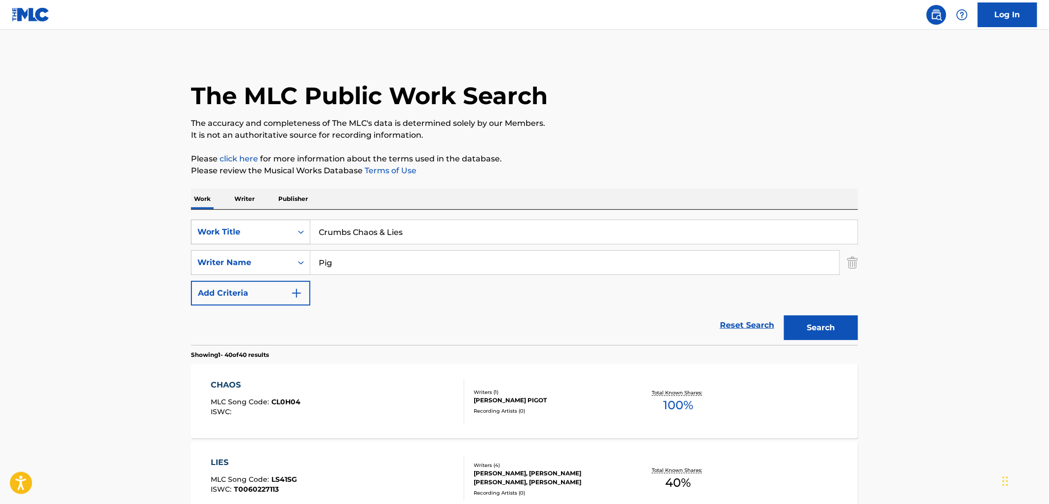
drag, startPoint x: 416, startPoint y: 232, endPoint x: 237, endPoint y: 225, distance: 178.7
click at [235, 225] on div "SearchWithCriteria6ee5100d-a4c7-48a9-8f1a-e47075593246 Work Title Crumbs Chaos …" at bounding box center [524, 232] width 667 height 25
paste input "Lefty"
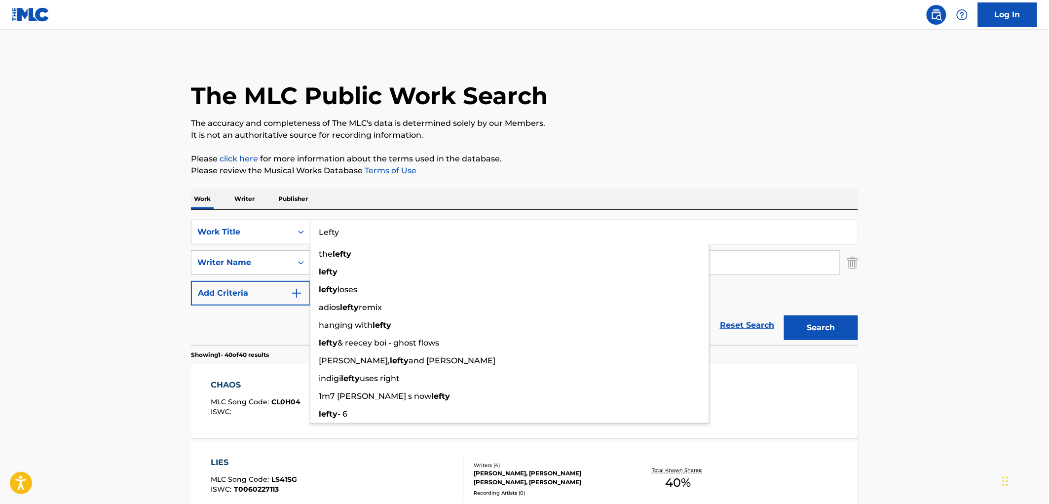
type input "Lefty"
click at [544, 171] on p "Please review the Musical Works Database Terms of Use" at bounding box center [524, 171] width 667 height 12
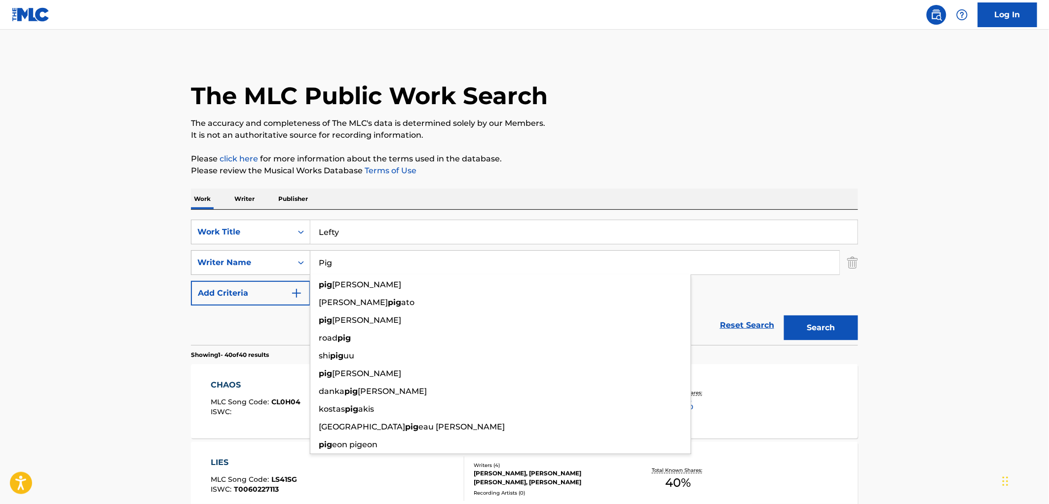
drag, startPoint x: 354, startPoint y: 262, endPoint x: 297, endPoint y: 263, distance: 56.7
click at [297, 263] on div "SearchWithCriteria3ebb79f1-d5e9-4445-b456-67e96823deb7 Writer Name Pig pig nero…" at bounding box center [524, 262] width 667 height 25
paste input "lgrim"
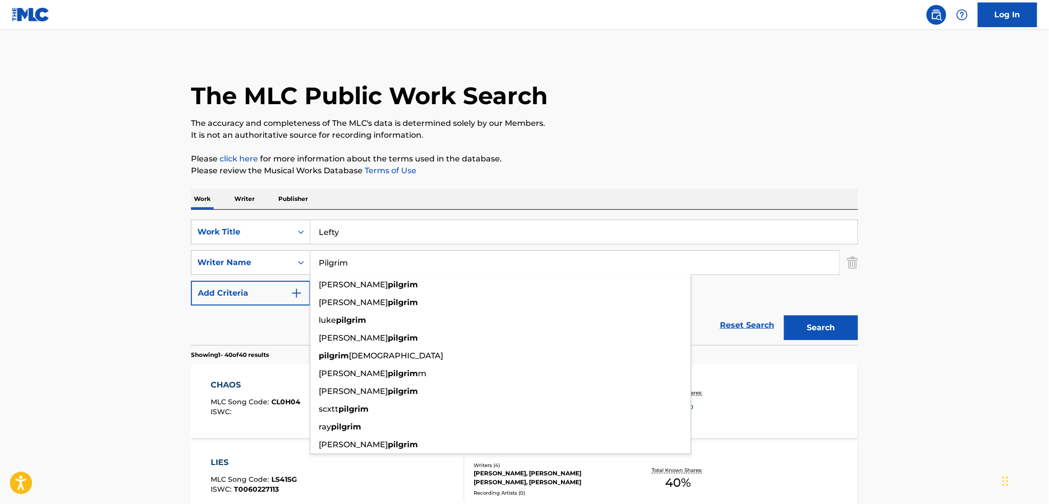
type input "Pilgrim"
click at [829, 109] on div "The MLC Public Work Search" at bounding box center [524, 90] width 667 height 72
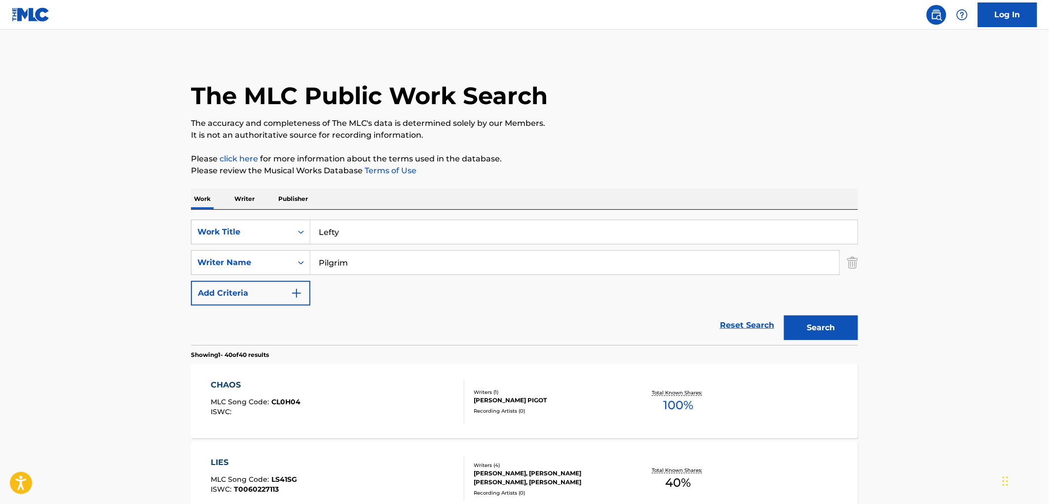
click at [821, 373] on div "CHAOS MLC Song Code : CL0H04 ISWC : Writers ( 1 ) [PERSON_NAME] PIGOT Recording…" at bounding box center [524, 401] width 667 height 74
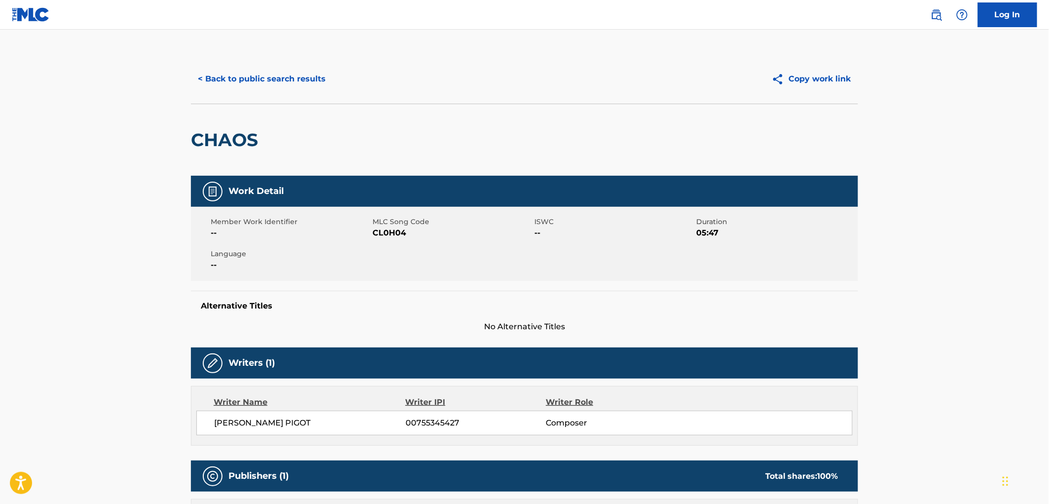
click at [269, 82] on button "< Back to public search results" at bounding box center [262, 79] width 142 height 25
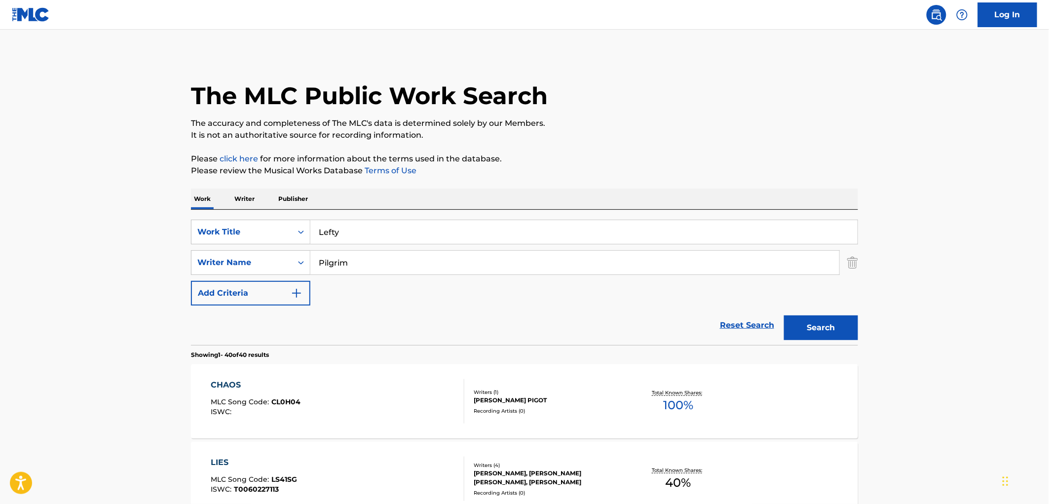
click at [818, 316] on button "Search" at bounding box center [821, 327] width 74 height 25
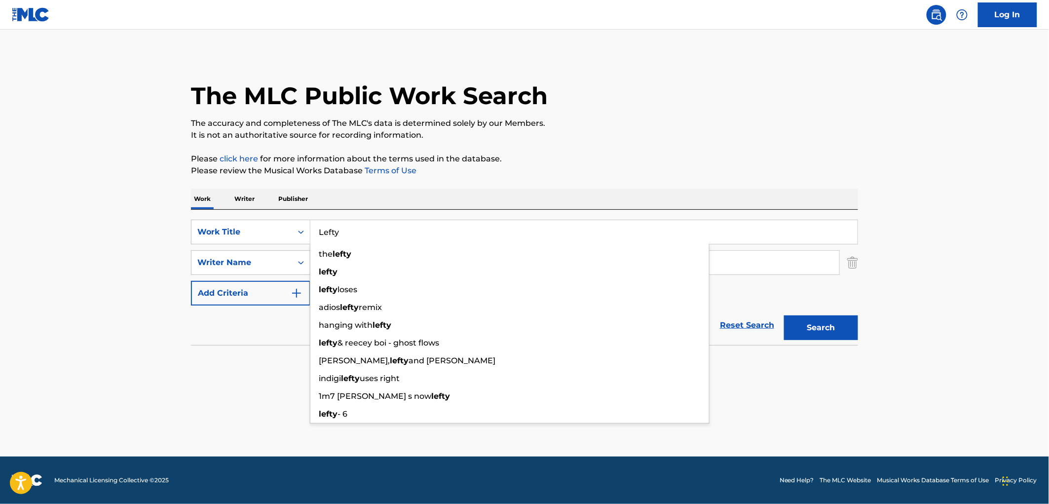
drag, startPoint x: 347, startPoint y: 235, endPoint x: 318, endPoint y: 232, distance: 29.2
click at [318, 232] on input "Lefty" at bounding box center [583, 232] width 547 height 24
paste input "a [PERSON_NAME]"
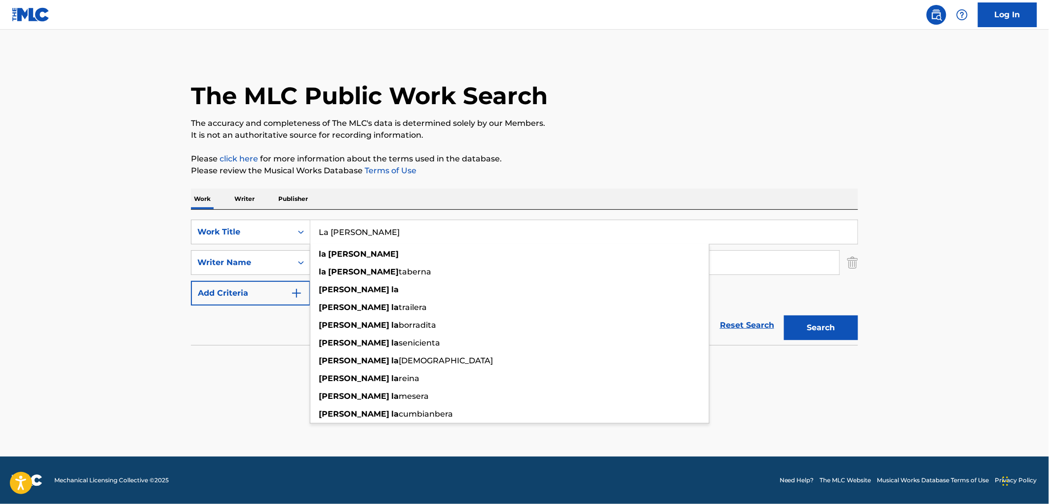
type input "La [PERSON_NAME]"
click at [469, 185] on div "The MLC Public Work Search The accuracy and completeness of The MLC's data is d…" at bounding box center [524, 215] width 691 height 322
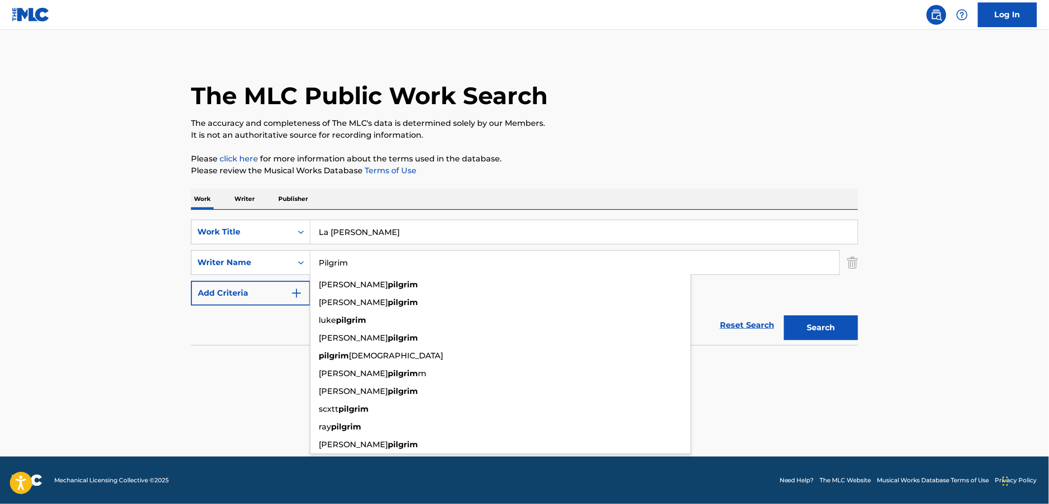
drag, startPoint x: 375, startPoint y: 262, endPoint x: 329, endPoint y: 263, distance: 45.9
click at [329, 263] on input "Pilgrim" at bounding box center [574, 263] width 529 height 24
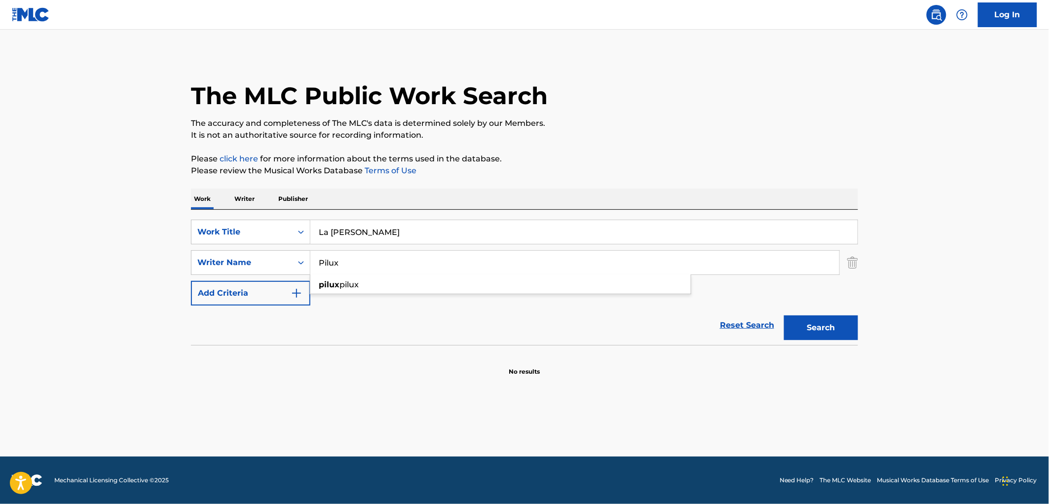
type input "Pilux"
click at [784, 315] on button "Search" at bounding box center [821, 327] width 74 height 25
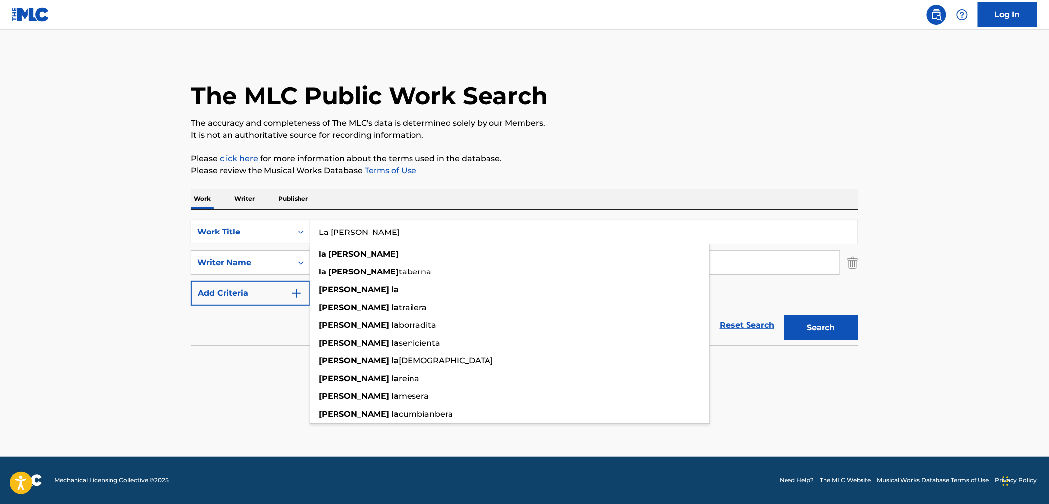
drag, startPoint x: 317, startPoint y: 228, endPoint x: 401, endPoint y: 232, distance: 84.4
click at [401, 232] on input "La [PERSON_NAME]" at bounding box center [583, 232] width 547 height 24
paste input "Run Through Fire"
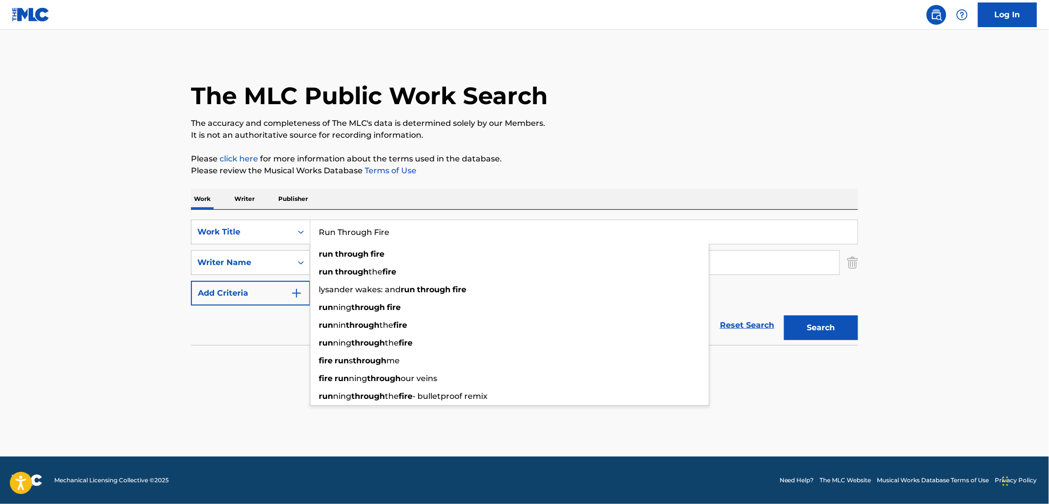
type input "Run Through Fire"
click at [707, 136] on p "It is not an authoritative source for recording information." at bounding box center [524, 135] width 667 height 12
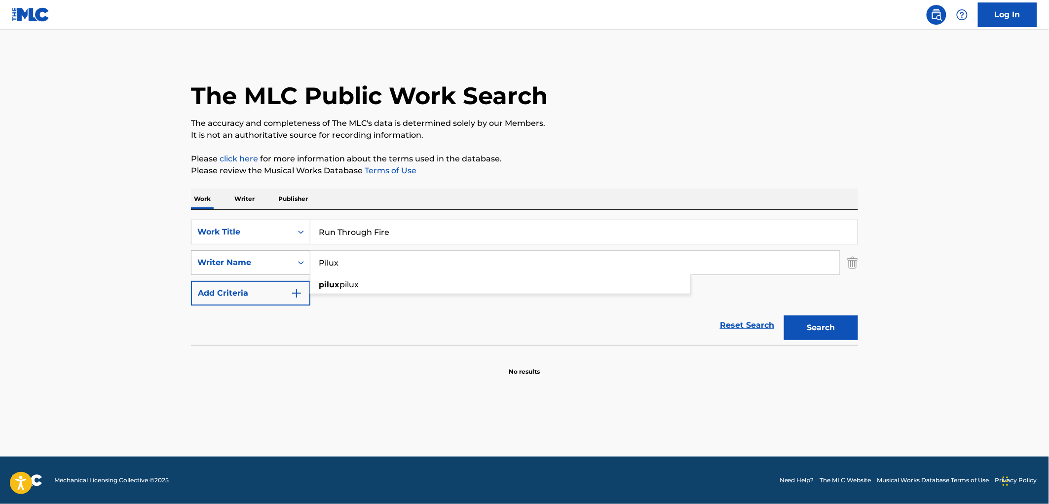
drag, startPoint x: 347, startPoint y: 266, endPoint x: 230, endPoint y: 267, distance: 117.4
click at [230, 267] on div "SearchWithCriteria3ebb79f1-d5e9-4445-b456-67e96823deb7 Writer Name Pilux pilux …" at bounding box center [524, 262] width 667 height 25
click at [784, 315] on button "Search" at bounding box center [821, 327] width 74 height 25
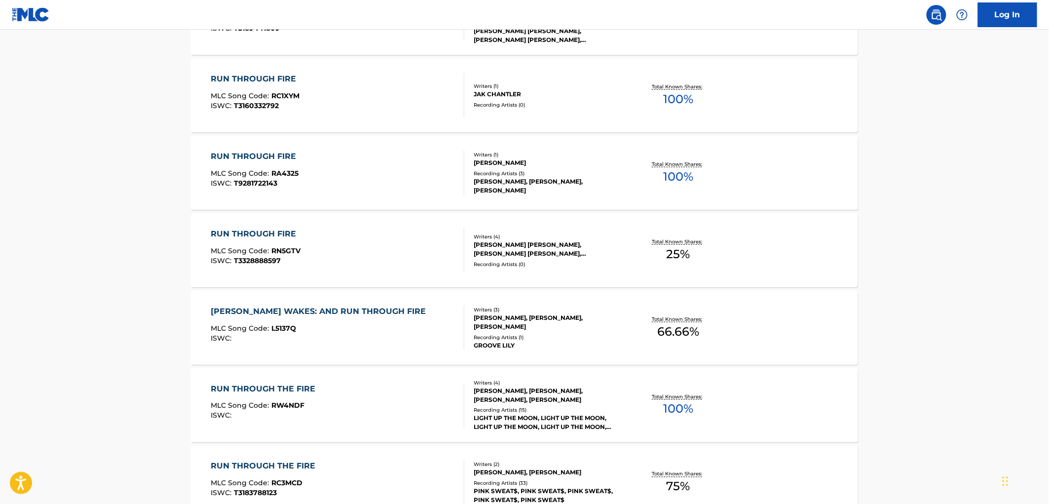
scroll to position [493, 0]
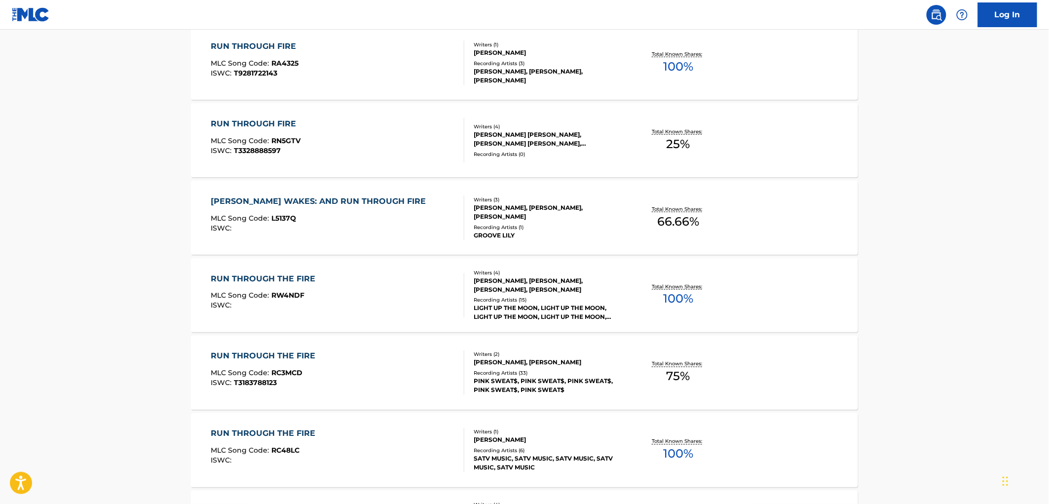
click at [494, 381] on div "PINK SWEAT$, PINK SWEAT$, PINK SWEAT$, PINK SWEAT$, PINK SWEAT$" at bounding box center [548, 386] width 149 height 18
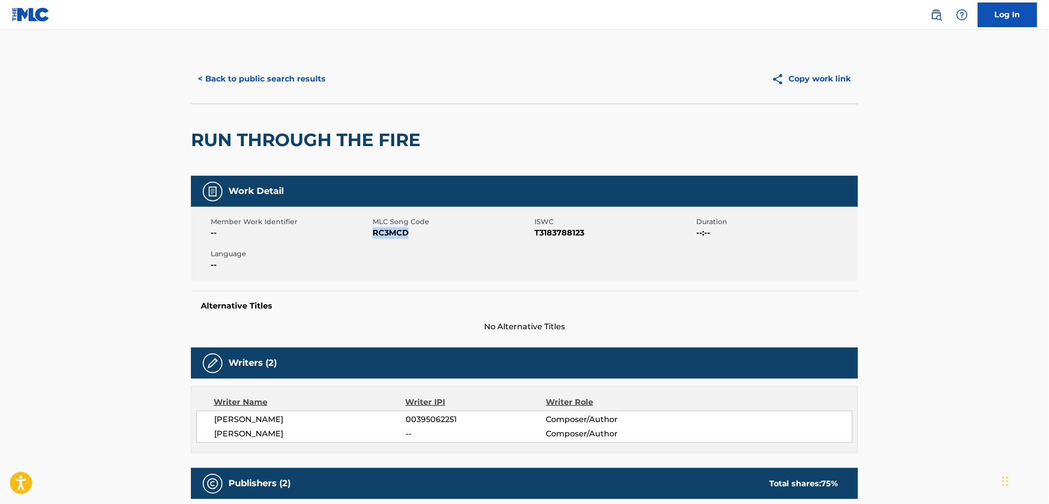
drag, startPoint x: 407, startPoint y: 231, endPoint x: 373, endPoint y: 232, distance: 34.1
click at [373, 232] on span "RC3MCD" at bounding box center [451, 233] width 159 height 12
copy span "RC3MCD"
click at [297, 89] on button "< Back to public search results" at bounding box center [262, 79] width 142 height 25
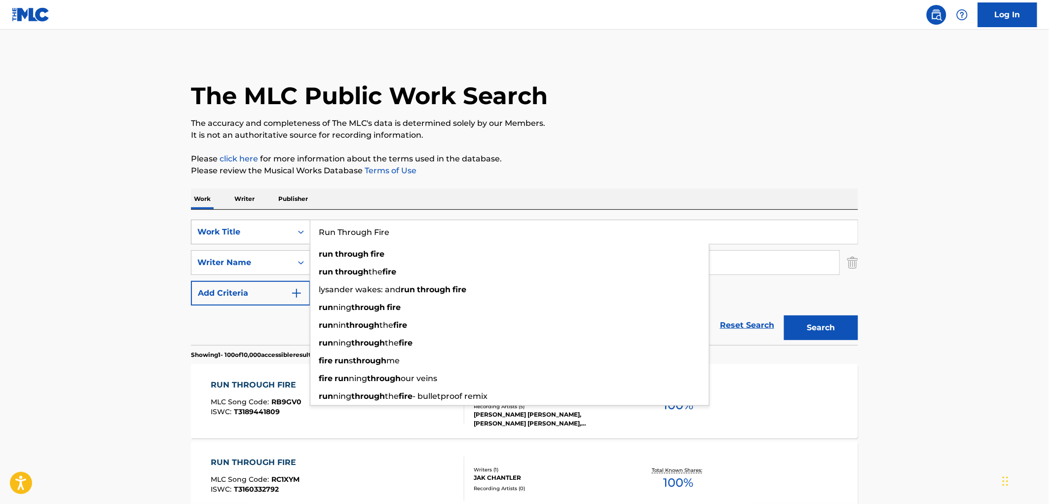
drag, startPoint x: 405, startPoint y: 232, endPoint x: 276, endPoint y: 237, distance: 128.8
click at [264, 235] on div "SearchWithCriteria6ee5100d-a4c7-48a9-8f1a-e47075593246 Work Title Run Through F…" at bounding box center [524, 232] width 667 height 25
paste input "Mbambeni"
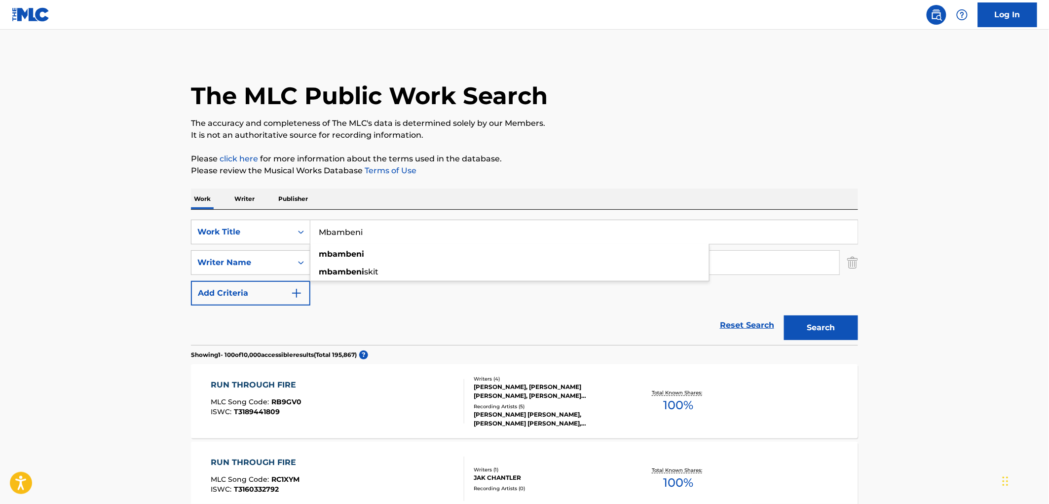
click at [609, 111] on div "The MLC Public Work Search" at bounding box center [524, 90] width 667 height 72
click at [798, 327] on button "Search" at bounding box center [821, 327] width 74 height 25
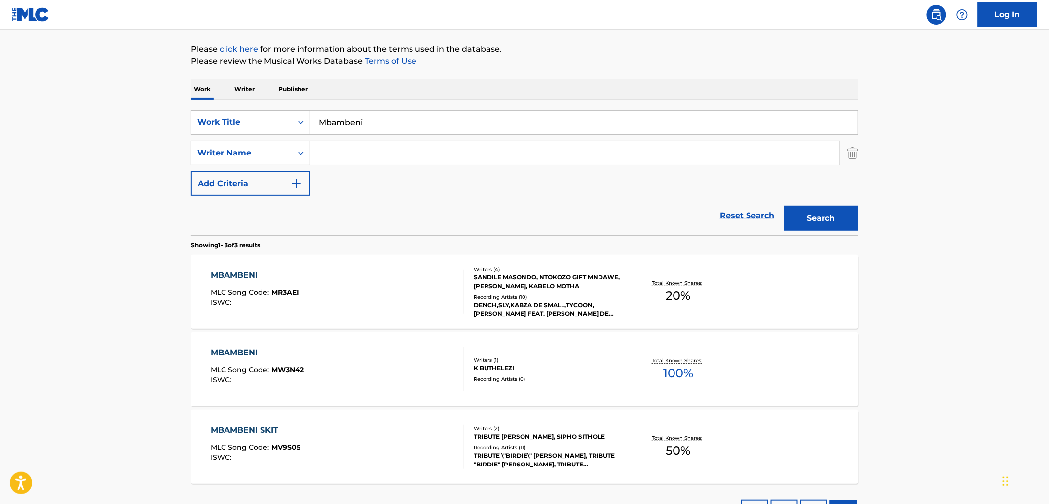
scroll to position [188, 0]
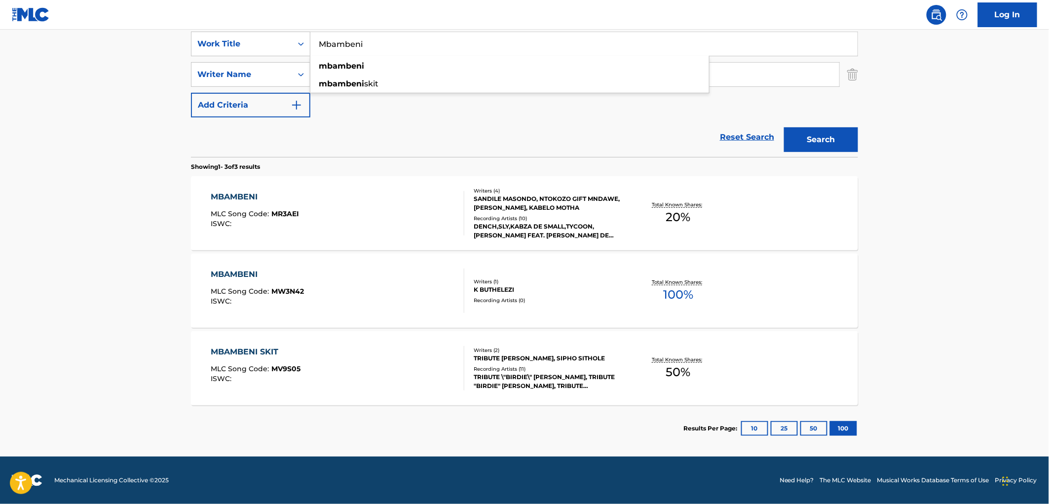
drag, startPoint x: 363, startPoint y: 45, endPoint x: 314, endPoint y: 45, distance: 48.3
click at [314, 45] on input "Mbambeni" at bounding box center [583, 44] width 547 height 24
paste input "Smoke and Mirrors"
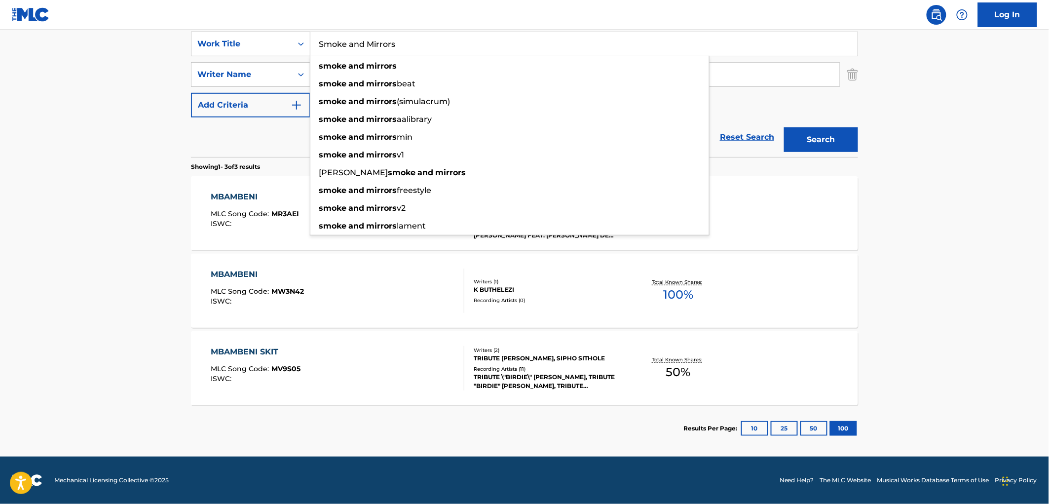
type input "Smoke and Mirrors"
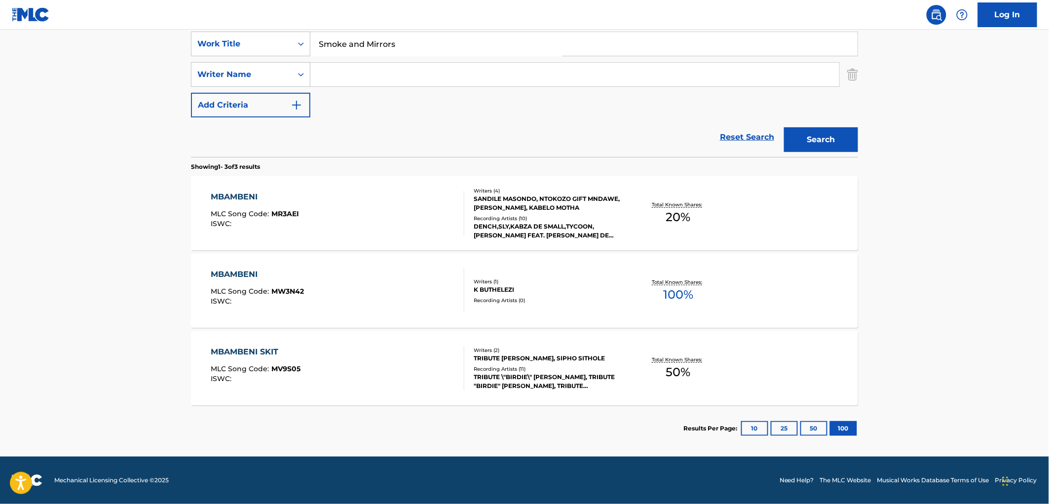
click at [840, 132] on button "Search" at bounding box center [821, 139] width 74 height 25
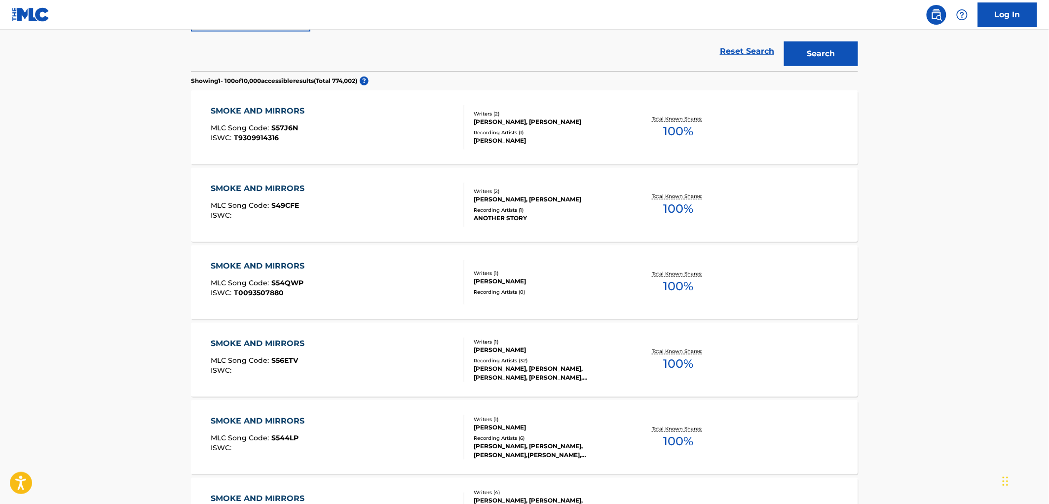
scroll to position [110, 0]
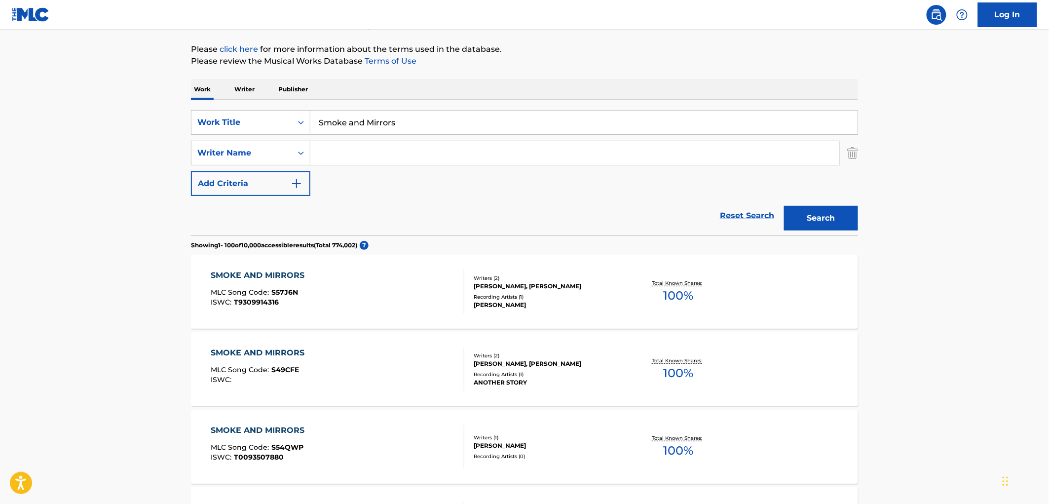
paste input "[PERSON_NAME]"
type input "[PERSON_NAME]"
click at [821, 221] on button "Search" at bounding box center [821, 218] width 74 height 25
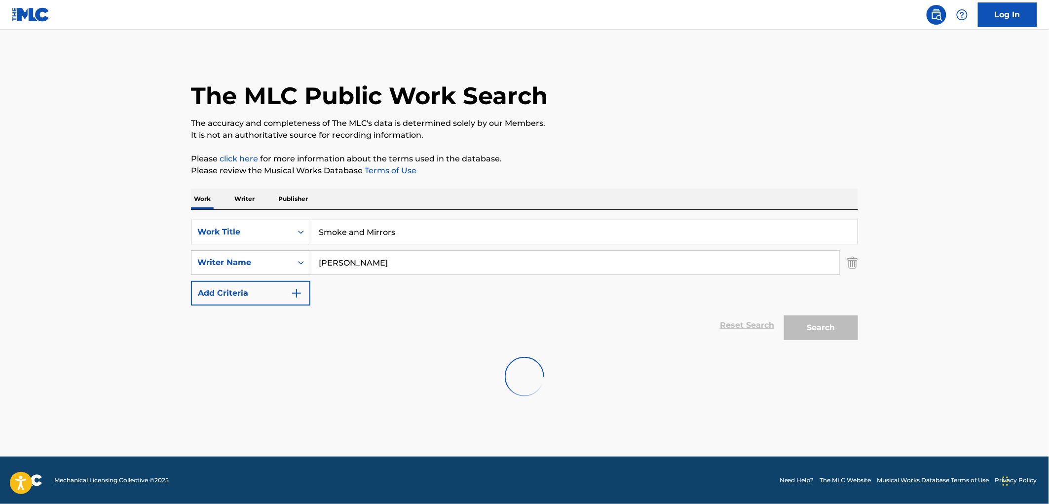
scroll to position [0, 0]
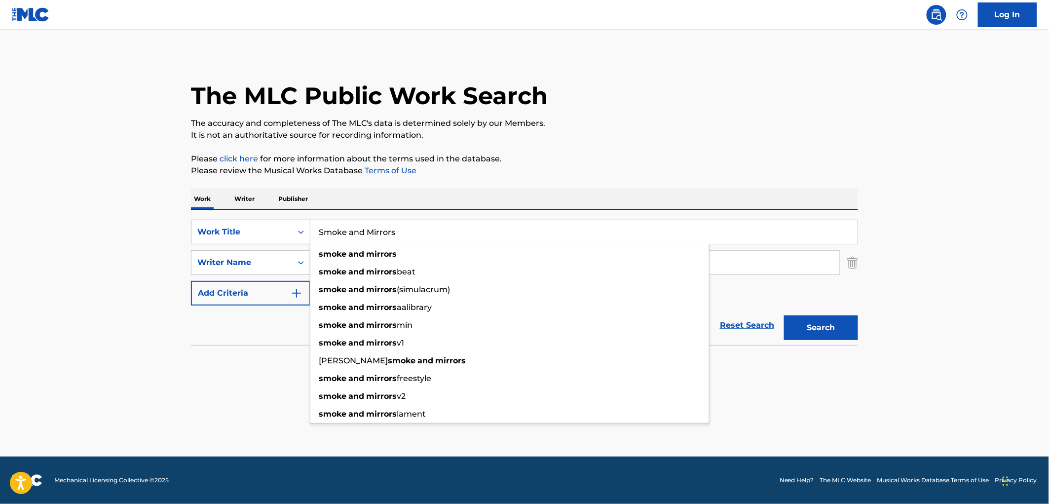
drag, startPoint x: 397, startPoint y: 234, endPoint x: 279, endPoint y: 232, distance: 118.4
click at [279, 232] on div "SearchWithCriteria6ee5100d-a4c7-48a9-8f1a-e47075593246 Work Title Smoke and Mir…" at bounding box center [524, 232] width 667 height 25
paste input "Just to Be with You"
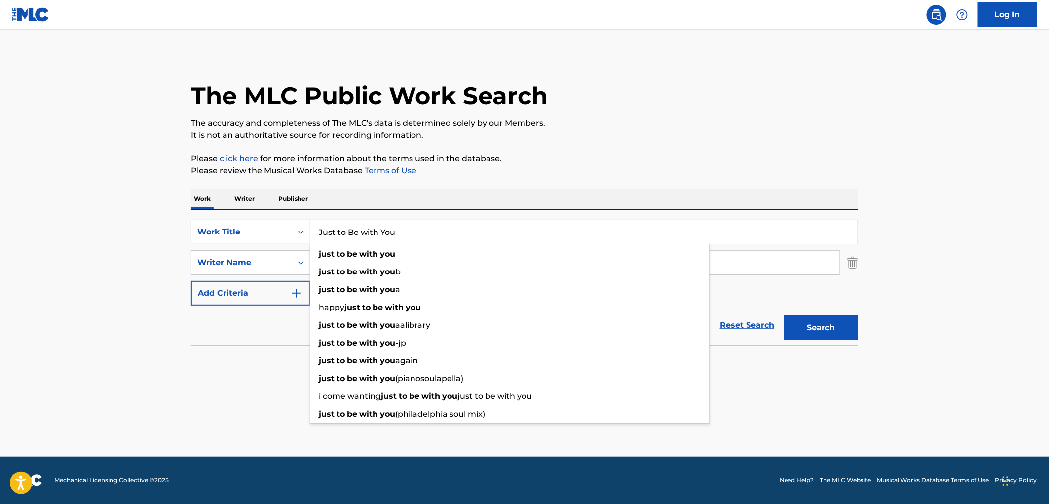
type input "Just to Be with You"
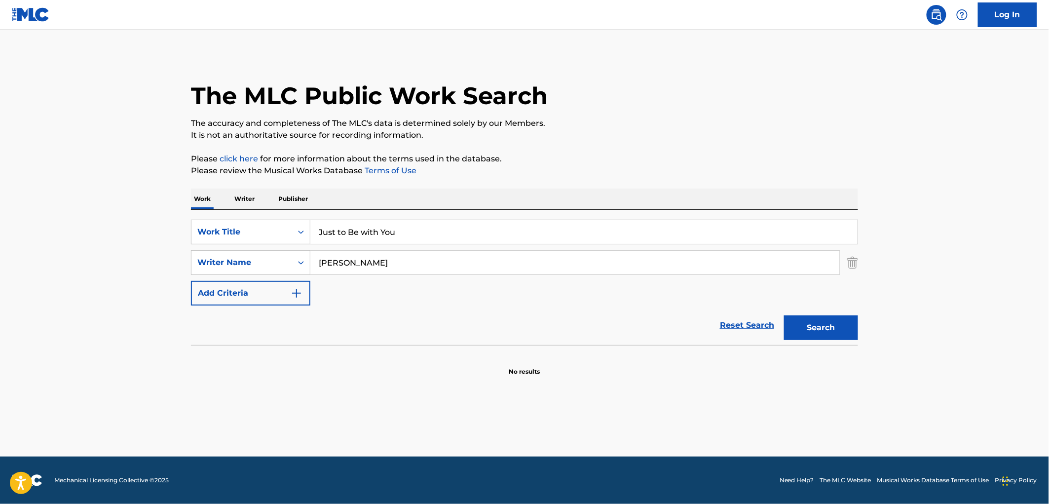
click at [455, 192] on div "Work Writer Publisher" at bounding box center [524, 198] width 667 height 21
drag, startPoint x: 375, startPoint y: 264, endPoint x: 321, endPoint y: 259, distance: 54.0
click at [321, 259] on input "[PERSON_NAME]" at bounding box center [574, 263] width 529 height 24
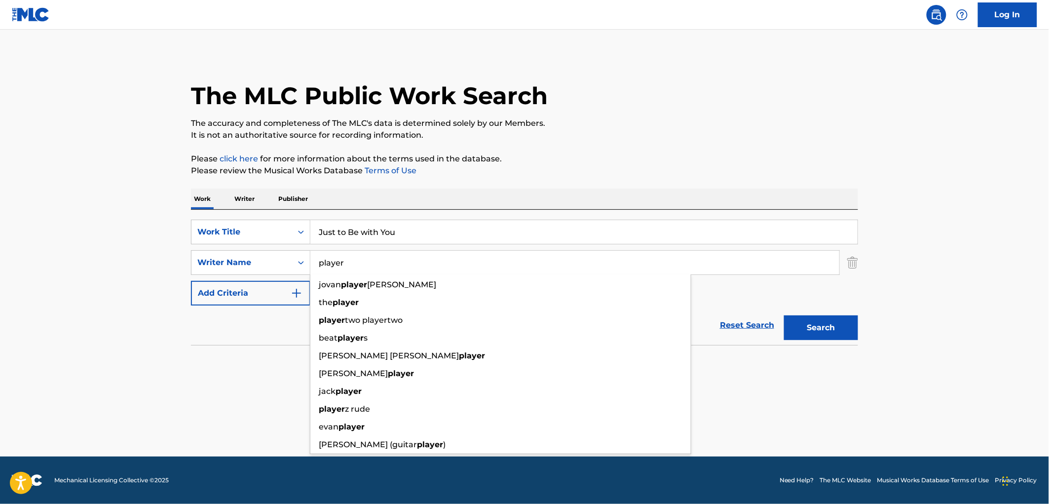
type input "player"
click at [784, 315] on button "Search" at bounding box center [821, 327] width 74 height 25
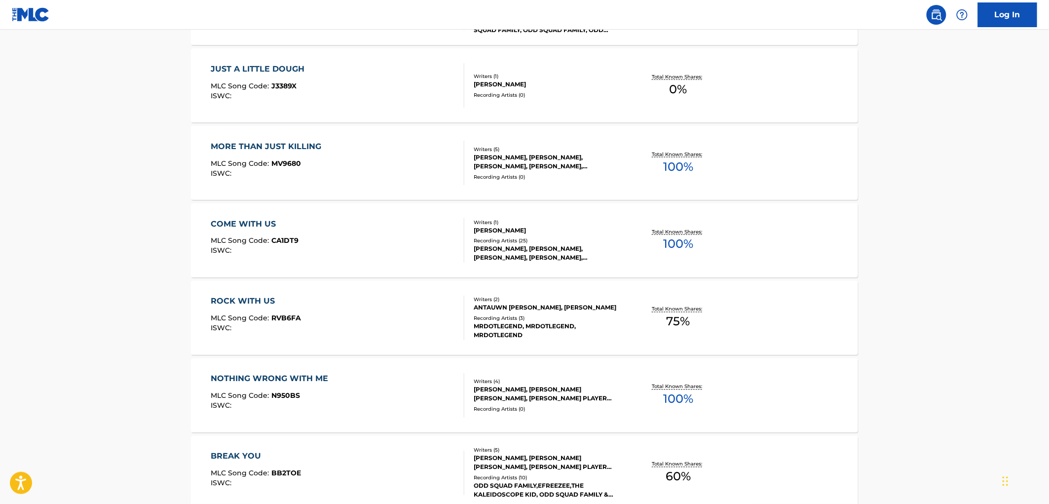
scroll to position [329, 0]
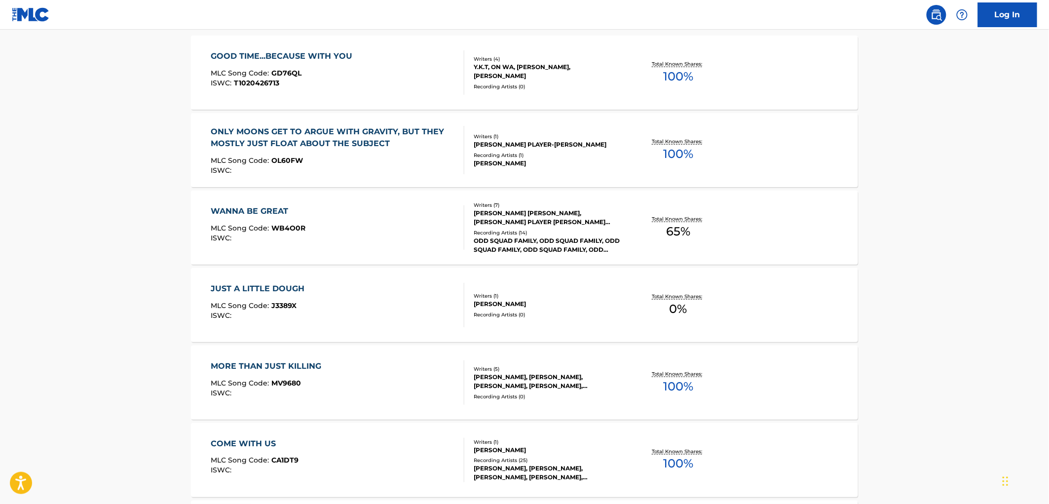
drag, startPoint x: 1046, startPoint y: 129, endPoint x: 1051, endPoint y: 125, distance: 6.0
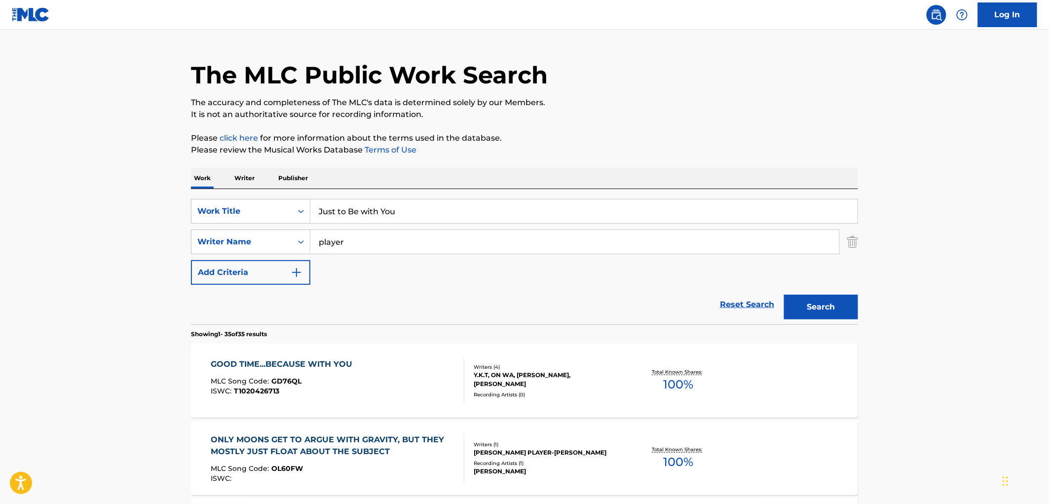
scroll to position [0, 0]
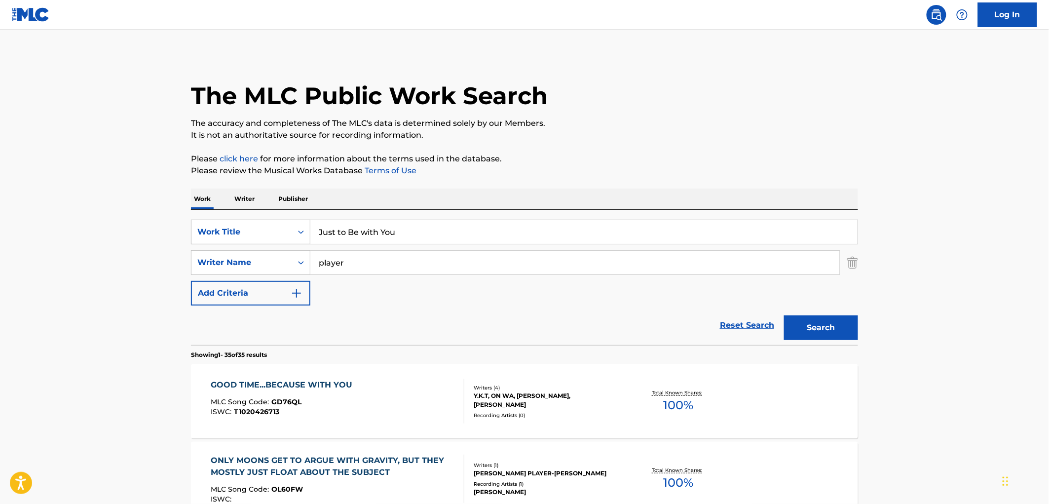
drag, startPoint x: 426, startPoint y: 229, endPoint x: 243, endPoint y: 237, distance: 183.2
click at [229, 233] on div "SearchWithCriteria6ee5100d-a4c7-48a9-8f1a-e47075593246 Work Title Just to Be wi…" at bounding box center [524, 232] width 667 height 25
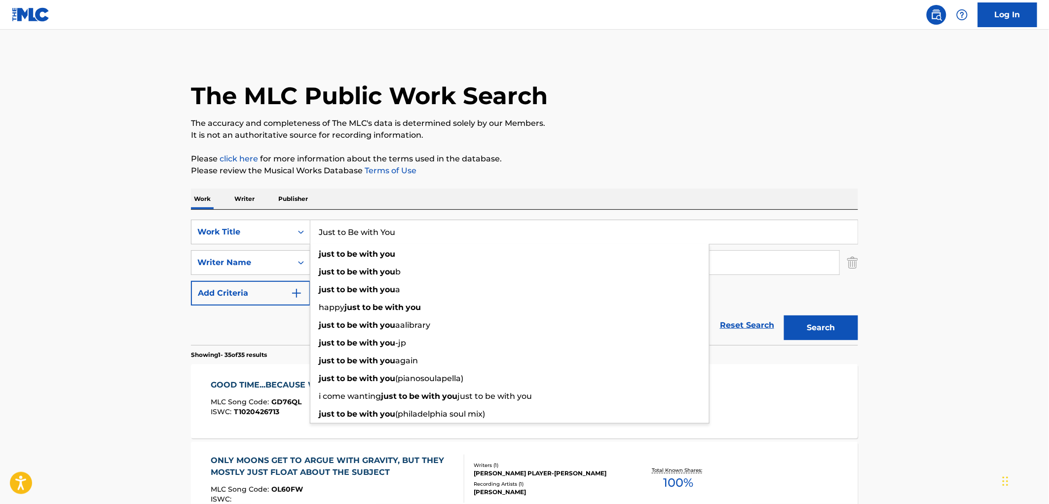
paste input "Listen to the Music"
type input "Listen to the Music"
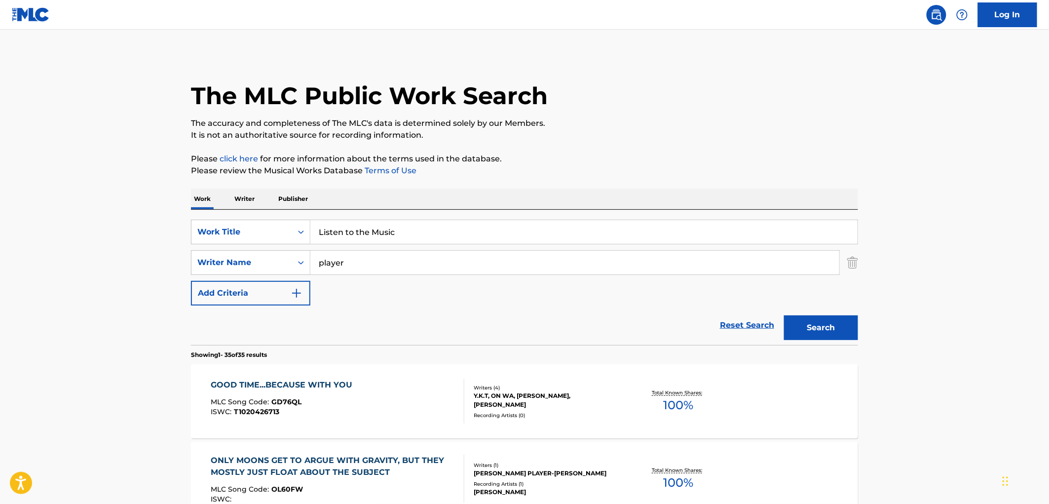
click at [651, 102] on div "The MLC Public Work Search" at bounding box center [524, 90] width 667 height 72
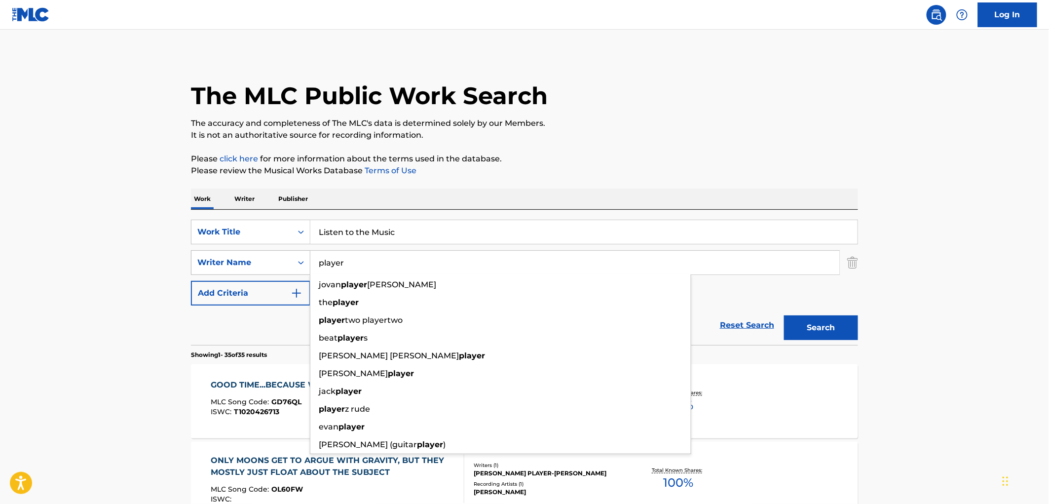
drag, startPoint x: 375, startPoint y: 262, endPoint x: 240, endPoint y: 262, distance: 134.7
click at [242, 262] on div "SearchWithCriteria3ebb79f1-d5e9-4445-b456-67e96823deb7 Writer Name player [PERS…" at bounding box center [524, 262] width 667 height 25
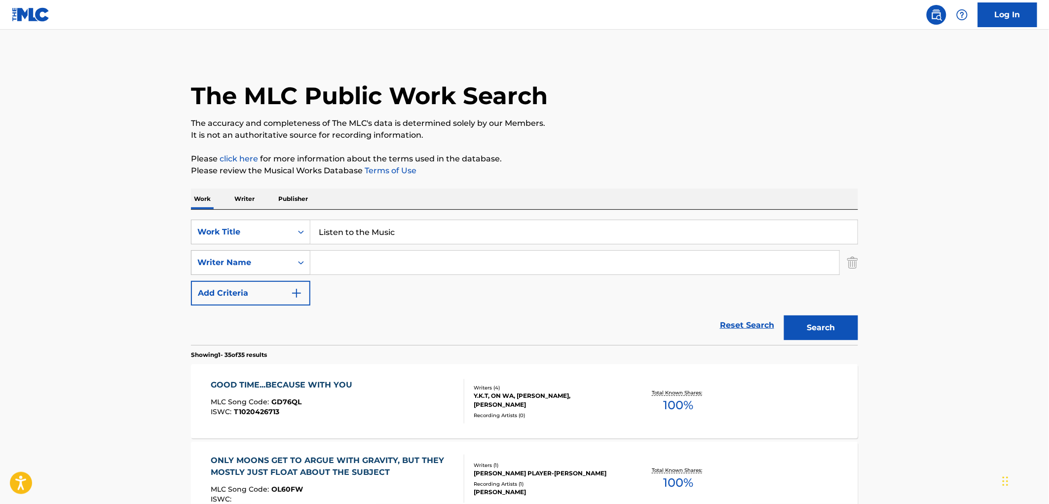
click at [784, 315] on button "Search" at bounding box center [821, 327] width 74 height 25
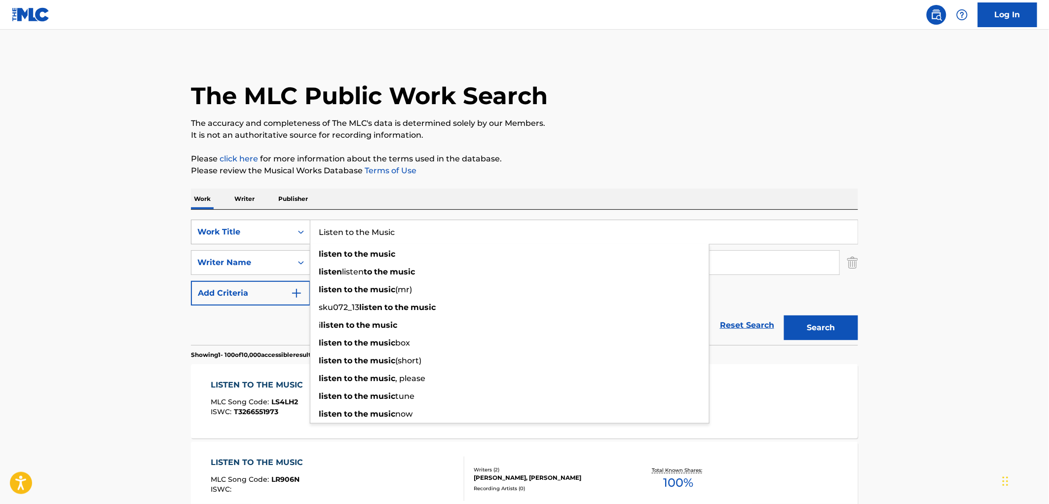
drag, startPoint x: 405, startPoint y: 232, endPoint x: 297, endPoint y: 235, distance: 107.1
click at [297, 235] on div "SearchWithCriteria6ee5100d-a4c7-48a9-8f1a-e47075593246 Work Title Listen to the…" at bounding box center [524, 232] width 667 height 25
paste input "All Along the Watchtower"
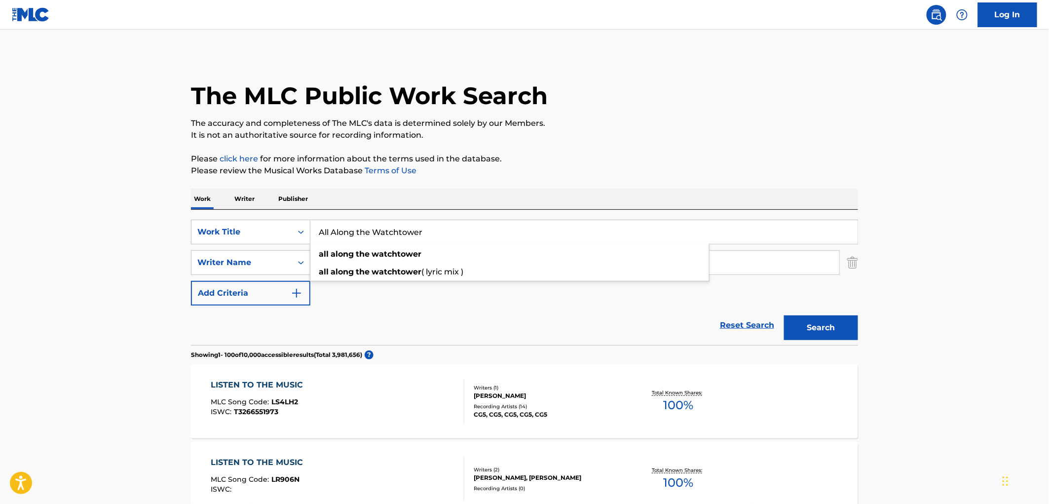
click at [745, 124] on p "The accuracy and completeness of The MLC's data is determined solely by our Mem…" at bounding box center [524, 123] width 667 height 12
click at [813, 312] on div "Search" at bounding box center [818, 324] width 79 height 39
click at [817, 329] on button "Search" at bounding box center [821, 327] width 74 height 25
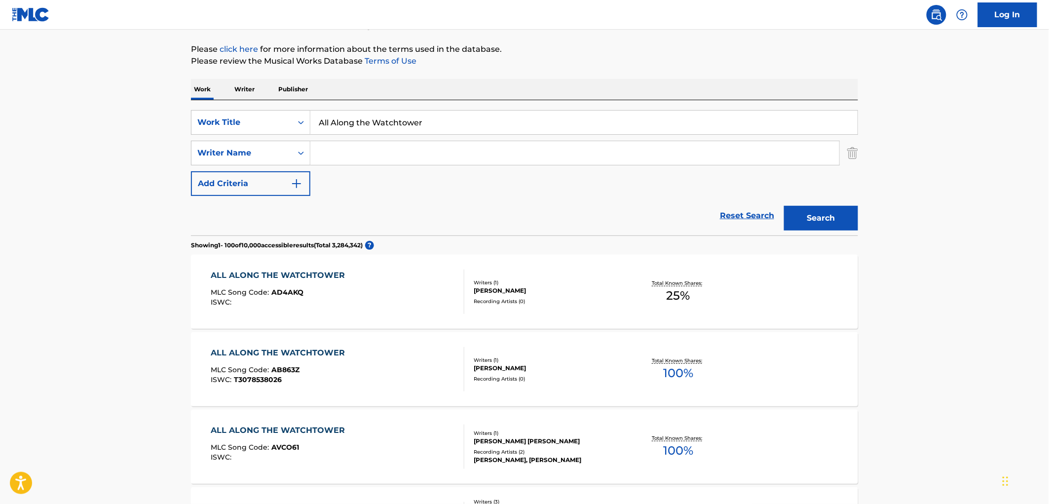
scroll to position [164, 0]
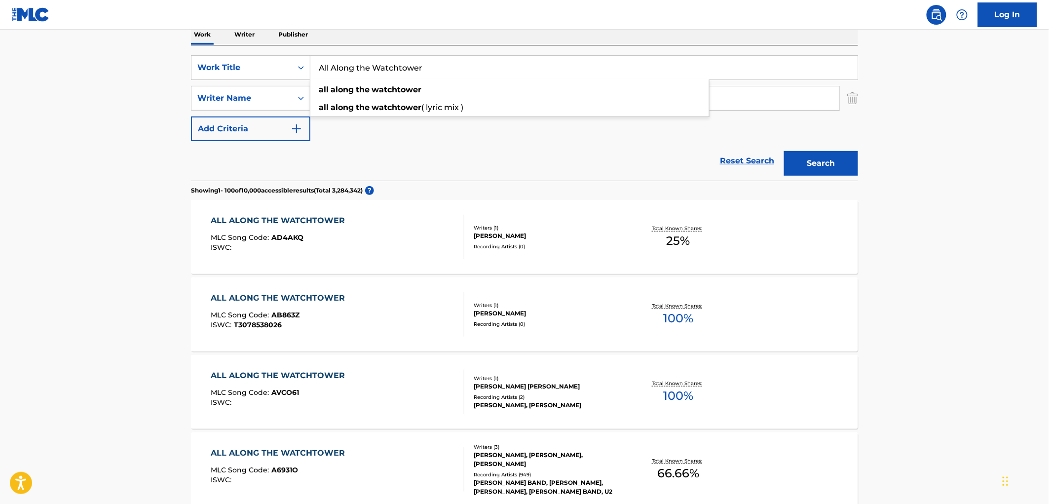
drag, startPoint x: 319, startPoint y: 67, endPoint x: 426, endPoint y: 69, distance: 106.6
click at [426, 69] on input "All Along the Watchtower" at bounding box center [583, 68] width 547 height 24
paste input "Yours"
click at [785, 159] on button "Search" at bounding box center [821, 163] width 74 height 25
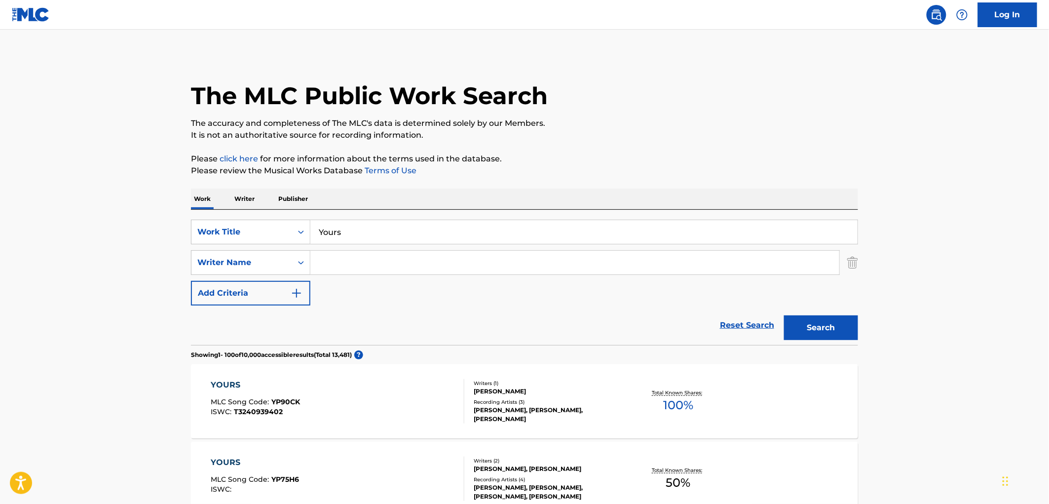
click at [340, 263] on input "Search Form" at bounding box center [574, 263] width 529 height 24
click at [322, 233] on input "Yours" at bounding box center [583, 232] width 547 height 24
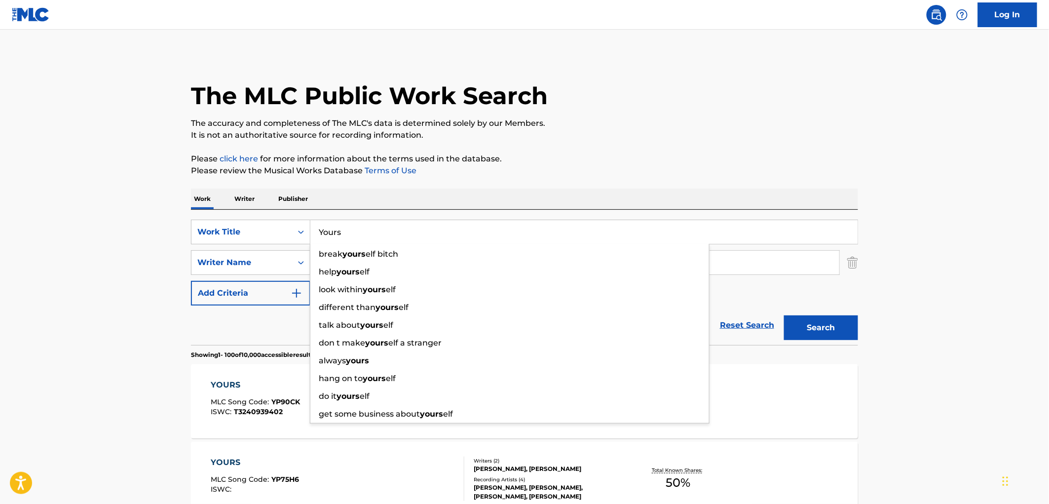
drag, startPoint x: 334, startPoint y: 229, endPoint x: 318, endPoint y: 233, distance: 16.8
click at [318, 233] on input "Yours" at bounding box center [583, 232] width 547 height 24
paste input "AEIOU"
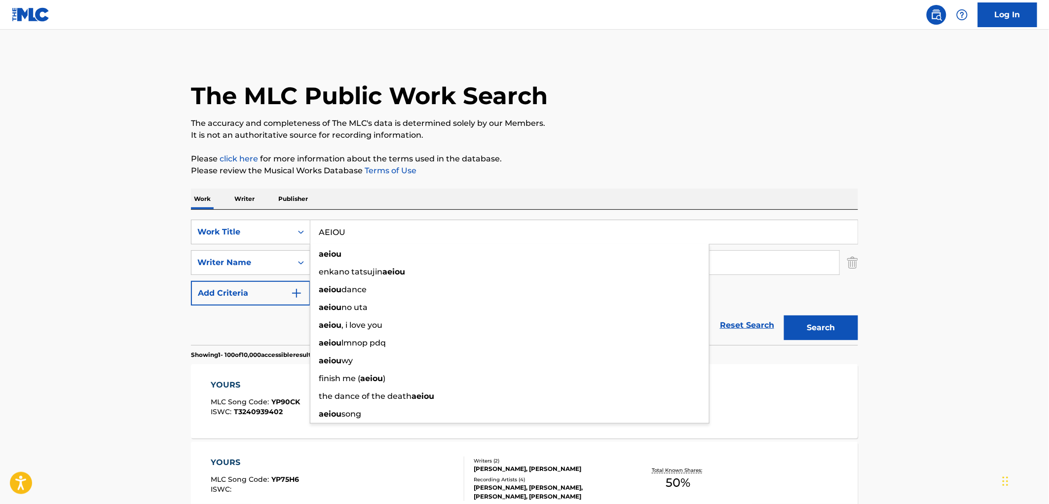
type input "AEIOU"
click at [839, 324] on button "Search" at bounding box center [821, 327] width 74 height 25
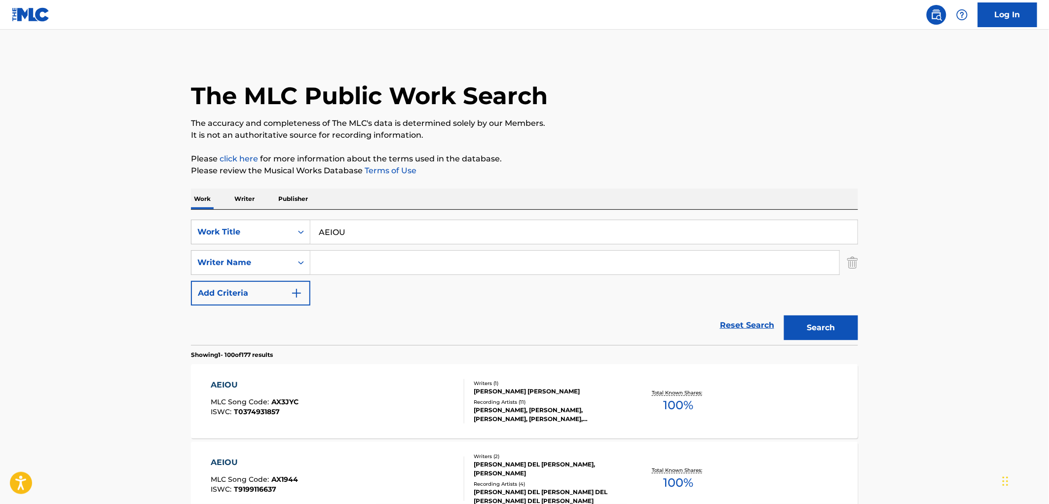
click at [346, 262] on input "Search Form" at bounding box center [574, 263] width 529 height 24
type input "pnau"
click at [831, 322] on button "Search" at bounding box center [821, 327] width 74 height 25
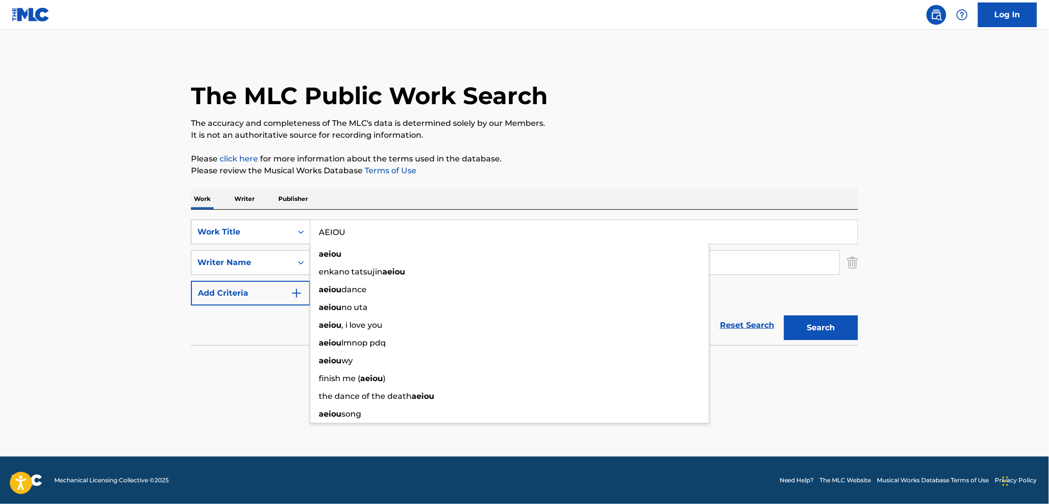
drag, startPoint x: 343, startPoint y: 230, endPoint x: 304, endPoint y: 229, distance: 39.0
click at [304, 229] on div "SearchWithCriteria6ee5100d-a4c7-48a9-8f1a-e47075593246 Work Title AEIOU aeiou e…" at bounding box center [524, 232] width 667 height 25
paste input "Dear [PERSON_NAME]"
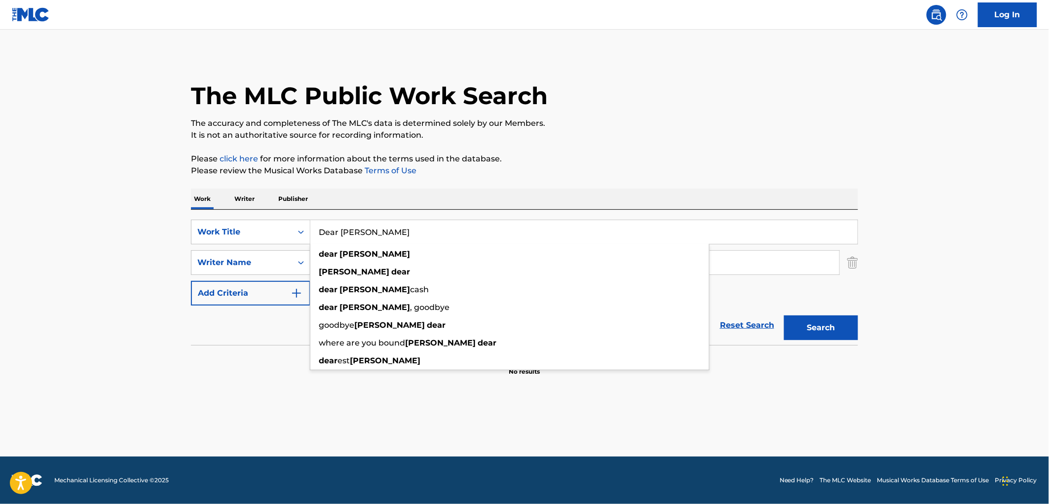
type input "Dear [PERSON_NAME]"
click at [248, 354] on section "No results" at bounding box center [524, 363] width 667 height 26
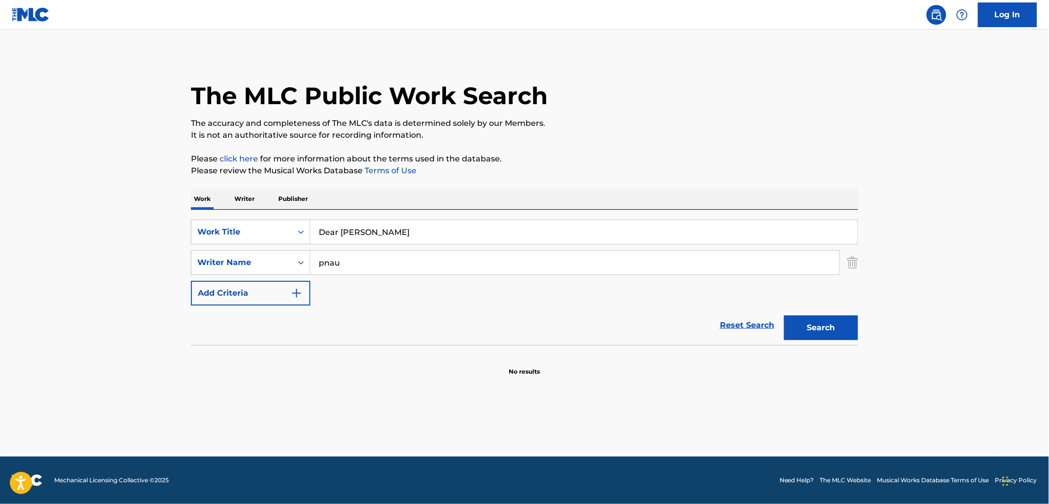
drag, startPoint x: 324, startPoint y: 263, endPoint x: 356, endPoint y: 264, distance: 32.1
click at [356, 264] on input "pnau" at bounding box center [574, 263] width 529 height 24
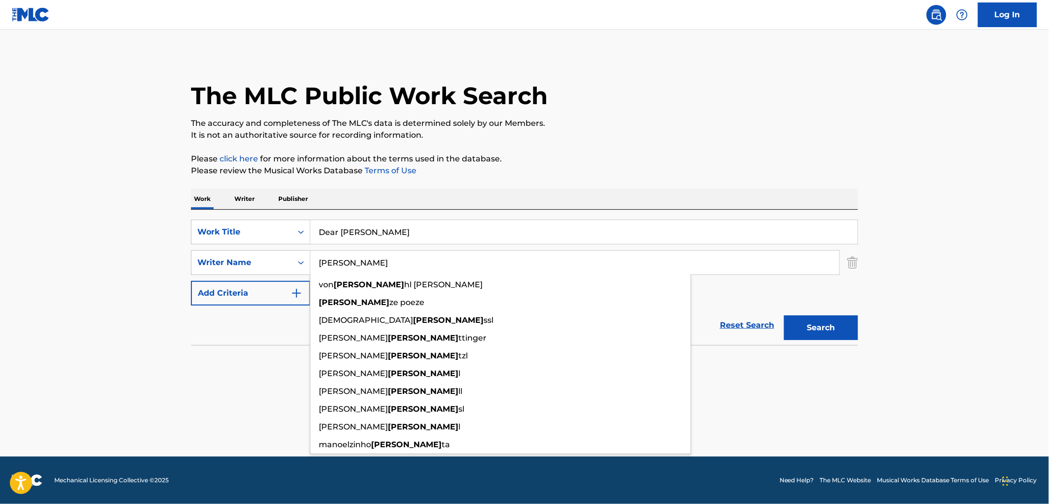
type input "[PERSON_NAME]"
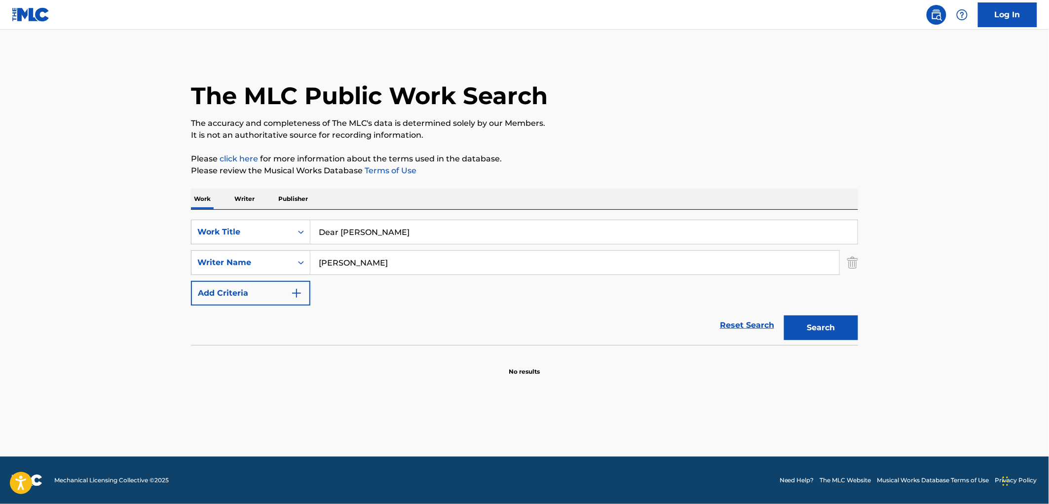
click at [734, 155] on p "Please click here for more information about the terms used in the database." at bounding box center [524, 159] width 667 height 12
click at [829, 322] on button "Search" at bounding box center [821, 327] width 74 height 25
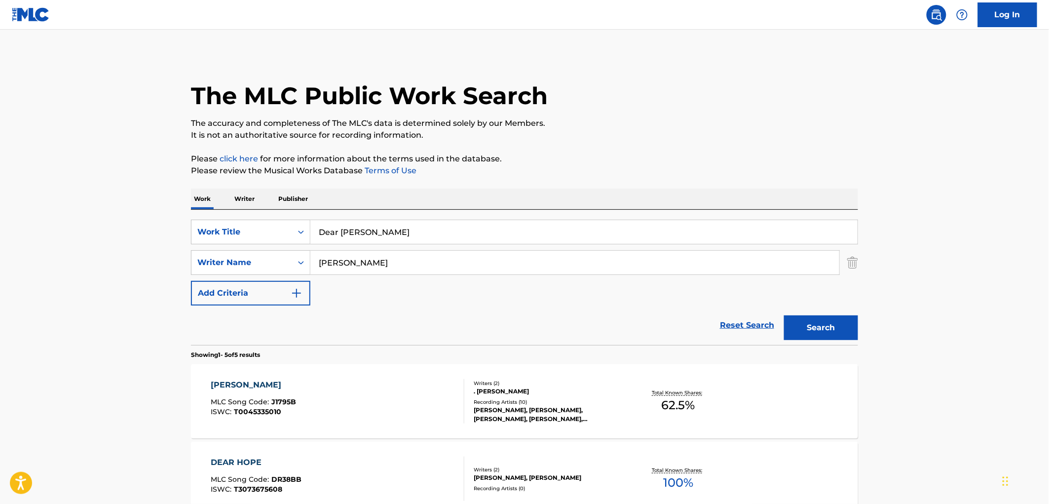
click at [813, 335] on button "Search" at bounding box center [821, 327] width 74 height 25
click at [826, 132] on p "It is not an authoritative source for recording information." at bounding box center [524, 135] width 667 height 12
click at [1018, 94] on main "The MLC Public Work Search The accuracy and completeness of The MLC's data is d…" at bounding box center [524, 453] width 1049 height 847
click at [845, 331] on button "Search" at bounding box center [821, 327] width 74 height 25
drag, startPoint x: 371, startPoint y: 230, endPoint x: 306, endPoint y: 230, distance: 65.1
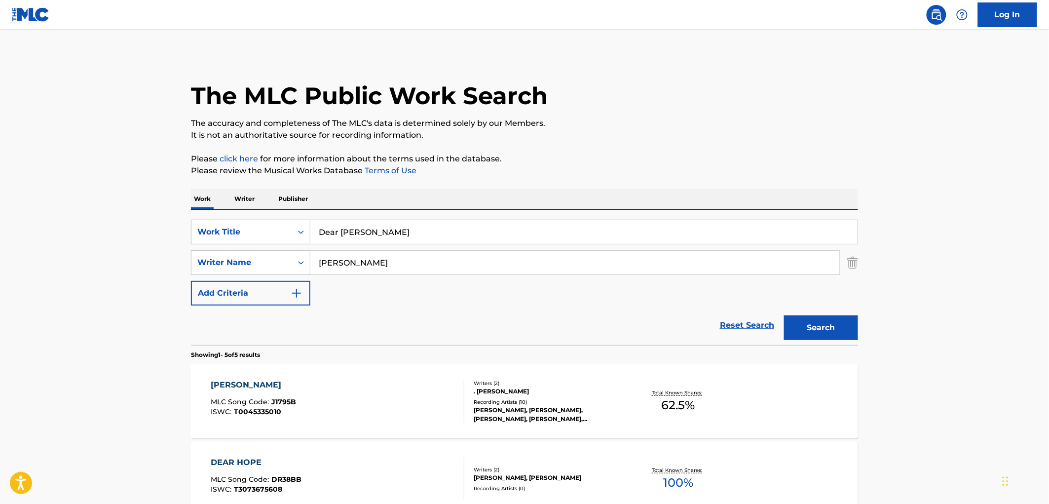
click at [306, 230] on div "SearchWithCriteria6ee5100d-a4c7-48a9-8f1a-e47075593246 Work Title Dear [PERSON_…" at bounding box center [524, 232] width 667 height 25
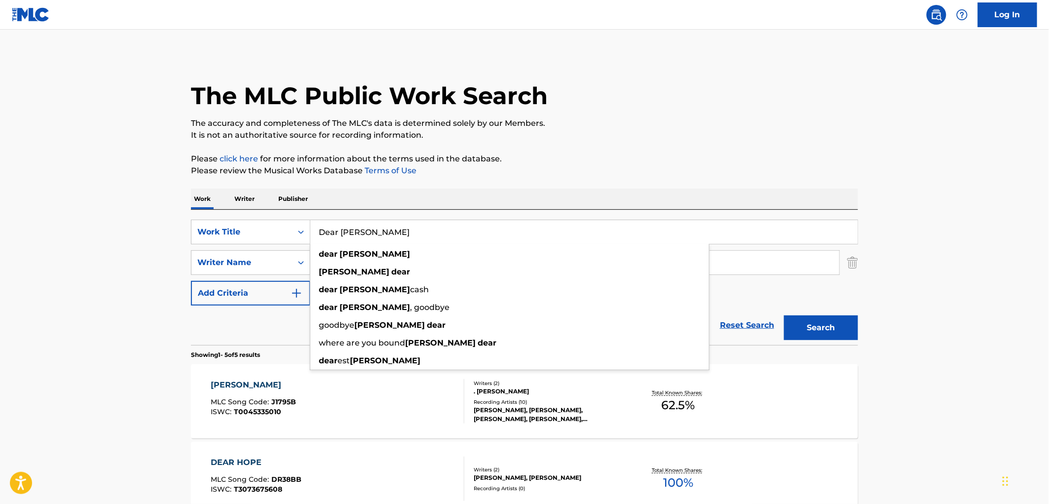
paste input "[PERSON_NAME]'s Delight"
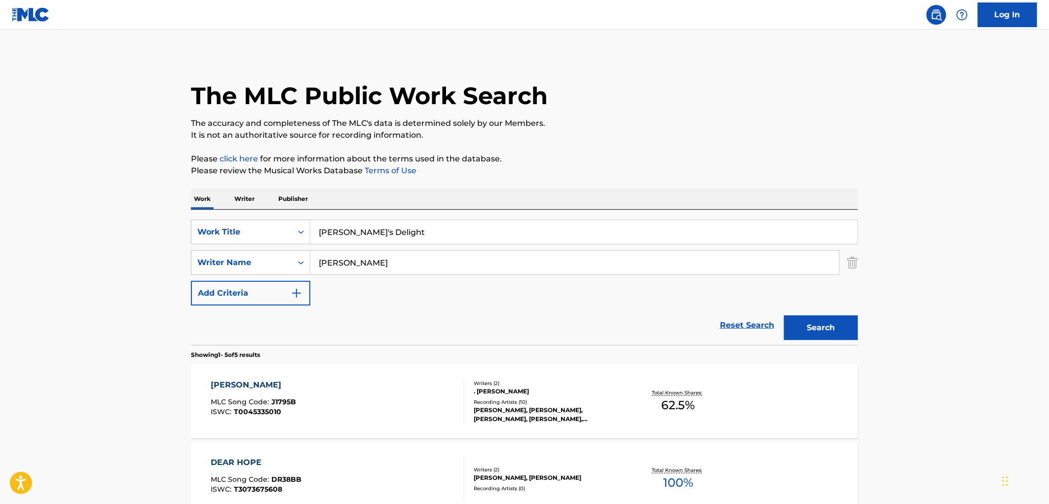
type input "[PERSON_NAME]'s Delight"
click at [509, 185] on div "The MLC Public Work Search The accuracy and completeness of The MLC's data is d…" at bounding box center [524, 424] width 691 height 740
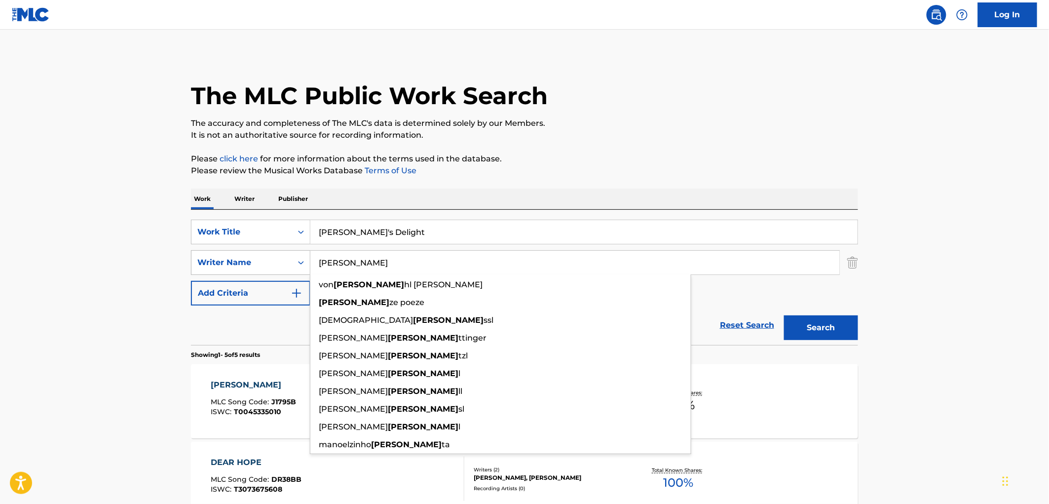
drag, startPoint x: 338, startPoint y: 261, endPoint x: 264, endPoint y: 262, distance: 74.5
click at [264, 262] on div "SearchWithCriteria3ebb79f1-d5e9-4445-b456-67e96823deb7 Writer Name [PERSON_NAME…" at bounding box center [524, 262] width 667 height 25
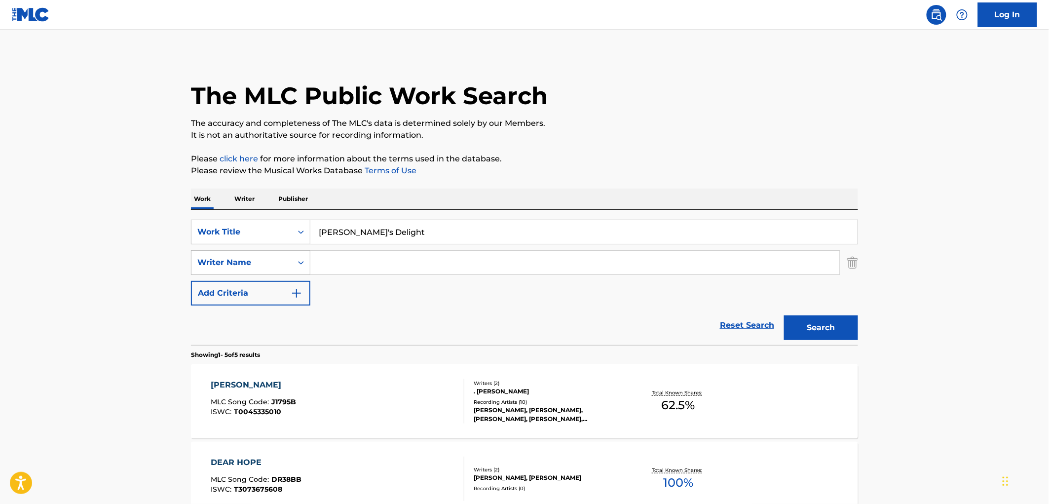
click at [784, 315] on button "Search" at bounding box center [821, 327] width 74 height 25
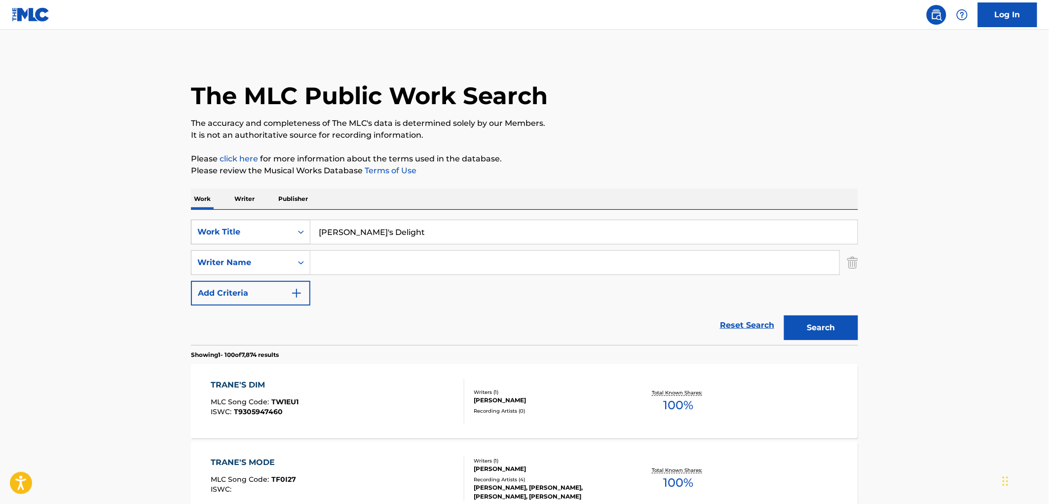
click at [308, 229] on div "SearchWithCriteria6ee5100d-a4c7-48a9-8f1a-e47075593246 Work Title Trane's Delig…" at bounding box center [524, 232] width 667 height 25
drag, startPoint x: 317, startPoint y: 227, endPoint x: 392, endPoint y: 232, distance: 75.1
click at [392, 232] on input "[PERSON_NAME]'s Delight" at bounding box center [583, 232] width 547 height 24
paste input "Ride With You"
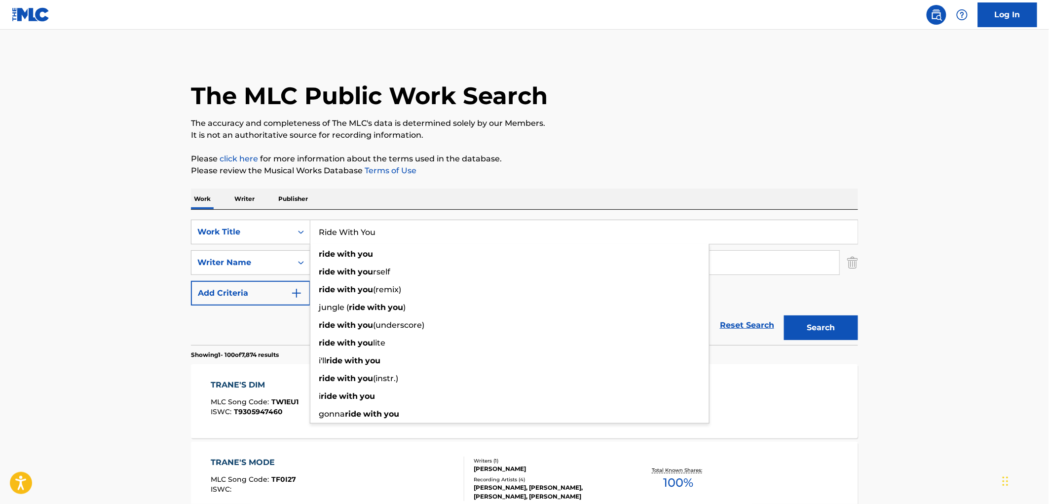
click at [815, 327] on button "Search" at bounding box center [821, 327] width 74 height 25
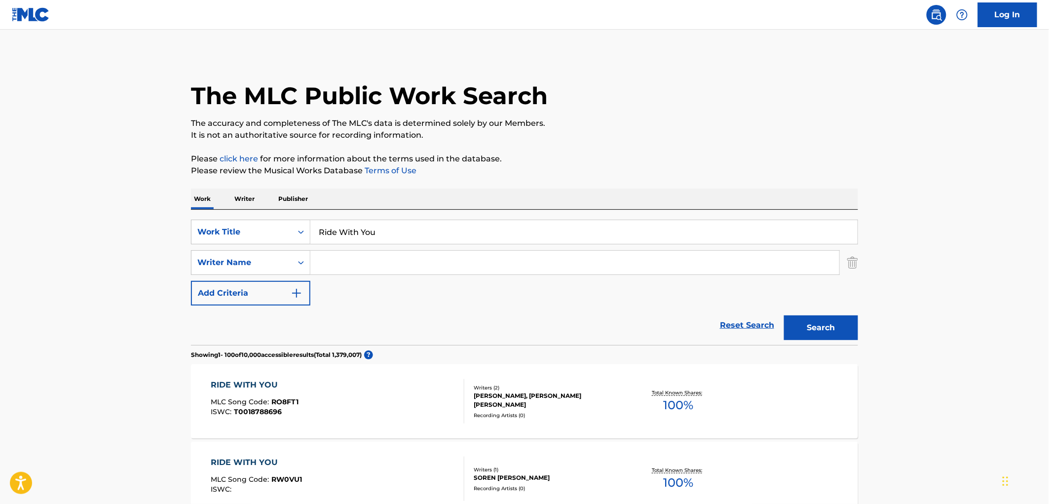
scroll to position [110, 0]
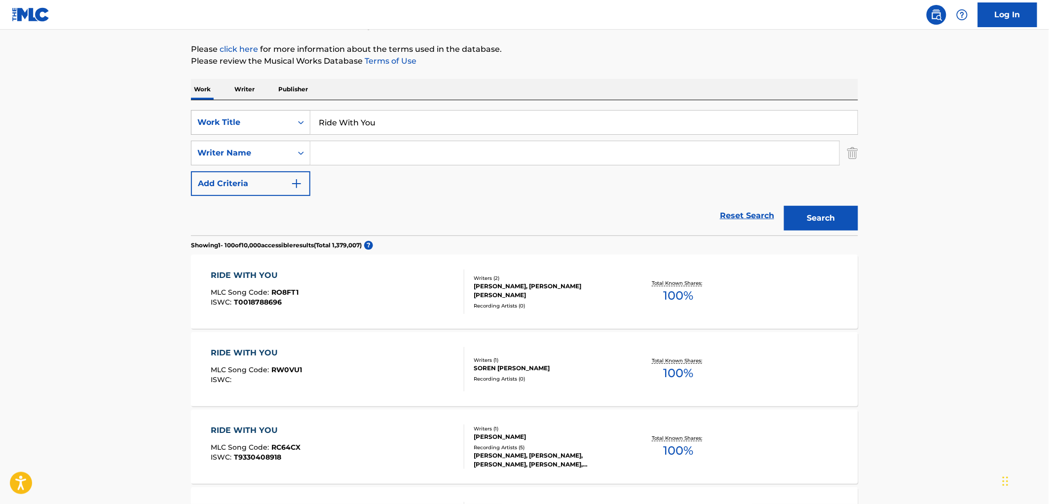
drag, startPoint x: 377, startPoint y: 127, endPoint x: 301, endPoint y: 126, distance: 76.0
click at [301, 126] on div "SearchWithCriteria6ee5100d-a4c7-48a9-8f1a-e47075593246 Work Title Ride With You" at bounding box center [524, 122] width 667 height 25
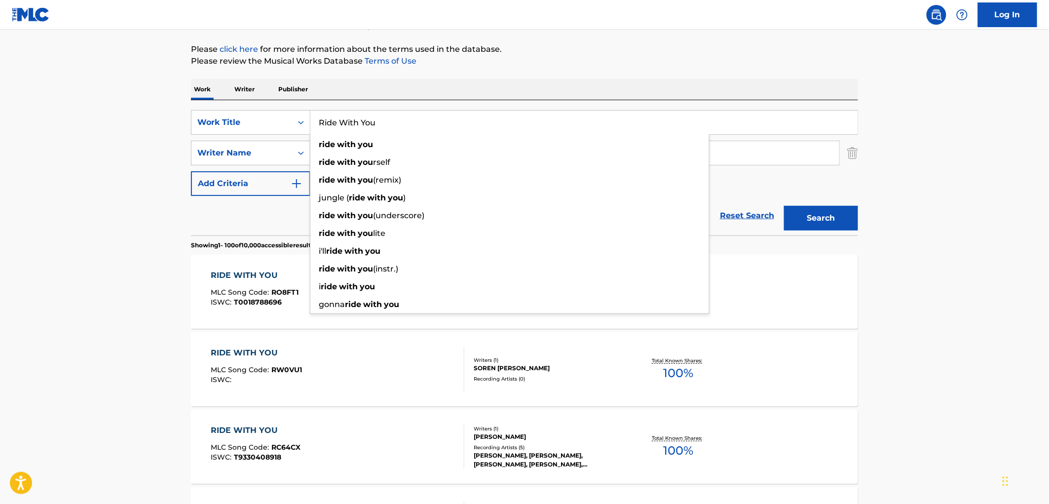
paste input "Let Us All Down"
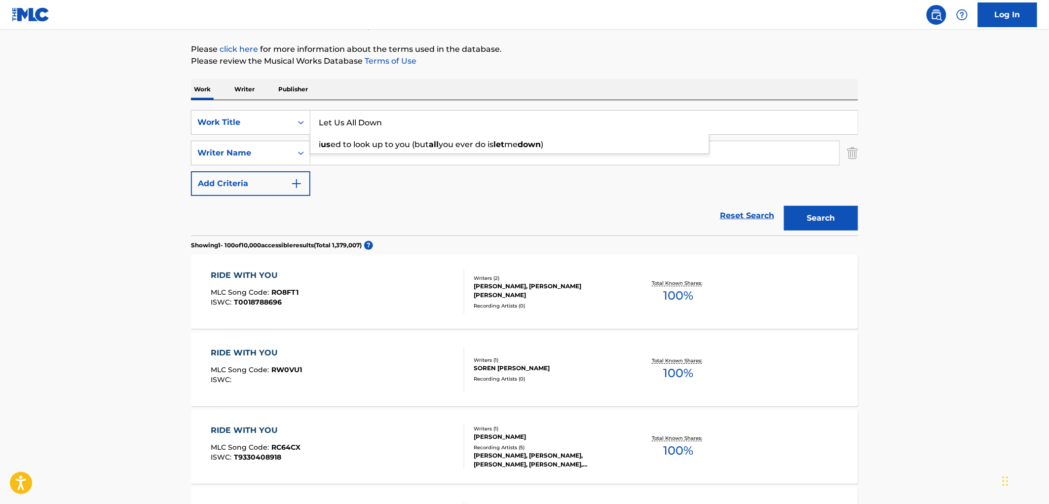
click at [551, 96] on div "Work Writer Publisher" at bounding box center [524, 89] width 667 height 21
click at [816, 232] on div "Search" at bounding box center [818, 215] width 79 height 39
click at [814, 225] on button "Search" at bounding box center [821, 218] width 74 height 25
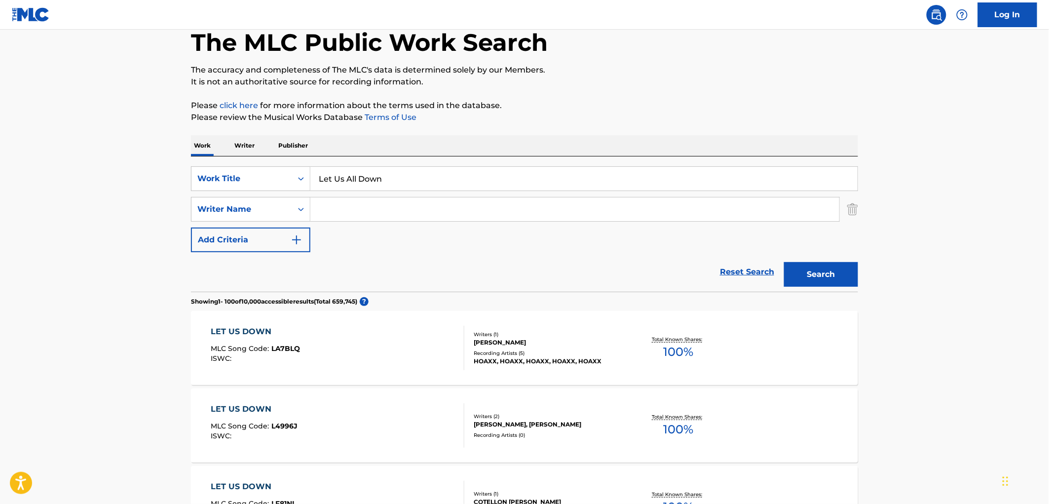
scroll to position [0, 0]
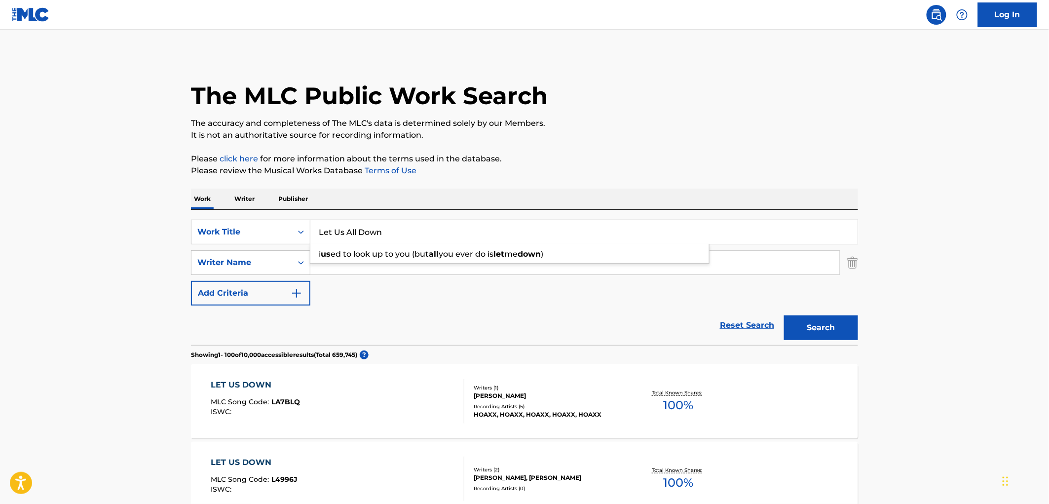
drag, startPoint x: 403, startPoint y: 227, endPoint x: 319, endPoint y: 225, distance: 84.4
click at [319, 225] on input "Let Us All Down" at bounding box center [583, 232] width 547 height 24
click at [824, 326] on button "Search" at bounding box center [821, 327] width 74 height 25
drag, startPoint x: 317, startPoint y: 231, endPoint x: 432, endPoint y: 231, distance: 114.4
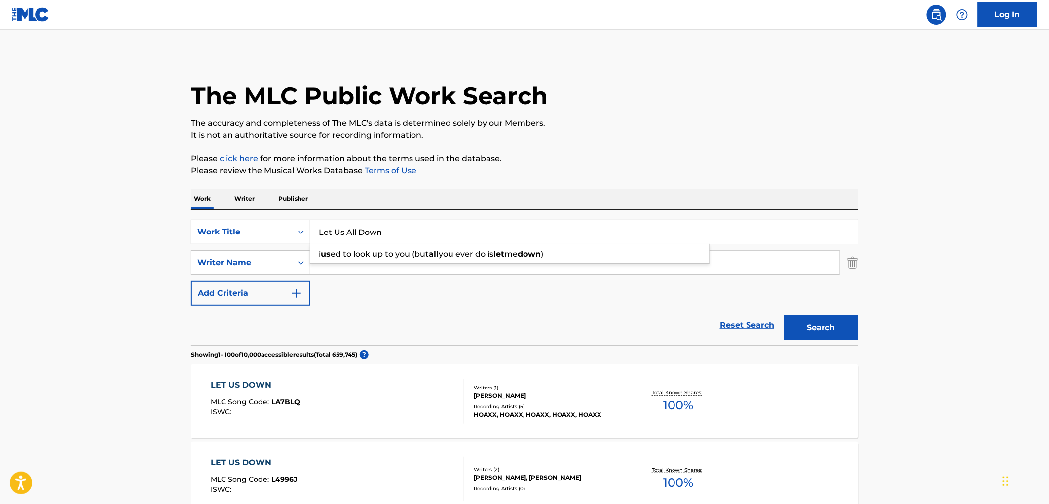
click at [432, 231] on input "Let Us All Down" at bounding box center [583, 232] width 547 height 24
paste input "Godfather Theme"
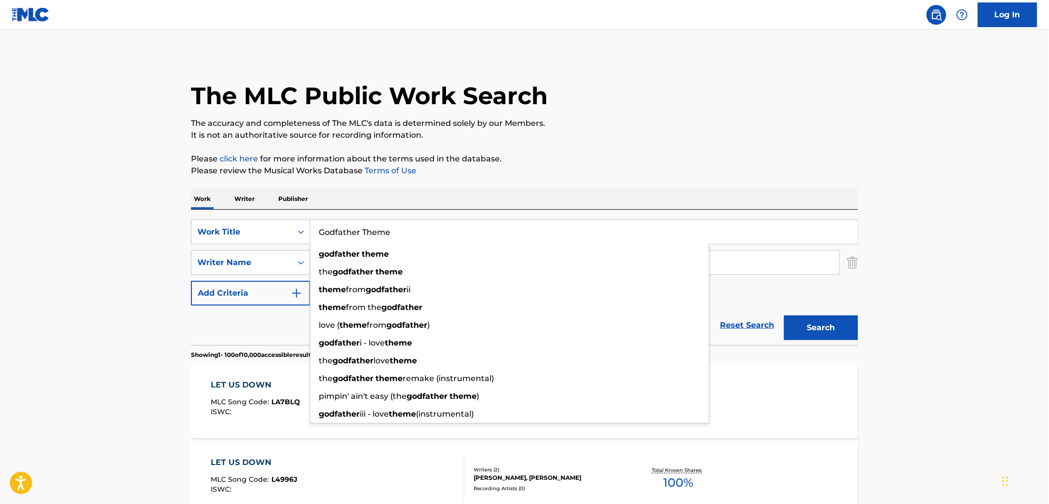
type input "Godfather Theme"
click at [835, 322] on button "Search" at bounding box center [821, 327] width 74 height 25
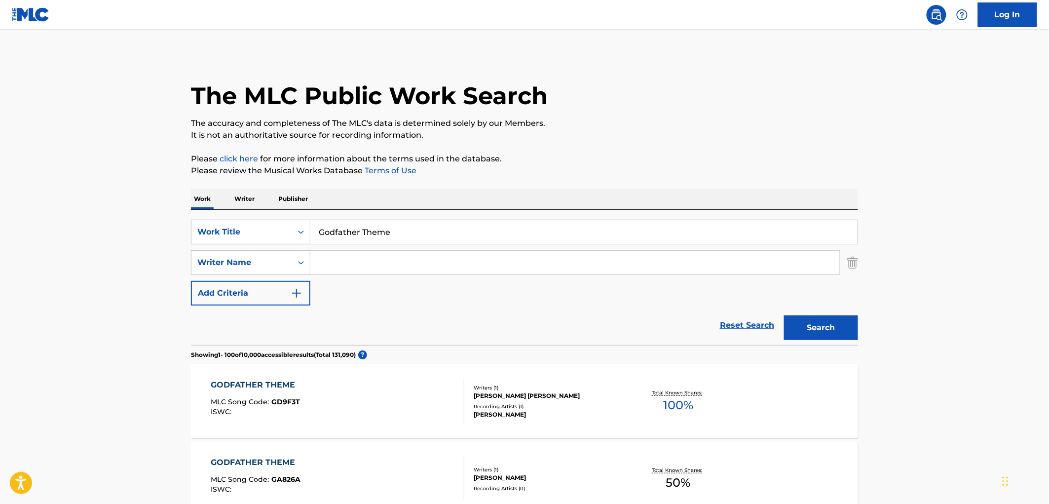
click at [493, 381] on div "GODFATHER THEME MLC Song Code : GD9F3T ISWC : Writers ( 1 ) [PERSON_NAME] [PERS…" at bounding box center [524, 401] width 667 height 74
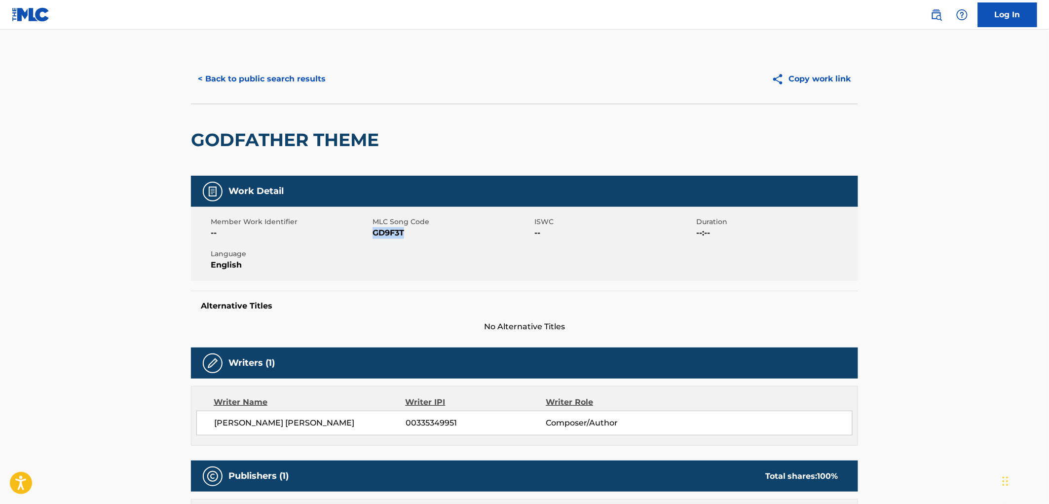
drag, startPoint x: 407, startPoint y: 233, endPoint x: 375, endPoint y: 231, distance: 32.6
click at [375, 231] on span "GD9F3T" at bounding box center [451, 233] width 159 height 12
copy span "GD9F3T"
click at [274, 73] on button "< Back to public search results" at bounding box center [262, 79] width 142 height 25
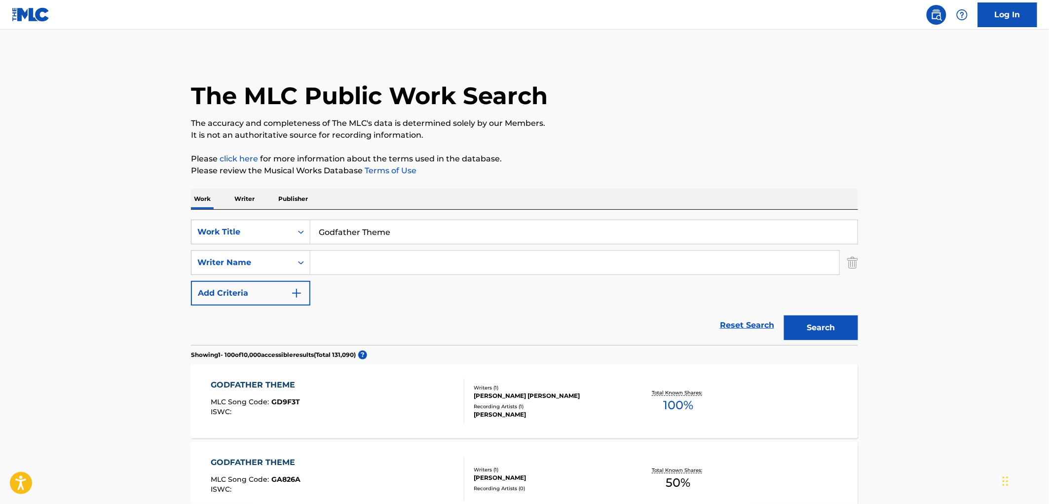
drag, startPoint x: 390, startPoint y: 229, endPoint x: 311, endPoint y: 227, distance: 79.4
click at [311, 227] on input "Godfather Theme" at bounding box center [583, 232] width 547 height 24
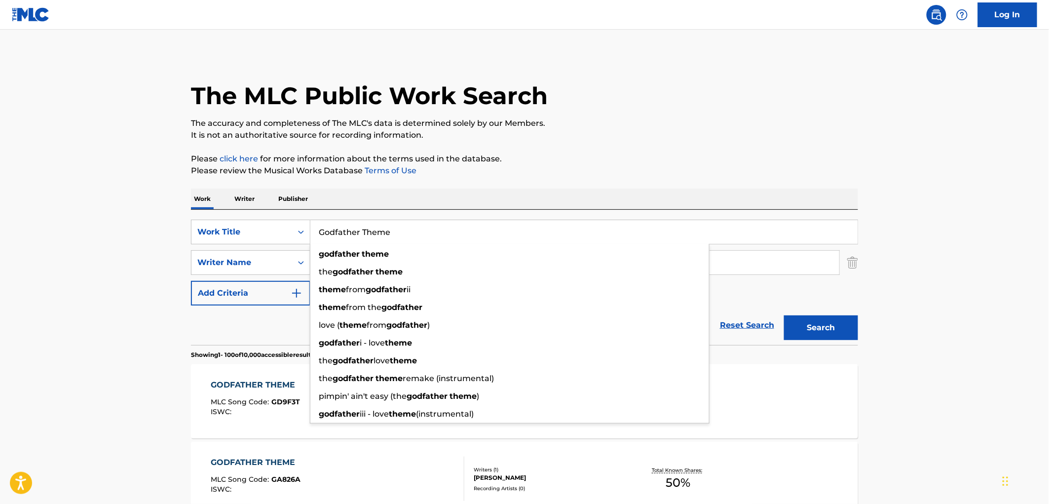
paste input "Espiral"
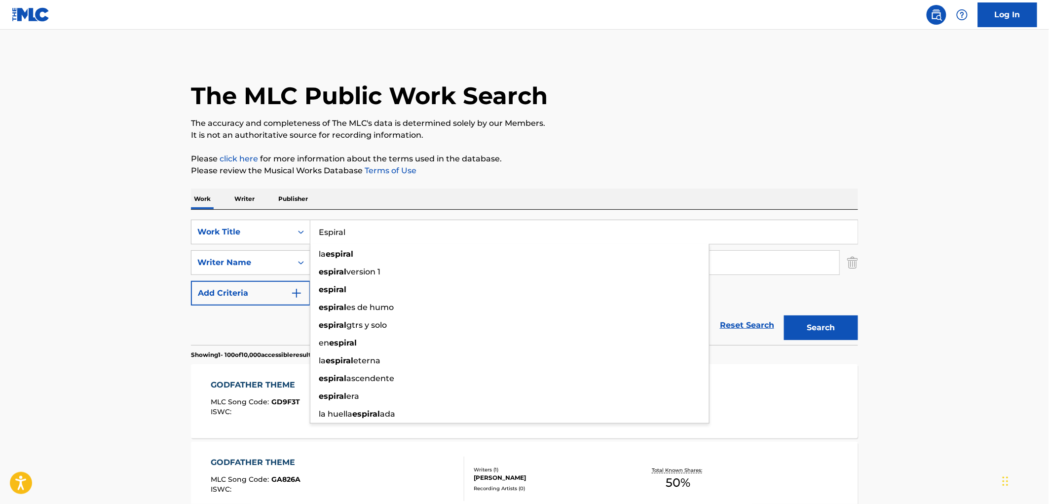
type input "Espiral"
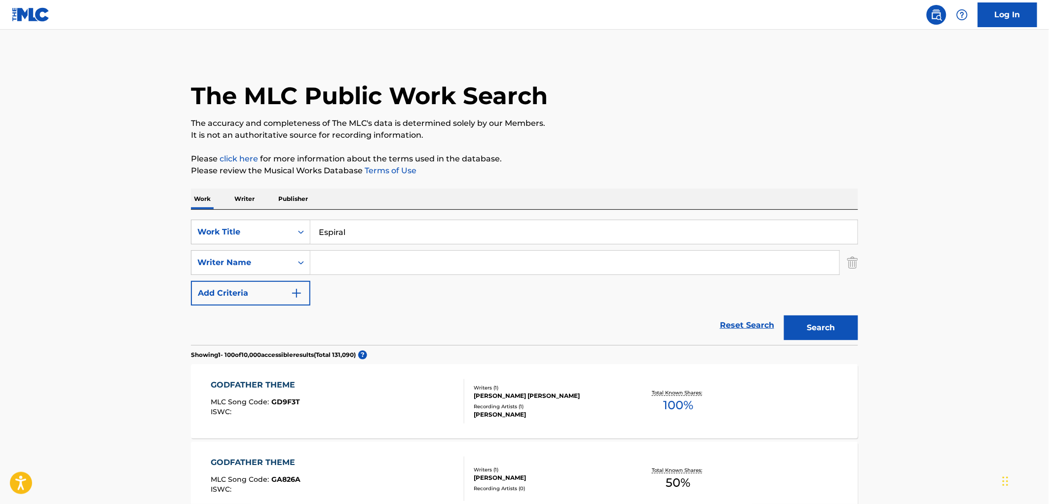
click at [515, 169] on p "Please review the Musical Works Database Terms of Use" at bounding box center [524, 171] width 667 height 12
click at [347, 259] on input "Search Form" at bounding box center [574, 263] width 529 height 24
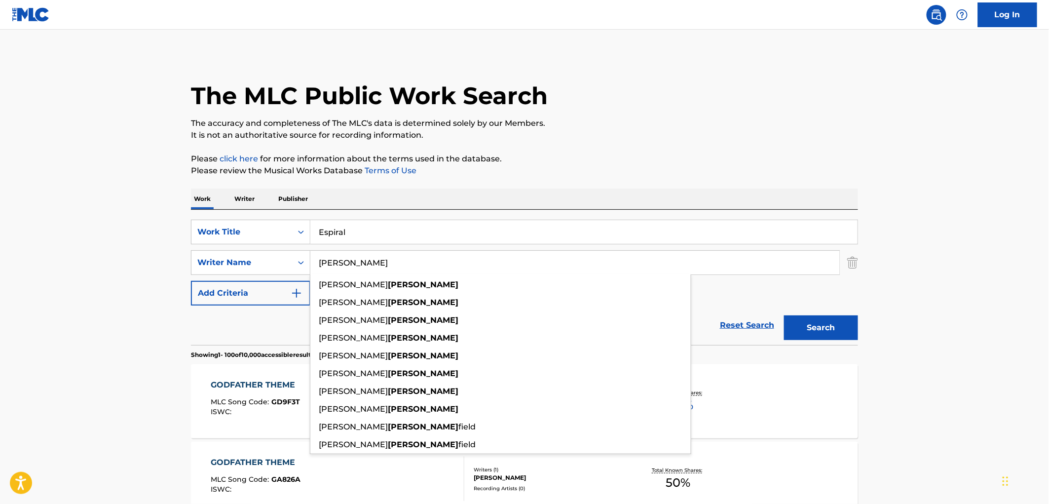
click at [331, 269] on input "[PERSON_NAME]" at bounding box center [574, 263] width 529 height 24
type input "[PERSON_NAME]"
click at [560, 172] on p "Please review the Musical Works Database Terms of Use" at bounding box center [524, 171] width 667 height 12
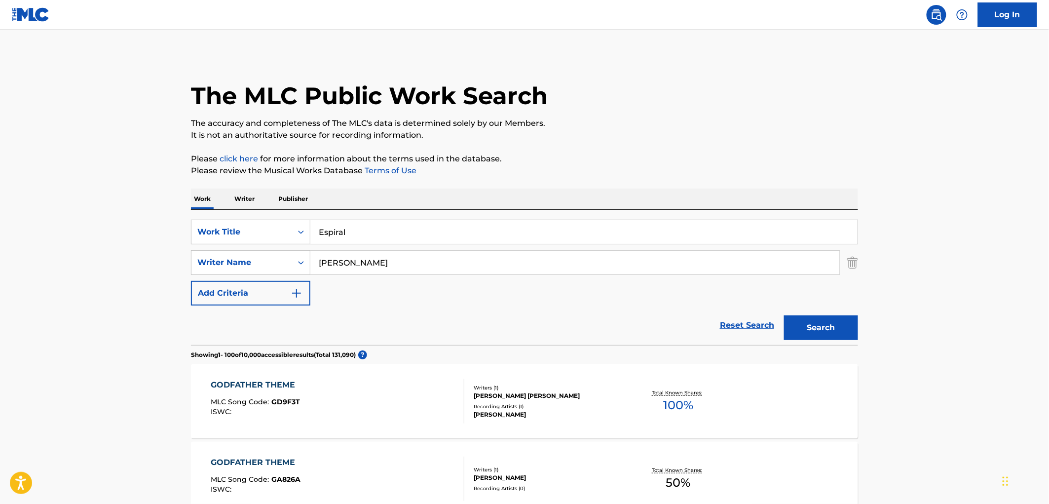
click at [829, 319] on button "Search" at bounding box center [821, 327] width 74 height 25
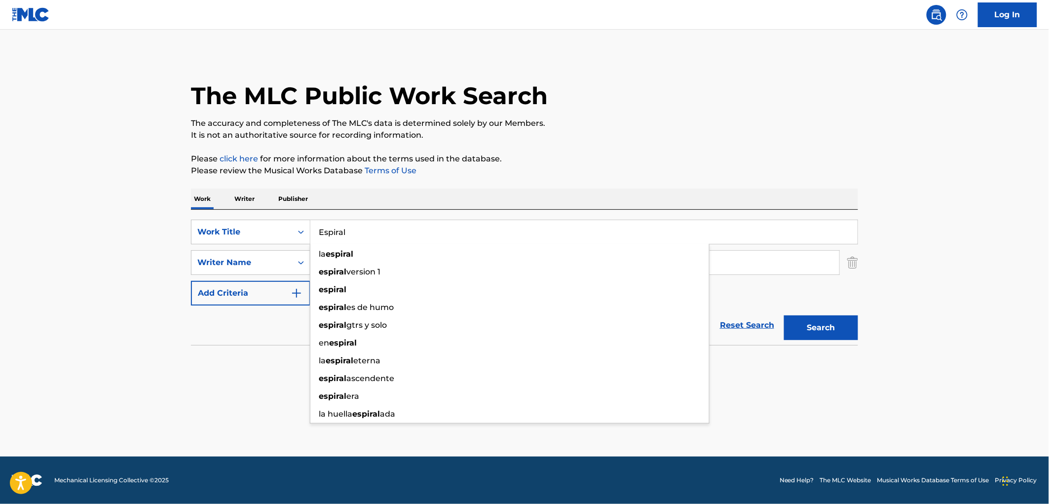
drag, startPoint x: 317, startPoint y: 233, endPoint x: 352, endPoint y: 233, distance: 34.5
click at [352, 233] on input "Espiral" at bounding box center [583, 232] width 547 height 24
paste input "Devil with a Blue Dress"
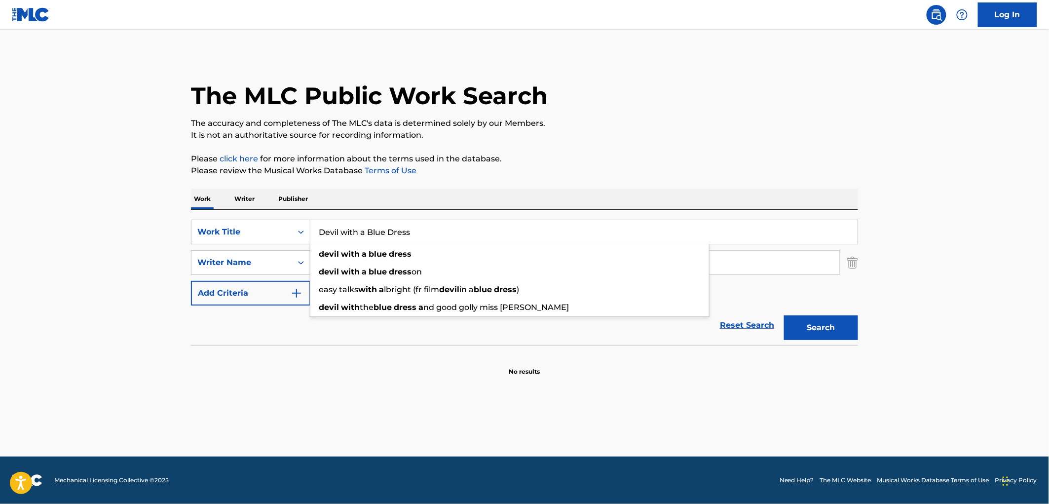
type input "Devil with a Blue Dress"
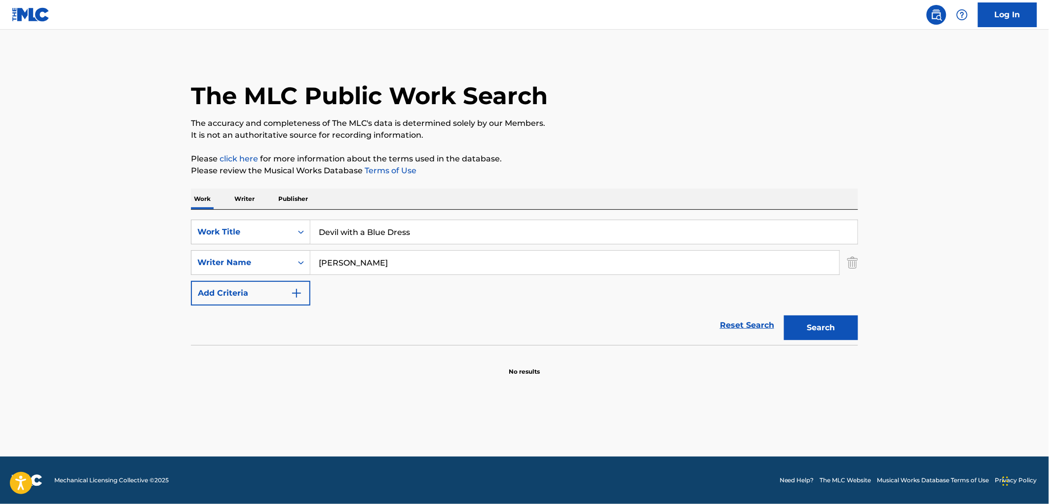
click at [528, 185] on div "The MLC Public Work Search The accuracy and completeness of The MLC's data is d…" at bounding box center [524, 215] width 691 height 322
drag, startPoint x: 356, startPoint y: 263, endPoint x: 269, endPoint y: 264, distance: 86.8
click at [269, 264] on div "SearchWithCriteria3ebb79f1-d5e9-4445-b456-67e96823deb7 Writer Name [PERSON_NAME]" at bounding box center [524, 262] width 667 height 25
click at [784, 315] on button "Search" at bounding box center [821, 327] width 74 height 25
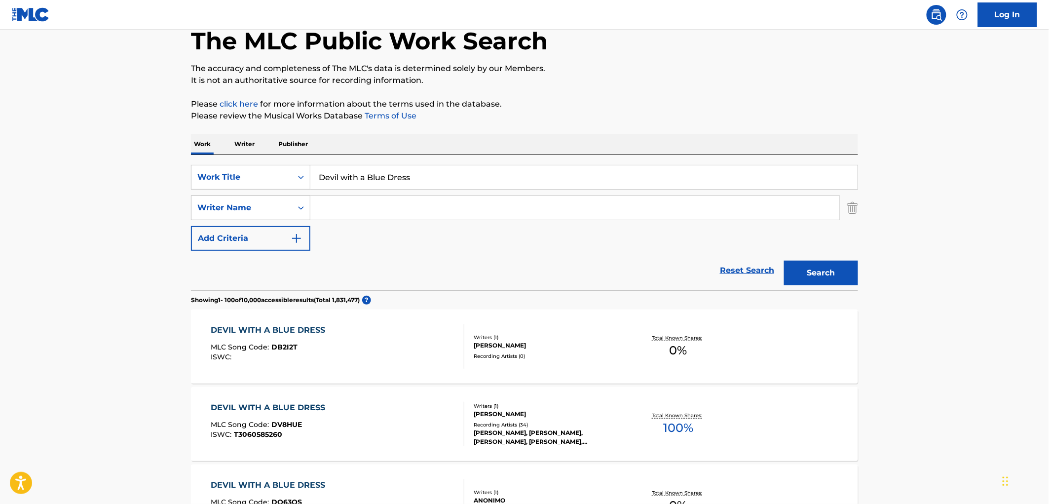
scroll to position [110, 0]
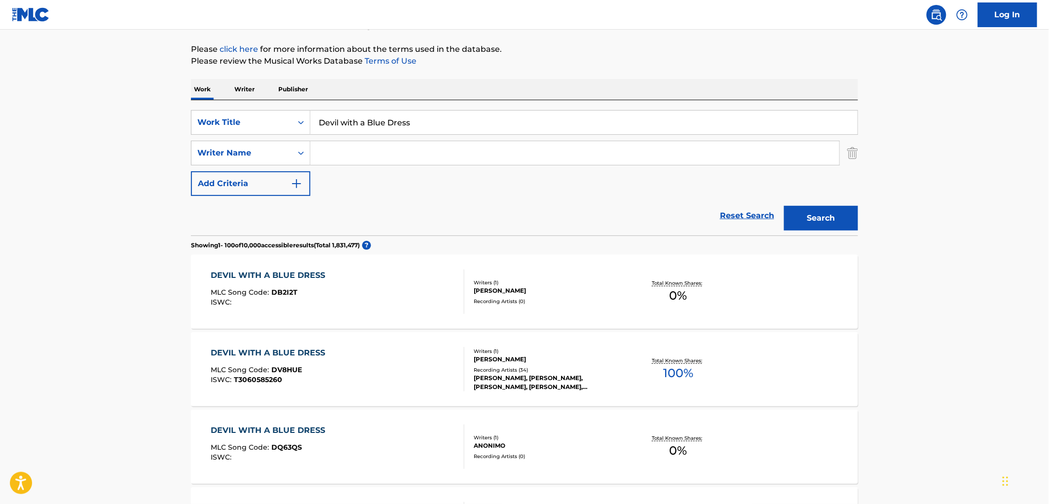
click at [510, 381] on div "[PERSON_NAME], [PERSON_NAME], [PERSON_NAME], [PERSON_NAME], [PERSON_NAME]" at bounding box center [548, 382] width 149 height 18
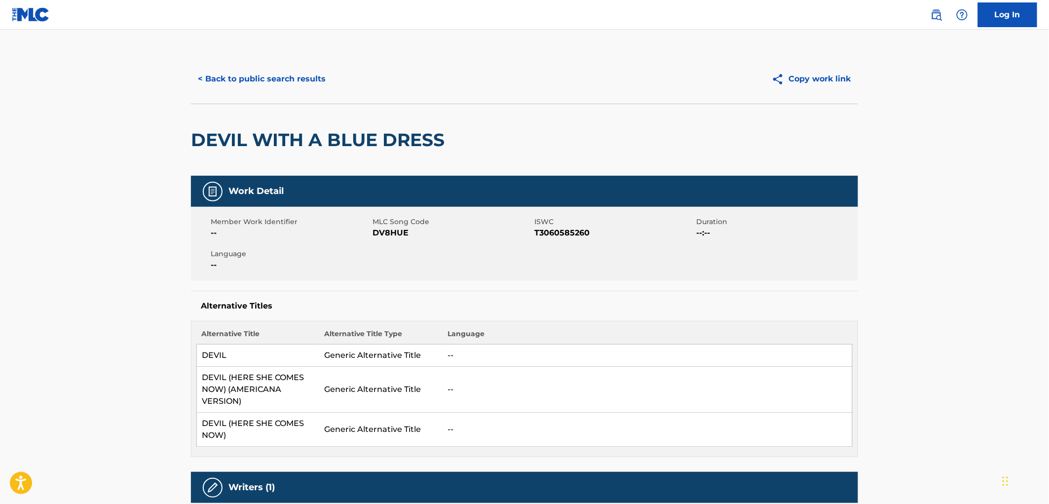
click at [294, 84] on button "< Back to public search results" at bounding box center [262, 79] width 142 height 25
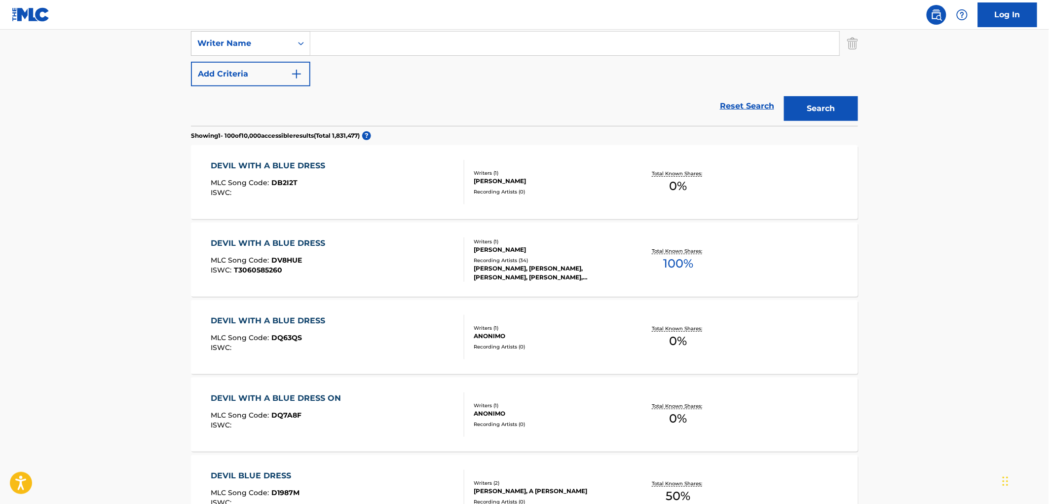
scroll to position [329, 0]
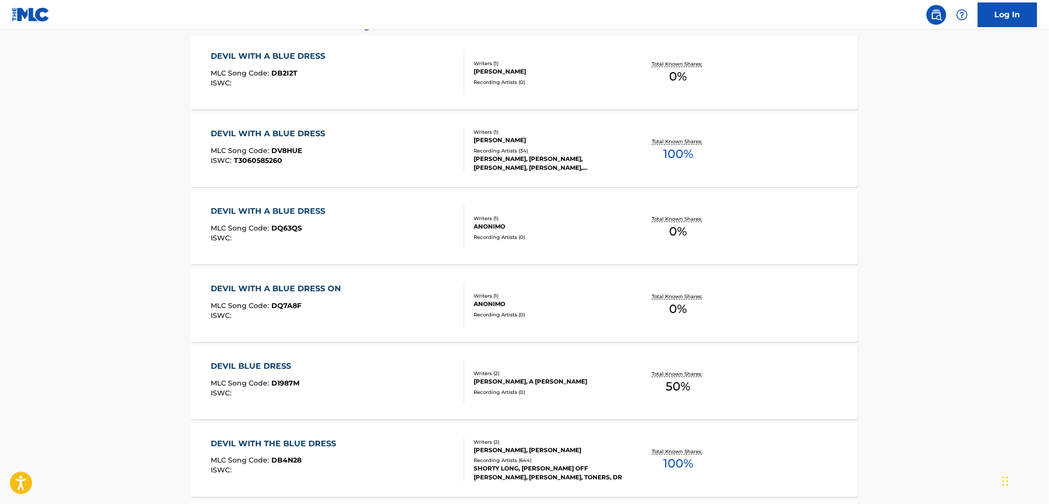
click at [534, 444] on div "Writers ( 2 )" at bounding box center [548, 441] width 149 height 7
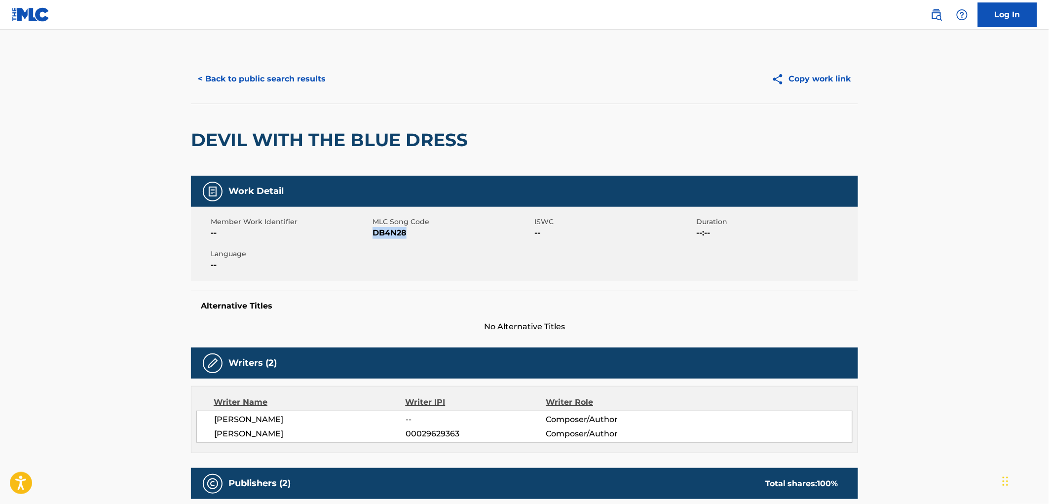
drag, startPoint x: 416, startPoint y: 232, endPoint x: 373, endPoint y: 232, distance: 43.4
click at [373, 232] on span "DB4N28" at bounding box center [451, 233] width 159 height 12
click at [270, 82] on button "< Back to public search results" at bounding box center [262, 79] width 142 height 25
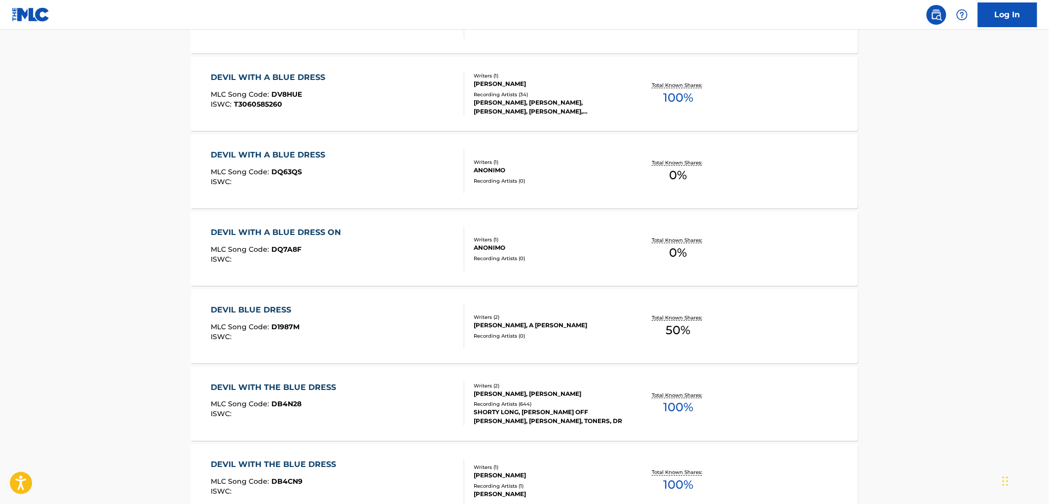
scroll to position [165, 0]
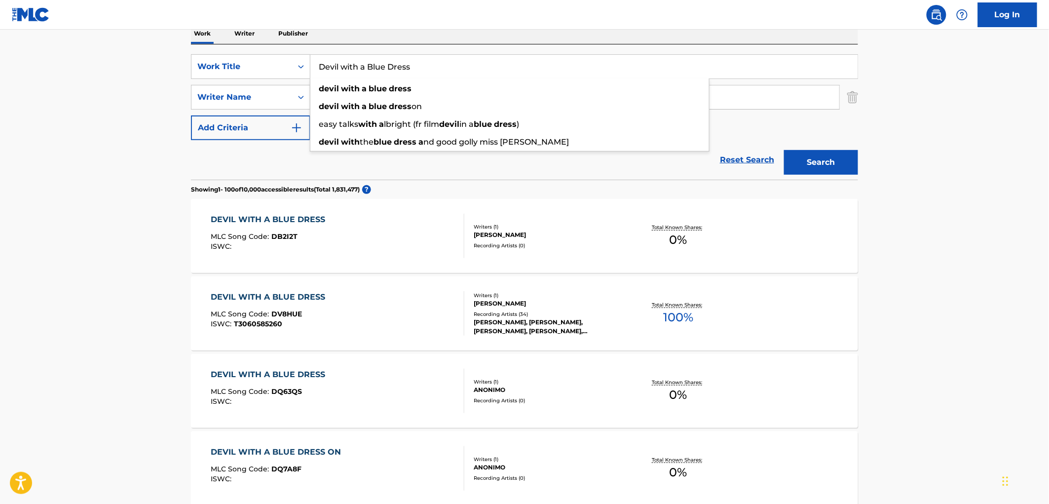
drag, startPoint x: 321, startPoint y: 68, endPoint x: 440, endPoint y: 72, distance: 119.4
click at [440, 72] on input "Devil with a Blue Dress" at bounding box center [583, 67] width 547 height 24
paste input "Bongo Rock [Rerecorded]"
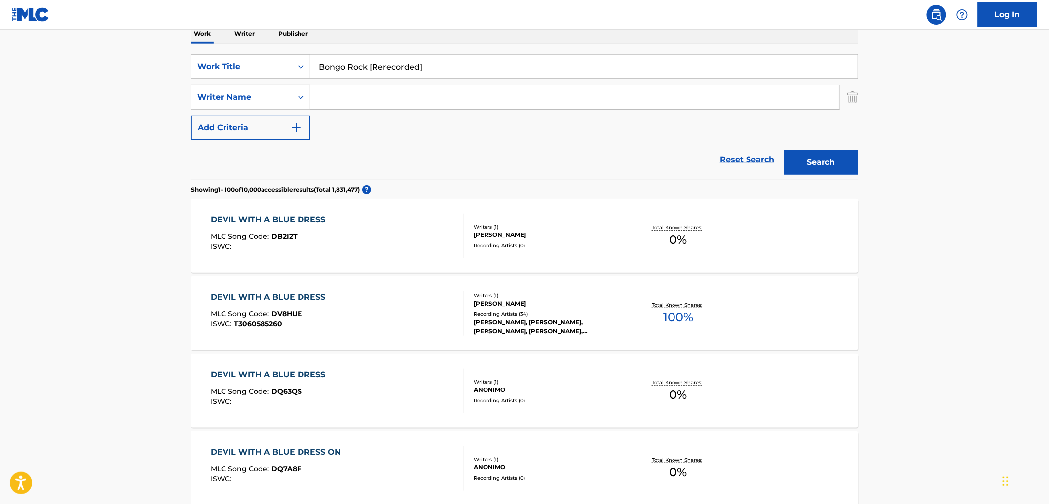
drag, startPoint x: 367, startPoint y: 63, endPoint x: 468, endPoint y: 75, distance: 101.3
click at [468, 75] on input "Bongo Rock [Rerecorded]" at bounding box center [583, 67] width 547 height 24
drag, startPoint x: 368, startPoint y: 66, endPoint x: 288, endPoint y: 69, distance: 81.0
click at [288, 69] on div "SearchWithCriteria6ee5100d-a4c7-48a9-8f1a-e47075593246 Work Title Bongo Rock bo…" at bounding box center [524, 66] width 667 height 25
type input "Bongo Rock"
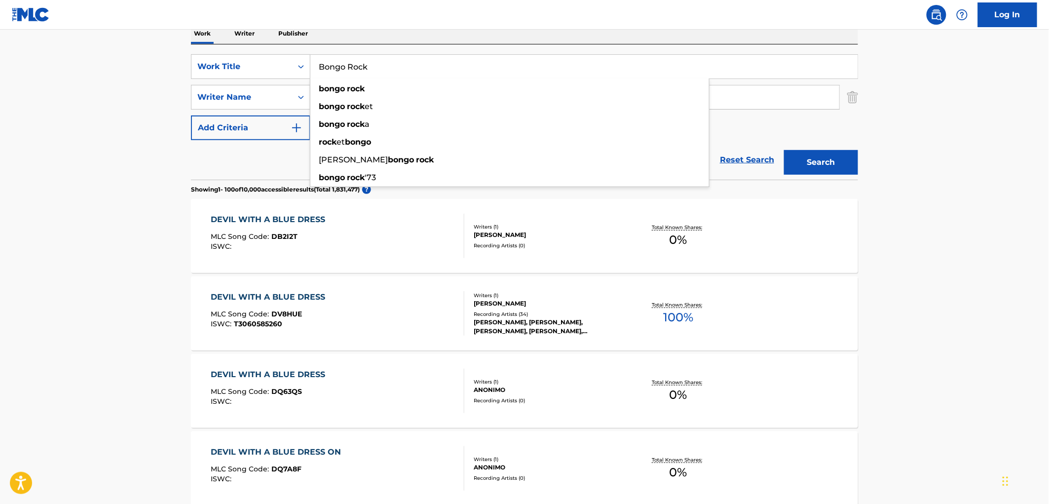
click at [796, 164] on button "Search" at bounding box center [821, 162] width 74 height 25
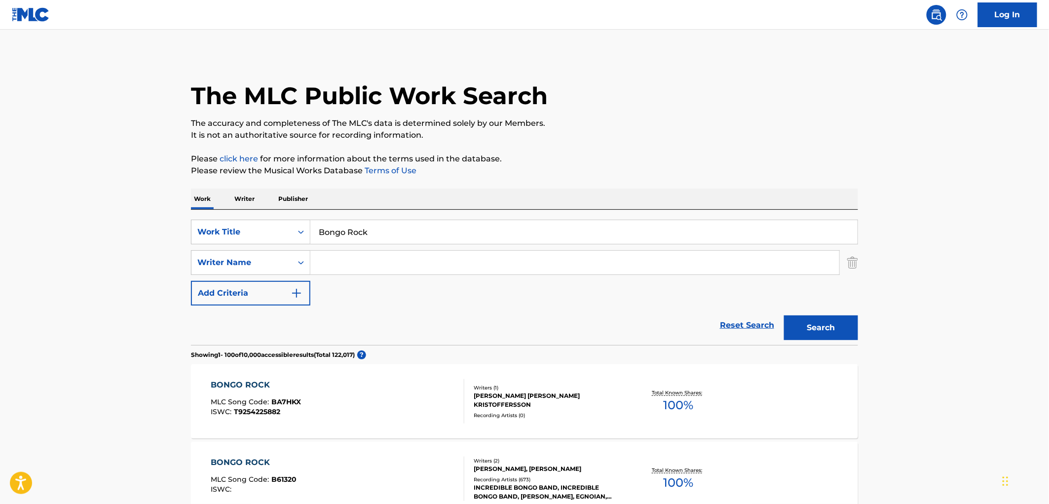
click at [516, 484] on div "INCREDIBLE BONGO BAND, INCREDIBLE BONGO BAND, [PERSON_NAME], EGNOIAN, [PERSON_N…" at bounding box center [548, 492] width 149 height 18
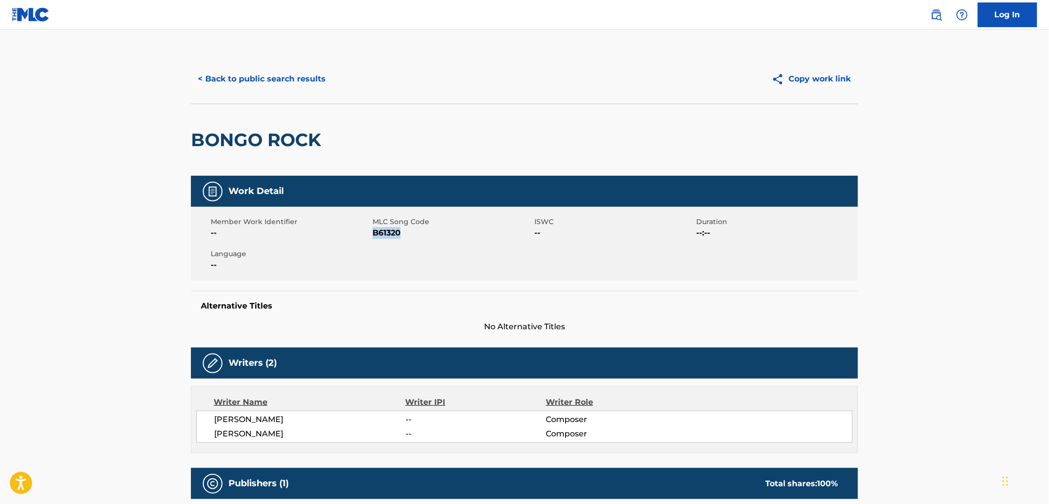
drag, startPoint x: 409, startPoint y: 232, endPoint x: 373, endPoint y: 229, distance: 36.6
click at [373, 229] on span "B61320" at bounding box center [451, 233] width 159 height 12
click at [284, 82] on button "< Back to public search results" at bounding box center [262, 79] width 142 height 25
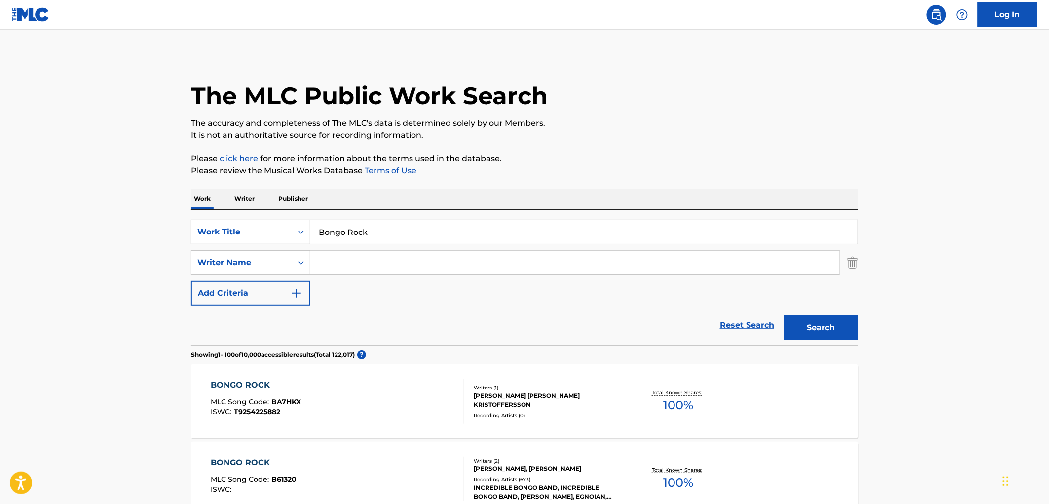
paste input "[PERSON_NAME]"
type input "[PERSON_NAME]"
drag, startPoint x: 385, startPoint y: 232, endPoint x: 295, endPoint y: 237, distance: 90.4
click at [273, 235] on div "SearchWithCriteria6ee5100d-a4c7-48a9-8f1a-e47075593246 Work Title Bongo Rock bo…" at bounding box center [524, 232] width 667 height 25
paste input "Fallen"
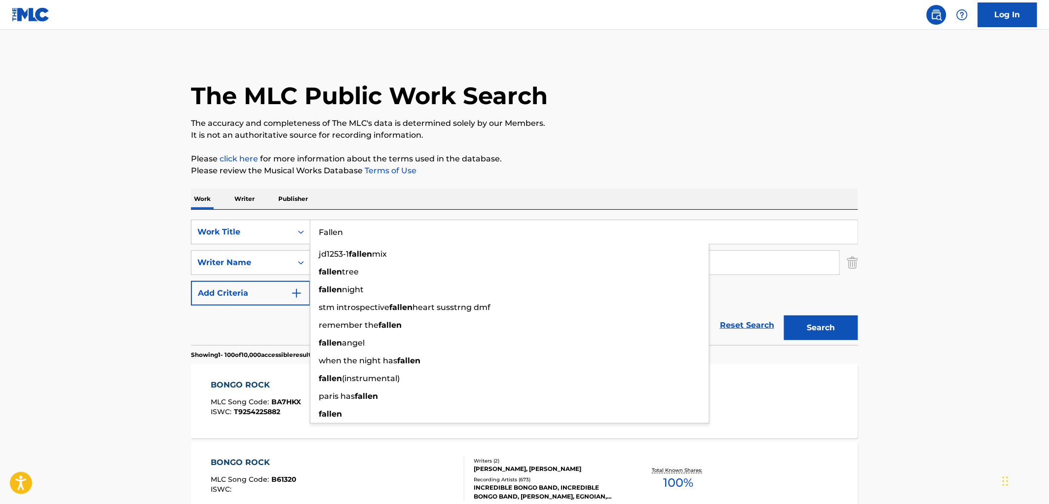
click at [763, 162] on p "Please click here for more information about the terms used in the database." at bounding box center [524, 159] width 667 height 12
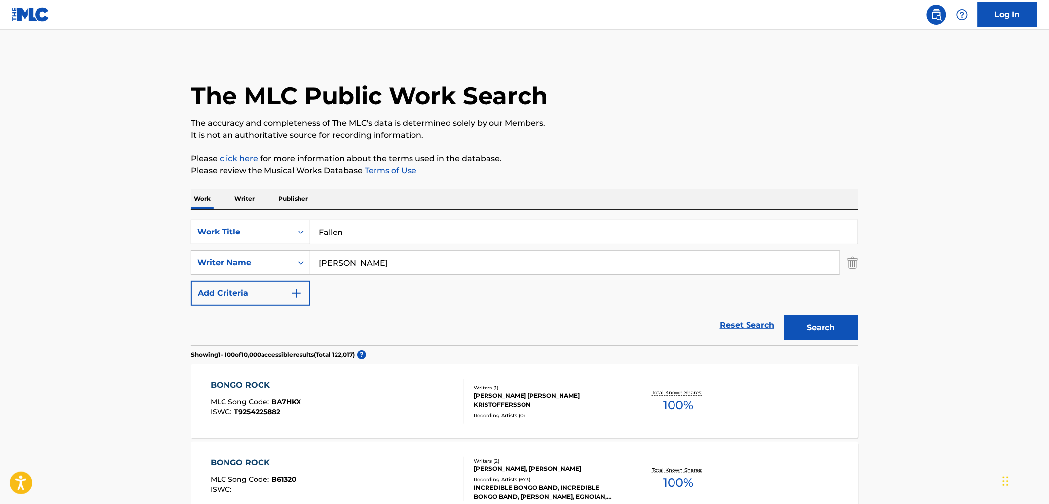
click at [844, 323] on button "Search" at bounding box center [821, 327] width 74 height 25
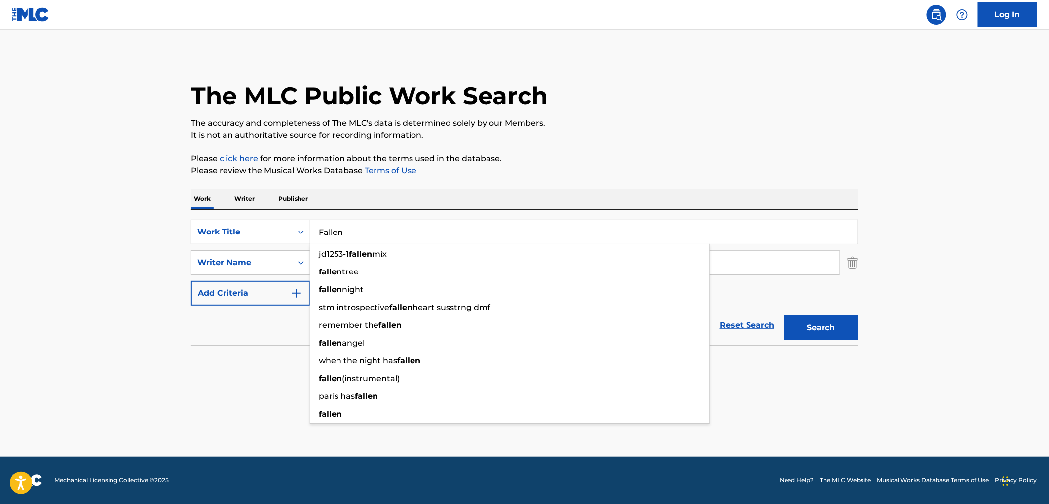
drag, startPoint x: 321, startPoint y: 232, endPoint x: 347, endPoint y: 232, distance: 26.6
click at [347, 232] on input "Fallen" at bounding box center [583, 232] width 547 height 24
paste input "Bestfriend"
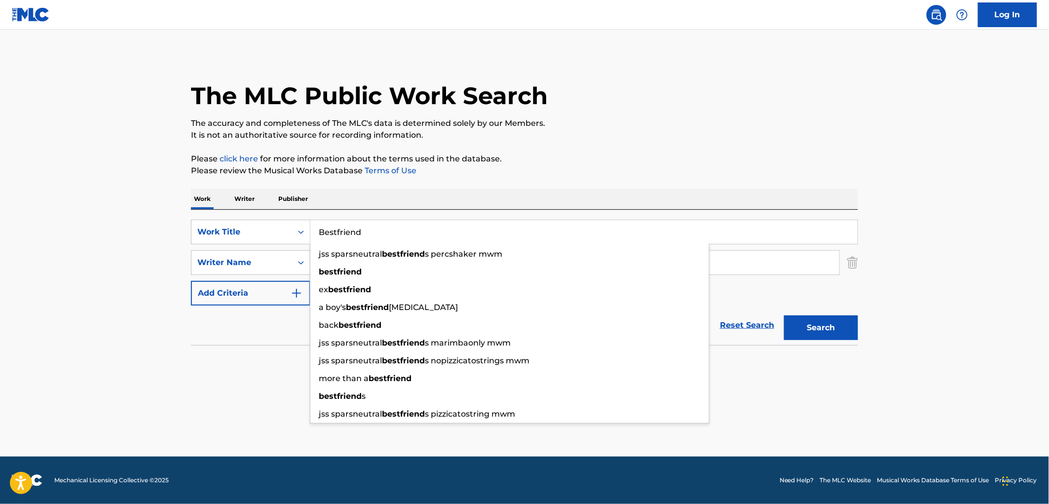
type input "Bestfriend"
click at [460, 194] on div "Work Writer Publisher" at bounding box center [524, 198] width 667 height 21
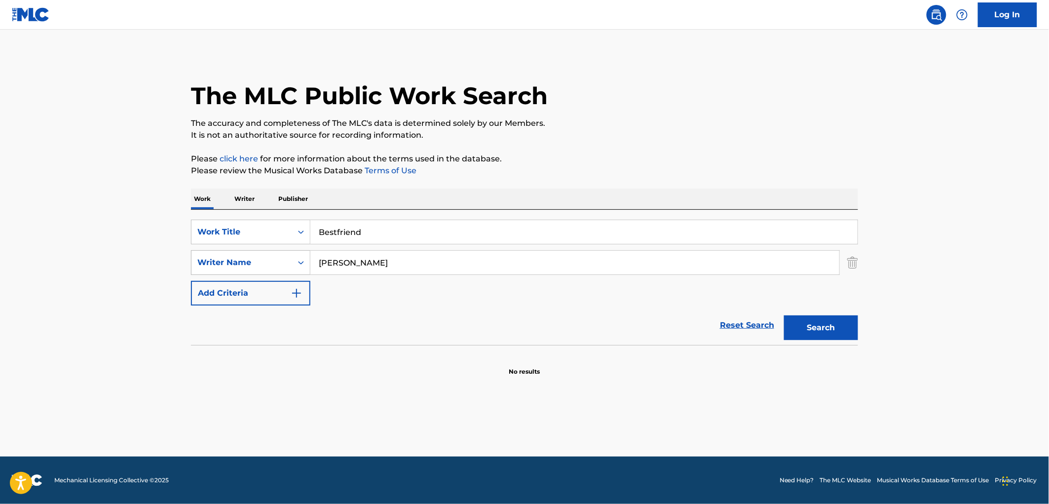
drag, startPoint x: 424, startPoint y: 262, endPoint x: 226, endPoint y: 258, distance: 198.3
click at [226, 258] on div "SearchWithCriteria3ebb79f1-d5e9-4445-b456-67e96823deb7 Writer Name [PERSON_NAME]" at bounding box center [524, 262] width 667 height 25
click at [784, 315] on button "Search" at bounding box center [821, 327] width 74 height 25
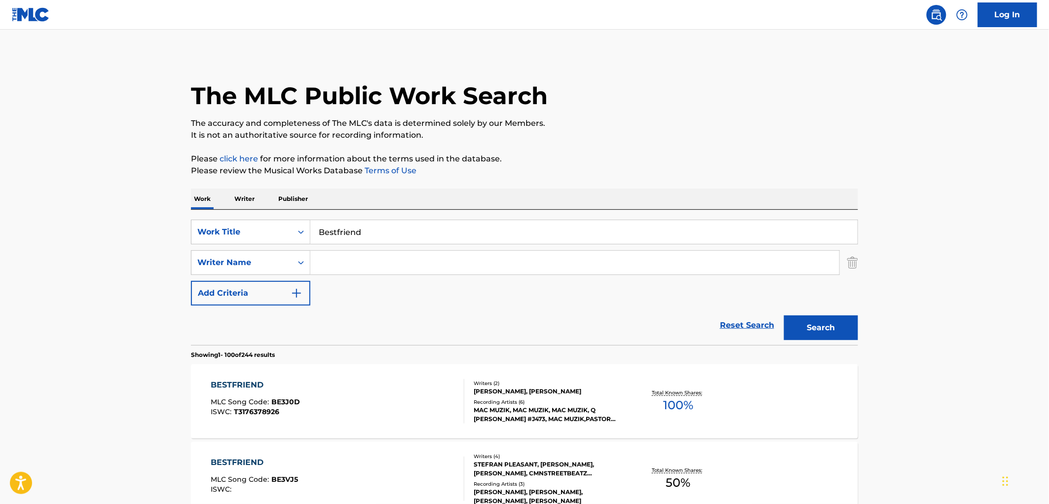
paste input "Prince [PERSON_NAME]"
type input "Prince [PERSON_NAME]"
click at [834, 332] on button "Search" at bounding box center [821, 327] width 74 height 25
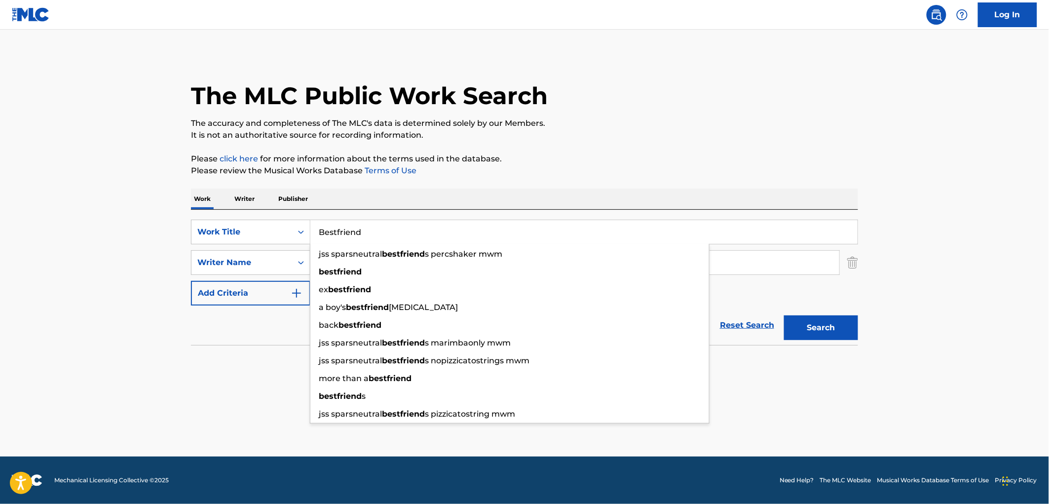
drag, startPoint x: 318, startPoint y: 230, endPoint x: 376, endPoint y: 230, distance: 57.7
click at [376, 230] on input "Bestfriend" at bounding box center [583, 232] width 547 height 24
paste input "Just About Over You [Radio Edit / VAVO Remix]"
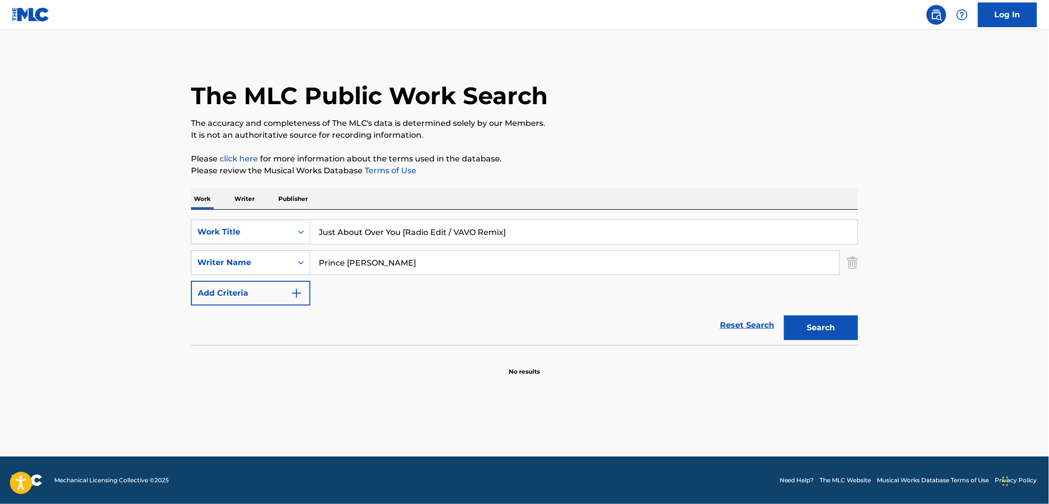
drag, startPoint x: 399, startPoint y: 232, endPoint x: 564, endPoint y: 235, distance: 165.8
click at [564, 235] on input "Just About Over You [Radio Edit / VAVO Remix]" at bounding box center [583, 232] width 547 height 24
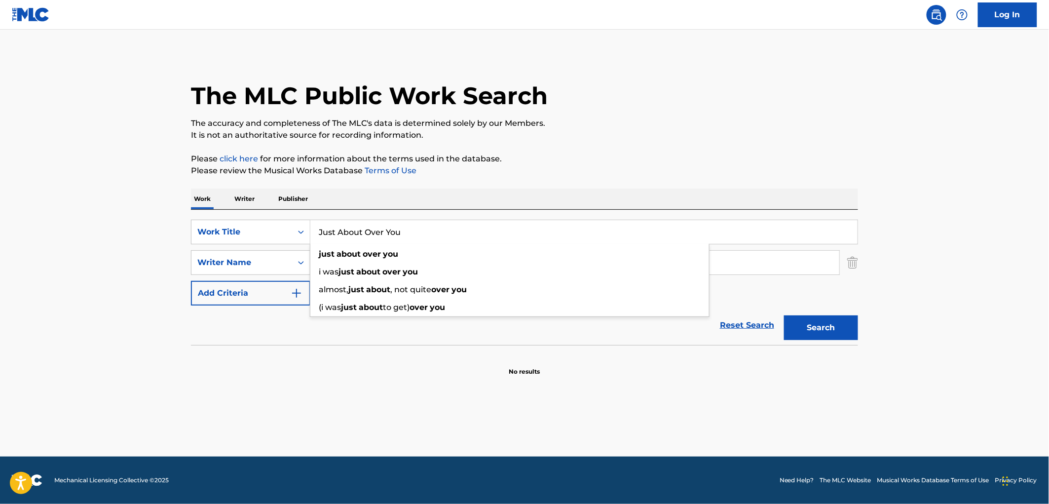
type input "Just About Over You"
click at [653, 35] on main "The MLC Public Work Search The accuracy and completeness of The MLC's data is d…" at bounding box center [524, 243] width 1049 height 427
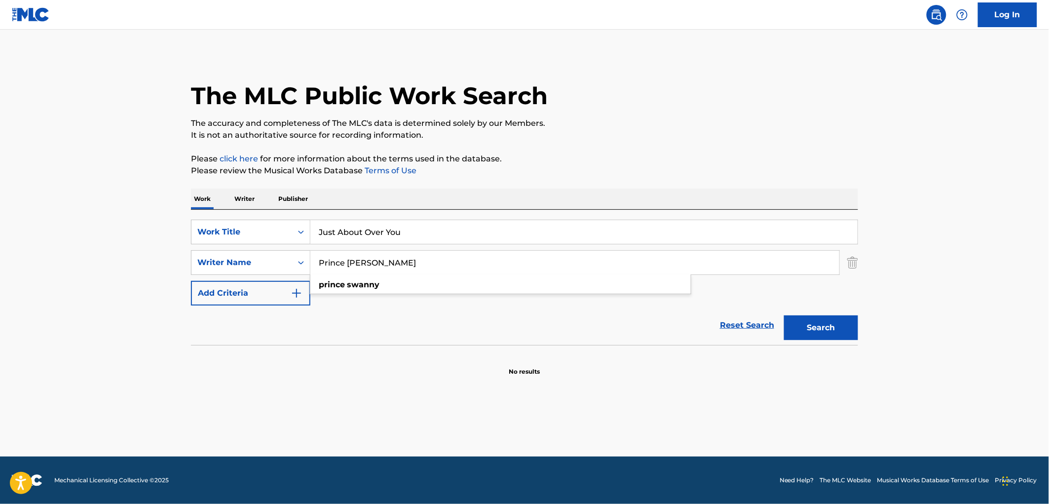
drag, startPoint x: 408, startPoint y: 263, endPoint x: 145, endPoint y: 267, distance: 263.9
click at [145, 267] on main "The MLC Public Work Search The accuracy and completeness of The MLC's data is d…" at bounding box center [524, 243] width 1049 height 427
click at [784, 315] on button "Search" at bounding box center [821, 327] width 74 height 25
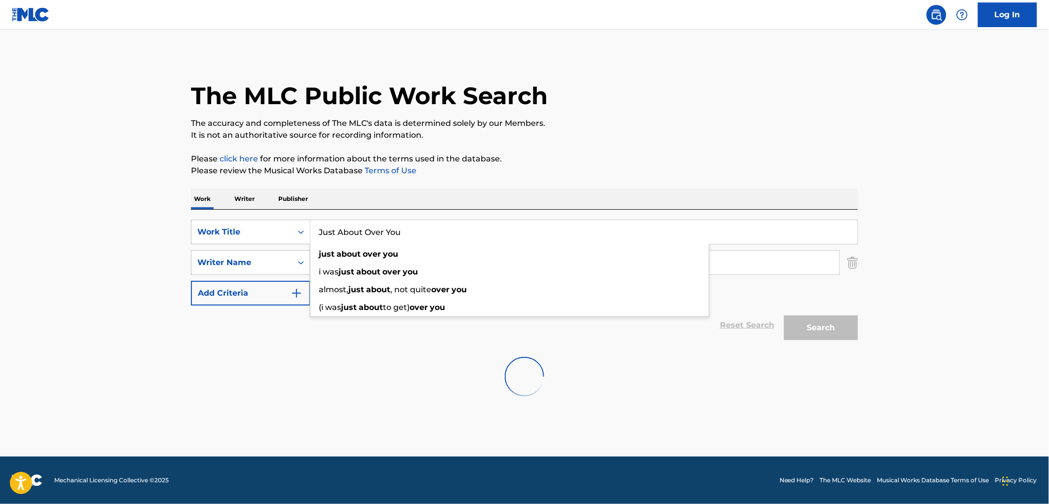
drag, startPoint x: 317, startPoint y: 232, endPoint x: 419, endPoint y: 234, distance: 102.1
click at [440, 232] on input "Just About Over You" at bounding box center [583, 232] width 547 height 24
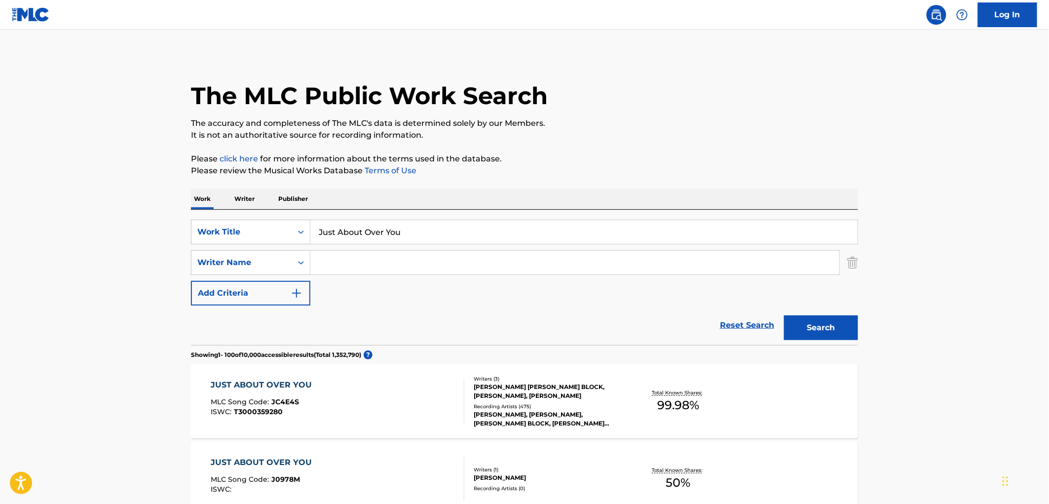
click at [535, 401] on div "Writers ( 3 ) [PERSON_NAME] [PERSON_NAME] BLOCK, [PERSON_NAME], [PERSON_NAME] R…" at bounding box center [543, 401] width 158 height 53
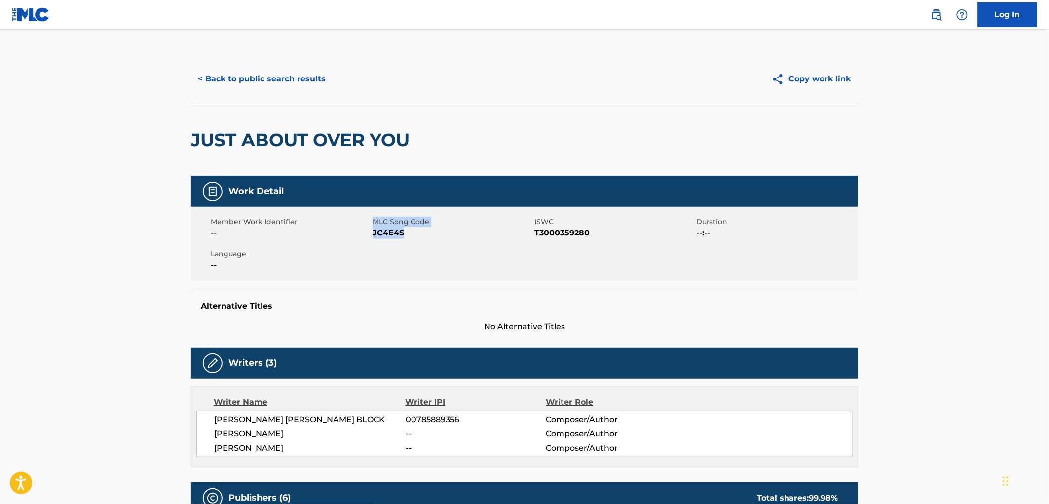
drag, startPoint x: 362, startPoint y: 232, endPoint x: 339, endPoint y: 232, distance: 22.7
click at [339, 232] on div "Member Work Identifier -- MLC Song Code JC4E4S ISWC T3000359280 Duration --:-- …" at bounding box center [524, 244] width 667 height 74
click at [381, 235] on span "JC4E4S" at bounding box center [451, 233] width 159 height 12
drag, startPoint x: 373, startPoint y: 234, endPoint x: 403, endPoint y: 233, distance: 30.1
click at [403, 233] on span "JC4E4S" at bounding box center [451, 233] width 159 height 12
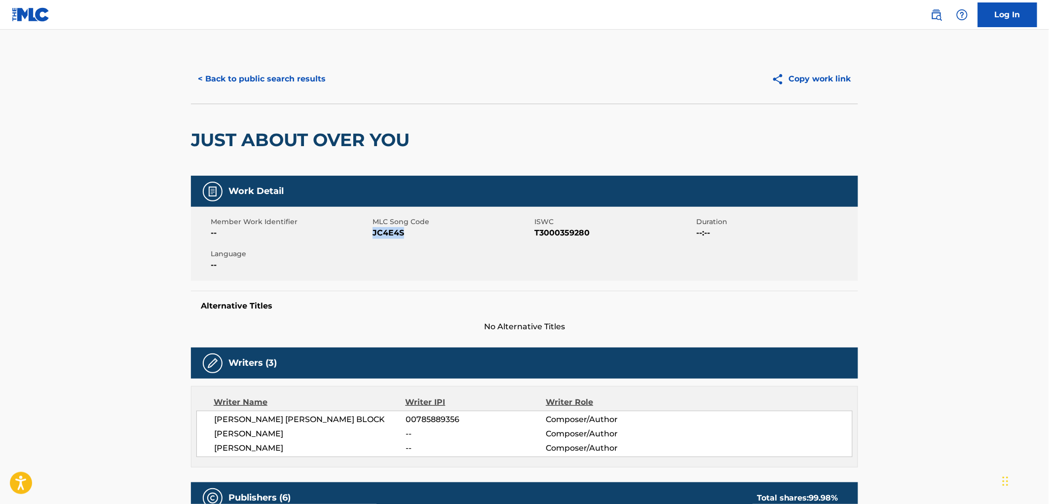
click at [258, 70] on button "< Back to public search results" at bounding box center [262, 79] width 142 height 25
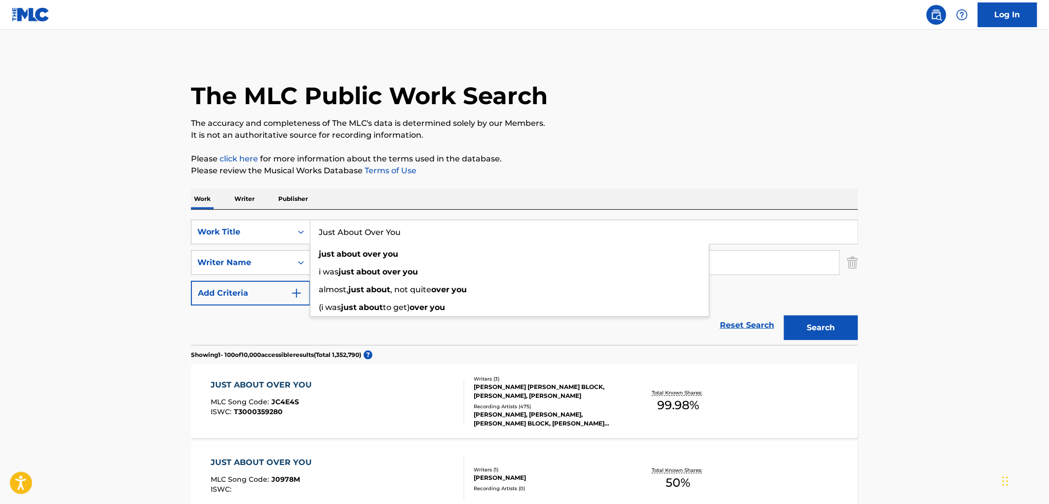
drag, startPoint x: 316, startPoint y: 234, endPoint x: 411, endPoint y: 237, distance: 95.3
click at [411, 237] on input "Just About Over You" at bounding box center [583, 232] width 547 height 24
paste input "Good Weed"
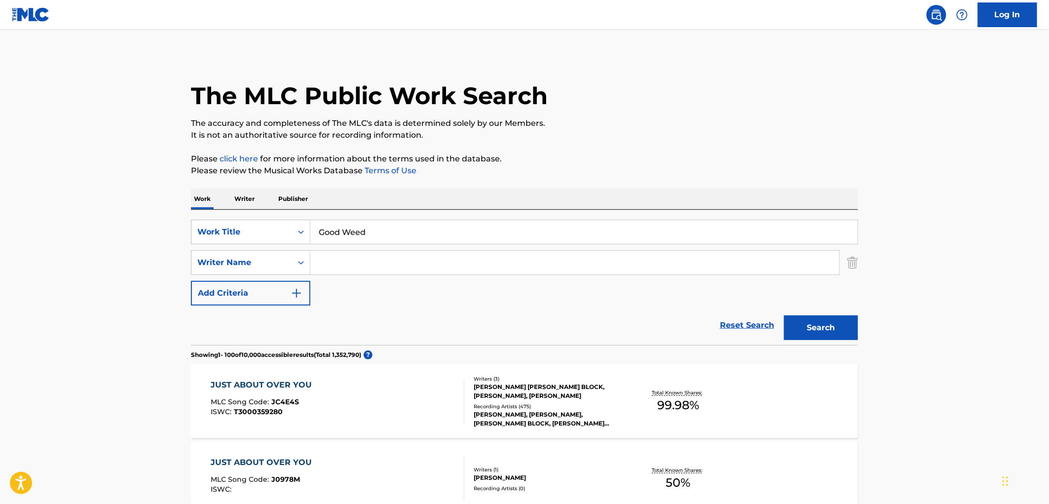
click at [837, 333] on button "Search" at bounding box center [821, 327] width 74 height 25
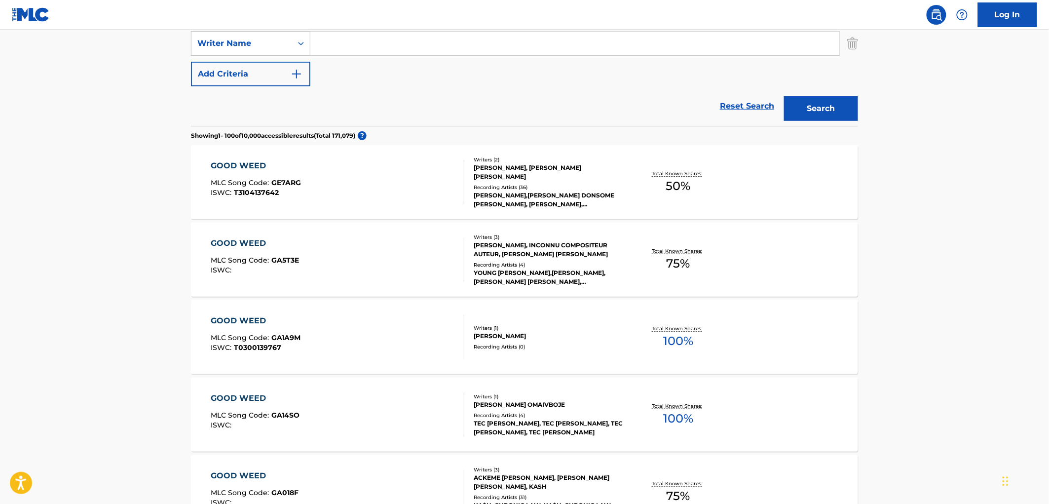
scroll to position [164, 0]
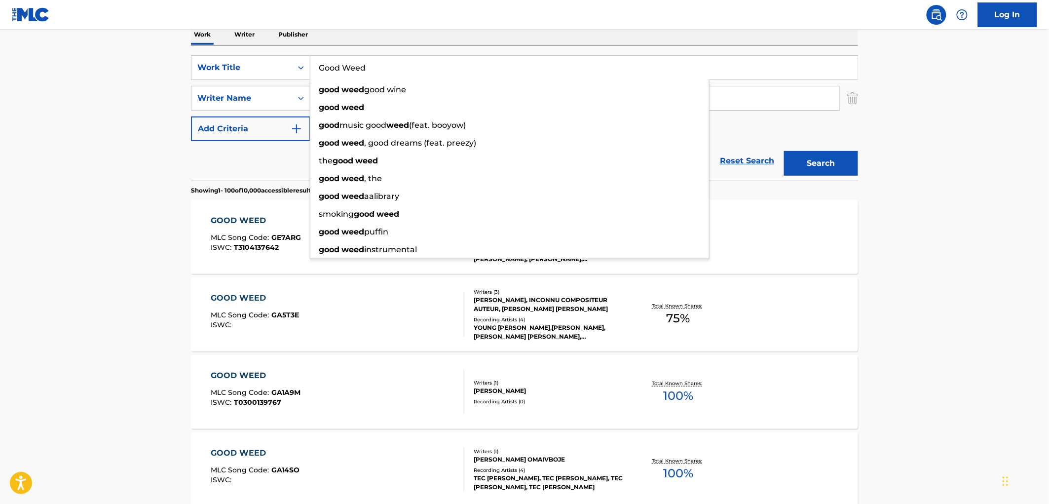
drag, startPoint x: 345, startPoint y: 61, endPoint x: 377, endPoint y: 64, distance: 32.2
click at [377, 64] on input "Good Weed" at bounding box center [583, 68] width 547 height 24
click at [362, 64] on input "Good Weed" at bounding box center [583, 68] width 547 height 24
drag, startPoint x: 351, startPoint y: 66, endPoint x: 314, endPoint y: 67, distance: 37.5
click at [314, 67] on input "Good Weed" at bounding box center [583, 68] width 547 height 24
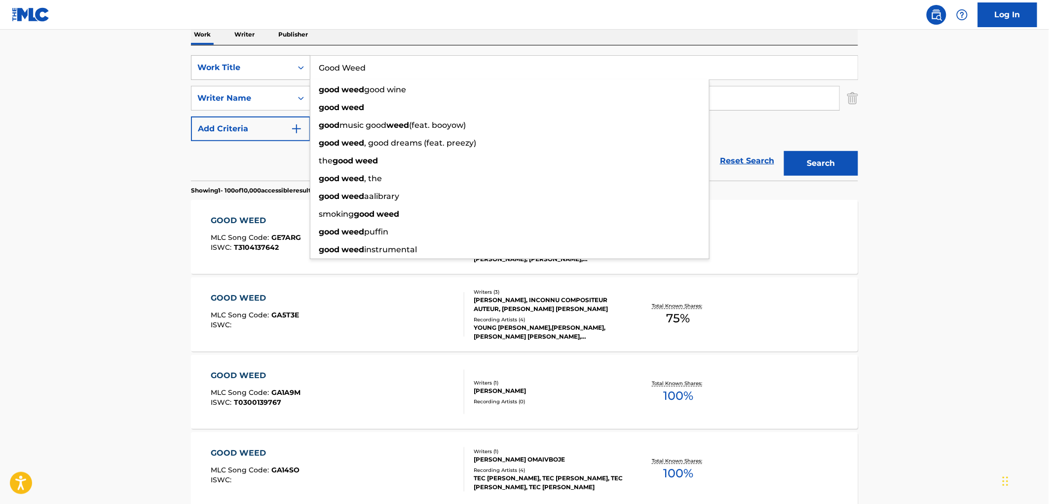
drag, startPoint x: 370, startPoint y: 68, endPoint x: 297, endPoint y: 68, distance: 73.0
click at [297, 68] on div "SearchWithCriteria6ee5100d-a4c7-48a9-8f1a-e47075593246 Work Title Good Weed goo…" at bounding box center [524, 67] width 667 height 25
paste input "uge Away"
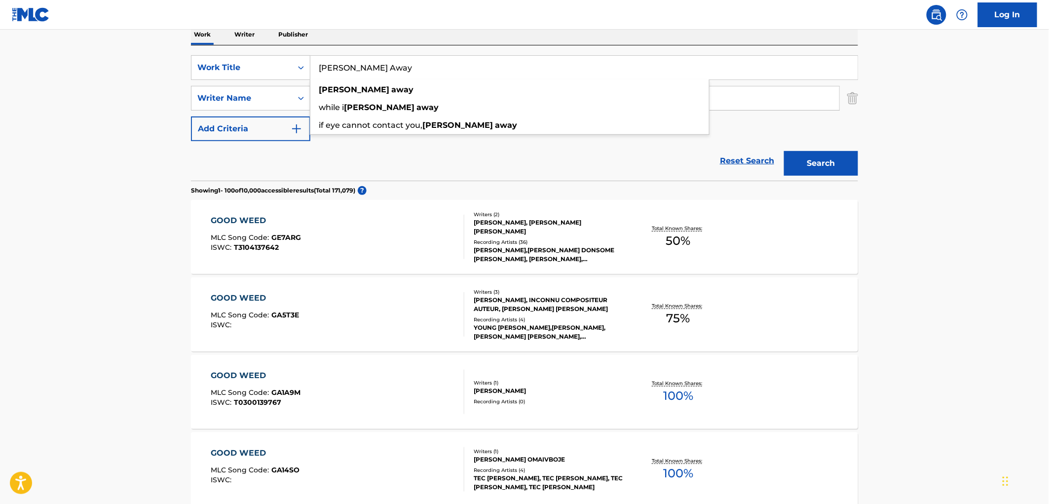
click at [824, 161] on button "Search" at bounding box center [821, 163] width 74 height 25
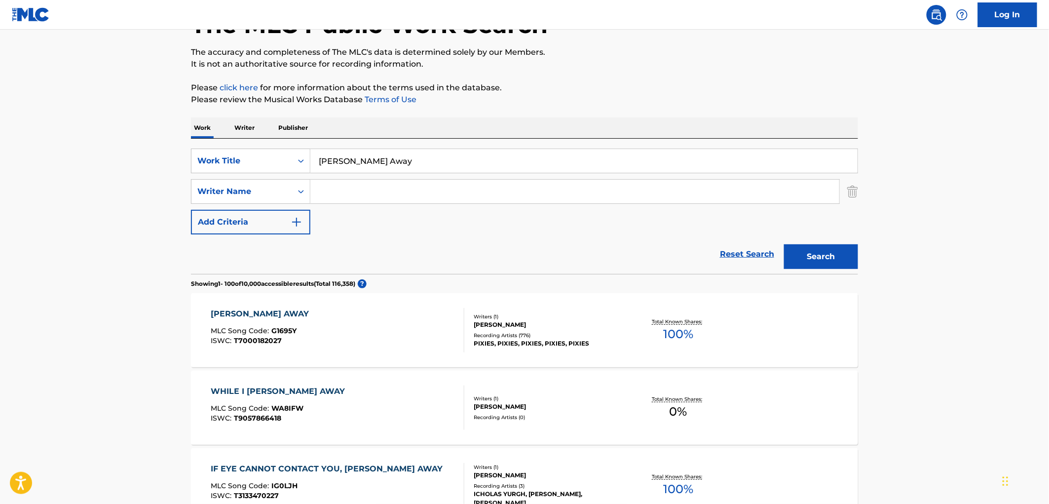
scroll to position [0, 0]
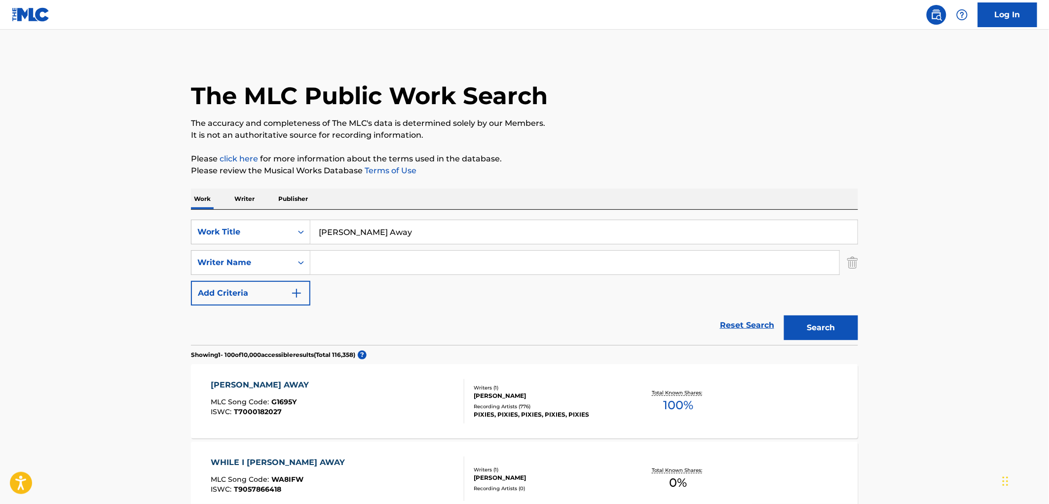
drag, startPoint x: 398, startPoint y: 234, endPoint x: 366, endPoint y: 243, distance: 33.1
click at [284, 234] on div "SearchWithCriteria6ee5100d-a4c7-48a9-8f1a-e47075593246 Work Title [PERSON_NAME]…" at bounding box center [524, 232] width 667 height 25
paste input "Non-Existence"
click at [337, 230] on input "Non-Existence" at bounding box center [583, 232] width 547 height 24
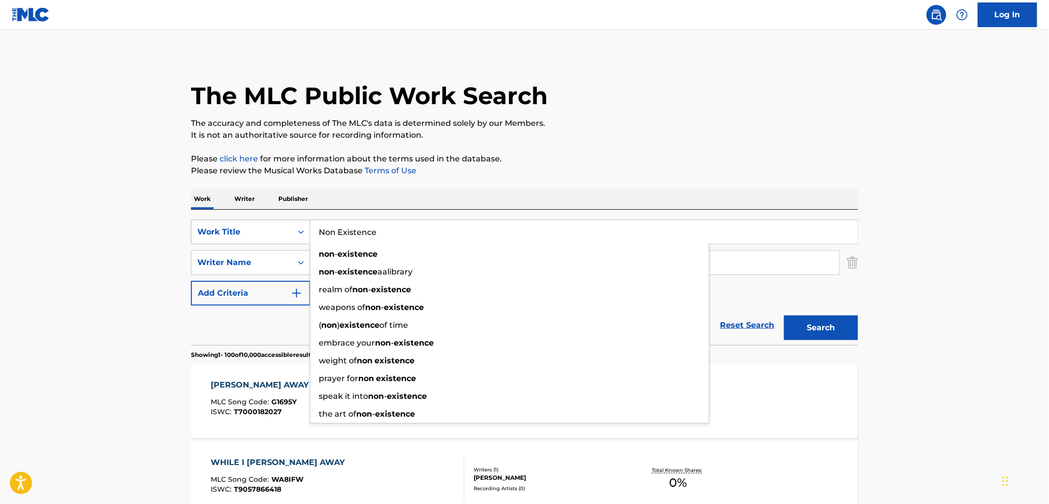
drag, startPoint x: 376, startPoint y: 230, endPoint x: 305, endPoint y: 231, distance: 71.5
click at [303, 229] on div "SearchWithCriteria6ee5100d-a4c7-48a9-8f1a-e47075593246 Work Title Non Existence…" at bounding box center [524, 232] width 667 height 25
type input "Non Existence"
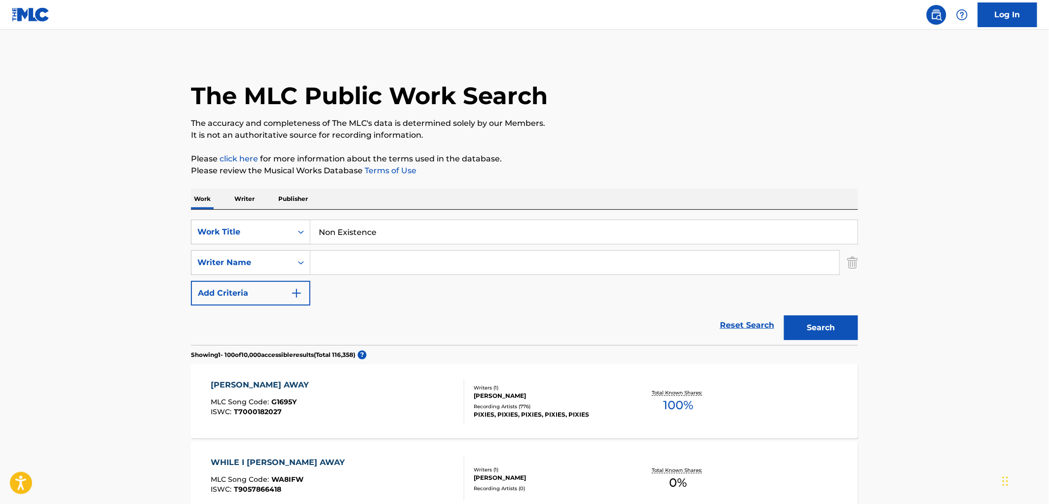
click at [819, 326] on button "Search" at bounding box center [821, 327] width 74 height 25
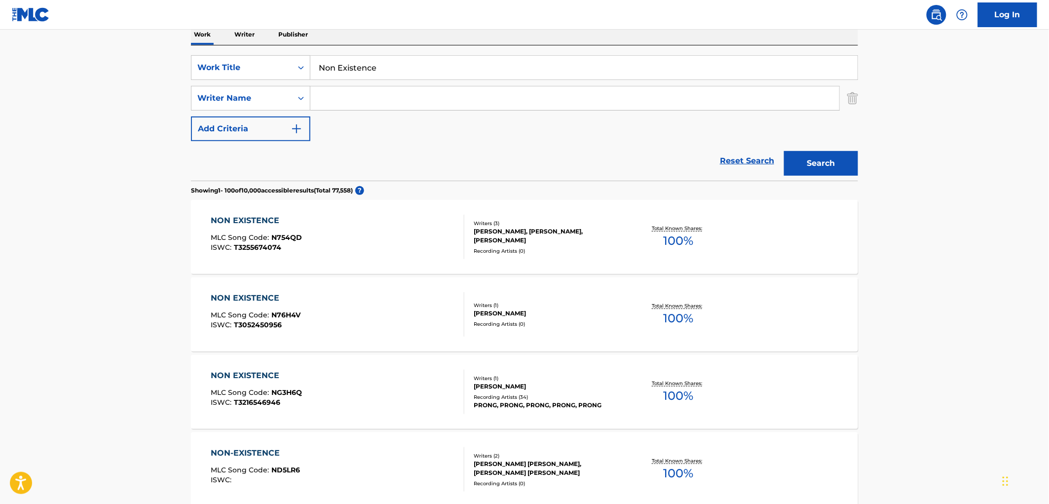
scroll to position [219, 0]
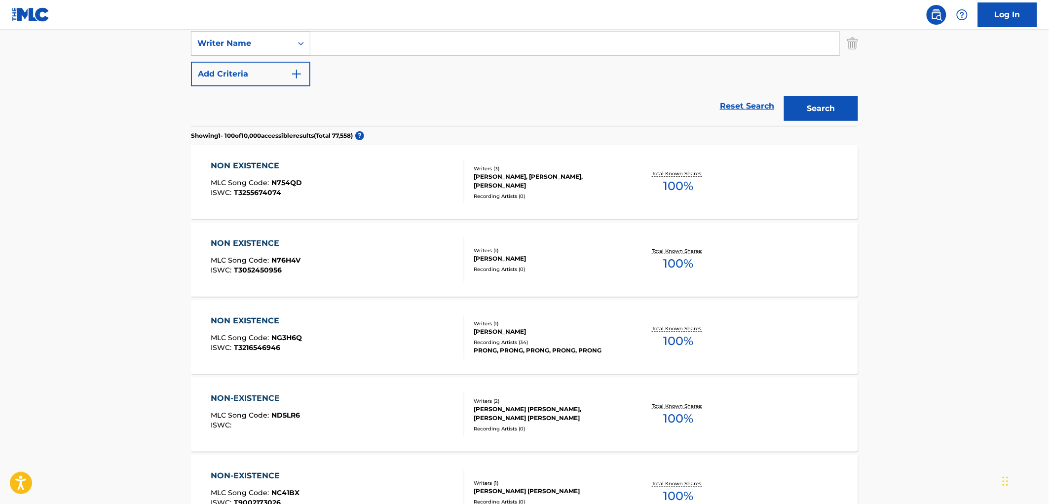
click at [531, 329] on div "[PERSON_NAME]" at bounding box center [548, 331] width 149 height 9
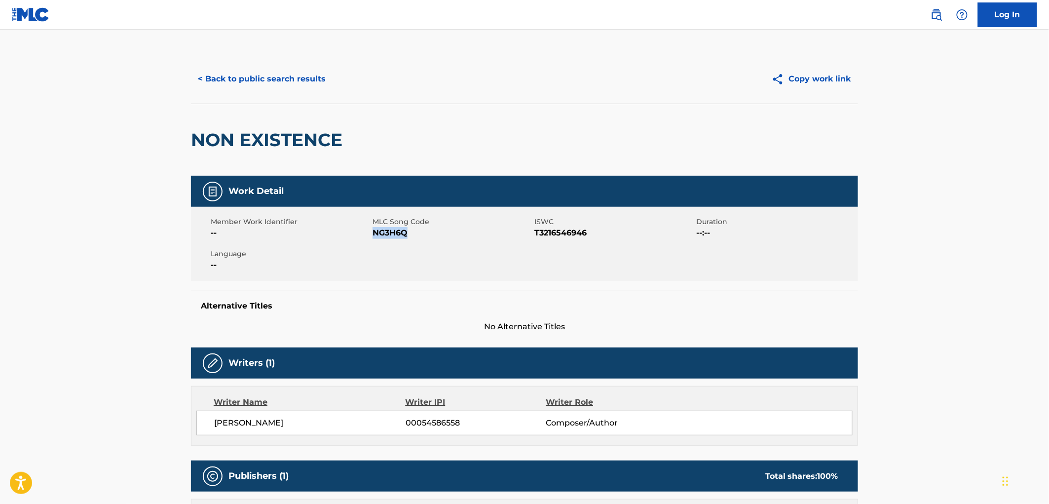
drag, startPoint x: 421, startPoint y: 231, endPoint x: 374, endPoint y: 232, distance: 46.9
click at [374, 232] on span "NG3H6Q" at bounding box center [451, 233] width 159 height 12
click at [276, 82] on button "< Back to public search results" at bounding box center [262, 79] width 142 height 25
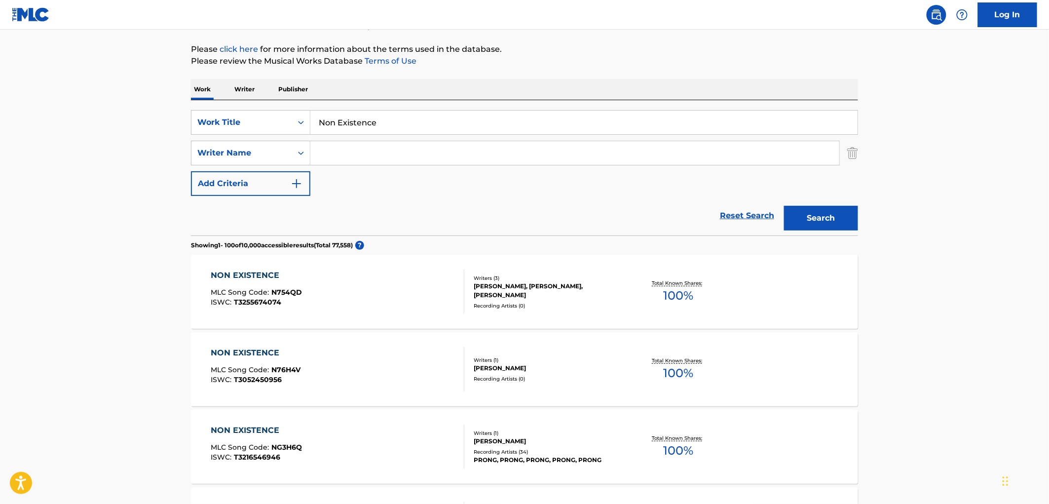
scroll to position [55, 0]
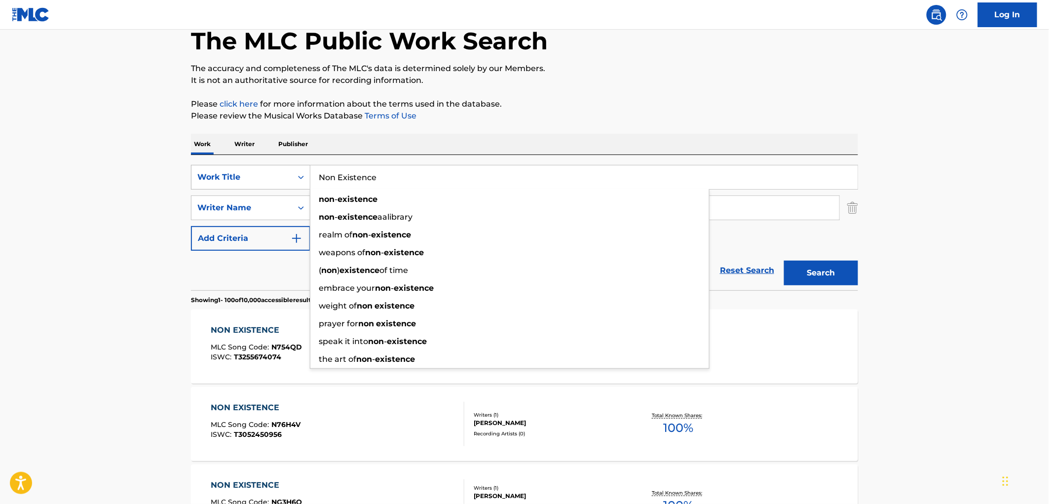
drag, startPoint x: 377, startPoint y: 180, endPoint x: 309, endPoint y: 177, distance: 68.2
click at [309, 177] on div "SearchWithCriteria6ee5100d-a4c7-48a9-8f1a-e47075593246 Work Title Non Existence…" at bounding box center [524, 177] width 667 height 25
paste input "Boots N Cats"
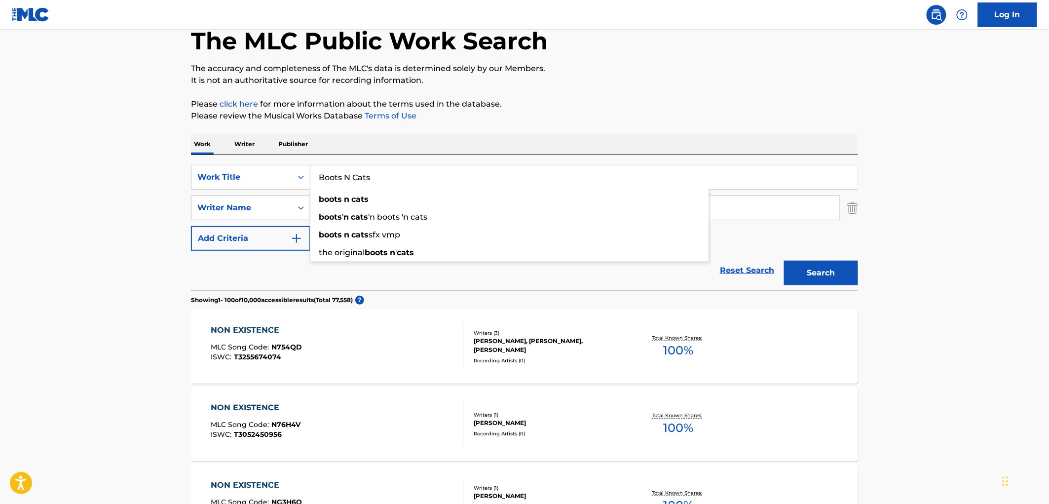
type input "Boots N Cats"
click at [560, 136] on div "Work Writer Publisher" at bounding box center [524, 144] width 667 height 21
click at [810, 262] on button "Search" at bounding box center [821, 272] width 74 height 25
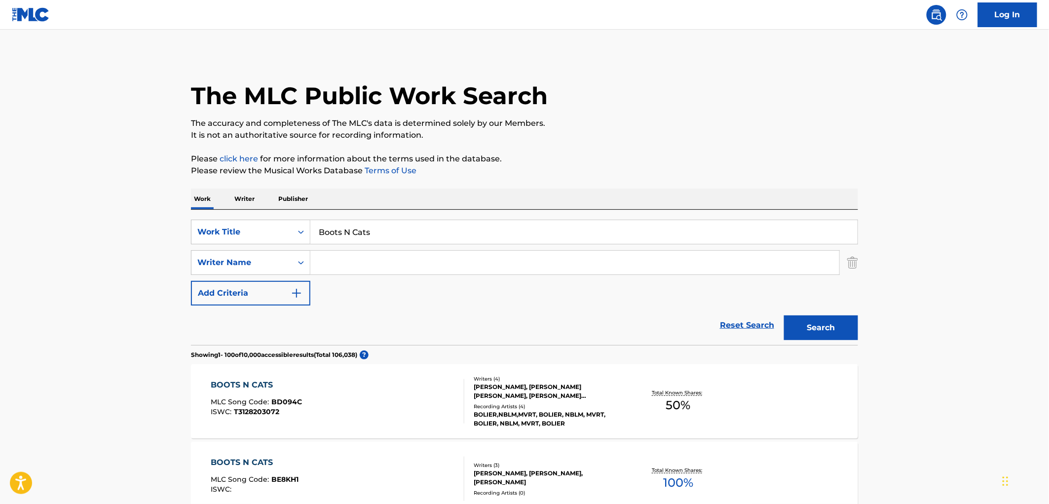
scroll to position [110, 0]
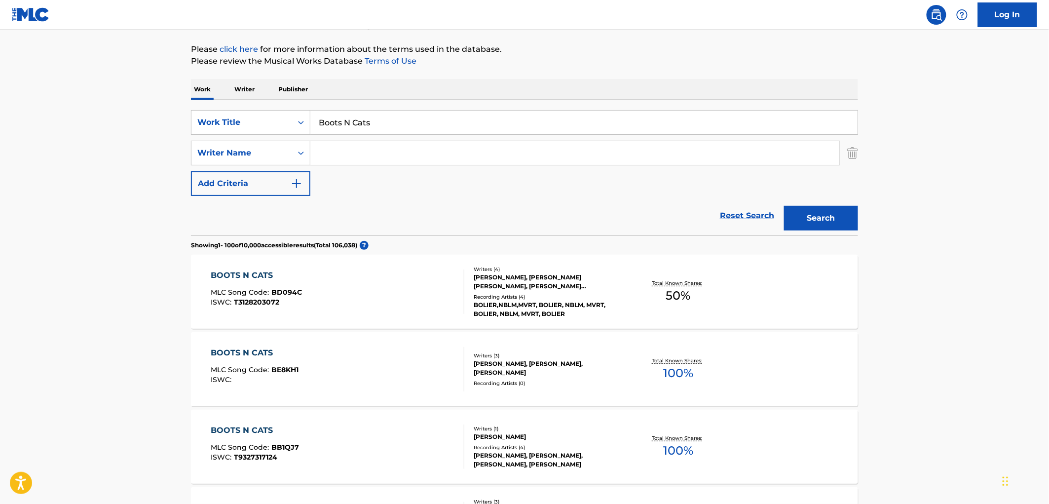
paste input "proppa"
type input "proppa"
click at [838, 211] on button "Search" at bounding box center [821, 218] width 74 height 25
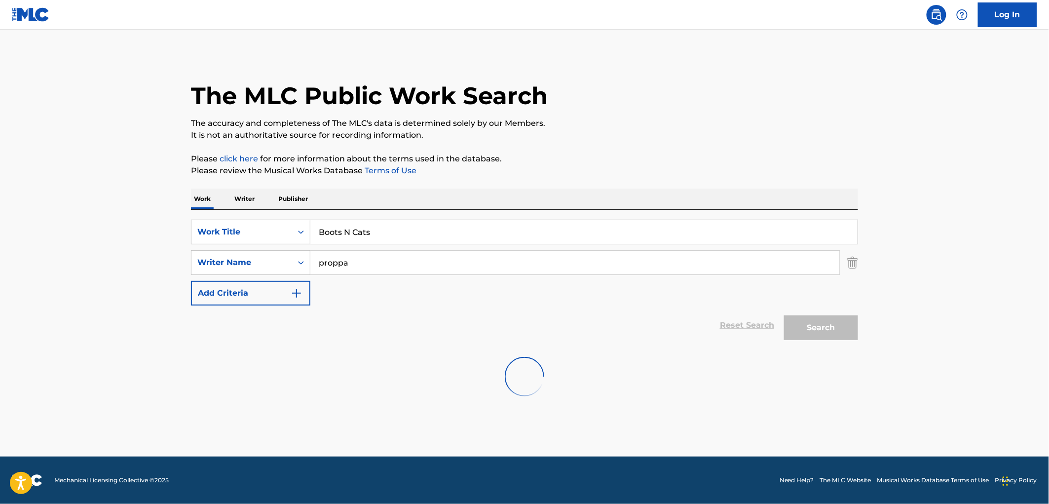
scroll to position [0, 0]
drag, startPoint x: 321, startPoint y: 230, endPoint x: 370, endPoint y: 232, distance: 49.4
click at [370, 232] on input "Boots N Cats" at bounding box center [583, 232] width 547 height 24
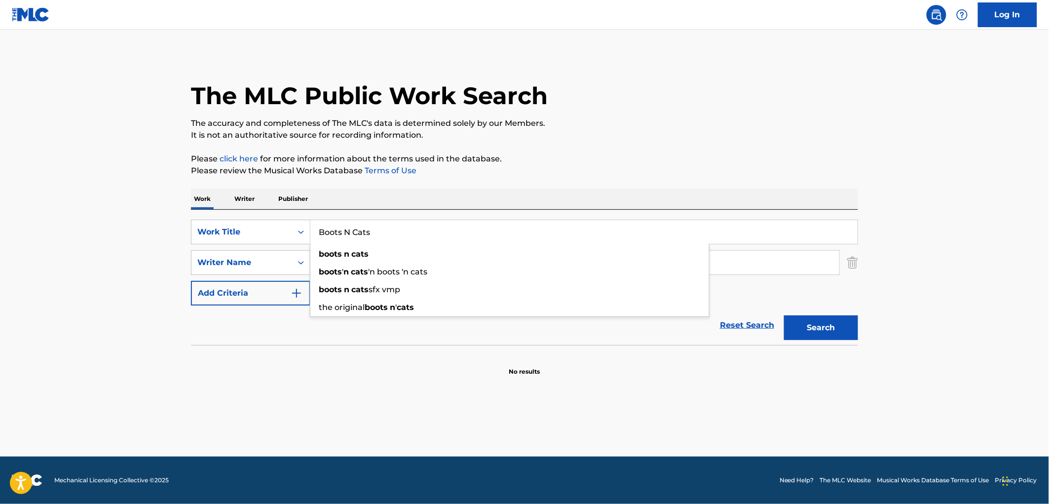
paste input "Little Ghost"
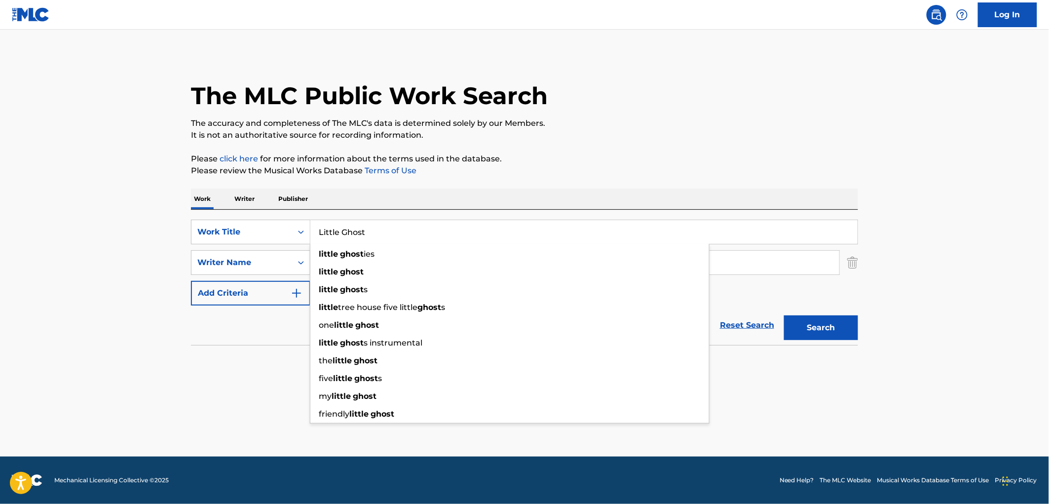
type input "Little Ghost"
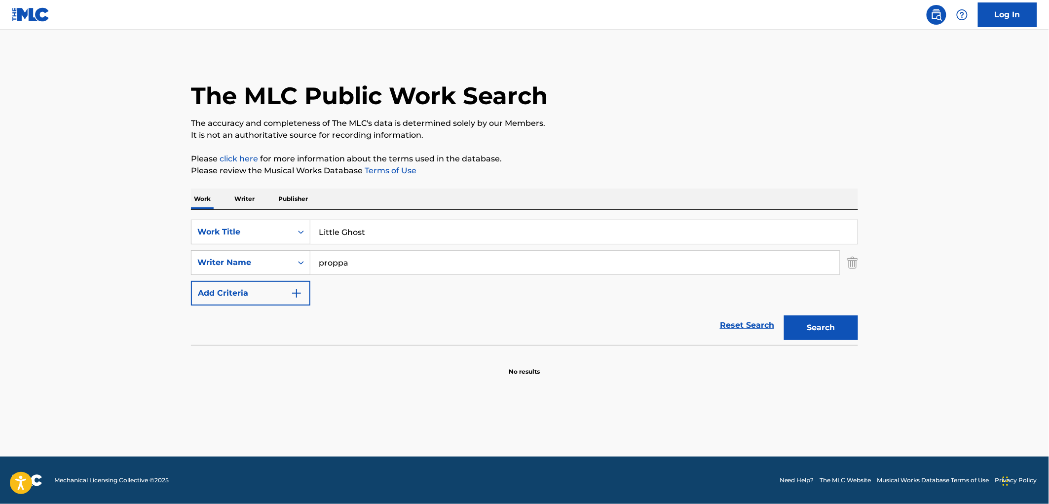
click at [244, 337] on div "Reset Search Search" at bounding box center [524, 324] width 667 height 39
drag, startPoint x: 354, startPoint y: 267, endPoint x: 268, endPoint y: 265, distance: 85.4
click at [268, 265] on div "SearchWithCriteria3ebb79f1-d5e9-4445-b456-67e96823deb7 Writer Name proppa" at bounding box center [524, 262] width 667 height 25
click at [784, 315] on button "Search" at bounding box center [821, 327] width 74 height 25
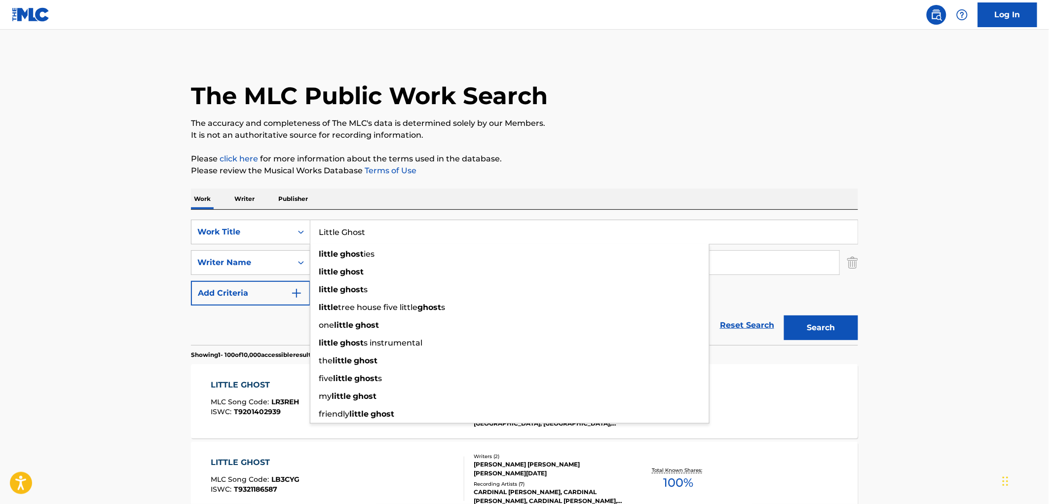
drag, startPoint x: 321, startPoint y: 230, endPoint x: 367, endPoint y: 244, distance: 48.4
click at [367, 244] on div "Little Ghost little ghost ies little ghost little ghost s little tree house fiv…" at bounding box center [583, 232] width 547 height 24
paste input "[PERSON_NAME]'s Mandolin"
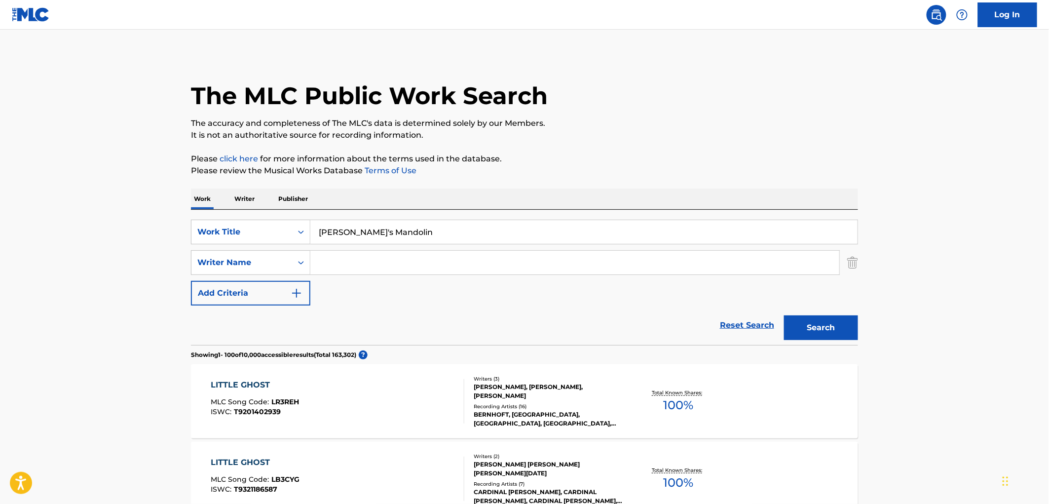
type input "[PERSON_NAME]'s Mandolin"
click at [672, 129] on p "It is not an authoritative source for recording information." at bounding box center [524, 135] width 667 height 12
click at [825, 327] on button "Search" at bounding box center [821, 327] width 74 height 25
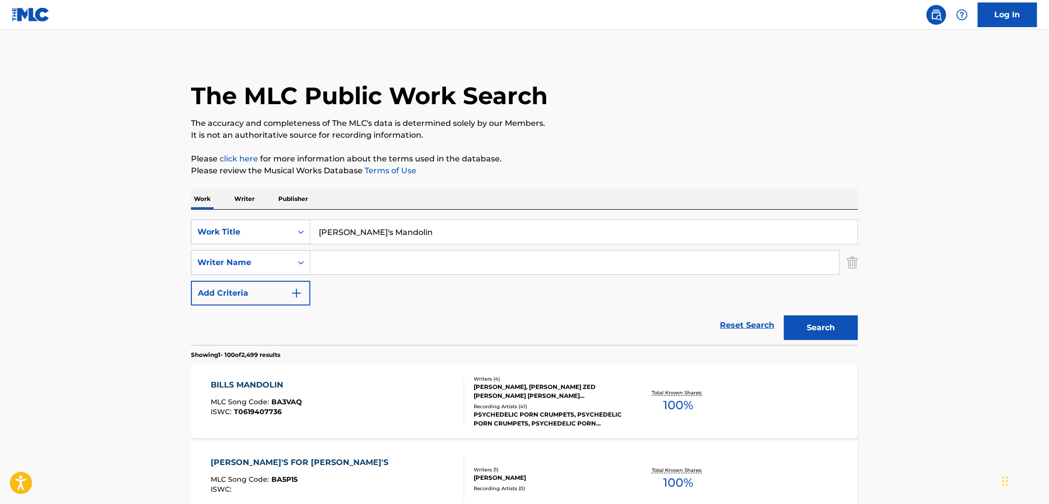
click at [540, 398] on div "[PERSON_NAME], [PERSON_NAME] ZED [PERSON_NAME] [PERSON_NAME] [PERSON_NAME]" at bounding box center [548, 391] width 149 height 18
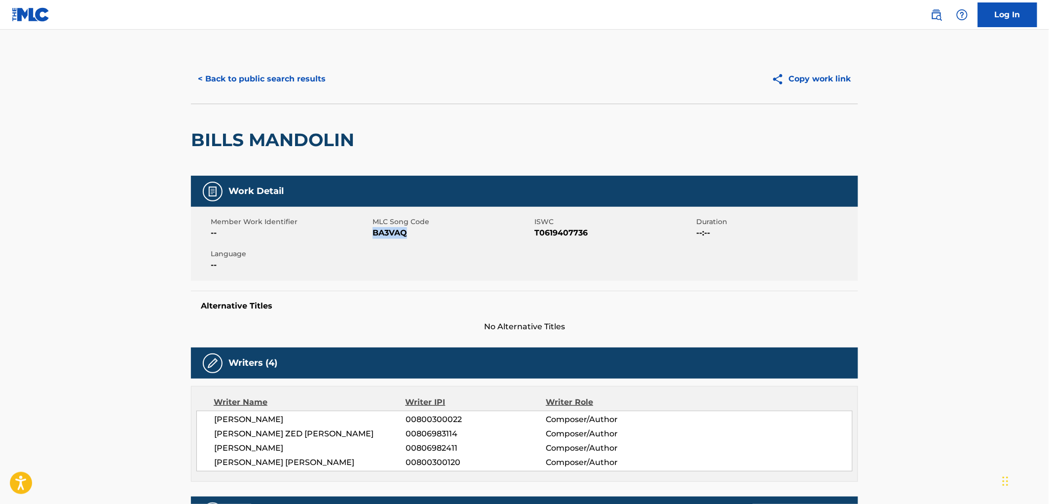
drag, startPoint x: 410, startPoint y: 235, endPoint x: 374, endPoint y: 237, distance: 36.0
click at [374, 237] on span "BA3VAQ" at bounding box center [451, 233] width 159 height 12
click at [268, 72] on button "< Back to public search results" at bounding box center [262, 79] width 142 height 25
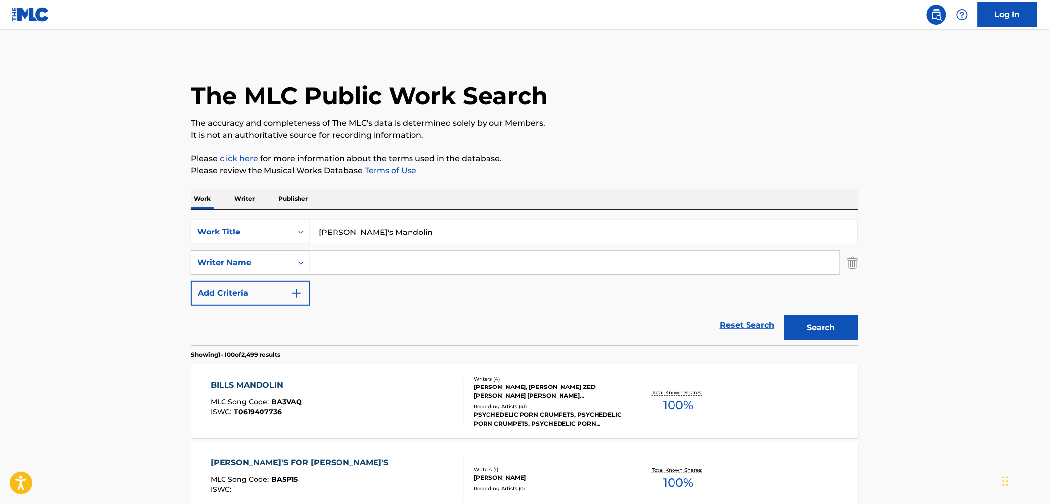
drag, startPoint x: 319, startPoint y: 237, endPoint x: 393, endPoint y: 234, distance: 74.0
click at [393, 234] on input "[PERSON_NAME]'s Mandolin" at bounding box center [583, 232] width 547 height 24
paste input "SO WHATCHA GONE DO NOW?"
type input "SO WHATCHA GONE DO NOW"
click at [784, 315] on button "Search" at bounding box center [821, 327] width 74 height 25
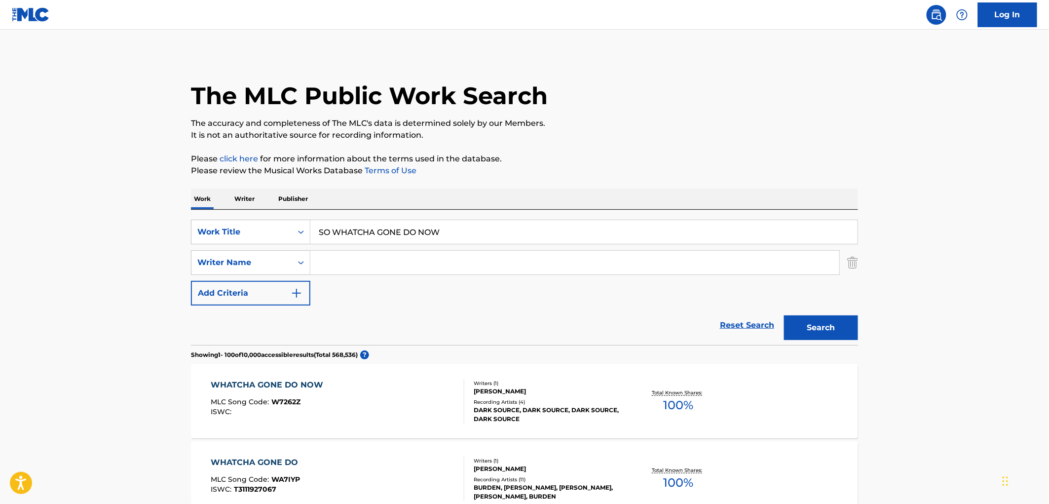
drag, startPoint x: 454, startPoint y: 233, endPoint x: 320, endPoint y: 237, distance: 134.7
click at [320, 237] on input "SO WHATCHA GONE DO NOW" at bounding box center [583, 232] width 547 height 24
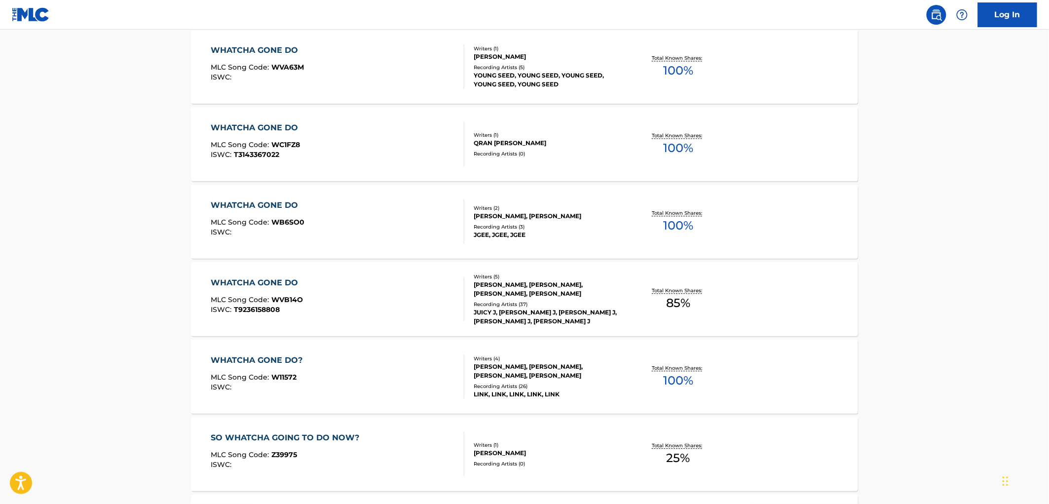
scroll to position [931, 0]
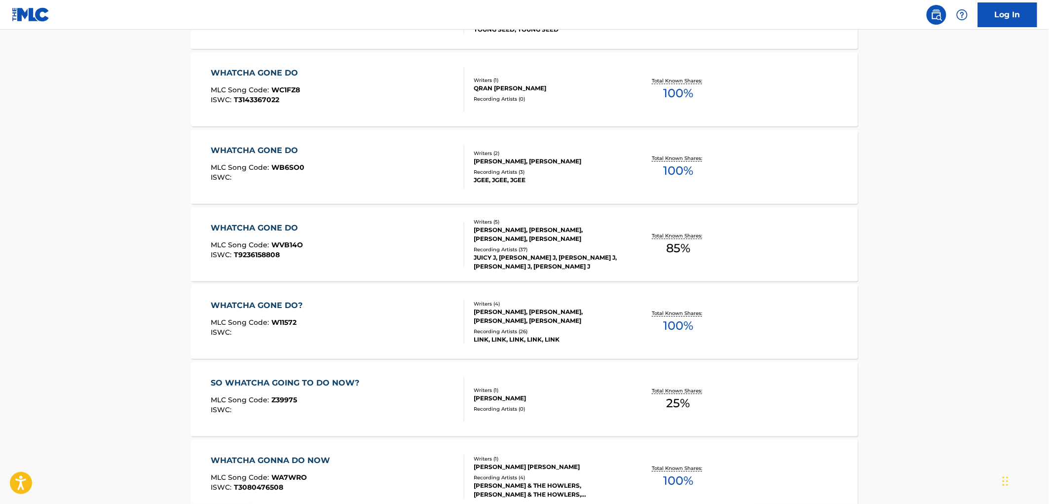
click at [491, 397] on div "[PERSON_NAME]" at bounding box center [548, 398] width 149 height 9
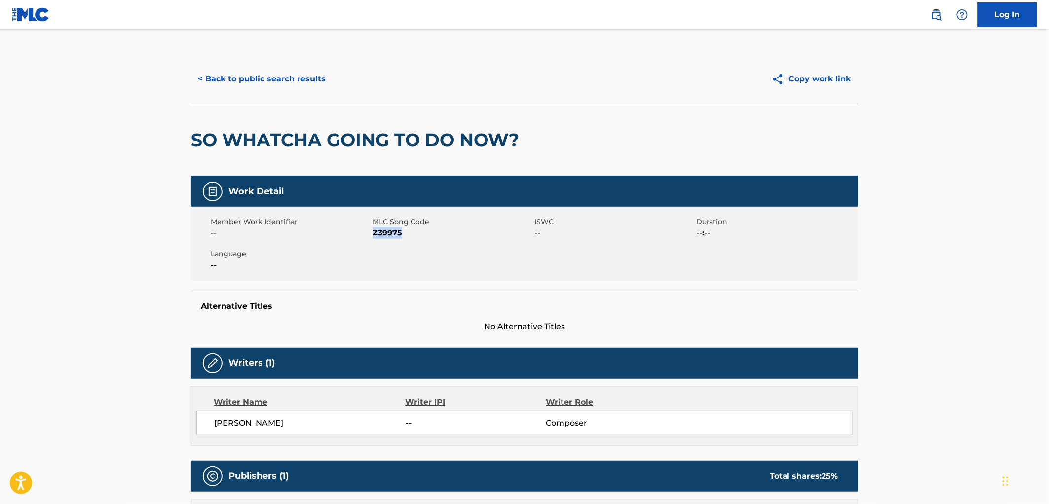
drag, startPoint x: 401, startPoint y: 232, endPoint x: 372, endPoint y: 232, distance: 28.6
click at [372, 232] on span "Z39975" at bounding box center [451, 233] width 159 height 12
click at [276, 75] on button "< Back to public search results" at bounding box center [262, 79] width 142 height 25
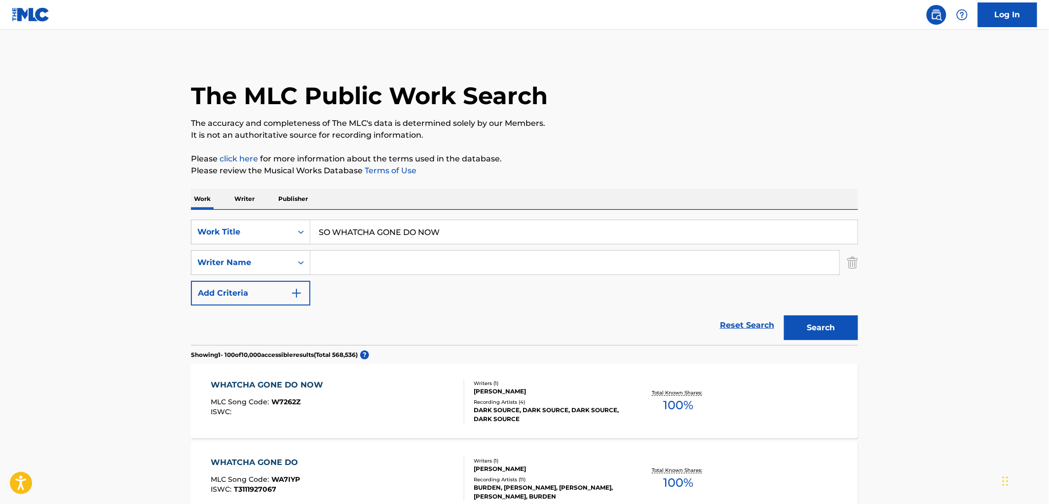
drag, startPoint x: 317, startPoint y: 230, endPoint x: 457, endPoint y: 229, distance: 140.6
click at [457, 229] on input "SO WHATCHA GONE DO NOW" at bounding box center [583, 232] width 547 height 24
paste input "Bleed"
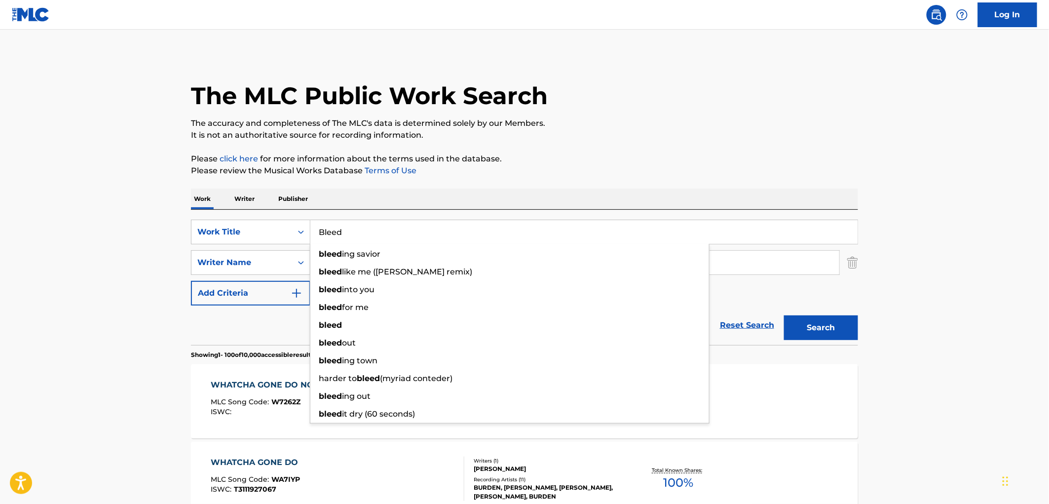
type input "Bleed"
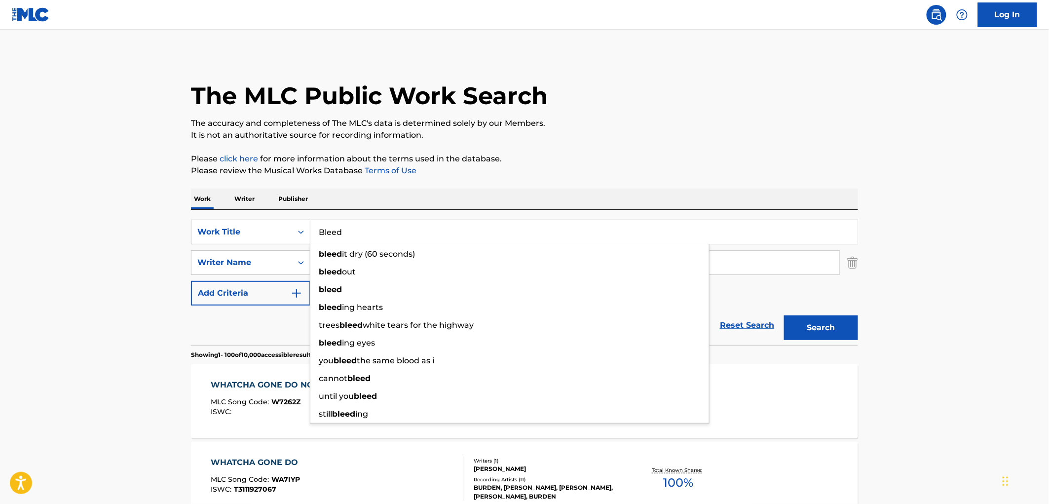
click at [603, 87] on div "The MLC Public Work Search" at bounding box center [524, 90] width 667 height 72
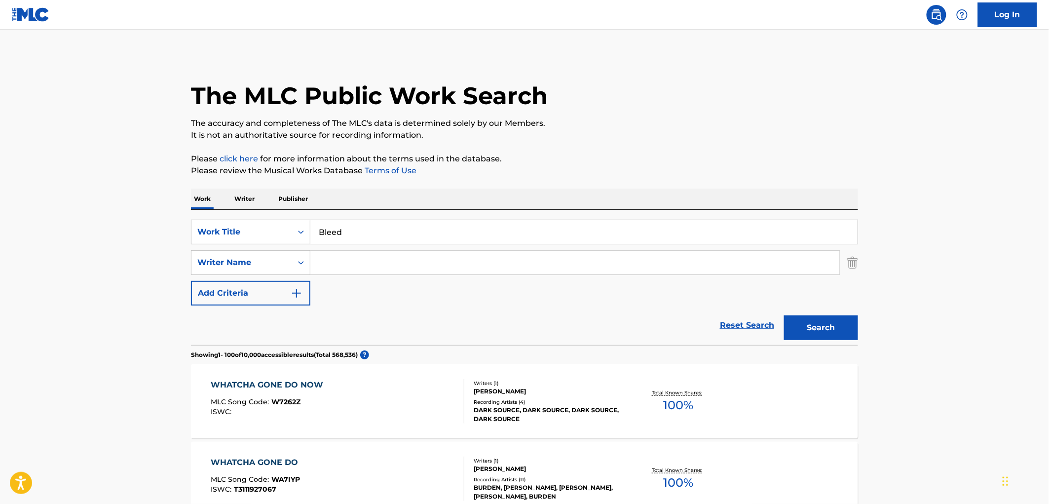
paste input "Puddle Of [PERSON_NAME]"
type input "Puddle Of [PERSON_NAME]"
click at [819, 325] on button "Search" at bounding box center [821, 327] width 74 height 25
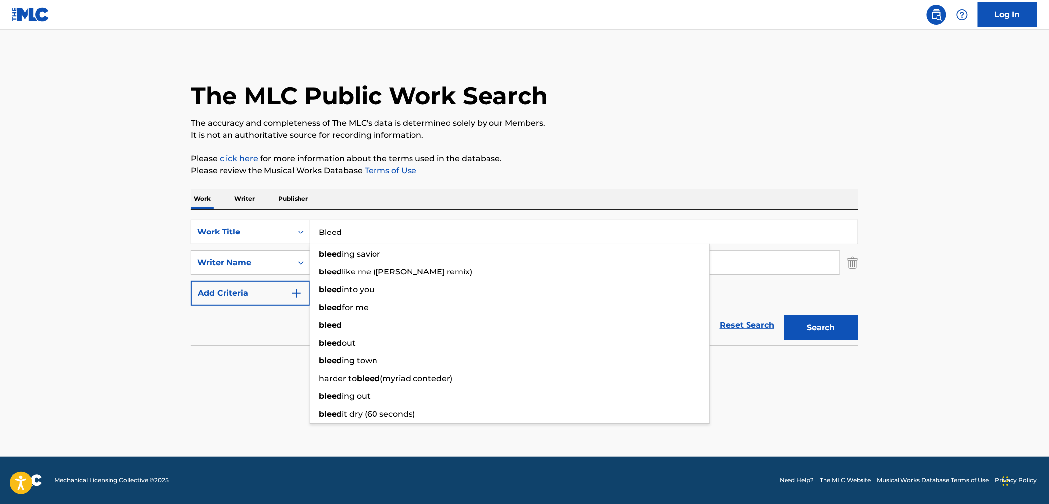
drag, startPoint x: 372, startPoint y: 235, endPoint x: 312, endPoint y: 234, distance: 60.2
click at [312, 234] on input "Bleed" at bounding box center [583, 232] width 547 height 24
paste input "Out Of The Blue"
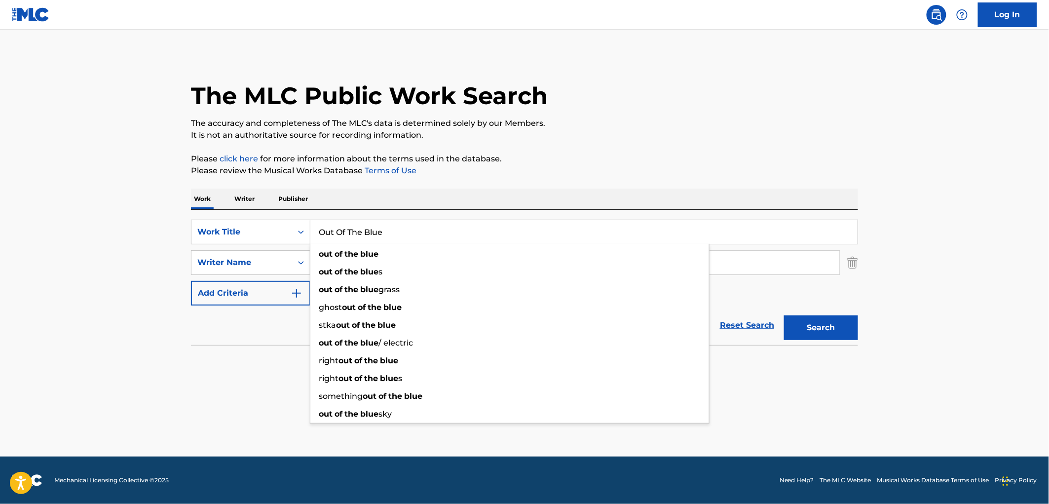
type input "Out Of The Blue"
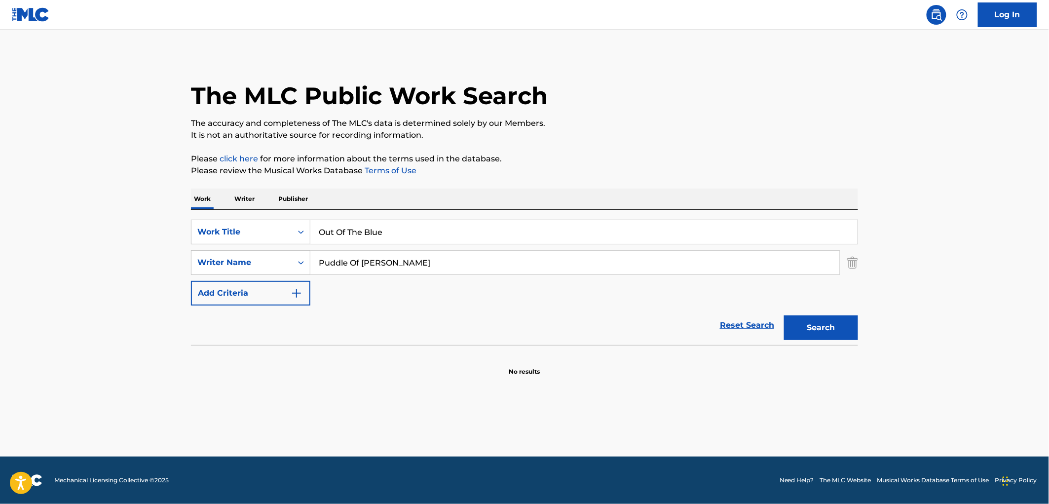
click at [201, 367] on section "No results" at bounding box center [524, 363] width 667 height 26
drag, startPoint x: 328, startPoint y: 262, endPoint x: 402, endPoint y: 265, distance: 73.5
click at [402, 265] on input "Puddle Of [PERSON_NAME]" at bounding box center [574, 263] width 529 height 24
type input "Punctual"
click at [784, 315] on button "Search" at bounding box center [821, 327] width 74 height 25
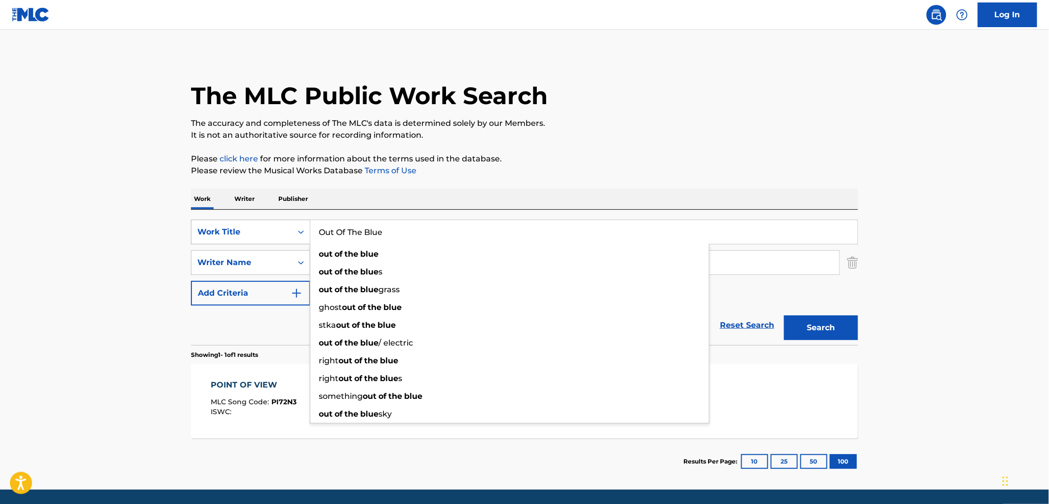
drag, startPoint x: 393, startPoint y: 230, endPoint x: 307, endPoint y: 235, distance: 85.5
click at [269, 231] on div "SearchWithCriteria6ee5100d-a4c7-48a9-8f1a-e47075593246 Work Title Out Of The Bl…" at bounding box center [524, 232] width 667 height 25
paste input "[MEDICAL_DATA] [[PERSON_NAME] Extended Mix / Mixed]"
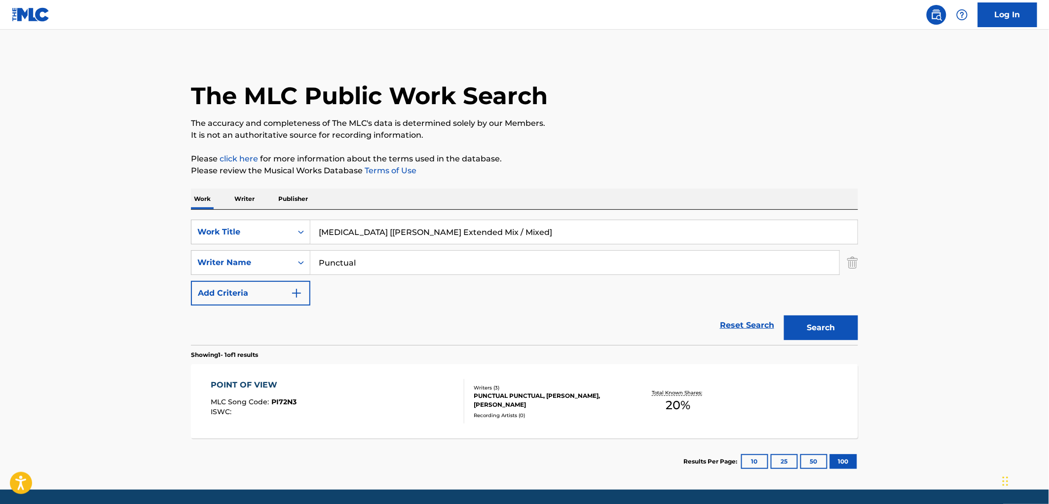
drag, startPoint x: 361, startPoint y: 232, endPoint x: 548, endPoint y: 238, distance: 187.5
click at [548, 238] on input "[MEDICAL_DATA] [[PERSON_NAME] Extended Mix / Mixed]" at bounding box center [583, 232] width 547 height 24
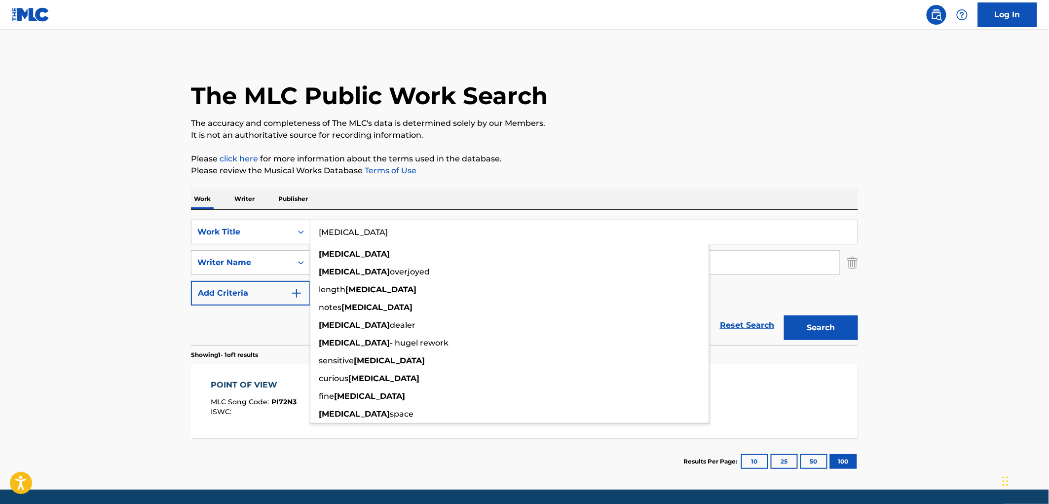
type input "[MEDICAL_DATA]"
click at [634, 142] on div "The MLC Public Work Search The accuracy and completeness of The MLC's data is d…" at bounding box center [524, 269] width 691 height 430
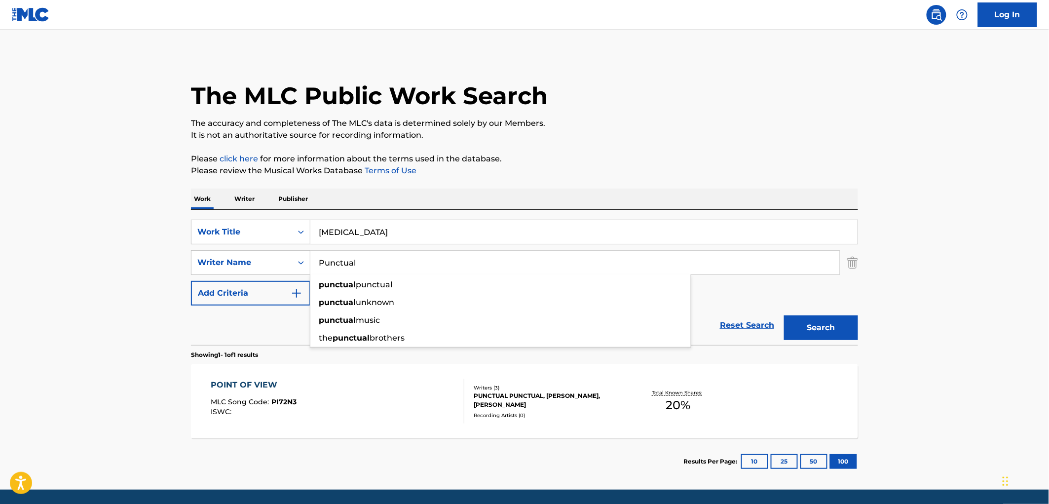
drag, startPoint x: 324, startPoint y: 259, endPoint x: 354, endPoint y: 260, distance: 30.1
click at [317, 259] on input "Punctual" at bounding box center [574, 263] width 529 height 24
paste input "rple [PERSON_NAME]"
type input "Purple [PERSON_NAME]"
click at [811, 322] on button "Search" at bounding box center [821, 327] width 74 height 25
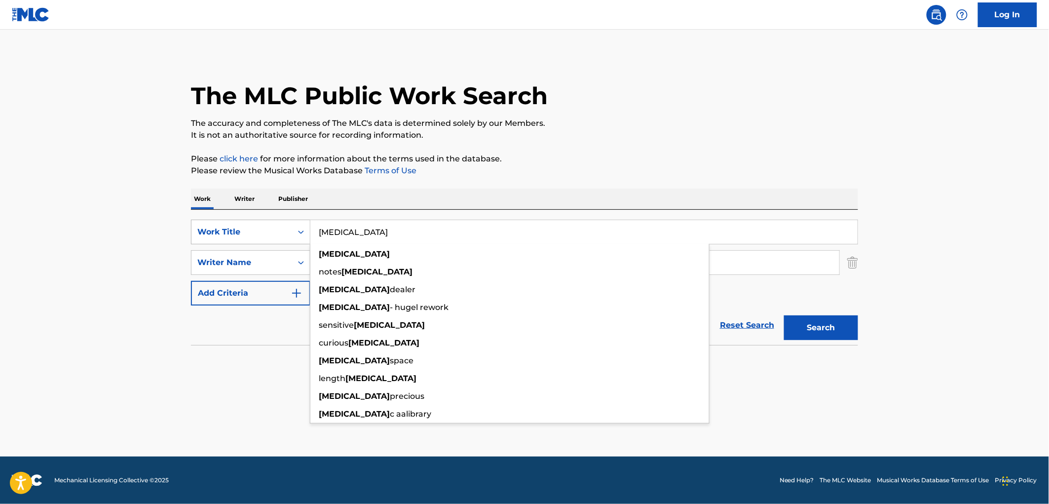
drag, startPoint x: 357, startPoint y: 238, endPoint x: 300, endPoint y: 242, distance: 56.8
click at [300, 242] on div "SearchWithCriteria6ee5100d-a4c7-48a9-8f1a-e47075593246 Work Title [MEDICAL_DATA…" at bounding box center [524, 232] width 667 height 25
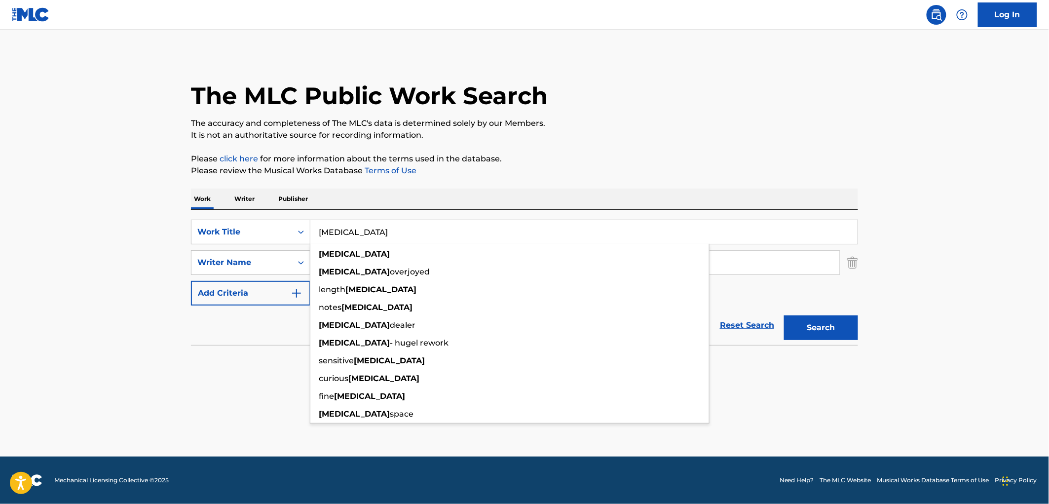
click at [494, 188] on div "Work Writer Publisher" at bounding box center [524, 198] width 667 height 21
drag, startPoint x: 372, startPoint y: 233, endPoint x: 368, endPoint y: 232, distance: 5.2
click at [287, 233] on div "SearchWithCriteria6ee5100d-a4c7-48a9-8f1a-e47075593246 Work Title [MEDICAL_DATA…" at bounding box center [524, 232] width 667 height 25
paste input "PLASTIC"
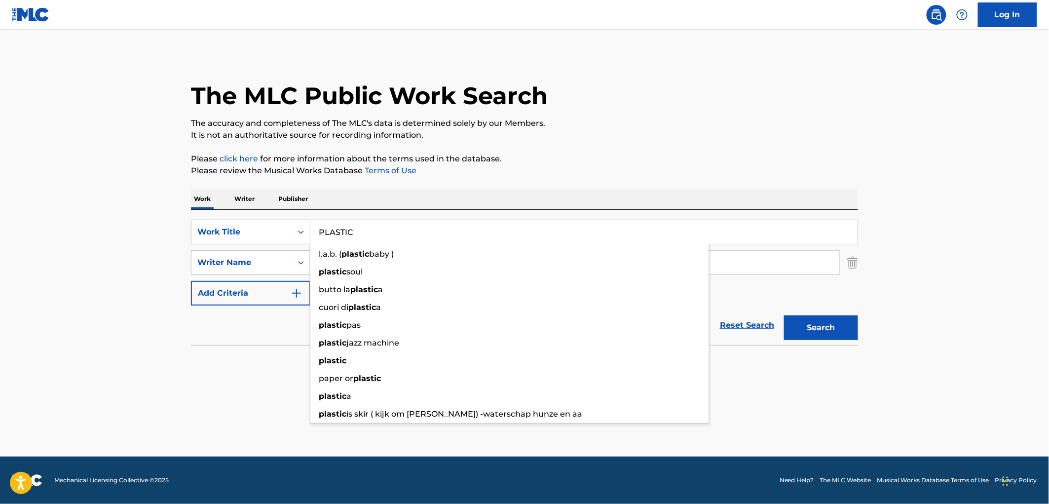
type input "PLASTIC"
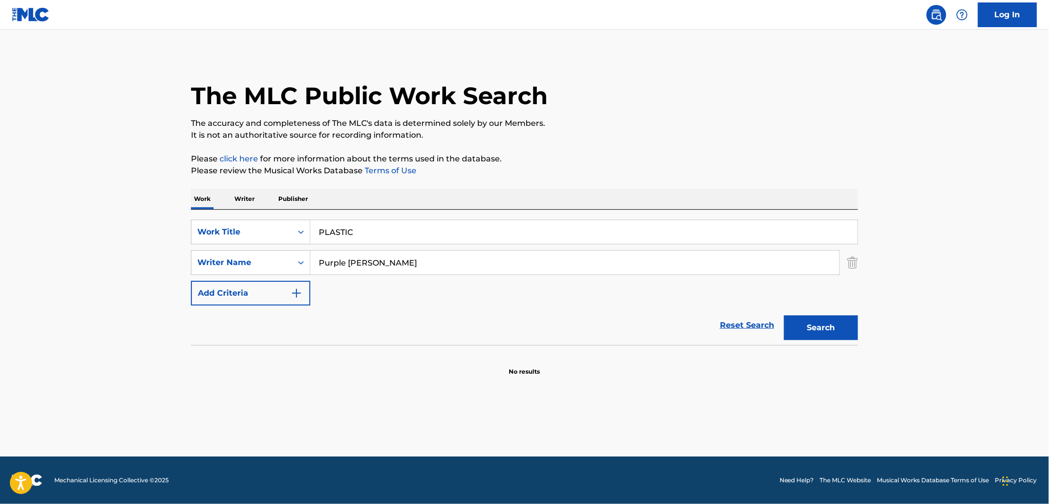
click at [645, 168] on p "Please review the Musical Works Database Terms of Use" at bounding box center [524, 171] width 667 height 12
drag, startPoint x: 426, startPoint y: 264, endPoint x: 213, endPoint y: 273, distance: 213.8
click at [213, 273] on div "SearchWithCriteria3ebb79f1-d5e9-4445-b456-67e96823deb7 Writer Name Purple [PERS…" at bounding box center [524, 262] width 667 height 25
click at [784, 315] on button "Search" at bounding box center [821, 327] width 74 height 25
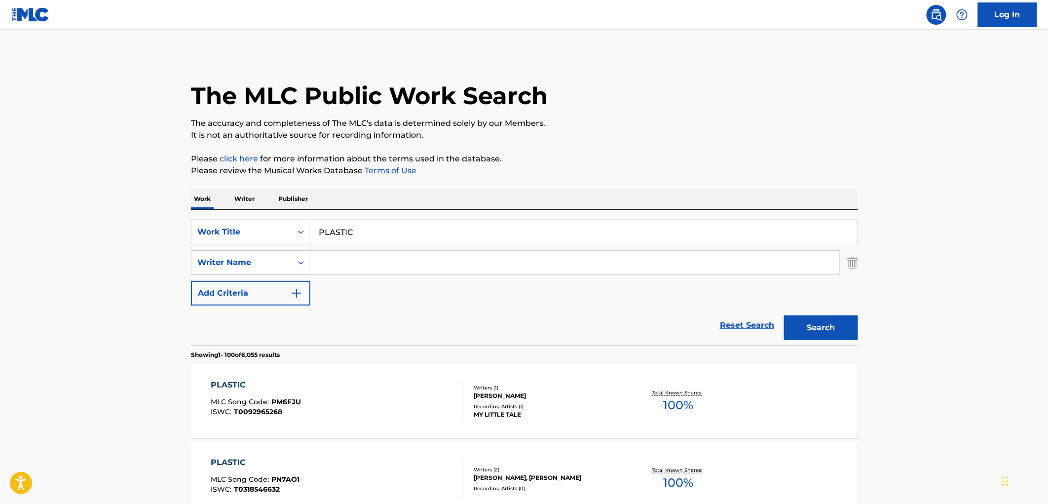
drag, startPoint x: 319, startPoint y: 230, endPoint x: 370, endPoint y: 232, distance: 50.8
click at [370, 232] on input "PLASTIC" at bounding box center [583, 232] width 547 height 24
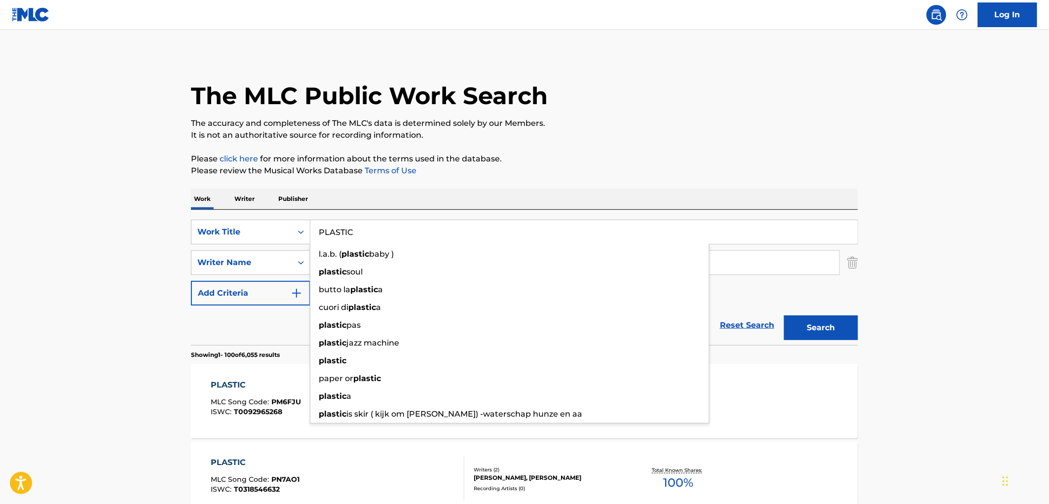
paste input "G-CODE"
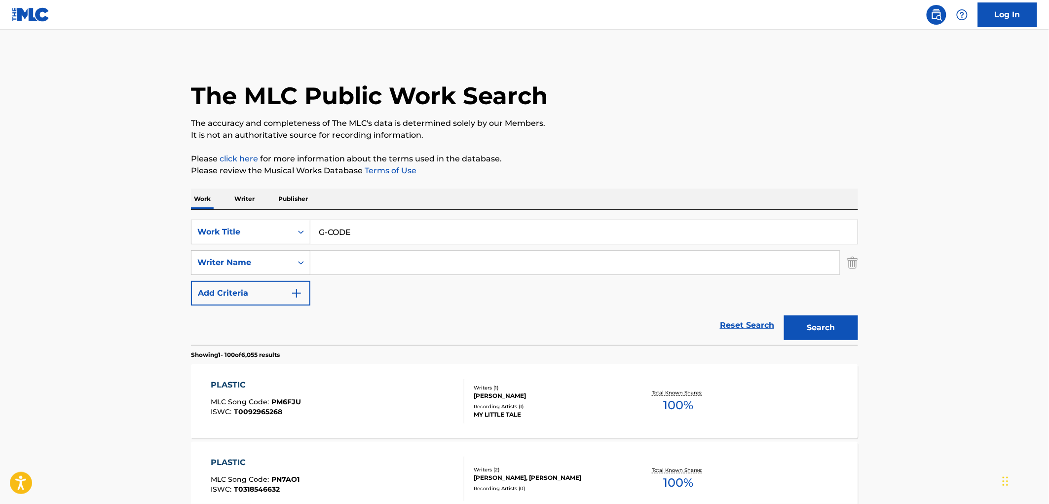
click at [323, 233] on input "G-CODE" at bounding box center [583, 232] width 547 height 24
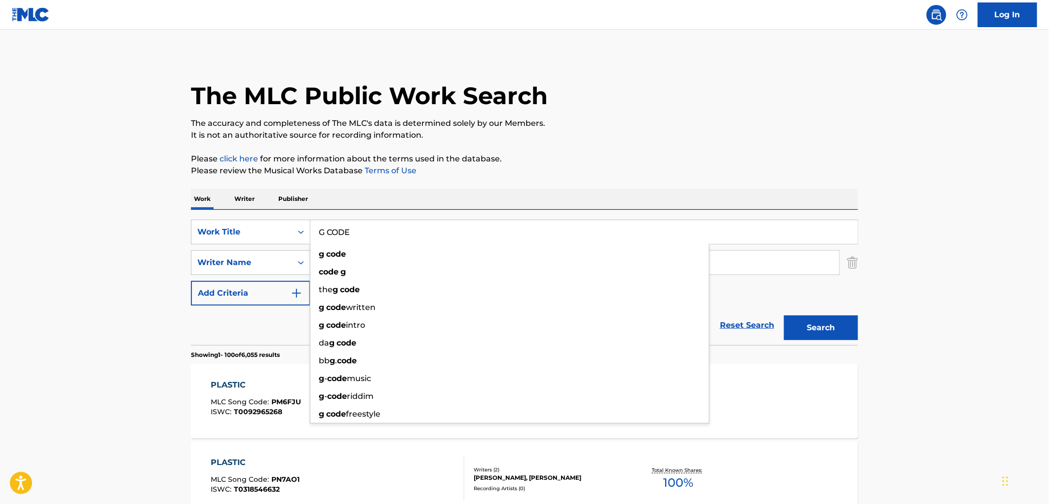
drag, startPoint x: 353, startPoint y: 228, endPoint x: 318, endPoint y: 229, distance: 35.5
click at [318, 229] on input "G CODE" at bounding box center [583, 232] width 547 height 24
type input "G CODE"
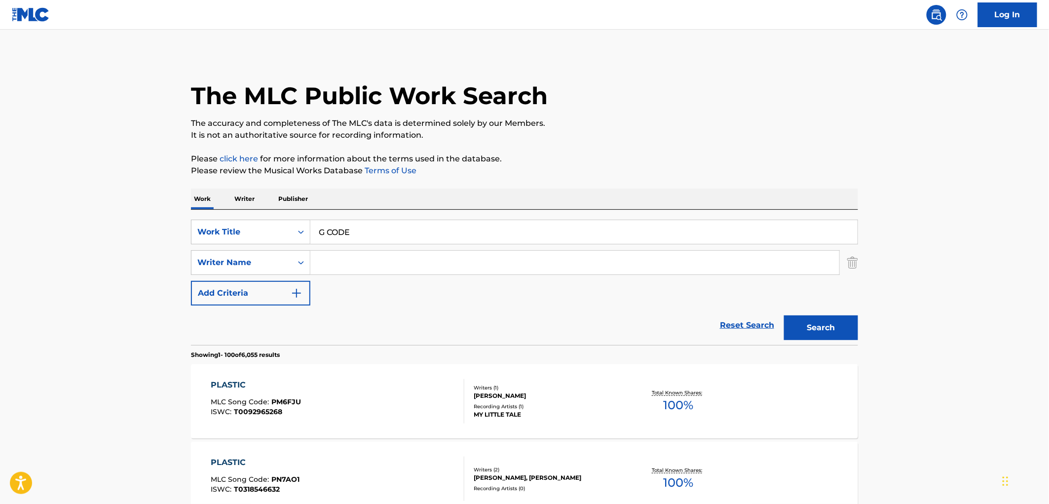
click at [354, 264] on input "Search Form" at bounding box center [574, 263] width 529 height 24
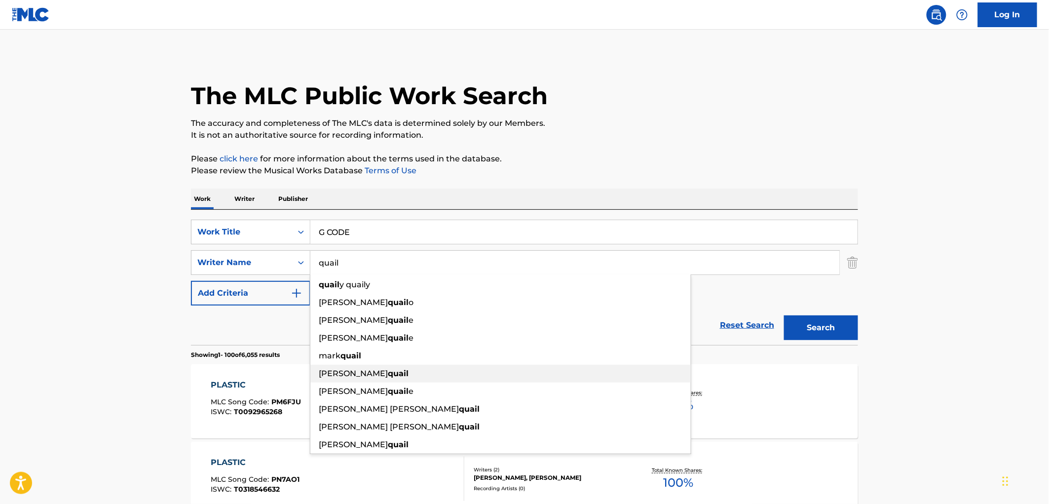
scroll to position [116, 0]
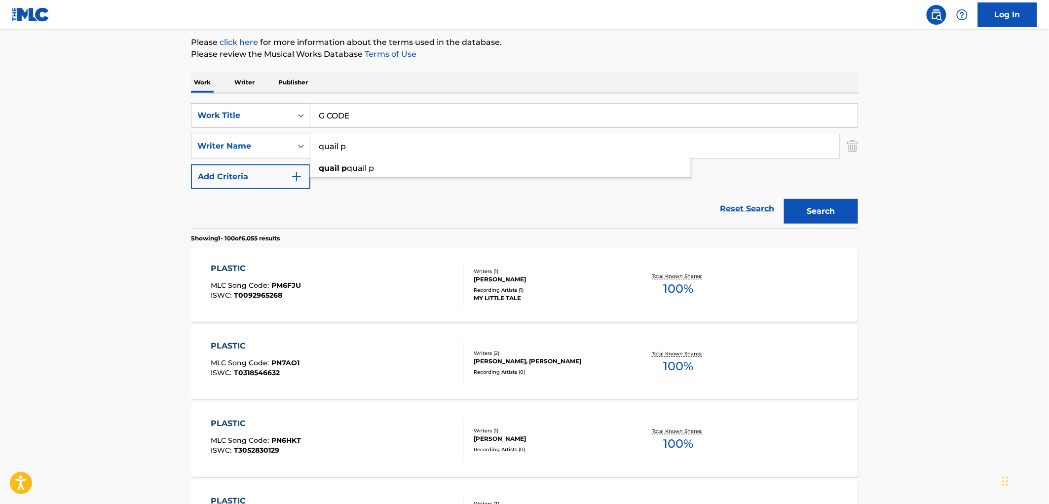
type input "quail p"
click at [831, 216] on button "Search" at bounding box center [821, 211] width 74 height 25
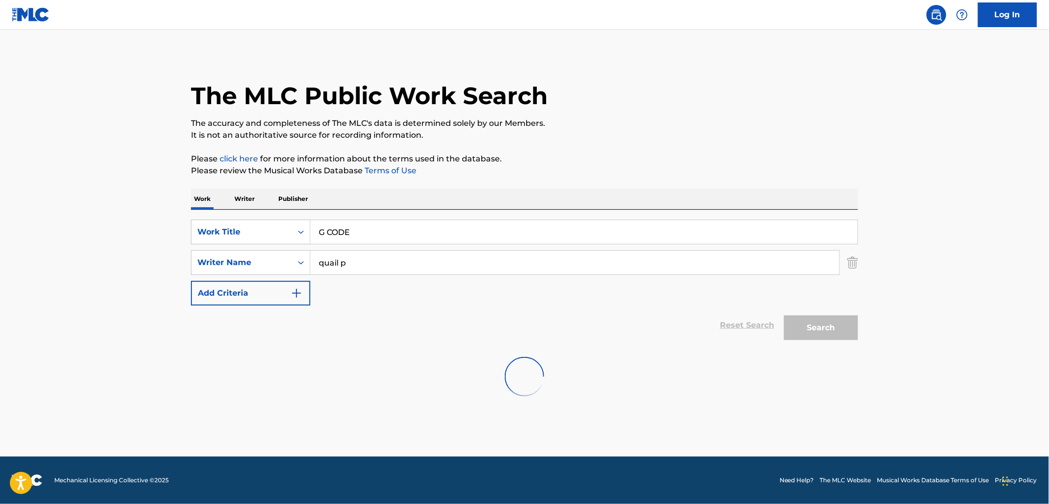
scroll to position [0, 0]
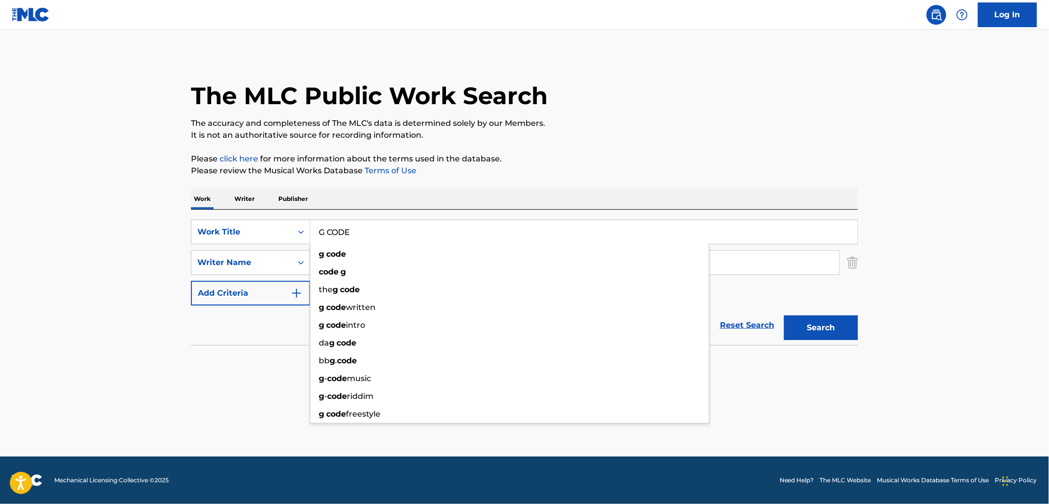
drag, startPoint x: 319, startPoint y: 232, endPoint x: 389, endPoint y: 232, distance: 70.1
click at [389, 234] on input "G CODE" at bounding box center [583, 232] width 547 height 24
paste input "Jaded"
type input "Jaded"
click at [696, 110] on div "The MLC Public Work Search" at bounding box center [524, 90] width 667 height 72
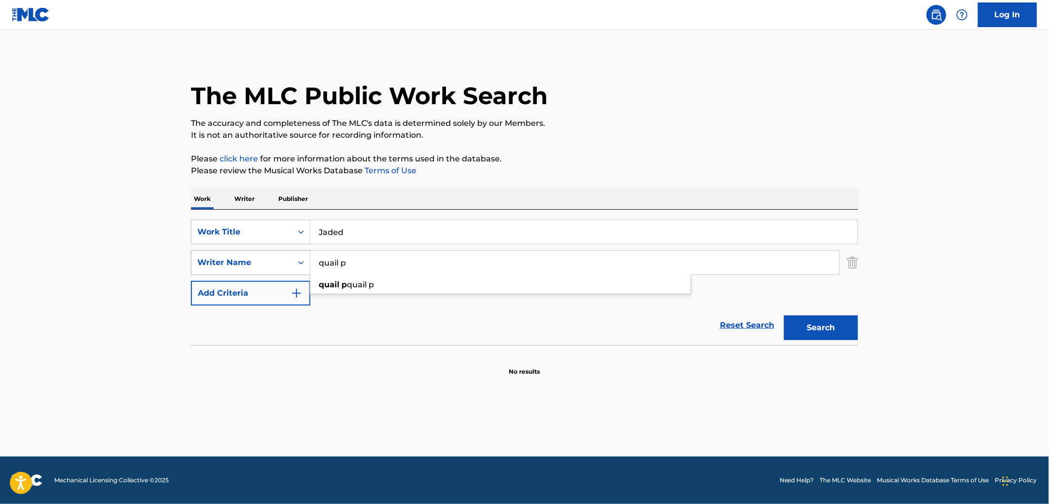
drag, startPoint x: 268, startPoint y: 268, endPoint x: 224, endPoint y: 269, distance: 43.9
click at [225, 269] on div "SearchWithCriteria3ebb79f1-d5e9-4445-b456-67e96823deb7 Writer Name quail p quai…" at bounding box center [524, 262] width 667 height 25
click at [784, 315] on button "Search" at bounding box center [821, 327] width 74 height 25
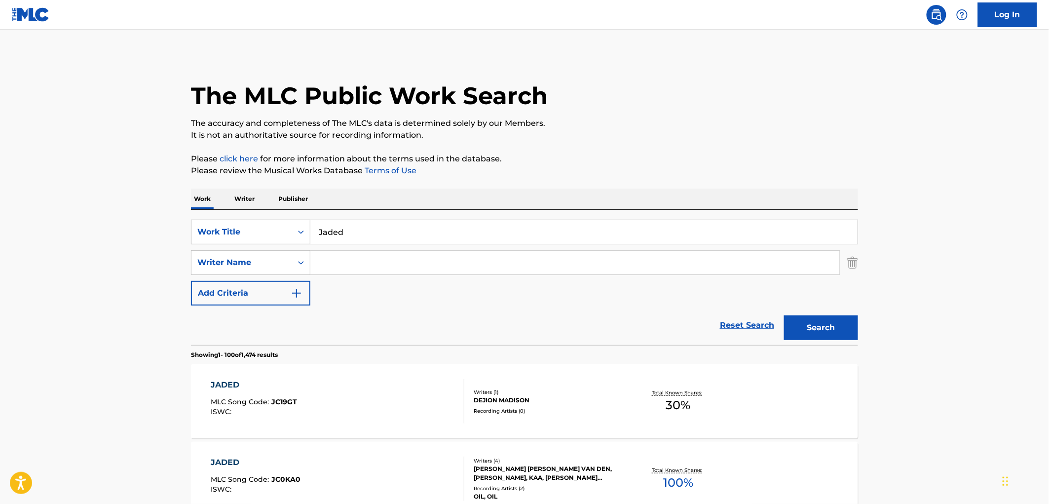
drag, startPoint x: 349, startPoint y: 235, endPoint x: 309, endPoint y: 232, distance: 40.1
click at [309, 232] on div "SearchWithCriteria6ee5100d-a4c7-48a9-8f1a-e47075593246 Work Title Jaded" at bounding box center [524, 232] width 667 height 25
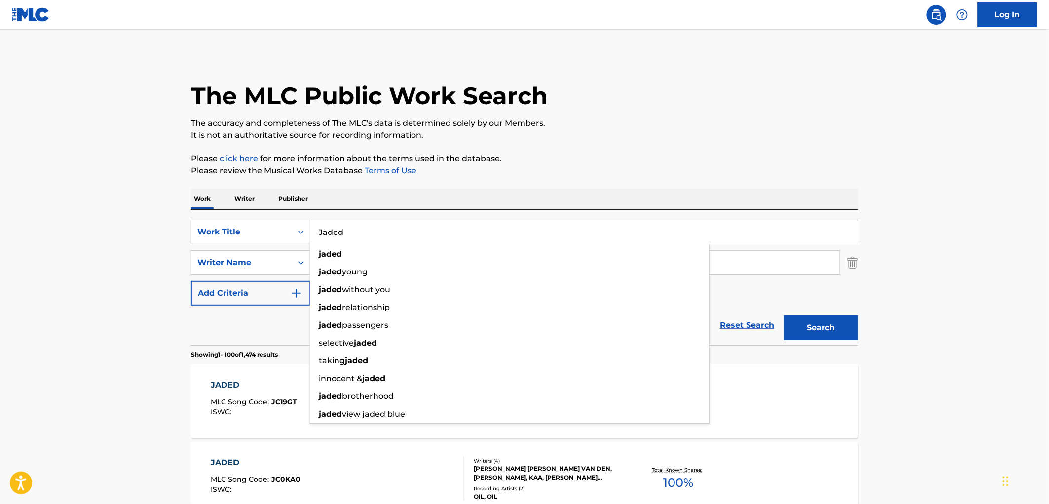
paste input "DOA"
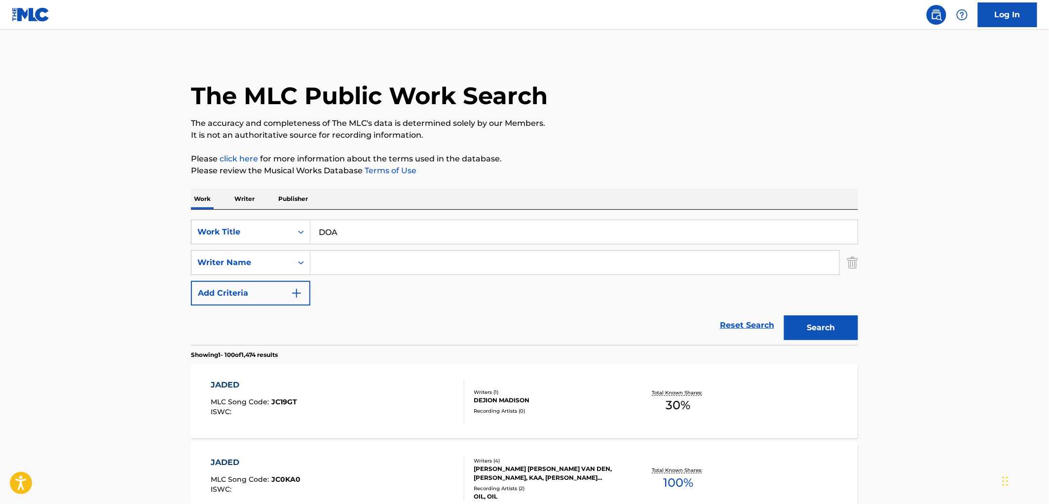
click at [814, 332] on button "Search" at bounding box center [821, 327] width 74 height 25
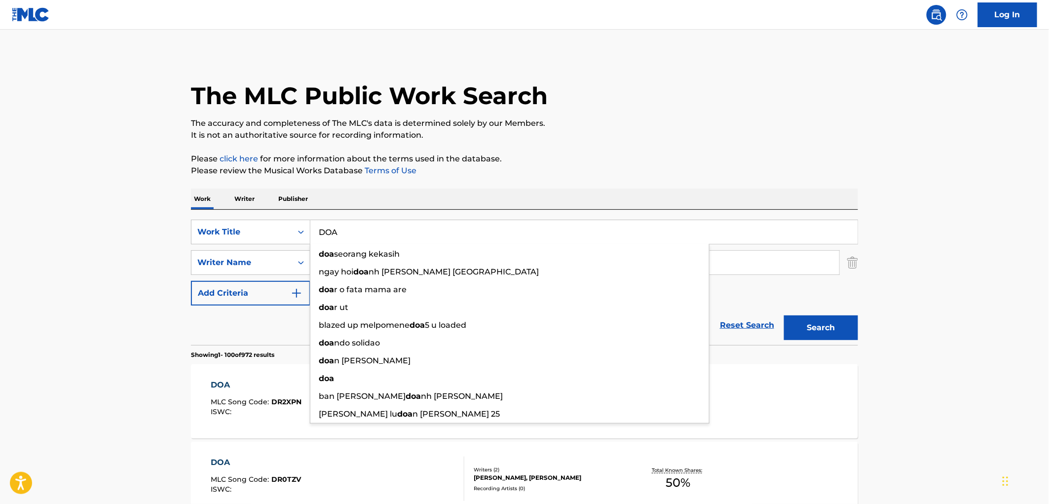
drag, startPoint x: 340, startPoint y: 229, endPoint x: 320, endPoint y: 234, distance: 21.2
click at [320, 234] on input "DOA" at bounding box center [583, 232] width 547 height 24
paste input "Black Boot"
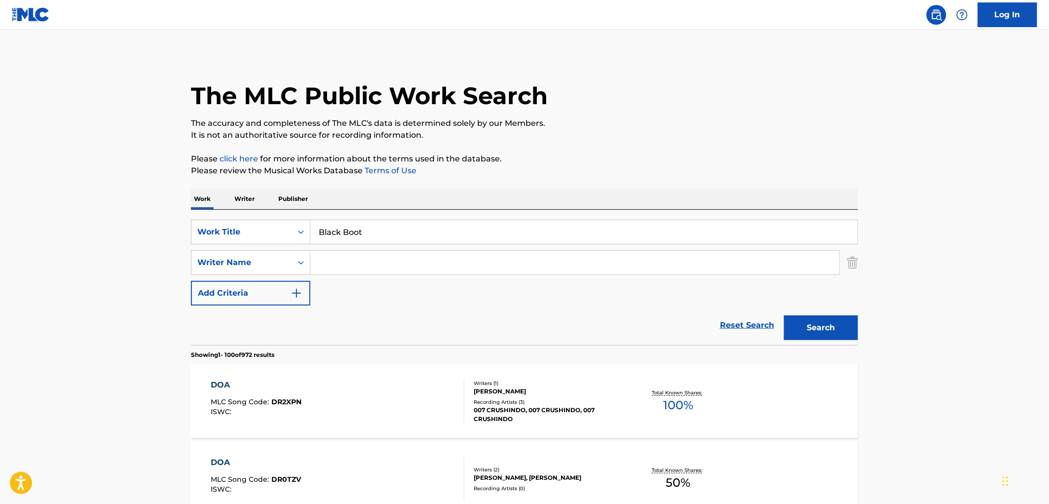
click at [501, 189] on div "Work Writer Publisher" at bounding box center [524, 198] width 667 height 21
click at [805, 323] on button "Search" at bounding box center [821, 327] width 74 height 25
drag, startPoint x: 385, startPoint y: 229, endPoint x: 211, endPoint y: 242, distance: 174.1
click at [211, 242] on div "SearchWithCriteria6ee5100d-a4c7-48a9-8f1a-e47075593246 Work Title Black Boot" at bounding box center [524, 232] width 667 height 25
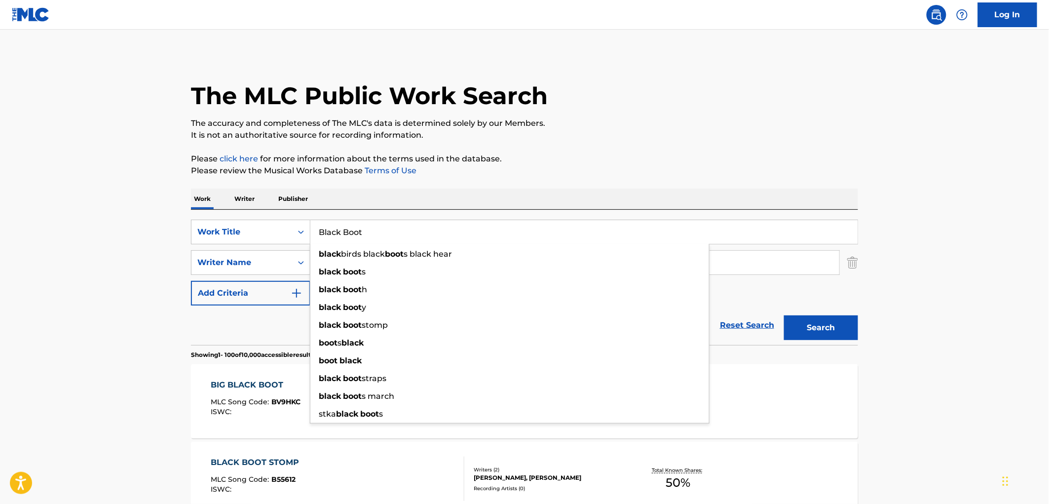
paste input "250 Miles/Brain Cycles"
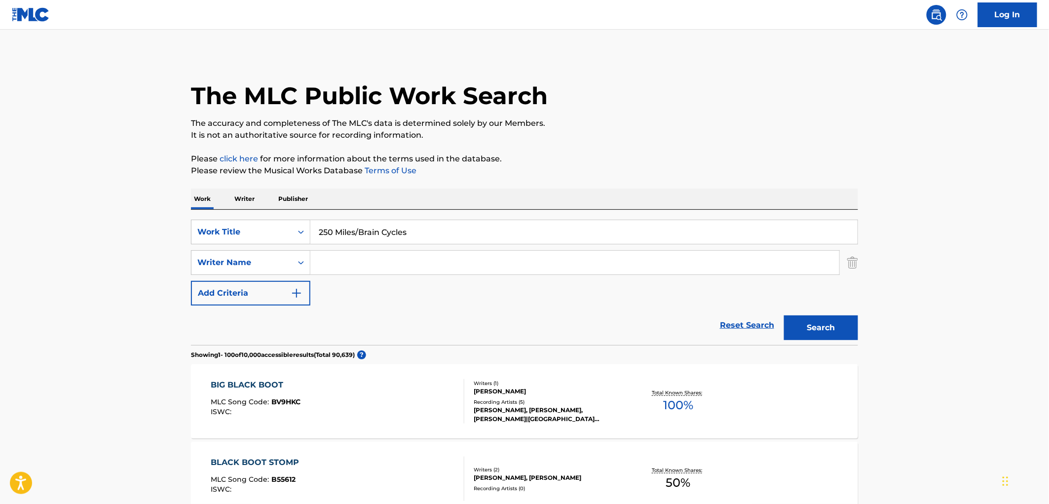
type input "250 Miles/Brain Cycles"
click at [814, 328] on button "Search" at bounding box center [821, 327] width 74 height 25
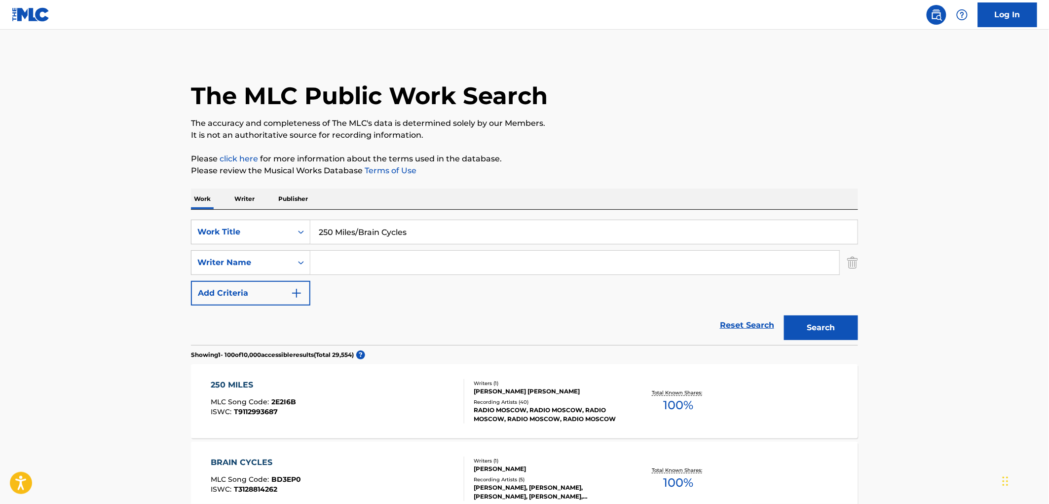
click at [513, 414] on div "RADIO MOSCOW, RADIO MOSCOW, RADIO MOSCOW, RADIO MOSCOW, RADIO MOSCOW" at bounding box center [548, 414] width 149 height 18
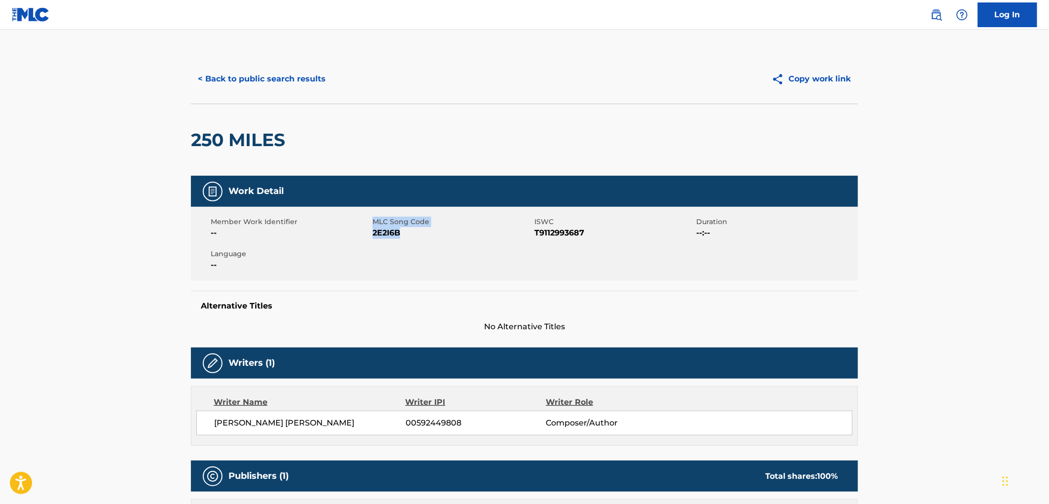
drag, startPoint x: 400, startPoint y: 234, endPoint x: 371, endPoint y: 235, distance: 28.2
click at [371, 235] on div "Member Work Identifier -- MLC Song Code 2E2I6B ISWC T9112993687 Duration --:-- …" at bounding box center [524, 244] width 667 height 74
click at [378, 235] on span "2E2I6B" at bounding box center [451, 233] width 159 height 12
drag, startPoint x: 372, startPoint y: 233, endPoint x: 421, endPoint y: 233, distance: 48.3
click at [421, 233] on span "2E2I6B" at bounding box center [451, 233] width 159 height 12
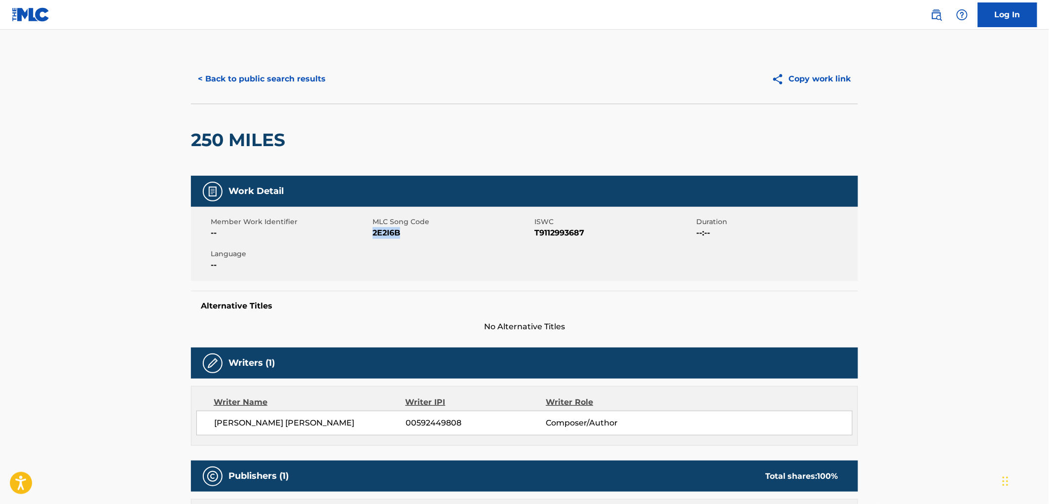
click at [285, 68] on button "< Back to public search results" at bounding box center [262, 79] width 142 height 25
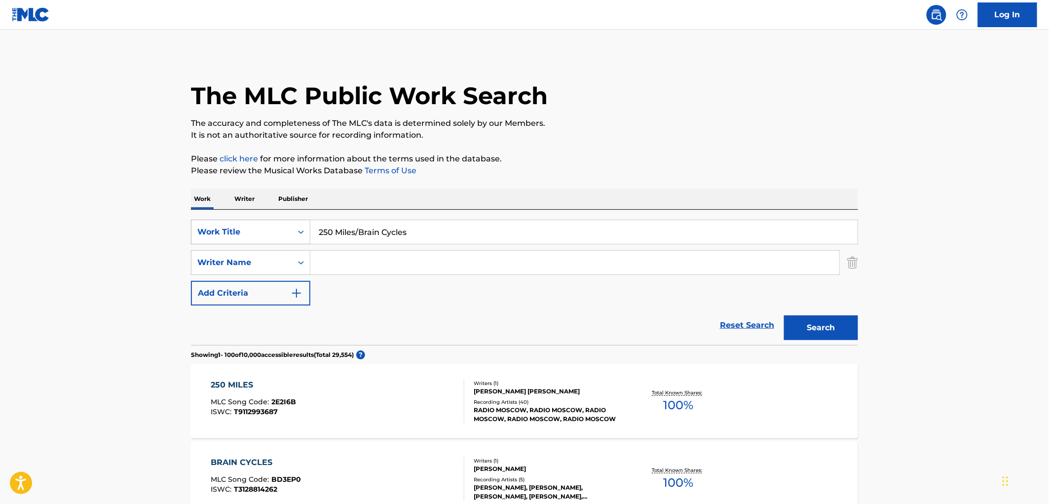
drag, startPoint x: 268, startPoint y: 229, endPoint x: 327, endPoint y: 231, distance: 59.2
click at [267, 229] on div "SearchWithCriteria6ee5100d-a4c7-48a9-8f1a-e47075593246 Work Title 250 Miles/Bra…" at bounding box center [524, 232] width 667 height 25
paste input "LOVE IS THE MESSAGE"
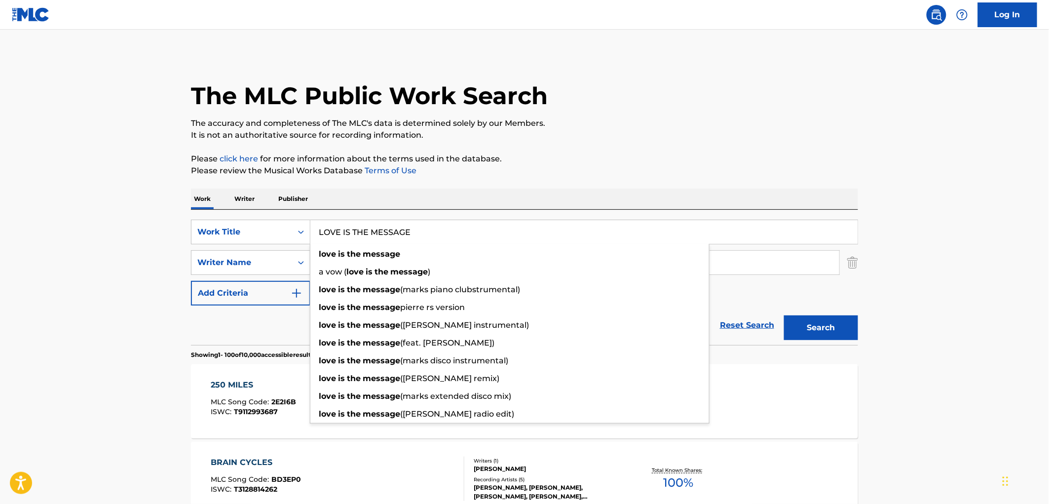
click at [826, 332] on button "Search" at bounding box center [821, 327] width 74 height 25
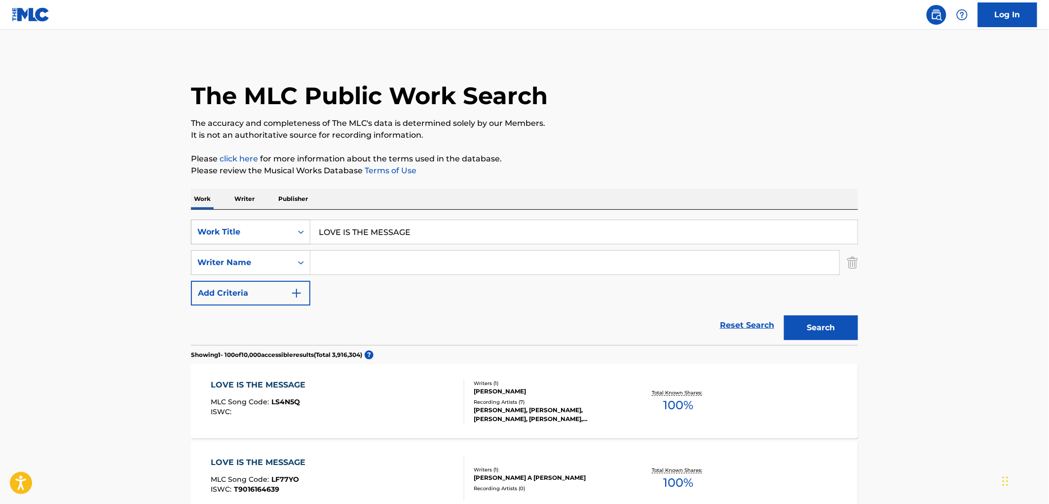
drag, startPoint x: 417, startPoint y: 233, endPoint x: 294, endPoint y: 233, distance: 123.3
click at [294, 233] on div "SearchWithCriteria6ee5100d-a4c7-48a9-8f1a-e47075593246 Work Title LOVE IS THE M…" at bounding box center [524, 232] width 667 height 25
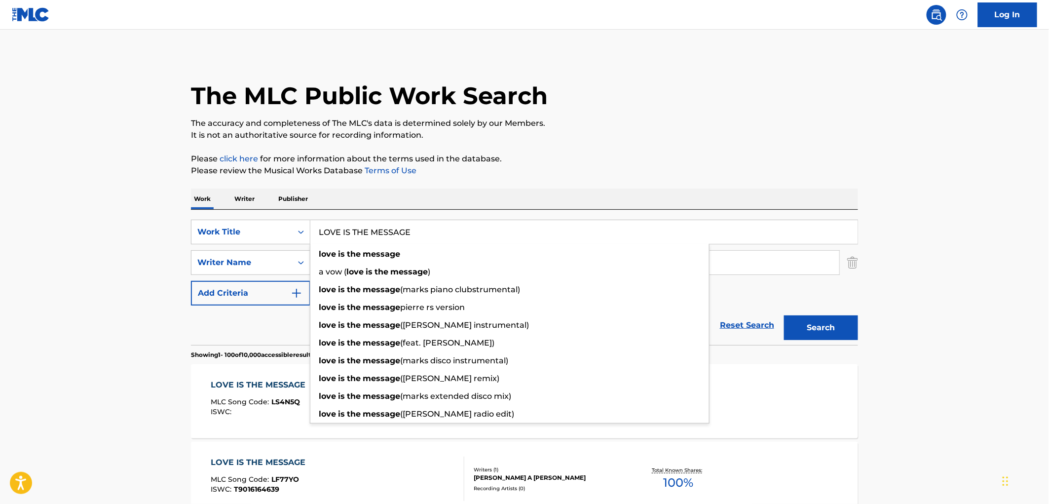
paste input "Deeper Love"
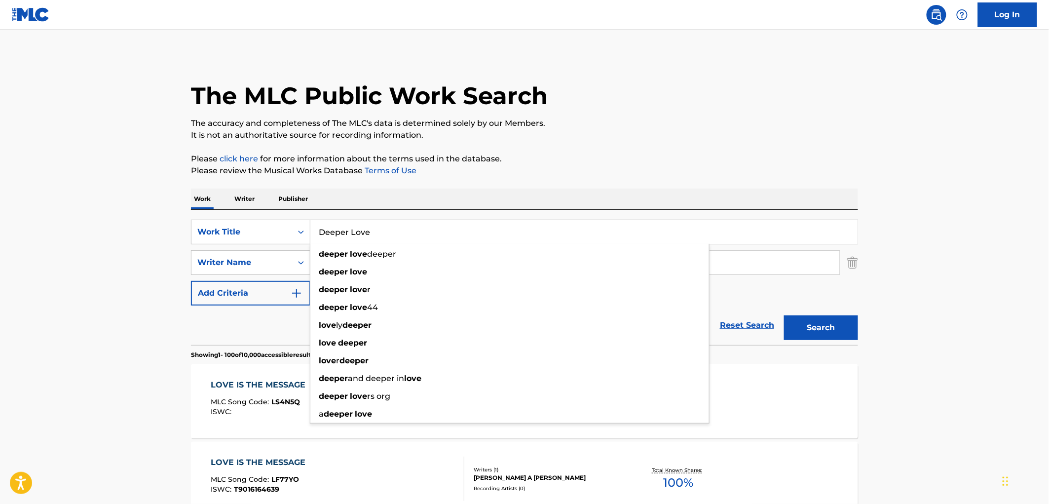
type input "Deeper Love"
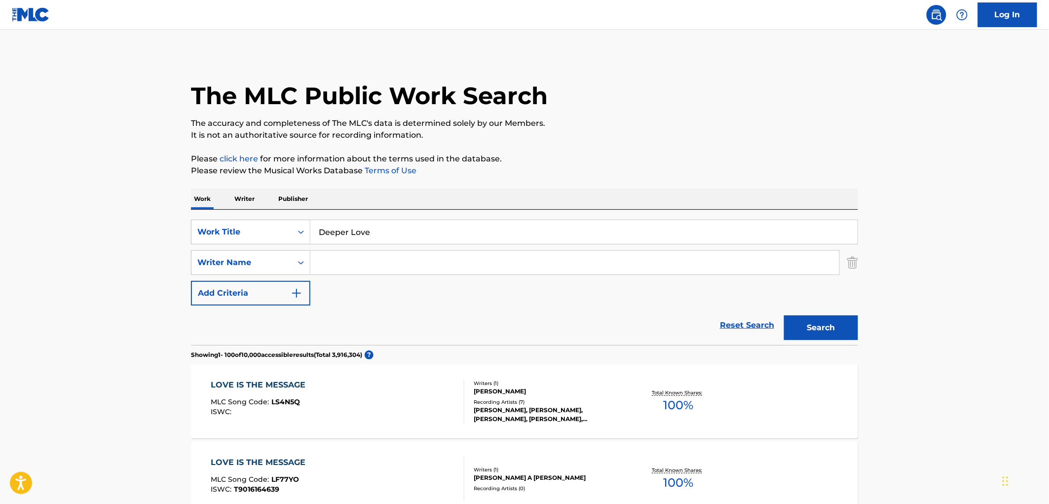
click at [837, 321] on button "Search" at bounding box center [821, 327] width 74 height 25
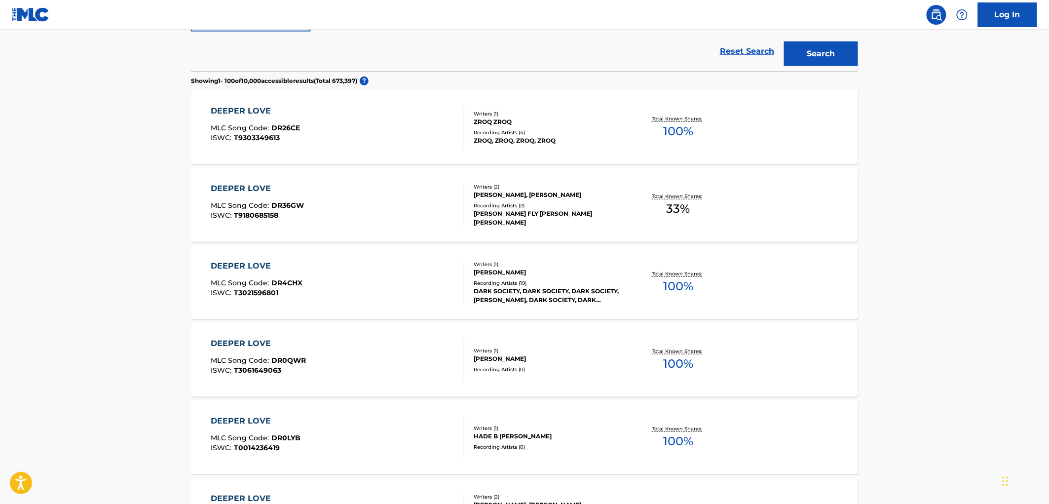
scroll to position [110, 0]
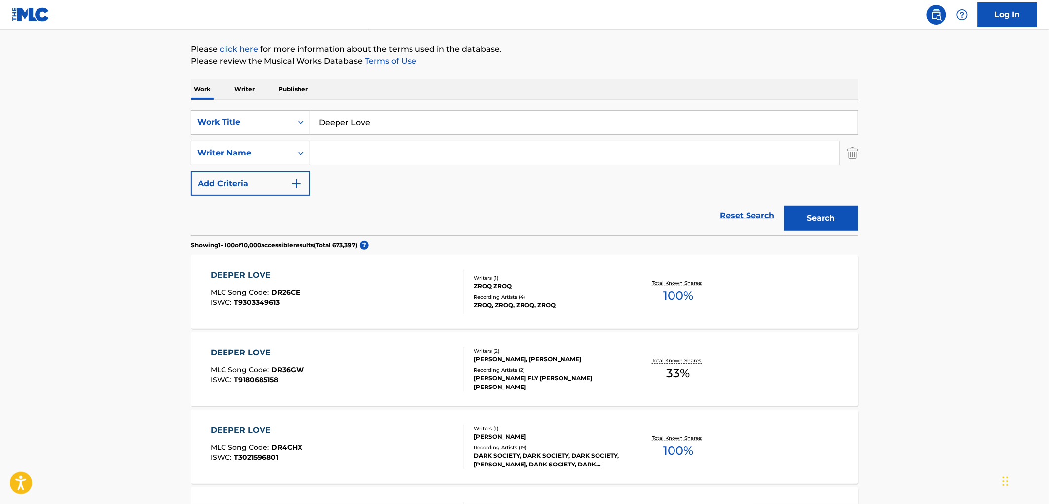
click at [360, 147] on input "Search Form" at bounding box center [574, 153] width 529 height 24
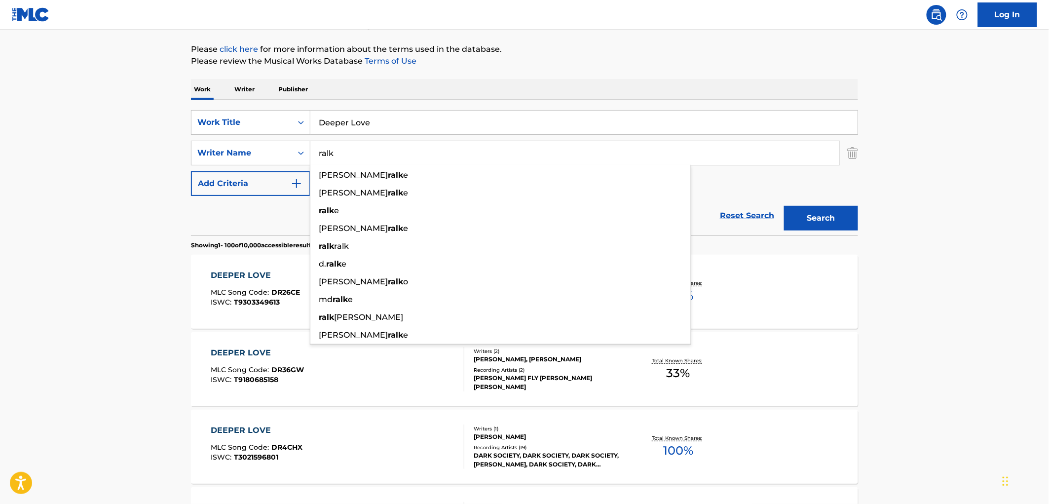
type input "ralk"
click at [784, 206] on button "Search" at bounding box center [821, 218] width 74 height 25
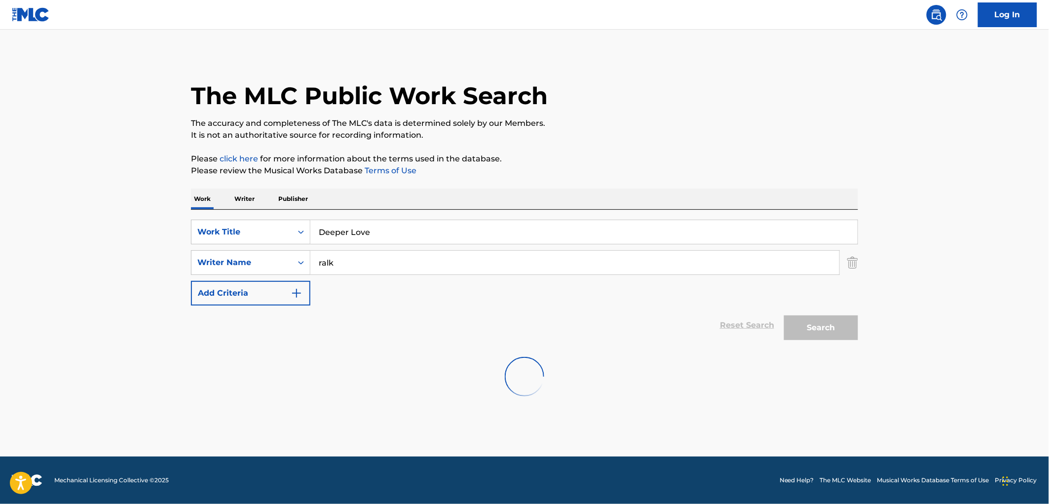
scroll to position [0, 0]
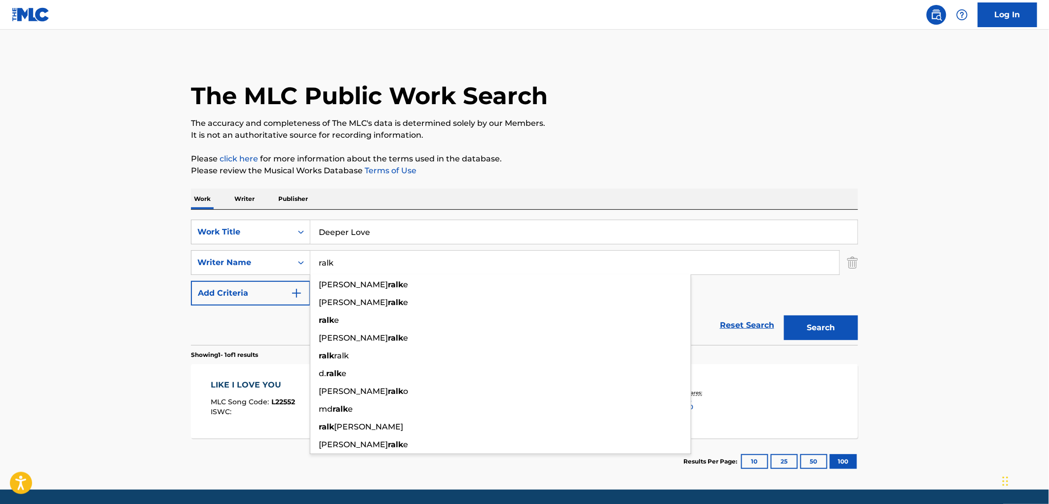
click at [375, 189] on div "Work Writer Publisher" at bounding box center [524, 198] width 667 height 21
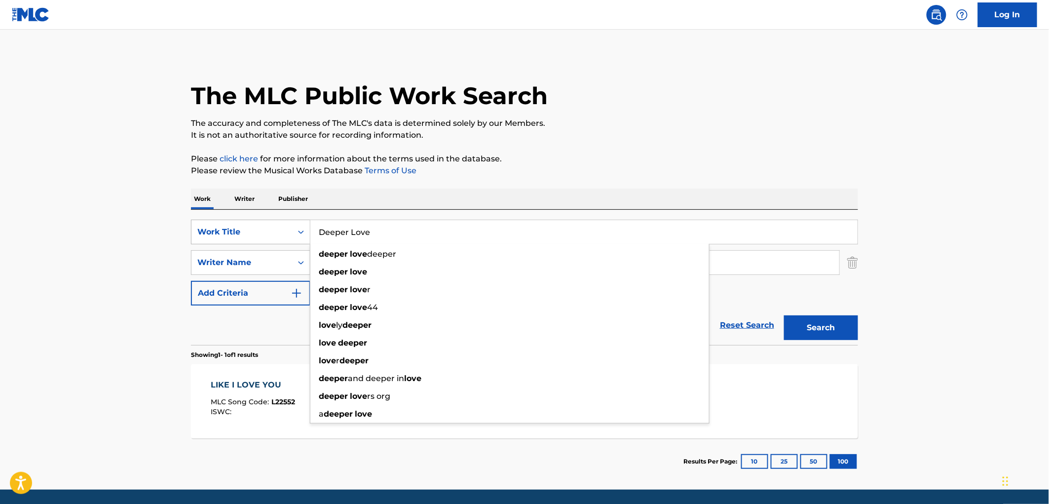
drag, startPoint x: 380, startPoint y: 233, endPoint x: 270, endPoint y: 237, distance: 109.6
click at [270, 237] on div "SearchWithCriteria6ee5100d-a4c7-48a9-8f1a-e47075593246 Work Title Deeper Love d…" at bounding box center [524, 232] width 667 height 25
paste input "HELLO BABY DOLL"
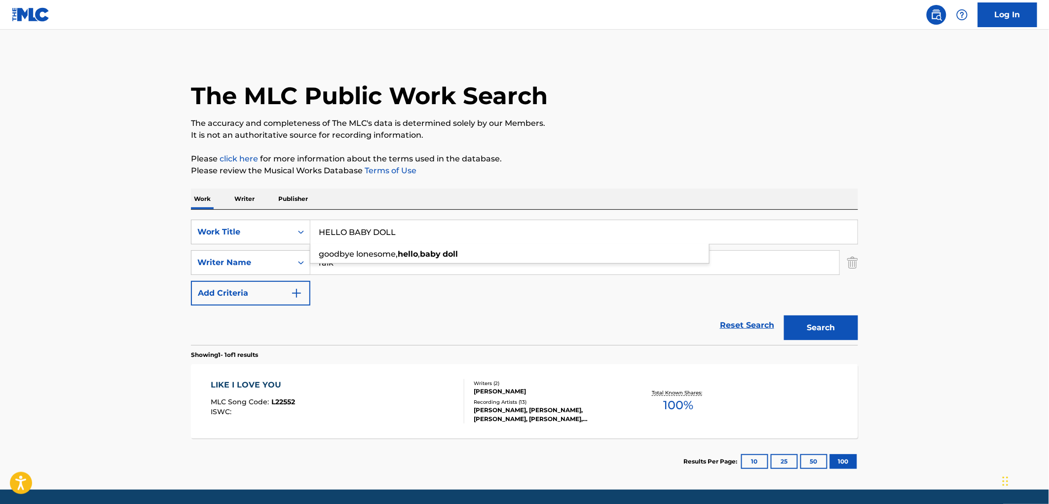
type input "HELLO BABY DOLL"
click at [136, 255] on main "The MLC Public Work Search The accuracy and completeness of The MLC's data is d…" at bounding box center [524, 260] width 1049 height 460
drag, startPoint x: 336, startPoint y: 258, endPoint x: 278, endPoint y: 257, distance: 57.7
click at [269, 260] on div "SearchWithCriteria3ebb79f1-d5e9-4445-b456-67e96823deb7 Writer Name [PERSON_NAME]" at bounding box center [524, 262] width 667 height 25
click at [784, 315] on button "Search" at bounding box center [821, 327] width 74 height 25
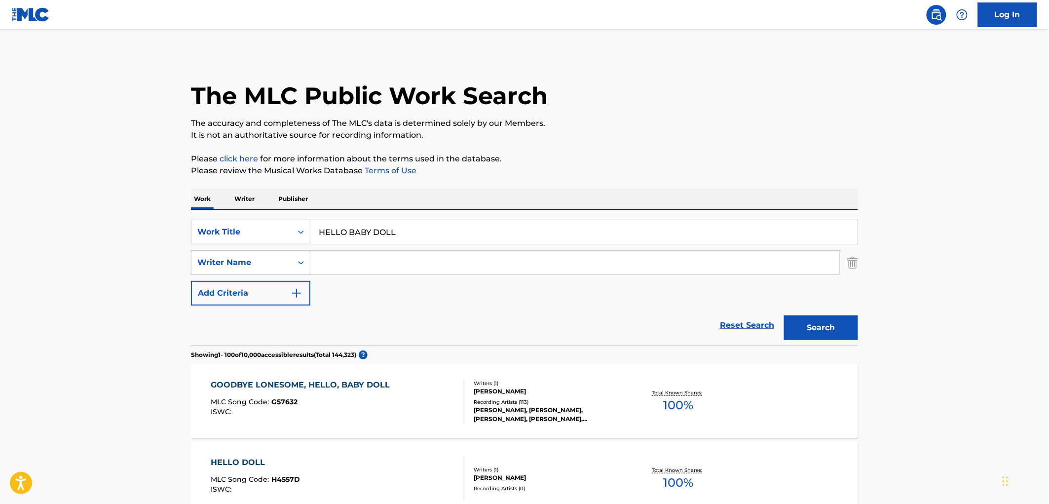
drag, startPoint x: 318, startPoint y: 232, endPoint x: 422, endPoint y: 234, distance: 103.6
click at [422, 234] on input "HELLO BABY DOLL" at bounding box center [583, 232] width 547 height 24
paste input "TE ARREPENTIRAS"
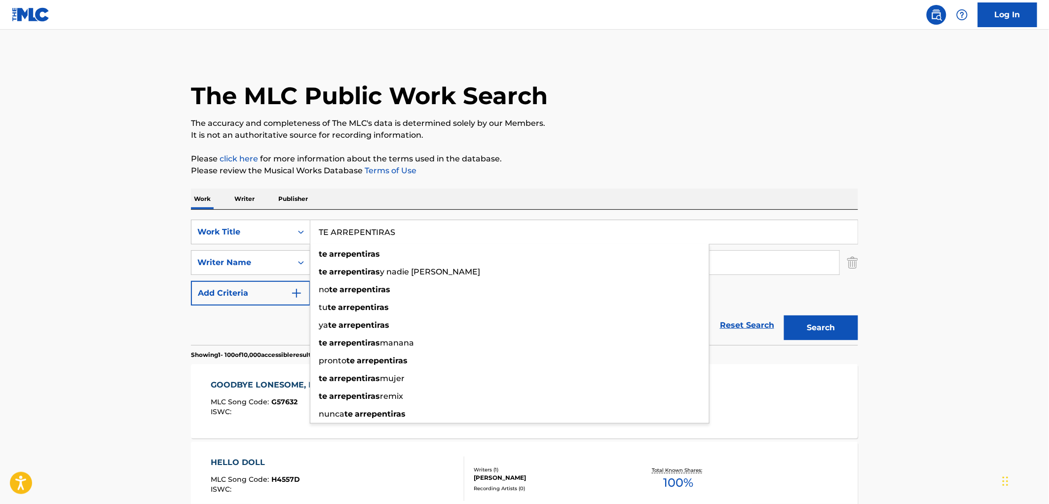
type input "TE ARREPENTIRAS"
click at [793, 321] on button "Search" at bounding box center [821, 327] width 74 height 25
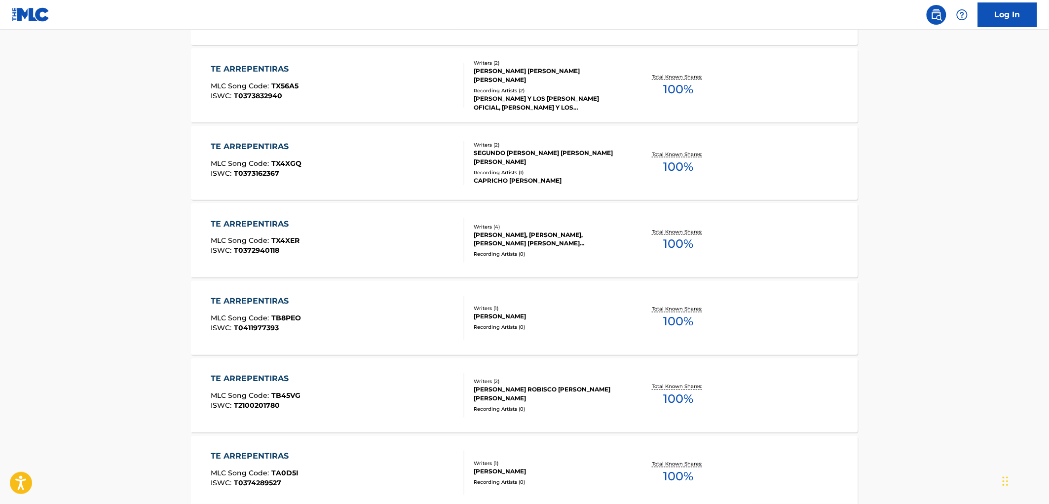
scroll to position [712, 0]
